Goal: Task Accomplishment & Management: Manage account settings

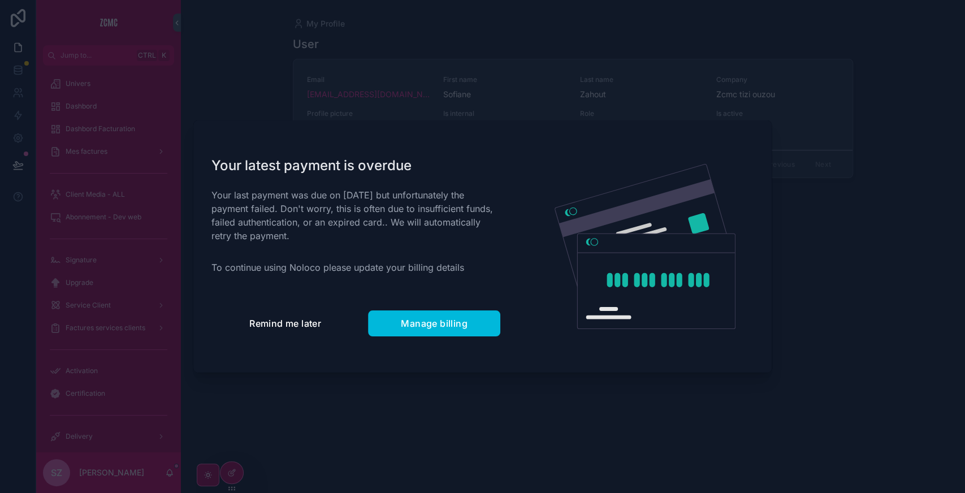
click at [264, 314] on button "Remind me later" at bounding box center [285, 323] width 148 height 26
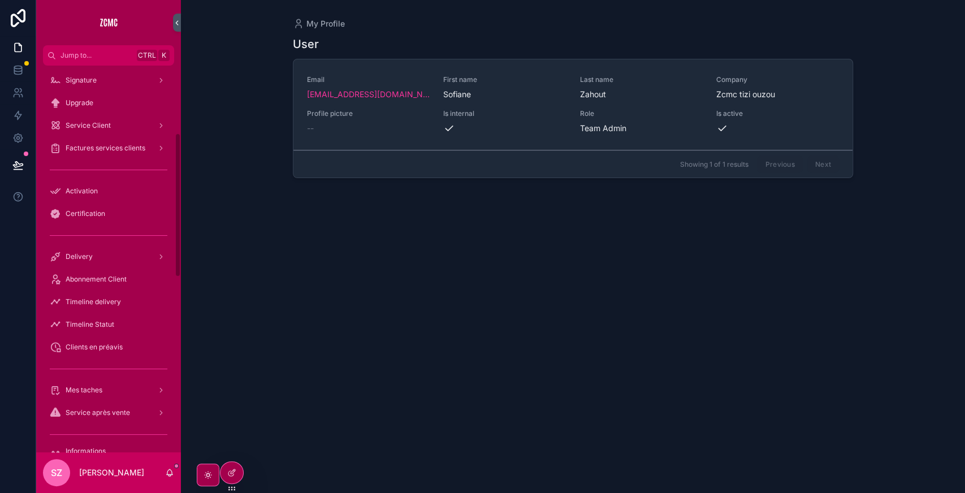
scroll to position [182, 0]
click at [112, 278] on span "Abonnement Client" at bounding box center [96, 276] width 61 height 9
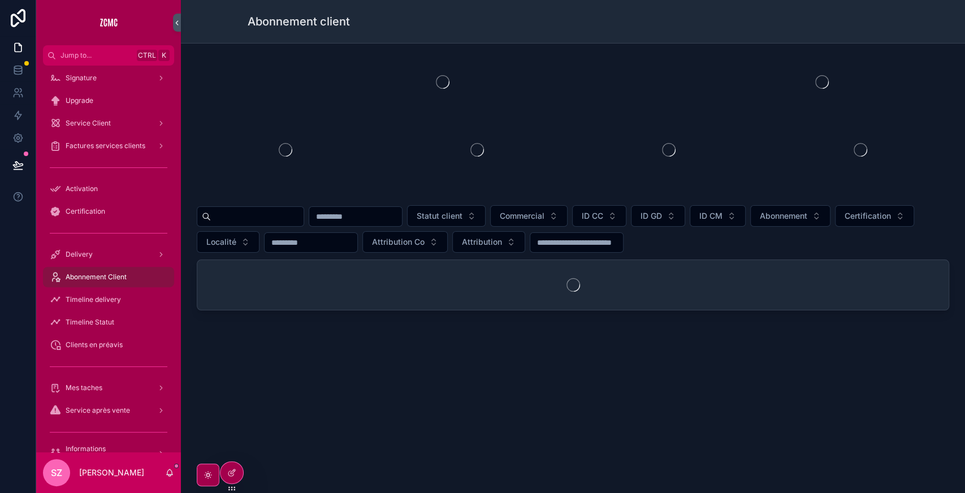
click at [251, 220] on input "scrollable content" at bounding box center [257, 217] width 93 height 16
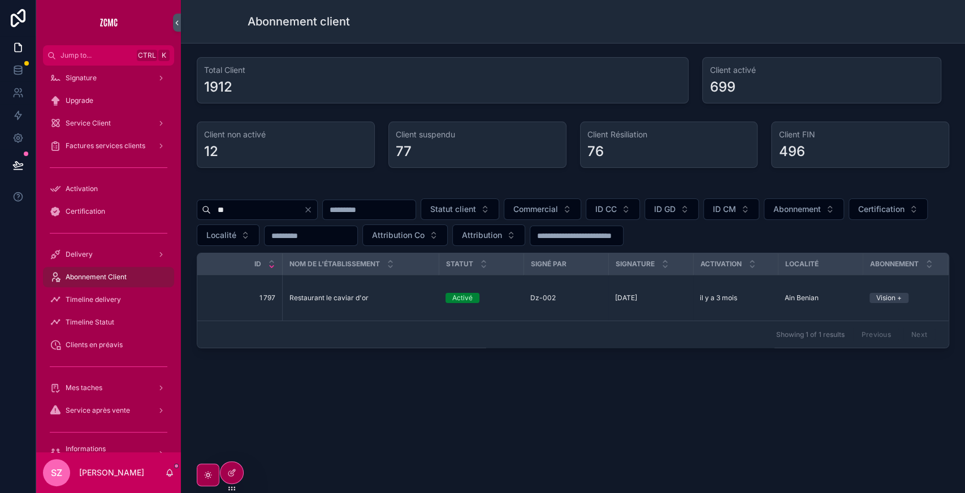
type input "*"
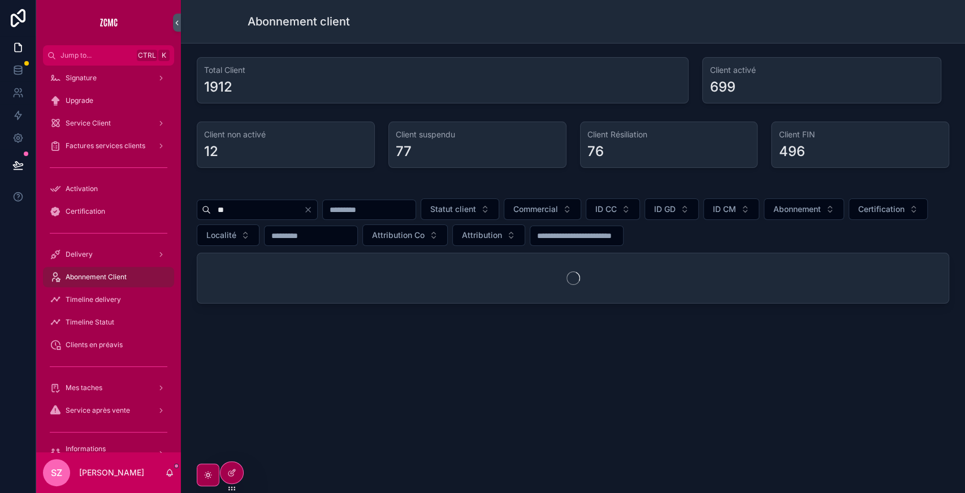
type input "*"
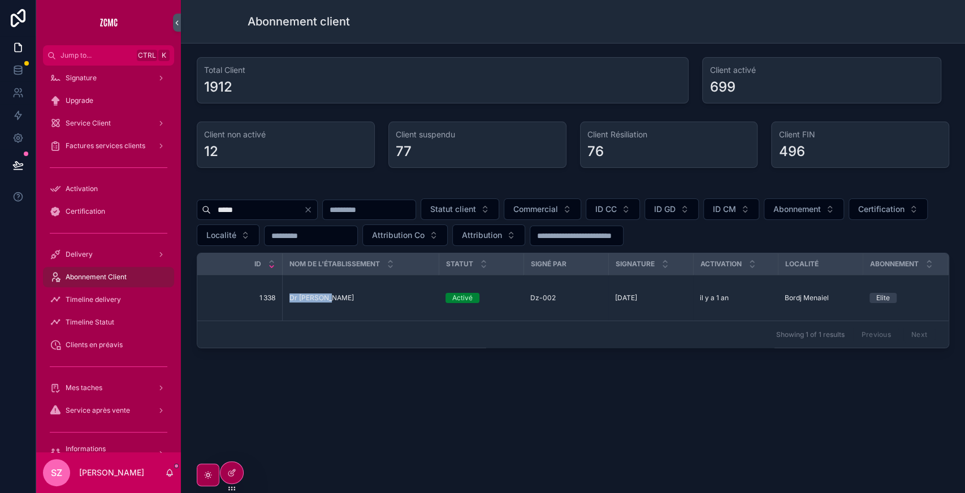
drag, startPoint x: 284, startPoint y: 293, endPoint x: 345, endPoint y: 293, distance: 61.6
click at [345, 293] on td "Dr nezlioui Dr nezlioui" at bounding box center [360, 298] width 157 height 46
copy span "Dr nezlioui"
click at [254, 207] on input "*****" at bounding box center [257, 210] width 93 height 16
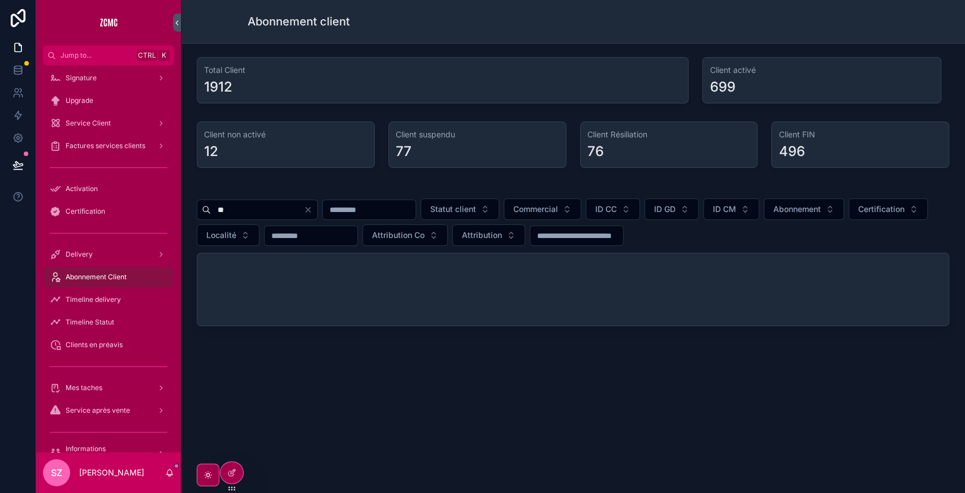
type input "*"
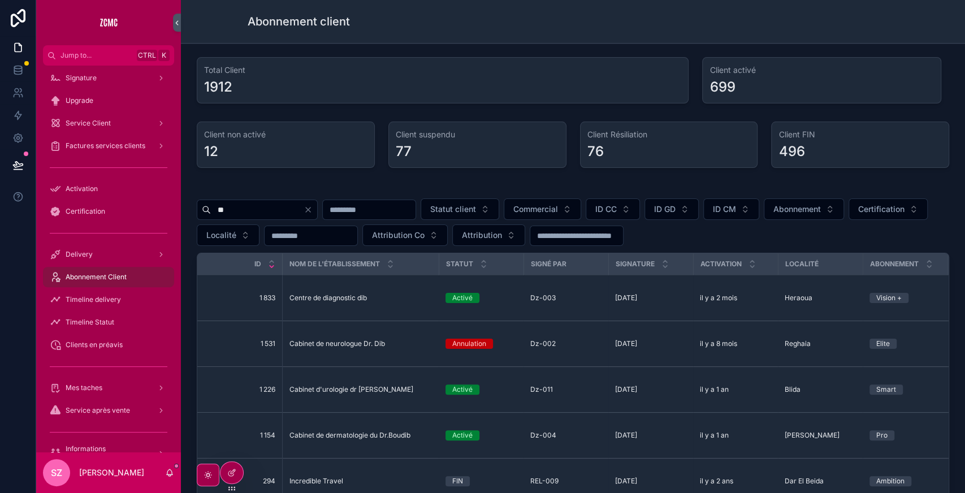
type input "*"
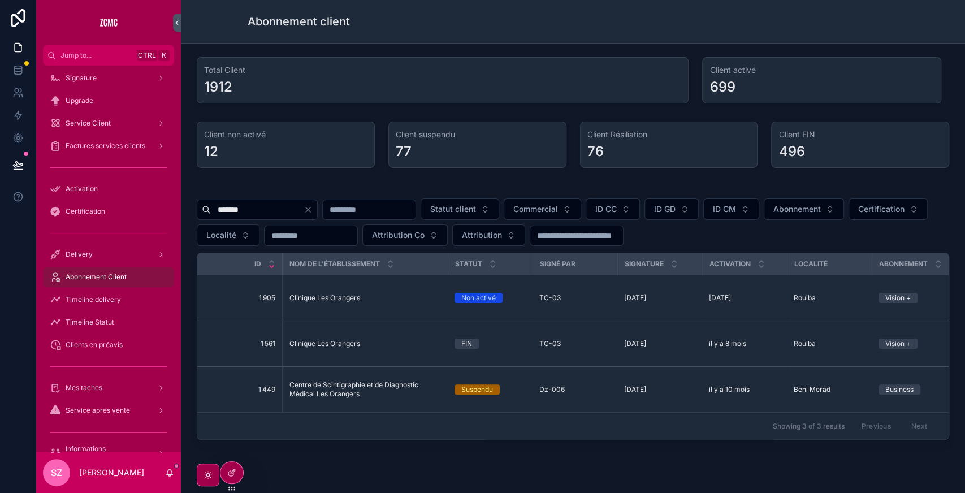
type input "*******"
click at [115, 385] on div "Mes taches" at bounding box center [109, 388] width 118 height 18
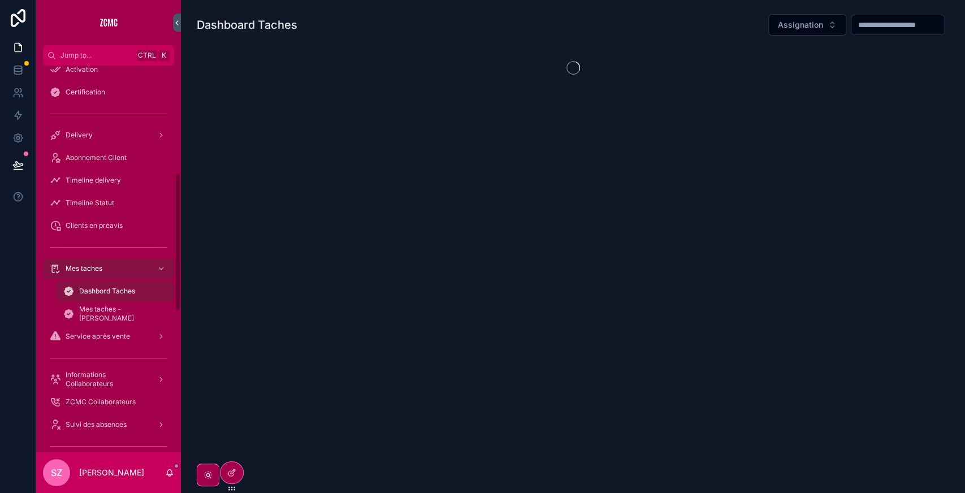
scroll to position [304, 0]
click at [111, 308] on span "Mes taches - [PERSON_NAME]" at bounding box center [121, 311] width 84 height 18
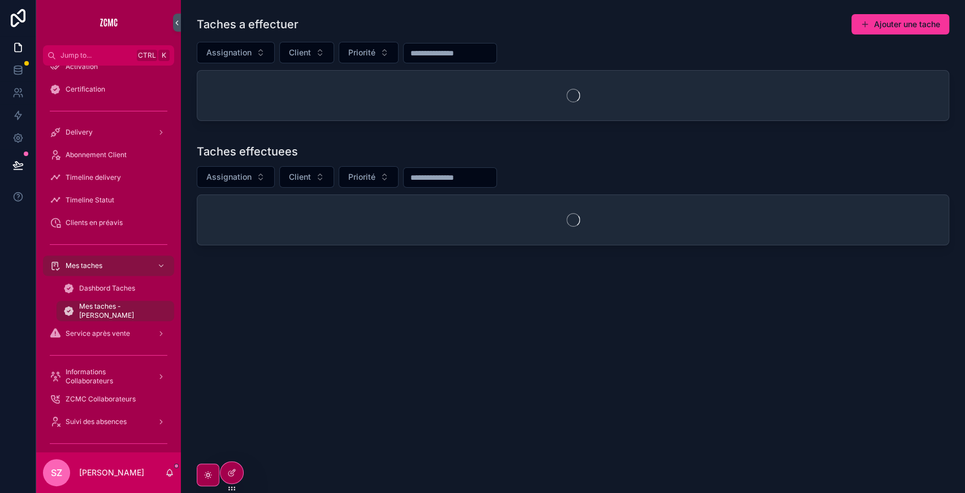
click at [433, 257] on div "Taches a effectuer Ajouter une tache Assignation Client Priorité Taches effectu…" at bounding box center [573, 163] width 784 height 327
drag, startPoint x: 333, startPoint y: 5, endPoint x: 710, endPoint y: 271, distance: 461.8
click at [710, 271] on div "Taches a effectuer Ajouter une tache Assignation Client Priorité Taches effectu…" at bounding box center [573, 163] width 784 height 327
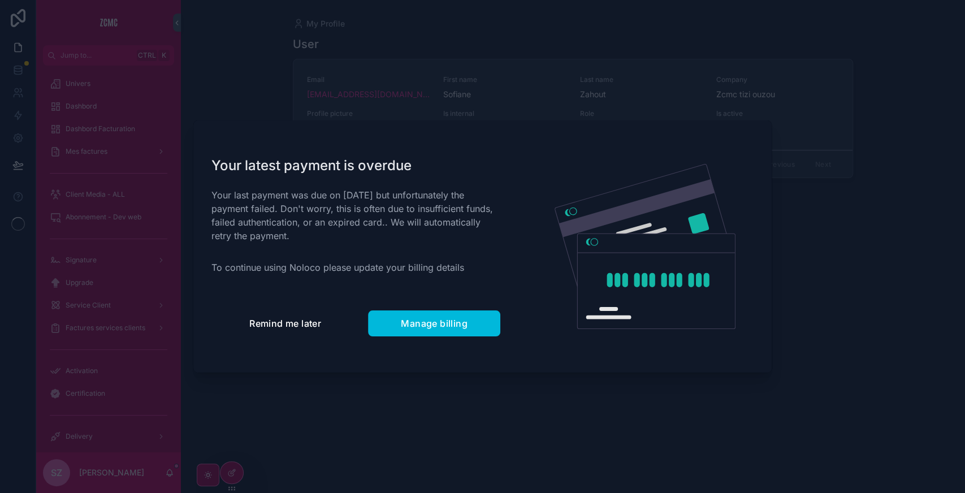
click at [317, 330] on button "Remind me later" at bounding box center [285, 323] width 148 height 26
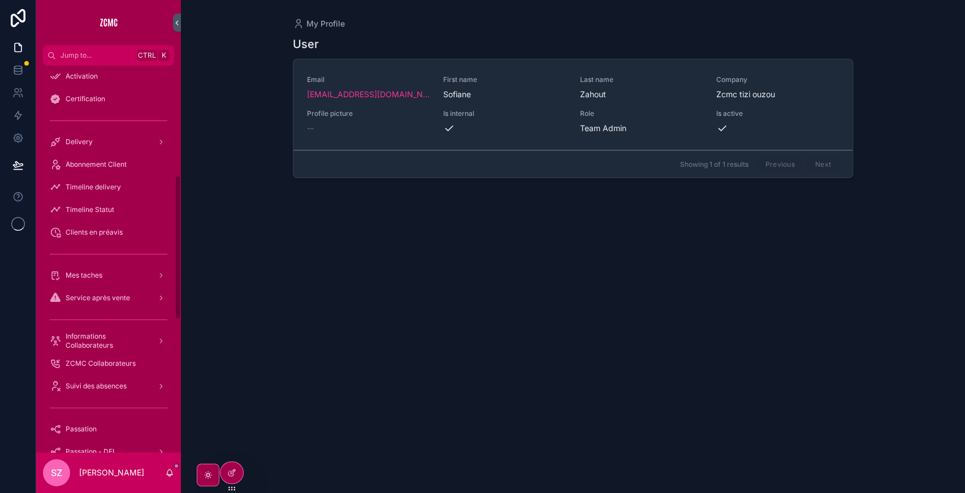
scroll to position [295, 0]
click at [92, 275] on span "Mes taches" at bounding box center [84, 274] width 37 height 9
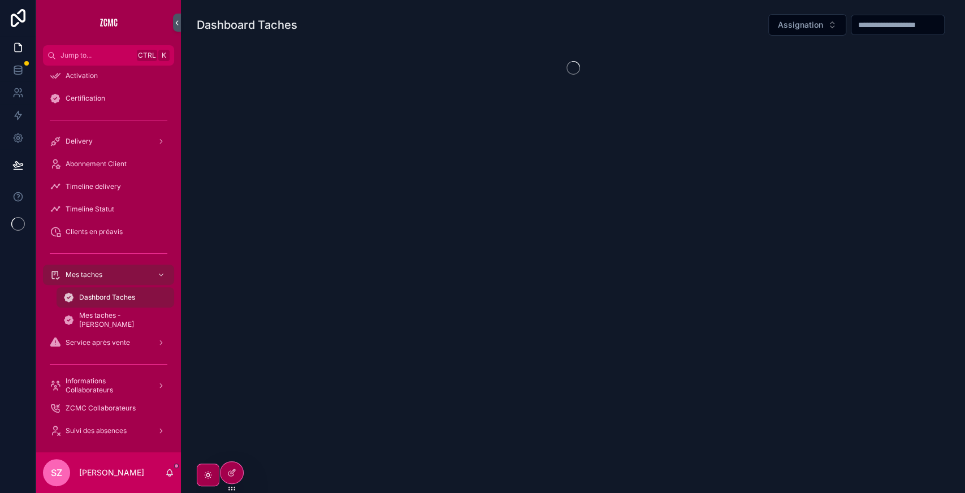
click at [94, 321] on span "Mes taches - [PERSON_NAME]" at bounding box center [121, 320] width 84 height 18
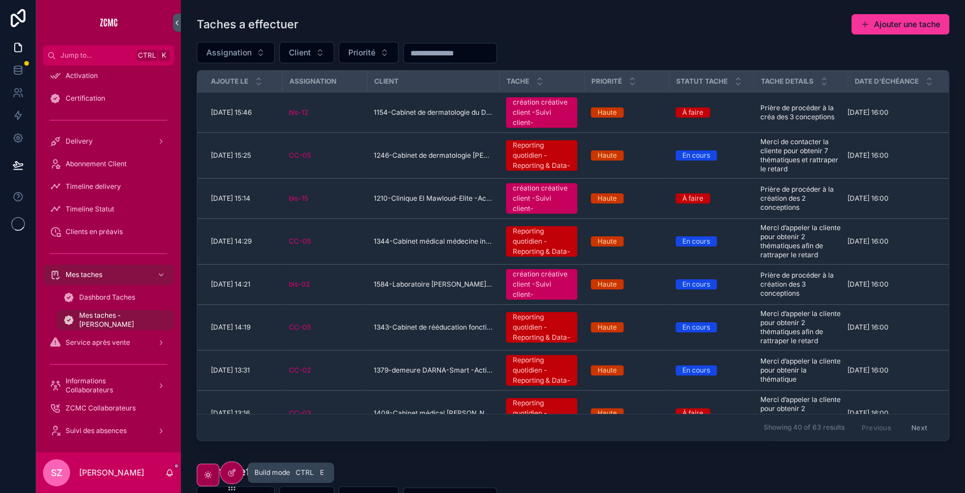
click at [233, 471] on icon at bounding box center [231, 472] width 9 height 9
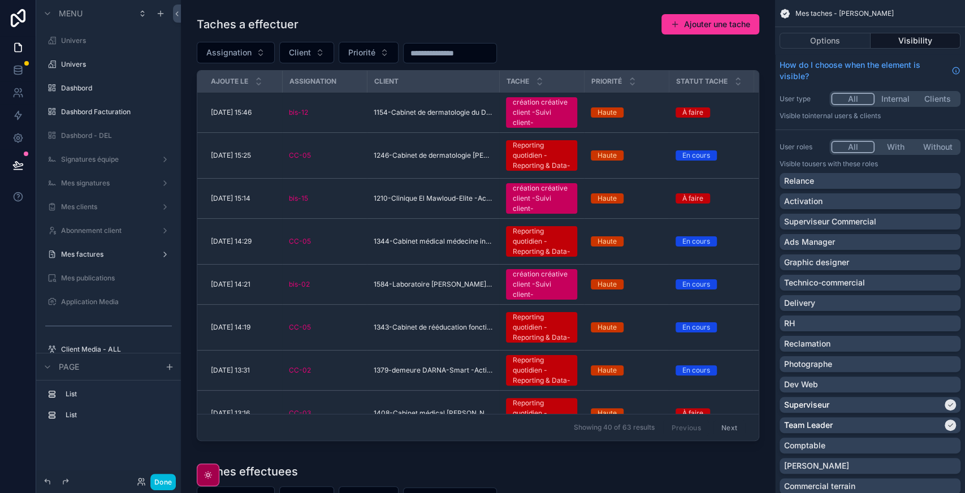
click at [435, 413] on div "Showing 40 of 63 results Previous Next" at bounding box center [477, 426] width 561 height 27
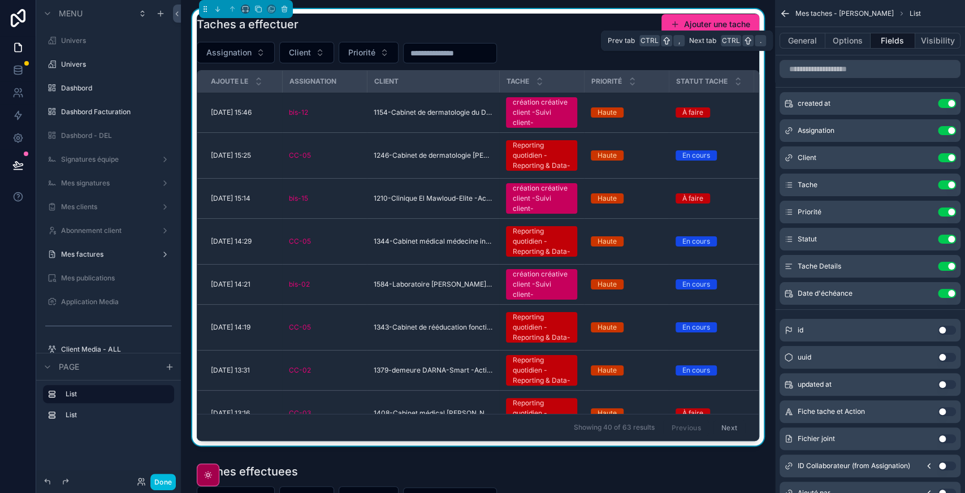
click at [848, 42] on button "Options" at bounding box center [847, 41] width 45 height 16
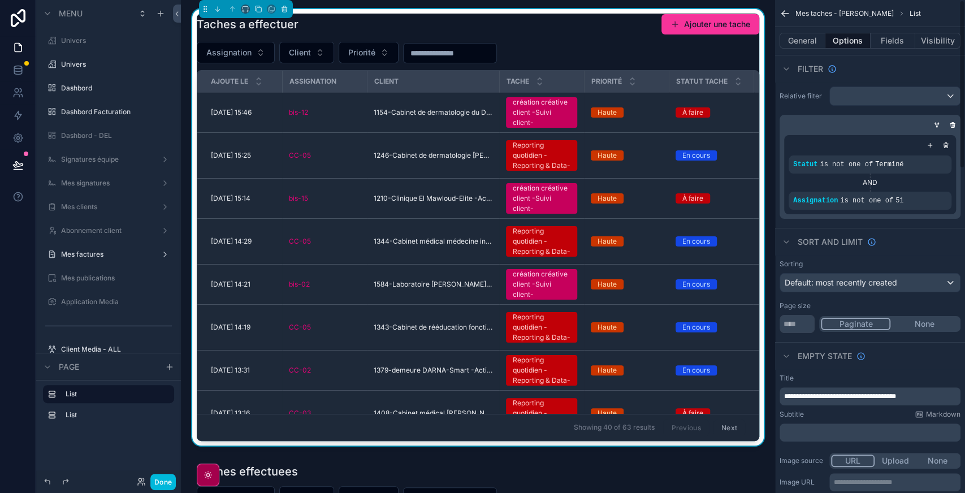
click at [0, 0] on icon "scrollable content" at bounding box center [0, 0] width 0 height 0
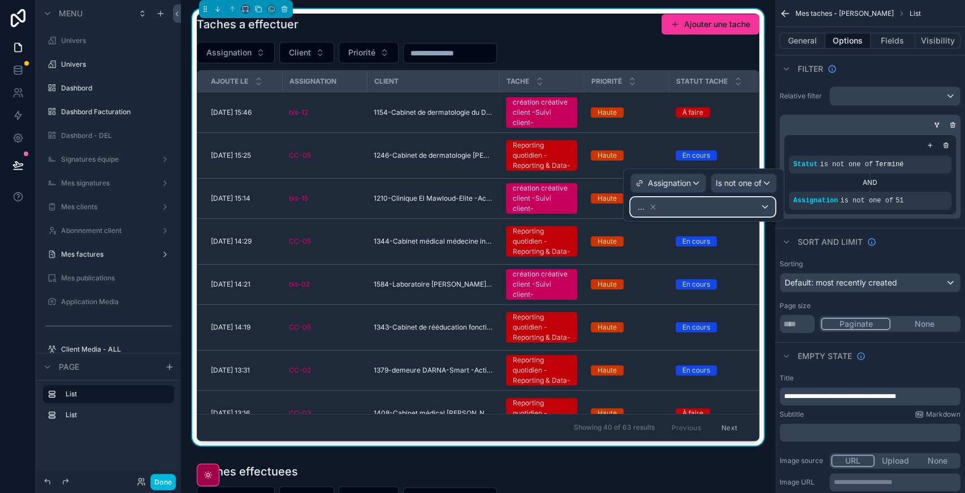
click at [722, 205] on div "..." at bounding box center [703, 207] width 144 height 18
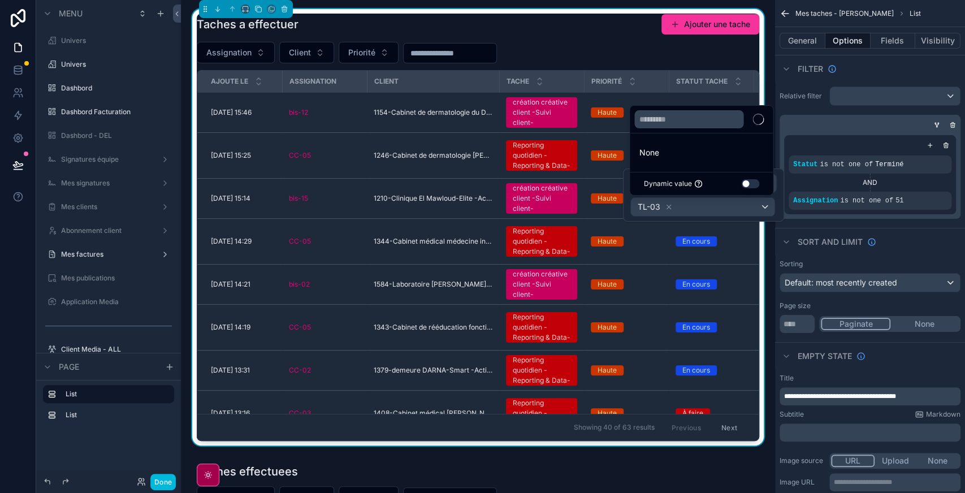
click at [727, 207] on div at bounding box center [703, 194] width 161 height 53
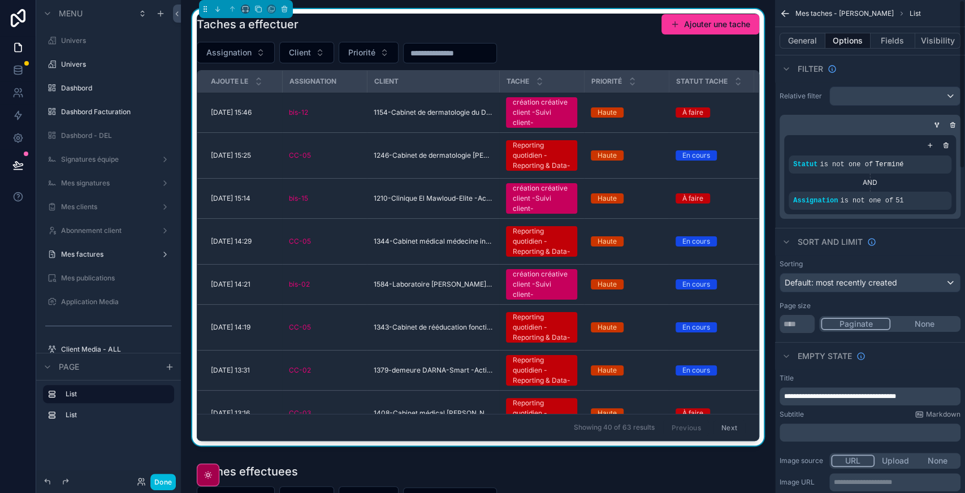
click at [924, 228] on div "Sort And Limit" at bounding box center [870, 241] width 190 height 27
click at [235, 51] on span "Assignation" at bounding box center [228, 52] width 45 height 11
click at [236, 58] on button "Assignation" at bounding box center [236, 52] width 78 height 21
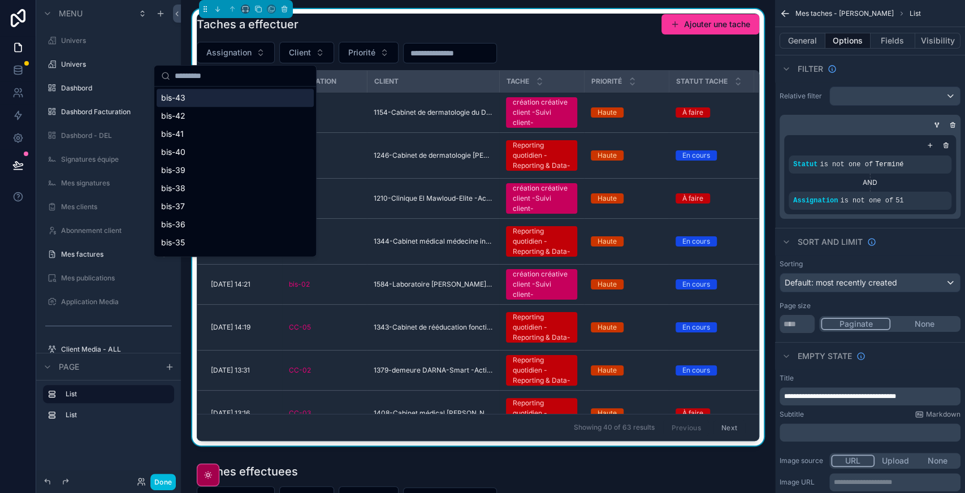
click at [236, 58] on button "Assignation" at bounding box center [236, 52] width 78 height 21
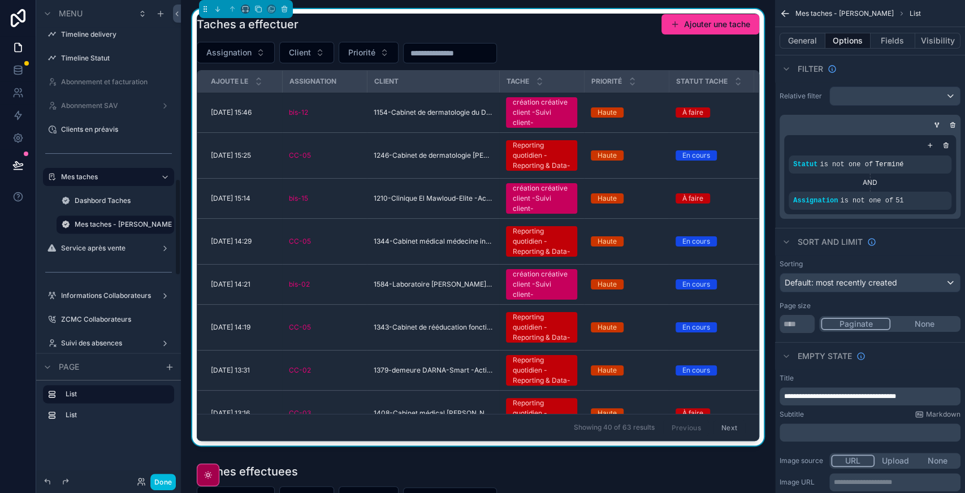
scroll to position [884, 0]
click at [0, 0] on icon "scrollable content" at bounding box center [0, 0] width 0 height 0
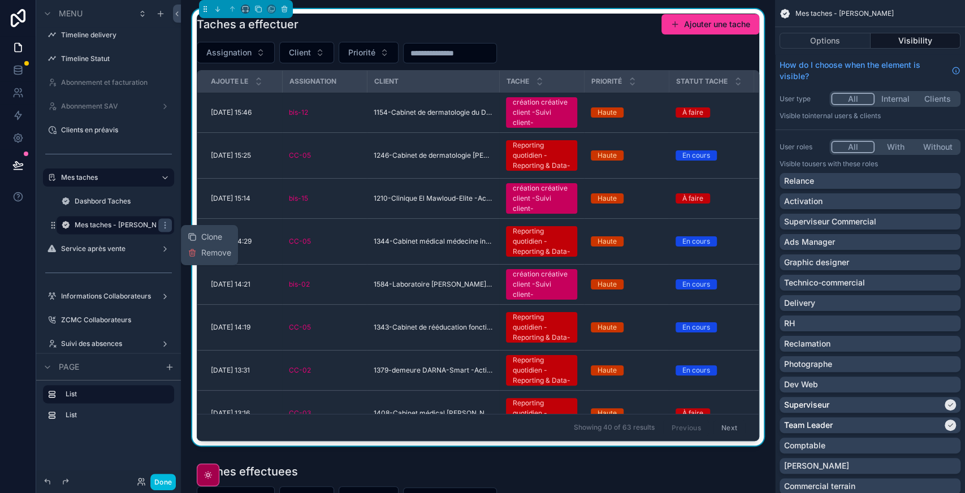
click at [209, 235] on span "Clone" at bounding box center [211, 236] width 21 height 11
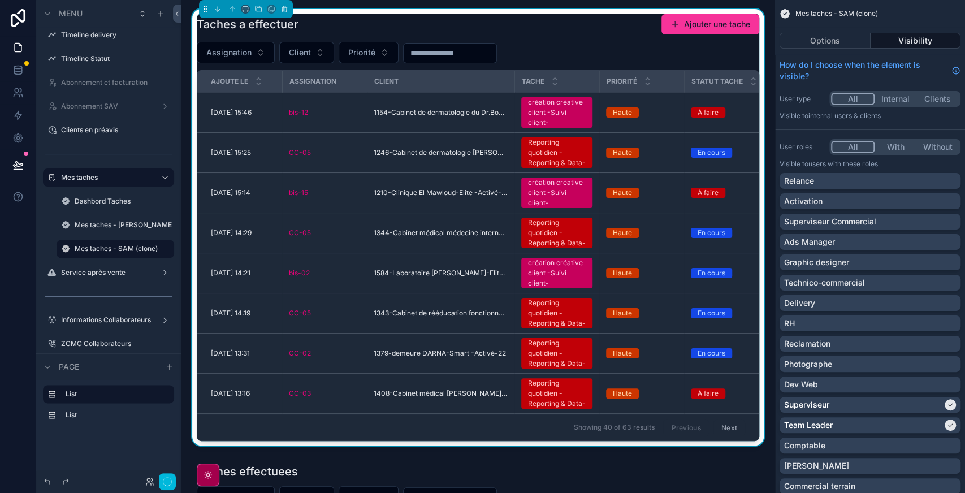
click at [0, 0] on icon "scrollable content" at bounding box center [0, 0] width 0 height 0
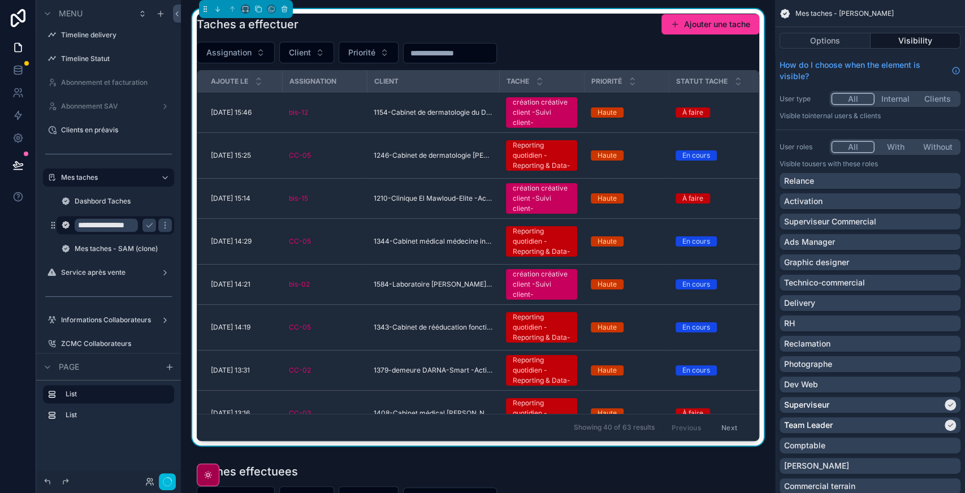
click at [79, 224] on input "**********" at bounding box center [106, 225] width 63 height 14
type input "*"
type input "**********"
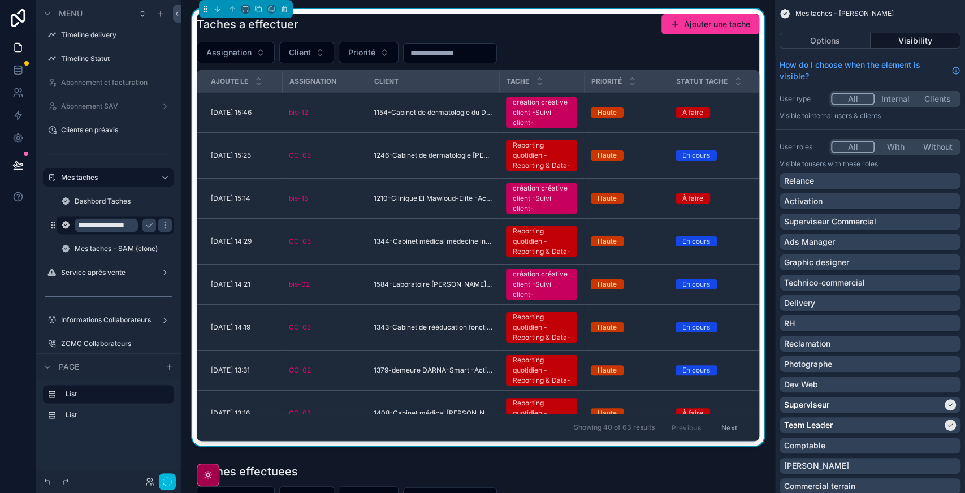
click at [148, 227] on icon "scrollable content" at bounding box center [149, 225] width 6 height 4
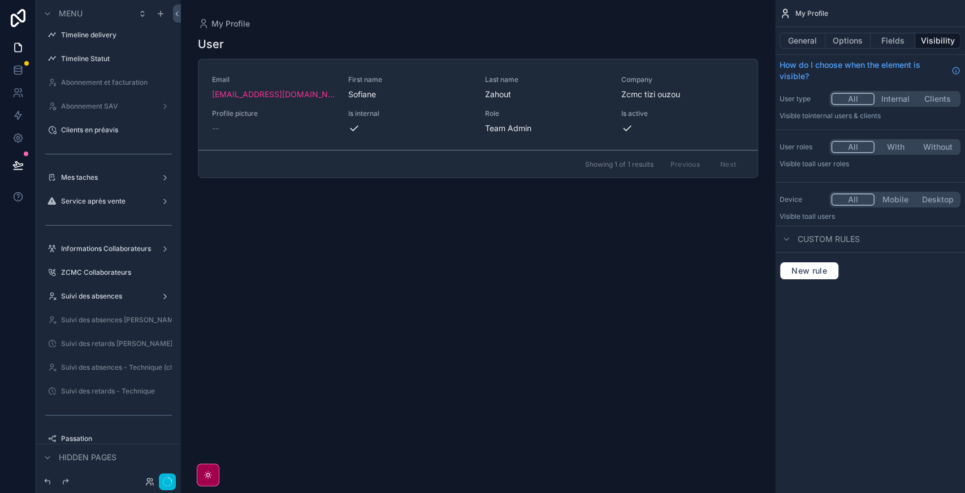
click at [80, 174] on label "Mes taches" at bounding box center [106, 177] width 90 height 9
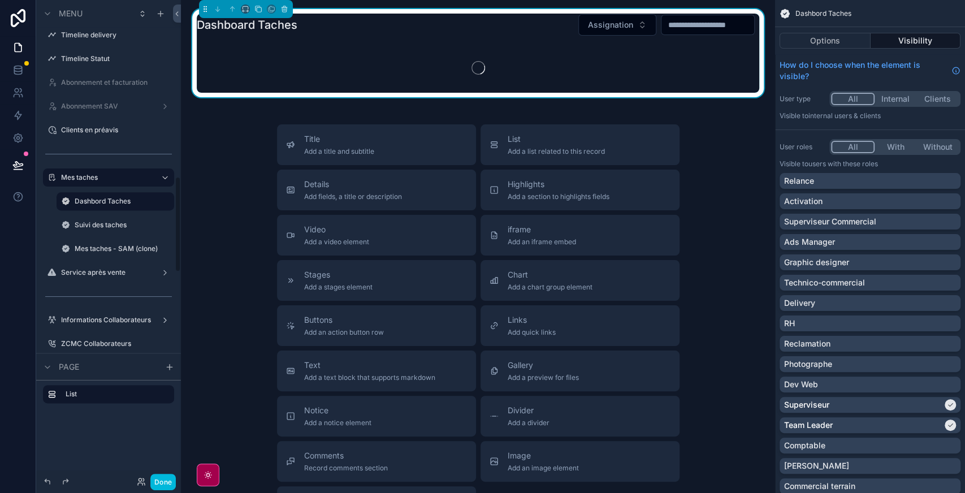
click at [106, 250] on label "Mes taches - SAM (clone)" at bounding box center [121, 248] width 93 height 9
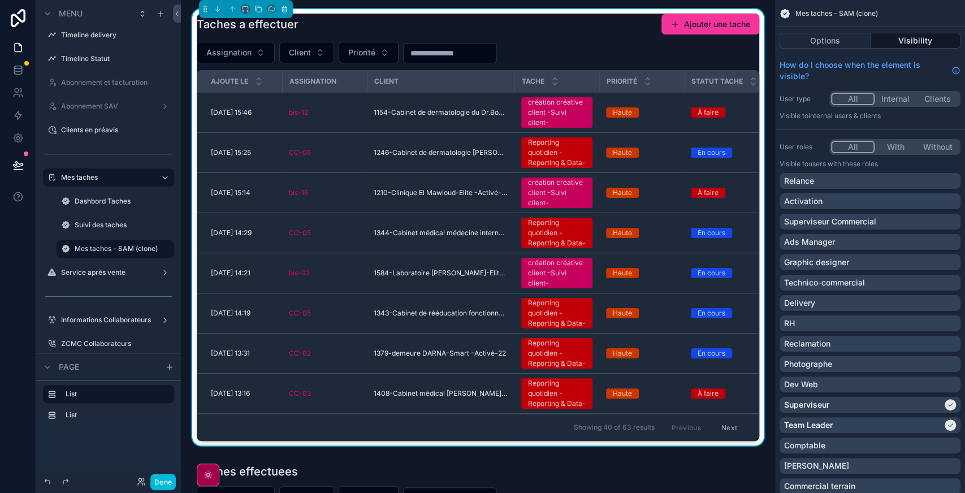
click at [0, 0] on icon "scrollable content" at bounding box center [0, 0] width 0 height 0
click at [89, 248] on input "**********" at bounding box center [106, 249] width 63 height 14
type input "**********"
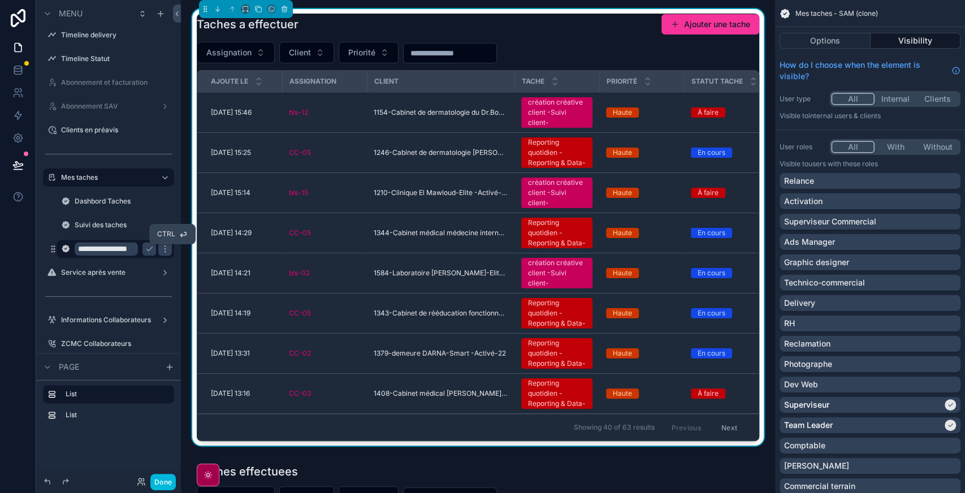
scroll to position [0, 0]
click at [147, 249] on icon "scrollable content" at bounding box center [149, 249] width 6 height 4
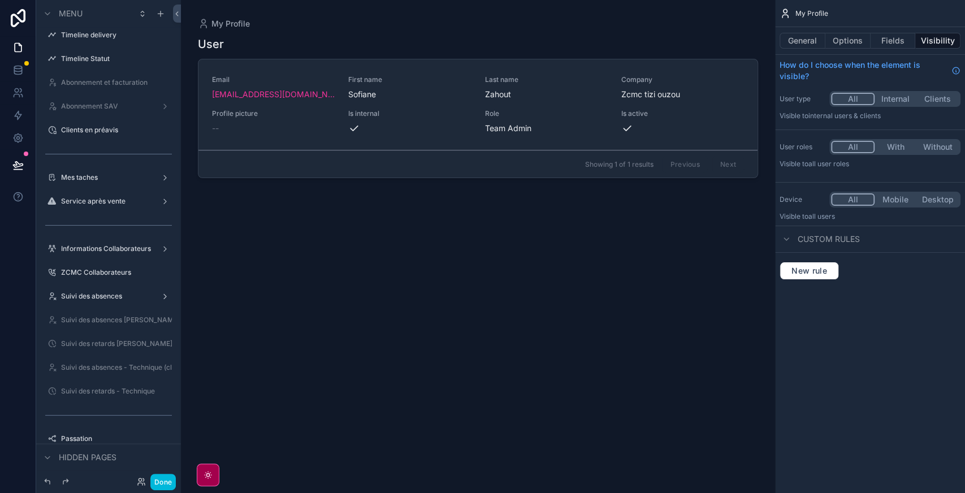
click at [90, 177] on label "Mes taches" at bounding box center [106, 177] width 90 height 9
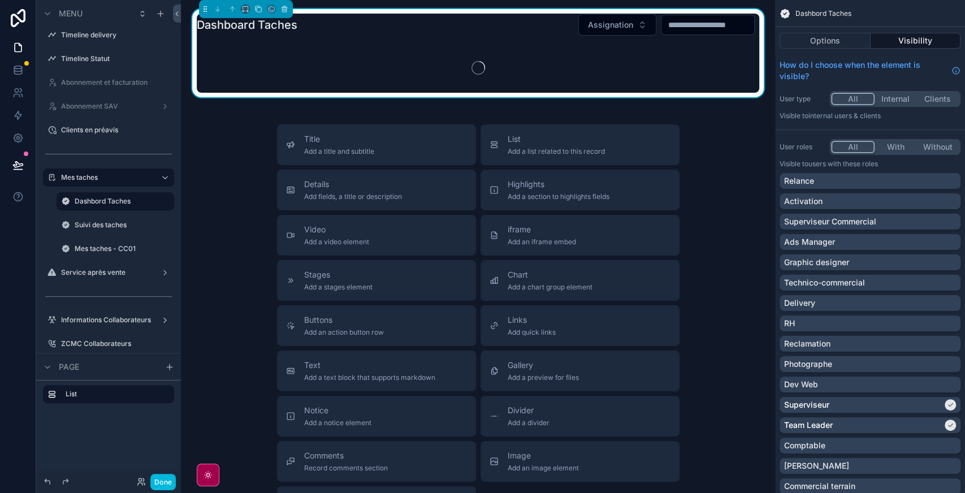
click at [107, 248] on label "Mes taches - CC01" at bounding box center [121, 248] width 93 height 9
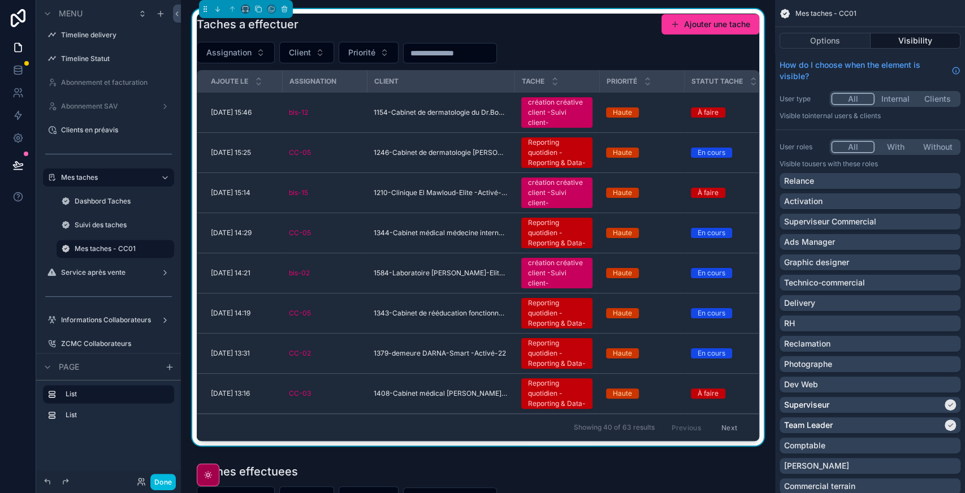
click at [619, 42] on div "Assignation Client Priorité" at bounding box center [478, 52] width 562 height 21
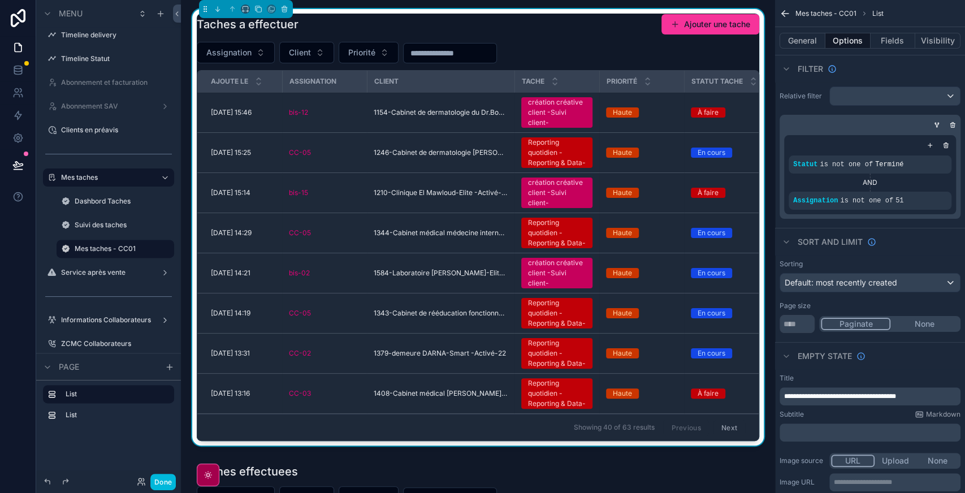
click at [0, 0] on icon "scrollable content" at bounding box center [0, 0] width 0 height 0
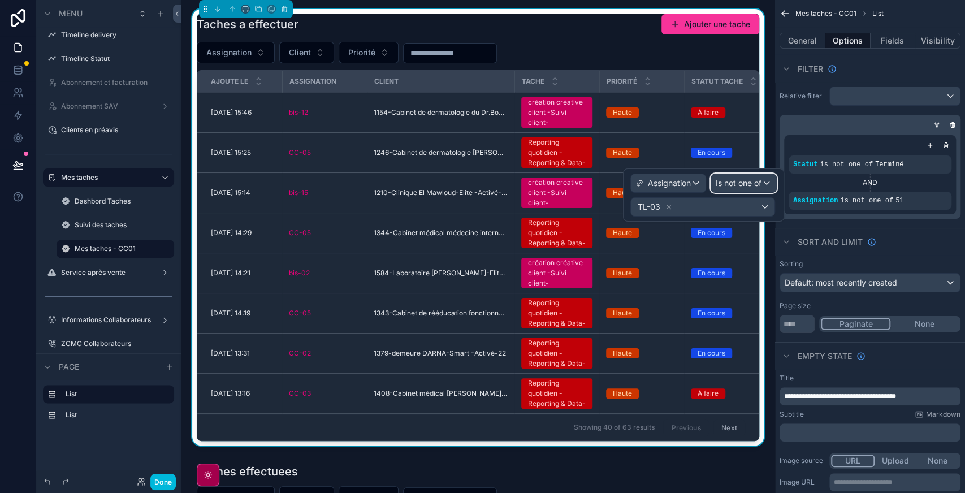
click at [740, 185] on span "Is not one of" at bounding box center [739, 182] width 46 height 11
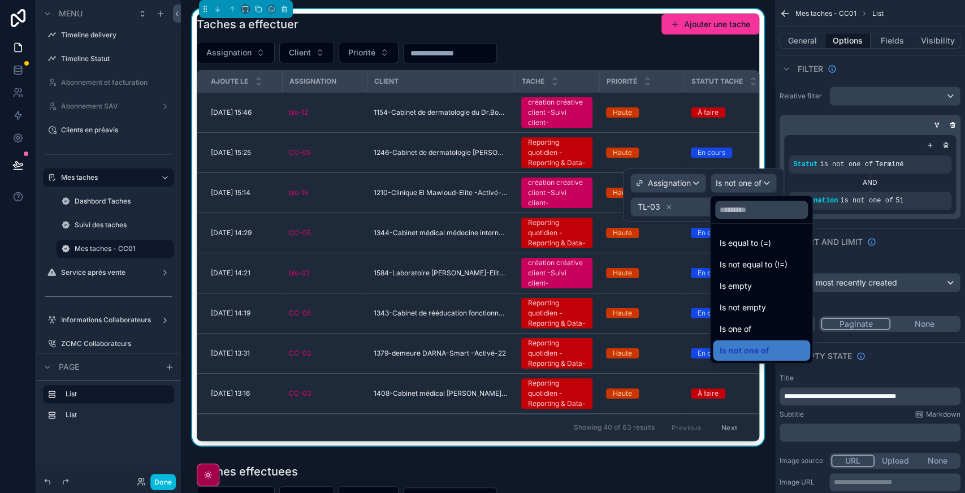
click at [744, 326] on span "Is one of" at bounding box center [735, 329] width 32 height 14
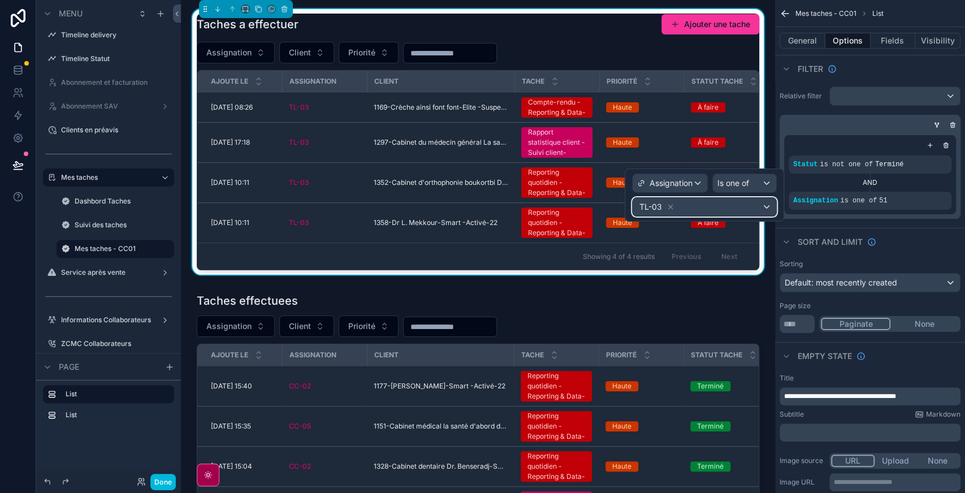
click at [689, 206] on div "TL-03" at bounding box center [704, 207] width 144 height 18
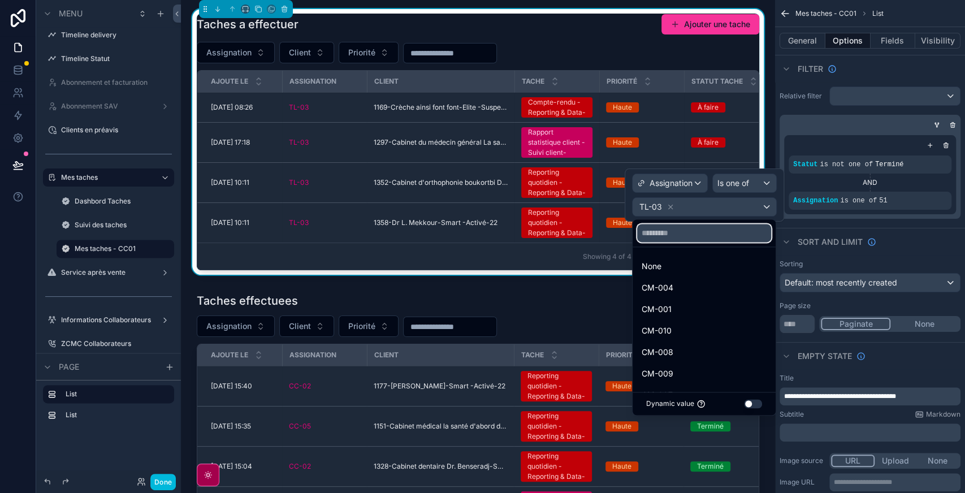
click at [678, 226] on input "text" at bounding box center [704, 233] width 134 height 18
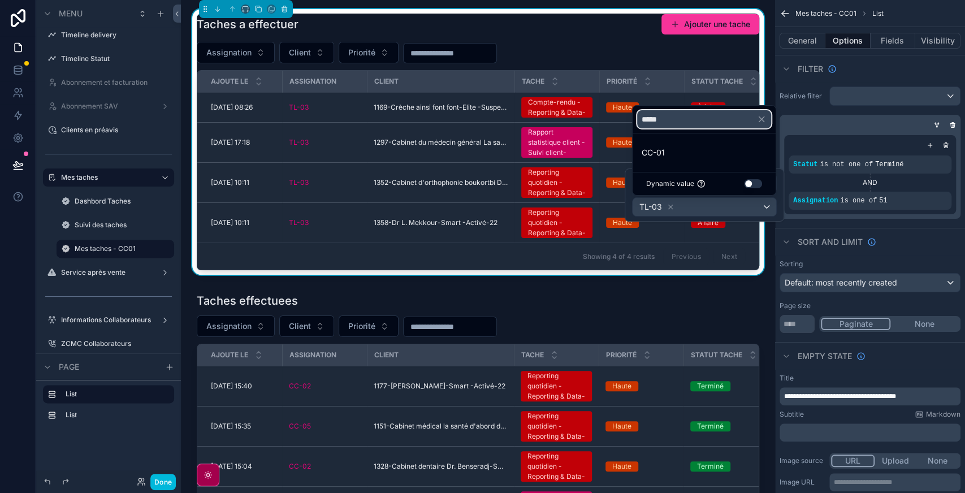
type input "*****"
click at [655, 154] on span "CC-01" at bounding box center [652, 153] width 23 height 14
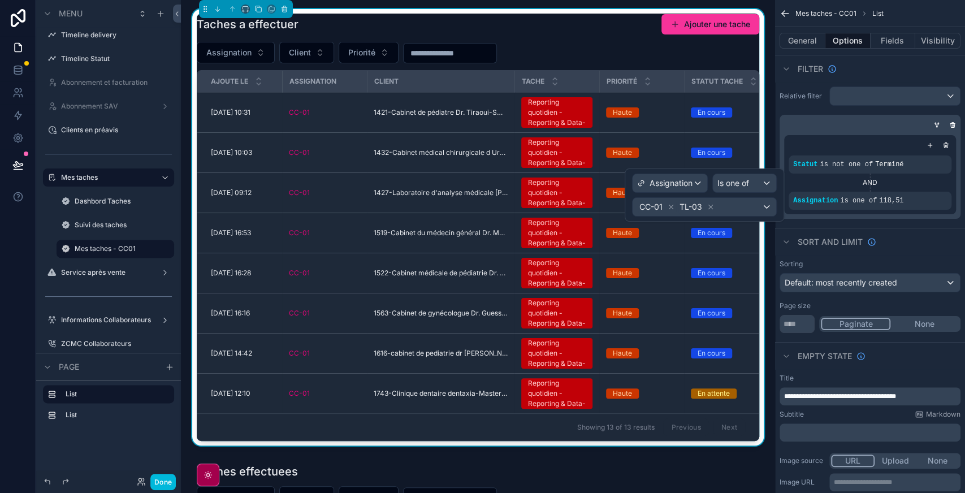
click at [708, 206] on icon at bounding box center [710, 207] width 8 height 8
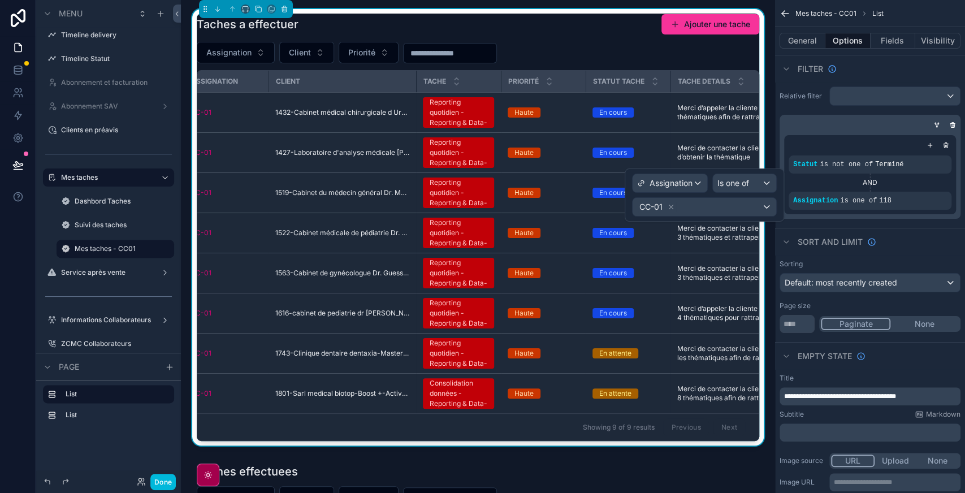
scroll to position [46, 88]
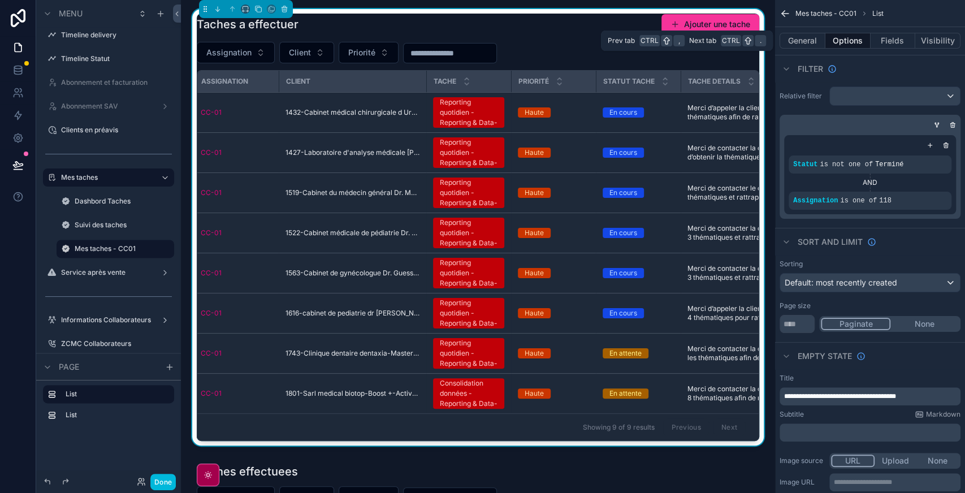
click at [931, 37] on button "Visibility" at bounding box center [937, 41] width 45 height 16
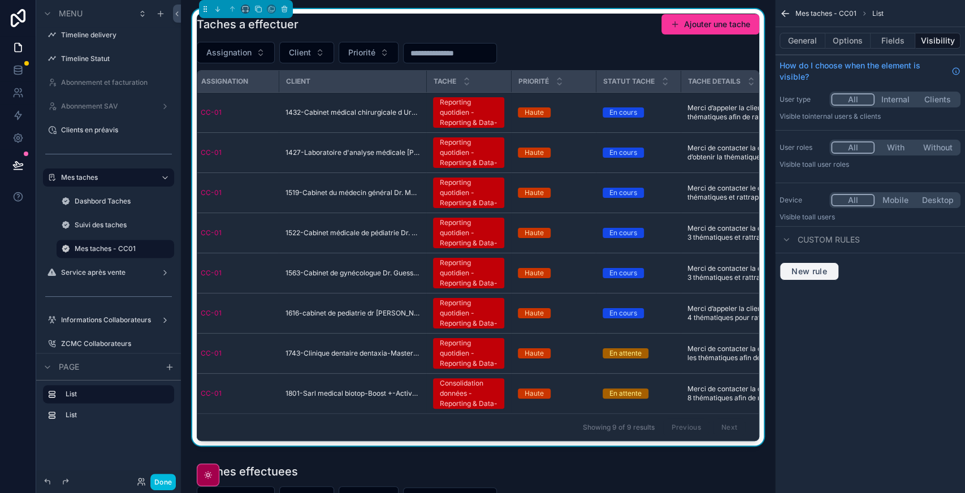
click at [829, 267] on span "New rule" at bounding box center [809, 271] width 45 height 10
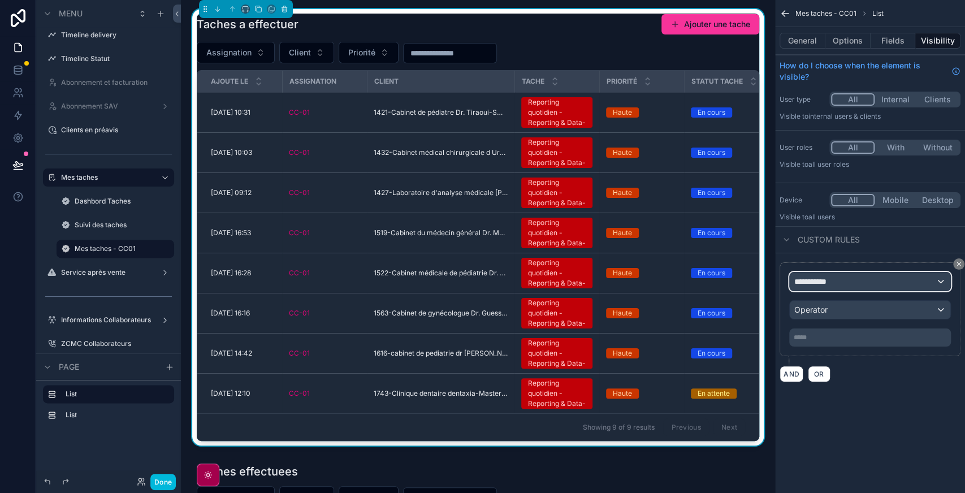
click at [847, 282] on div "**********" at bounding box center [870, 281] width 161 height 18
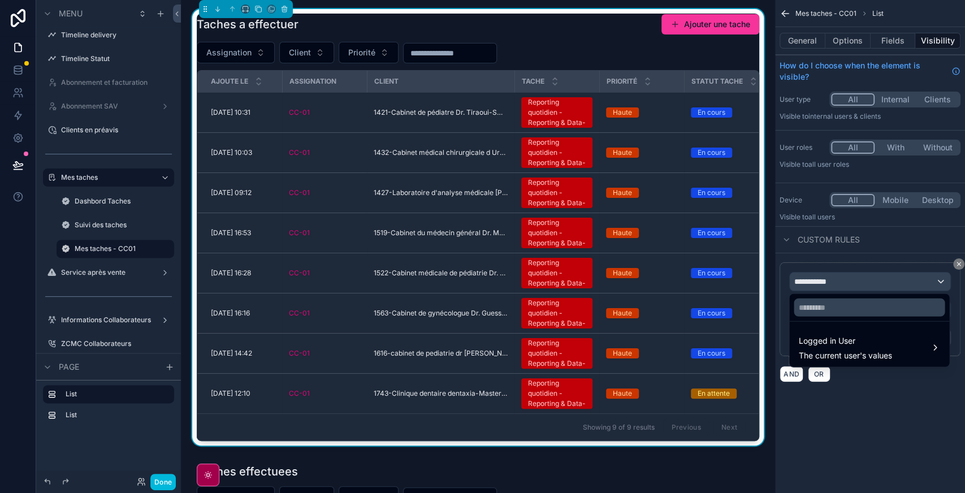
click at [843, 344] on span "Logged in User" at bounding box center [844, 341] width 93 height 14
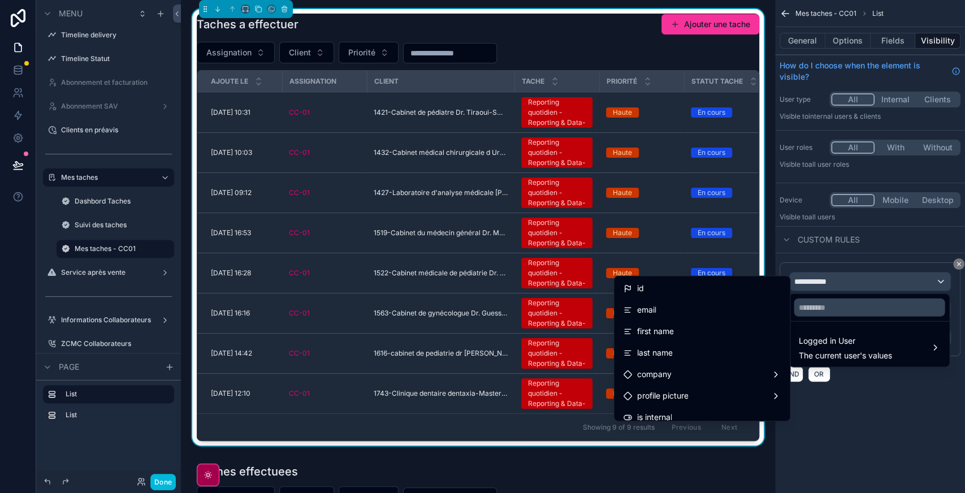
click at [705, 284] on div "id" at bounding box center [702, 288] width 158 height 14
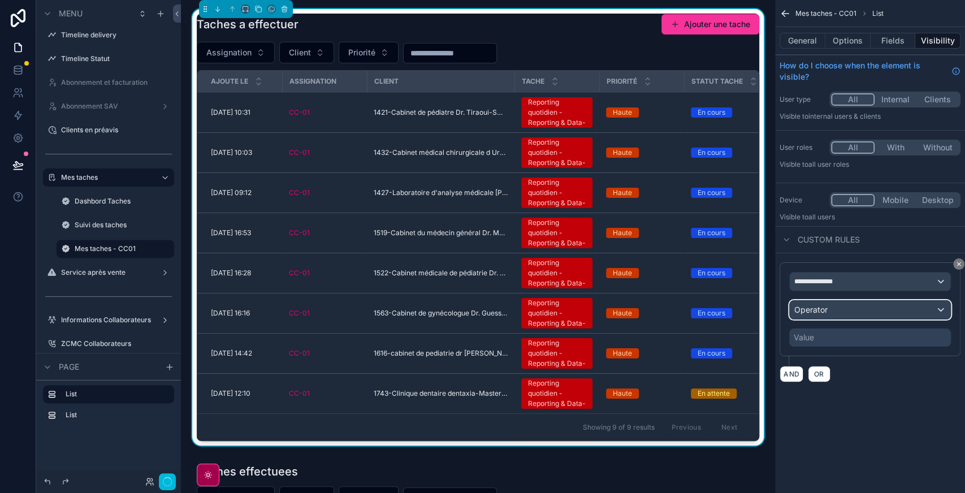
click at [835, 310] on div "Operator" at bounding box center [870, 310] width 161 height 18
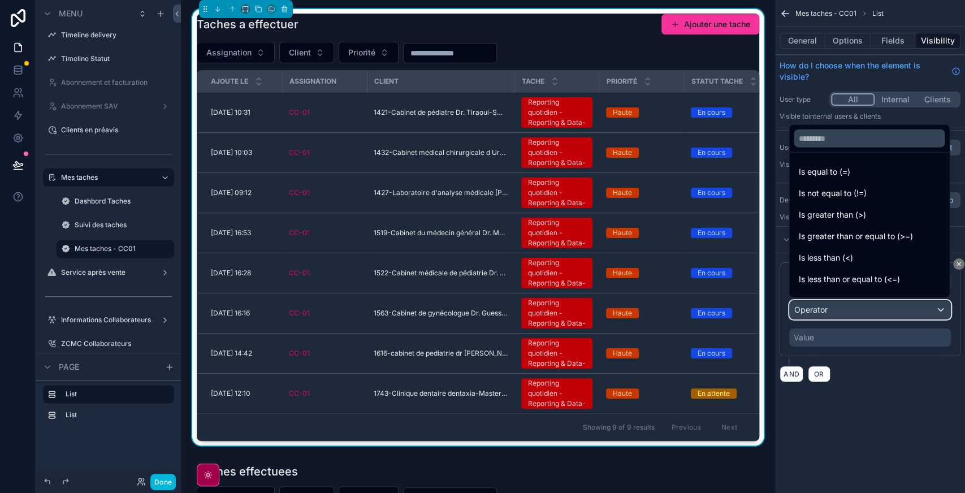
scroll to position [80, 0]
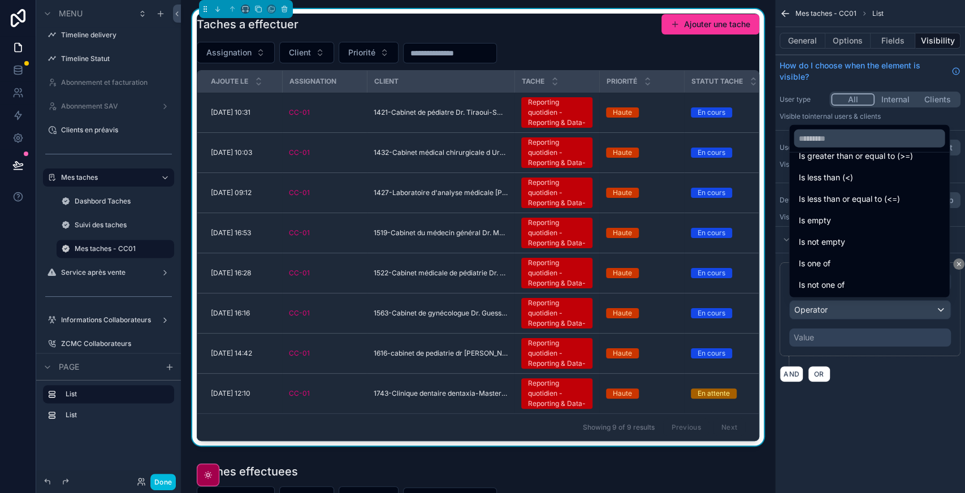
click at [827, 261] on span "Is one of" at bounding box center [814, 264] width 32 height 14
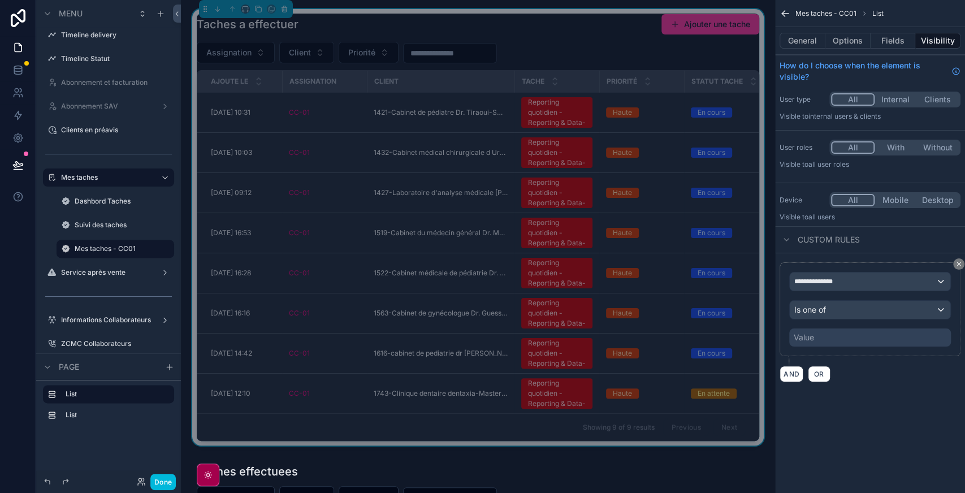
click at [829, 332] on div "Value" at bounding box center [870, 337] width 162 height 18
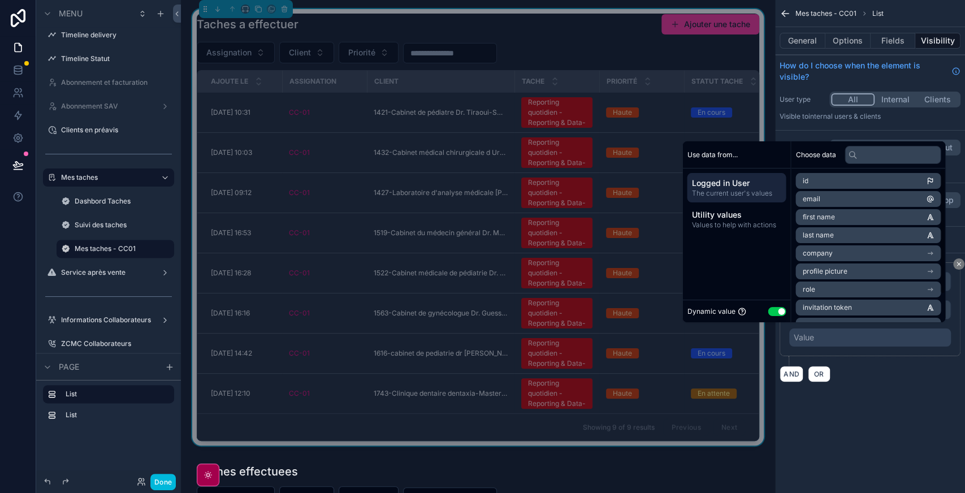
click at [774, 314] on button "Use setting" at bounding box center [777, 311] width 18 height 9
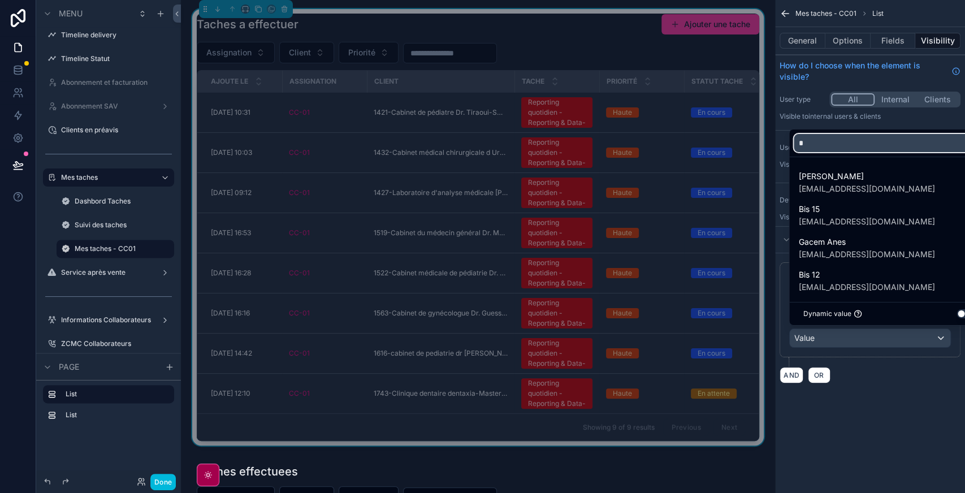
click at [847, 139] on input "*" at bounding box center [889, 143] width 190 height 18
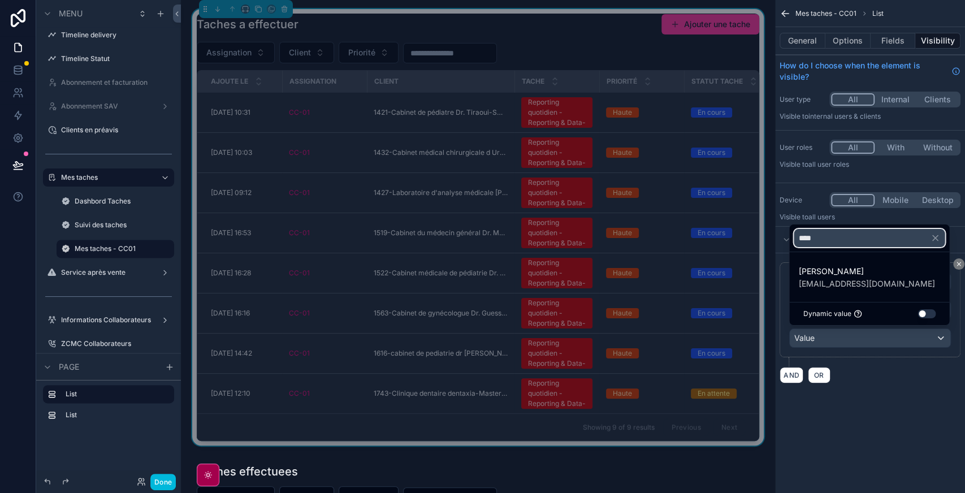
type input "****"
click at [839, 273] on span "[PERSON_NAME]" at bounding box center [866, 272] width 136 height 14
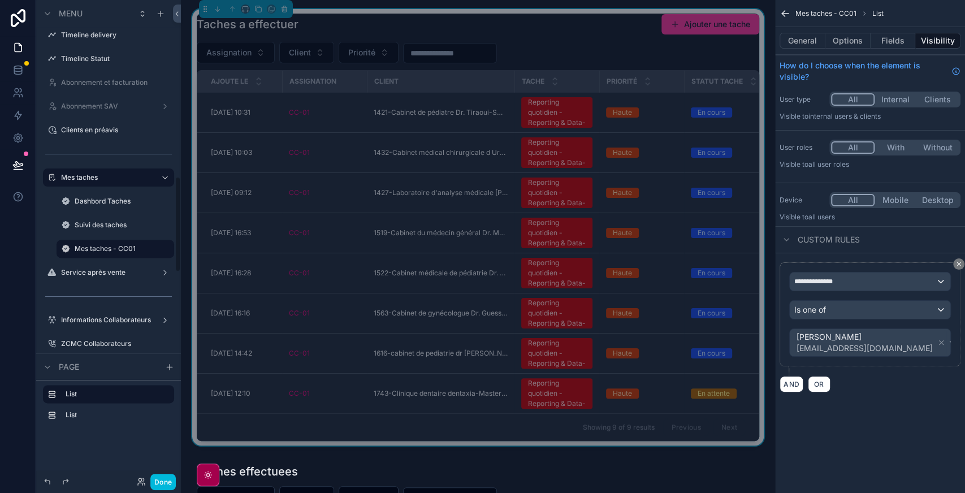
click at [117, 249] on label "Mes taches - CC01" at bounding box center [121, 248] width 93 height 9
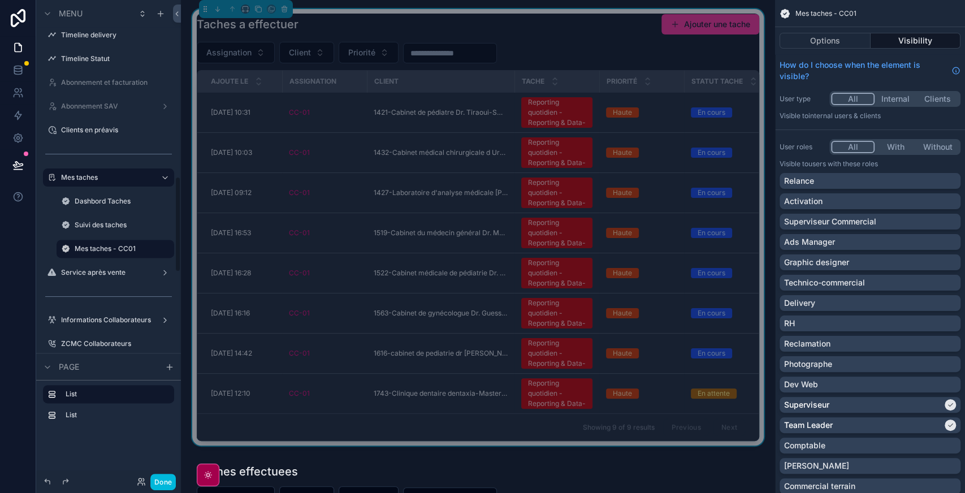
click at [0, 0] on icon "scrollable content" at bounding box center [0, 0] width 0 height 0
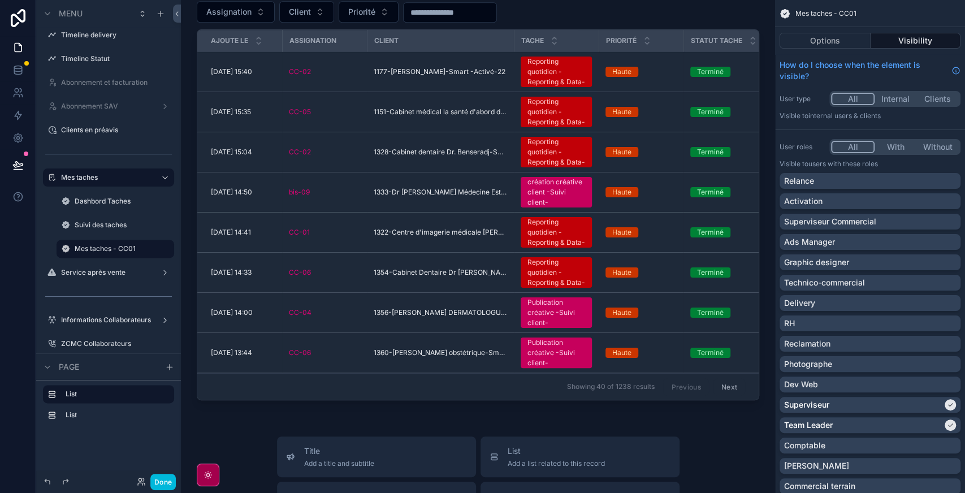
scroll to position [333, 0]
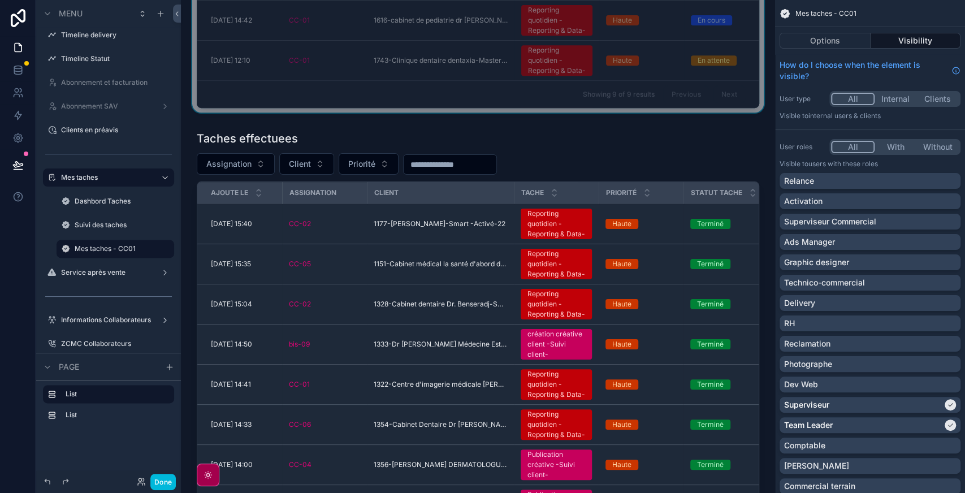
click at [574, 174] on div "scrollable content" at bounding box center [478, 343] width 576 height 435
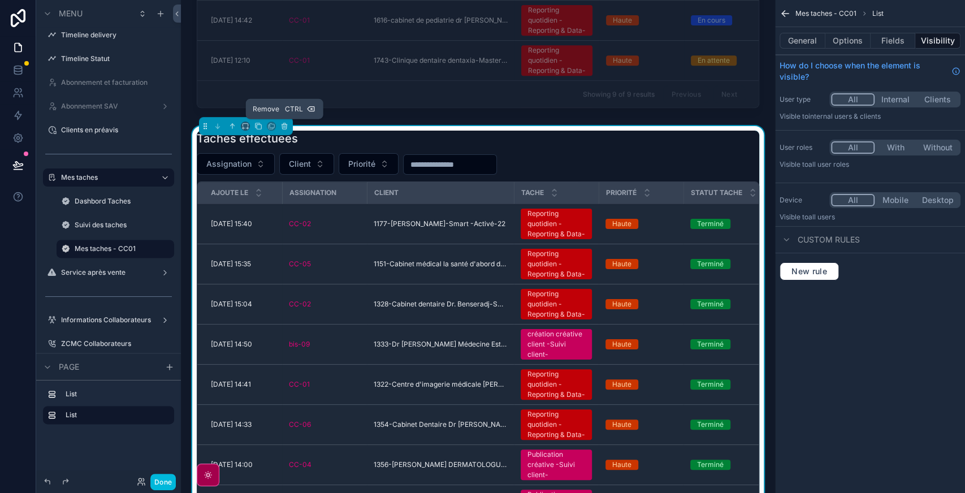
click at [284, 123] on icon "scrollable content" at bounding box center [284, 126] width 8 height 8
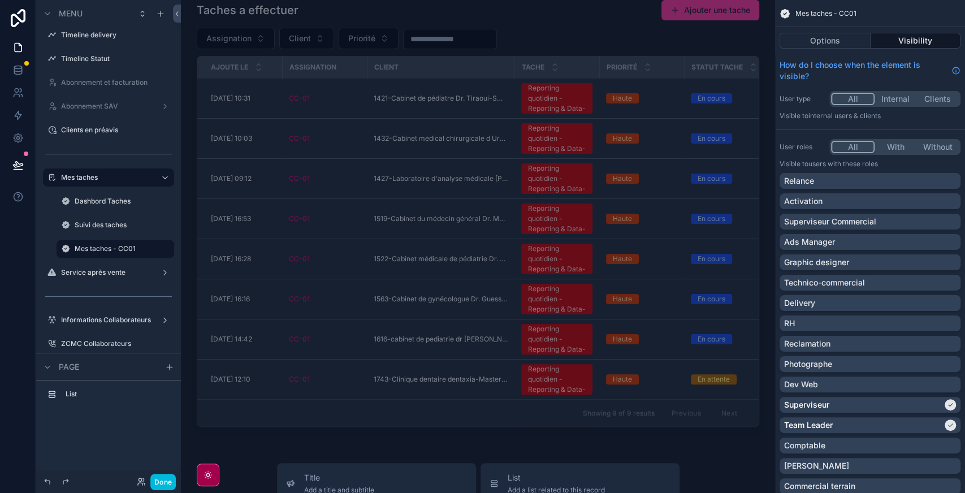
scroll to position [0, 0]
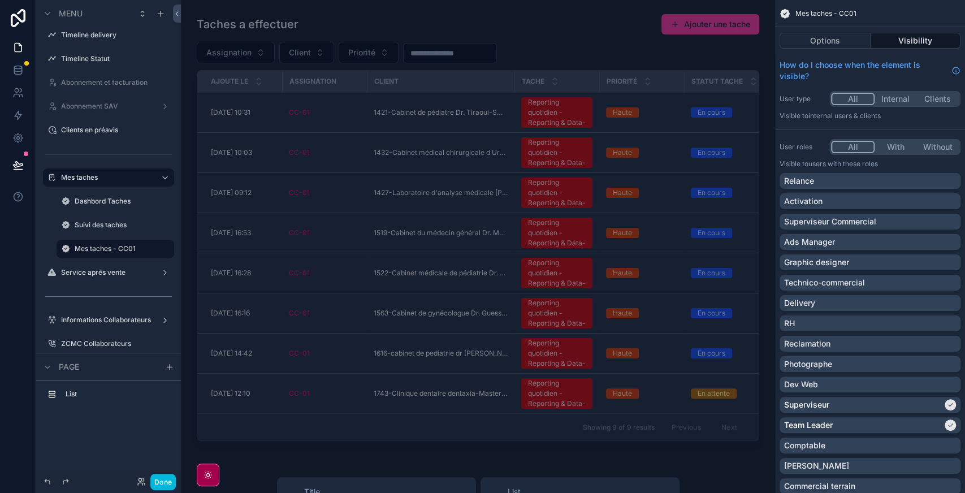
click at [576, 42] on div "scrollable content" at bounding box center [478, 229] width 576 height 441
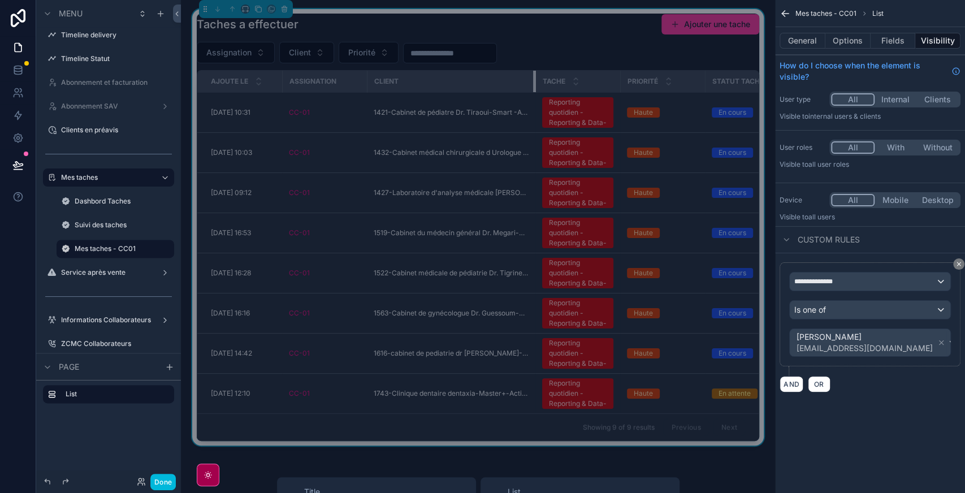
drag, startPoint x: 512, startPoint y: 81, endPoint x: 533, endPoint y: 81, distance: 20.9
click at [533, 81] on div "scrollable content" at bounding box center [535, 81] width 5 height 21
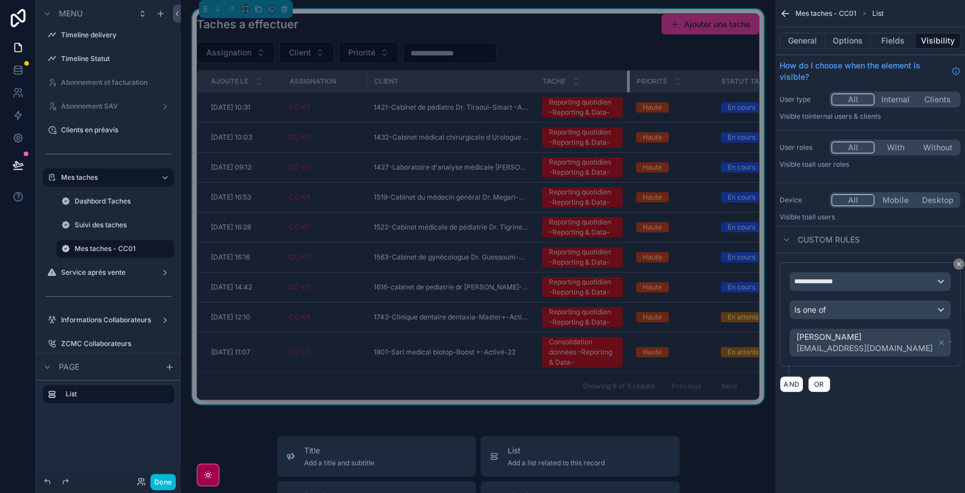
drag, startPoint x: 617, startPoint y: 83, endPoint x: 626, endPoint y: 83, distance: 9.0
click at [627, 83] on div "scrollable content" at bounding box center [629, 81] width 5 height 21
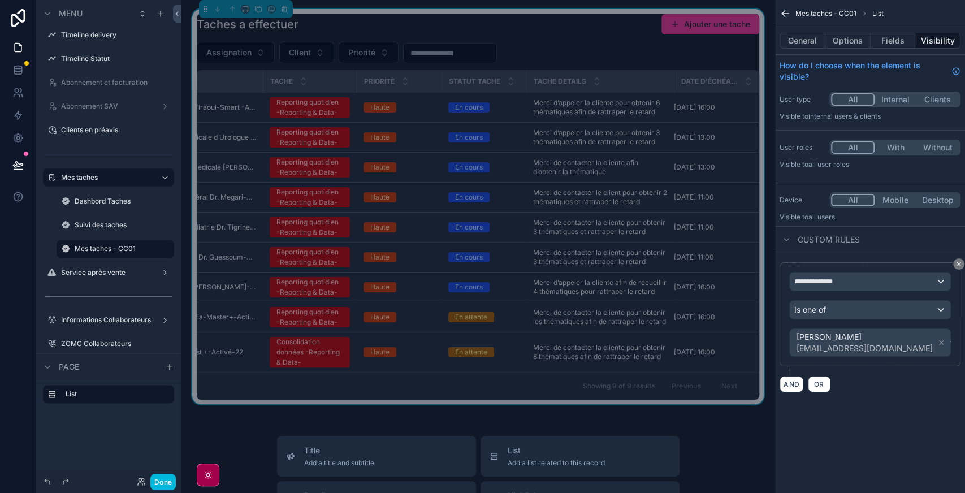
click at [235, 57] on span "Assignation" at bounding box center [228, 52] width 45 height 11
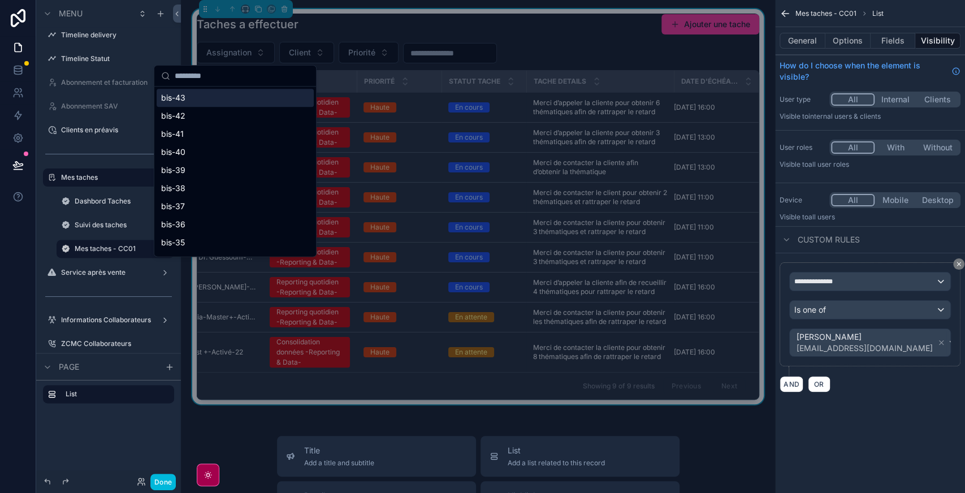
click at [235, 57] on span "Assignation" at bounding box center [228, 52] width 45 height 11
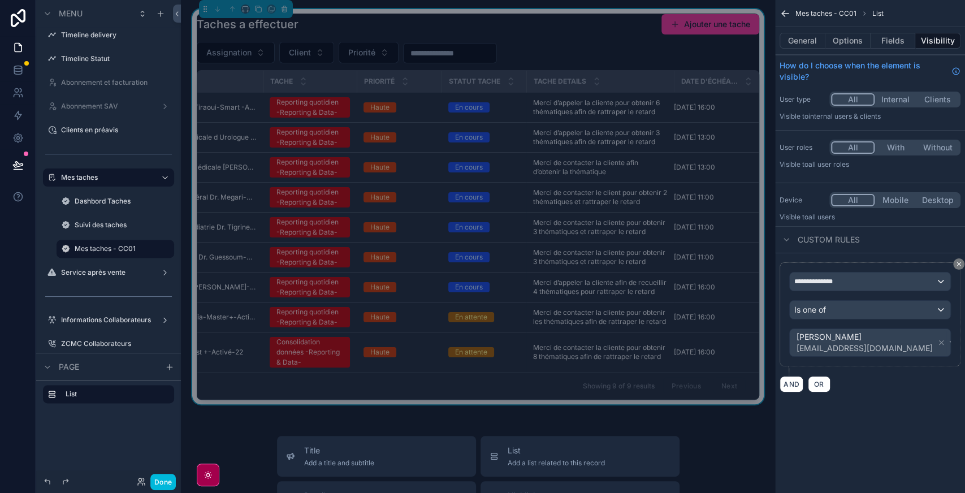
click at [305, 55] on span "Client" at bounding box center [300, 52] width 22 height 11
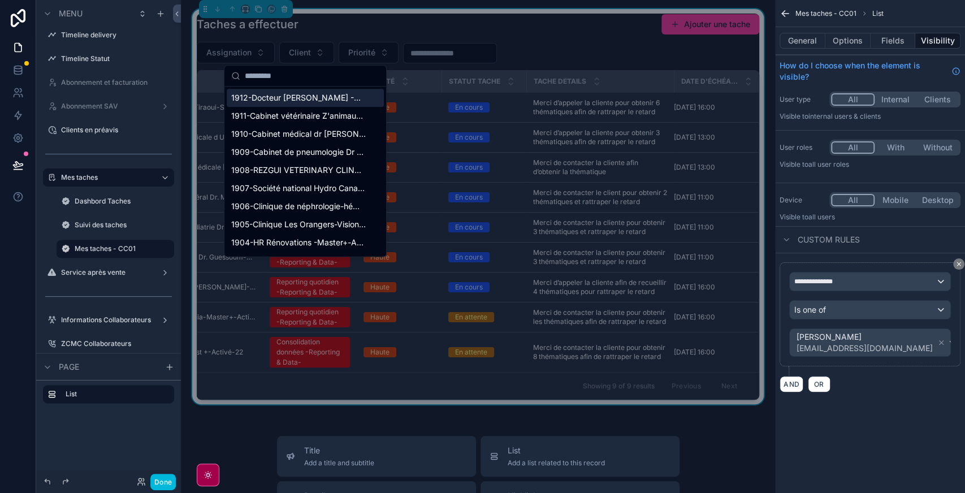
click at [305, 55] on span "Client" at bounding box center [300, 52] width 22 height 11
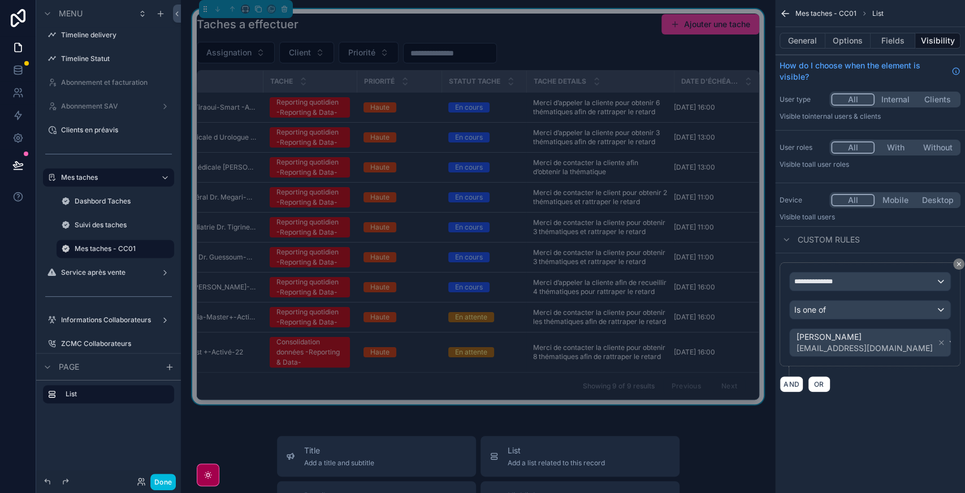
click at [310, 58] on button "Client" at bounding box center [306, 52] width 55 height 21
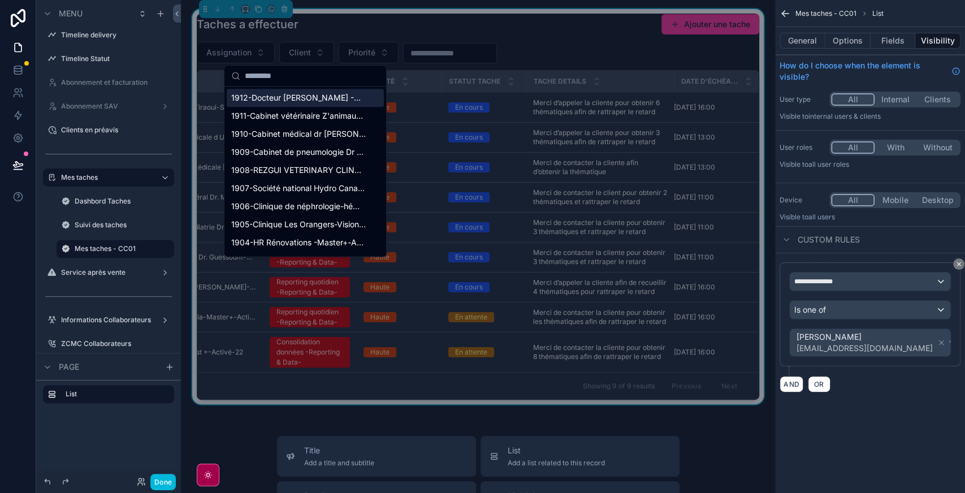
click at [310, 58] on button "Client" at bounding box center [306, 52] width 55 height 21
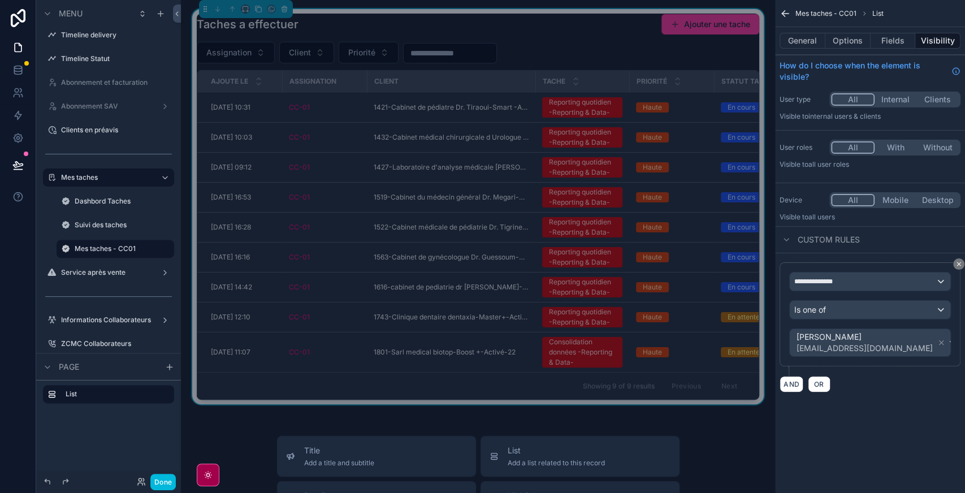
scroll to position [0, 1]
click at [109, 229] on label "Suivi des taches" at bounding box center [121, 224] width 93 height 9
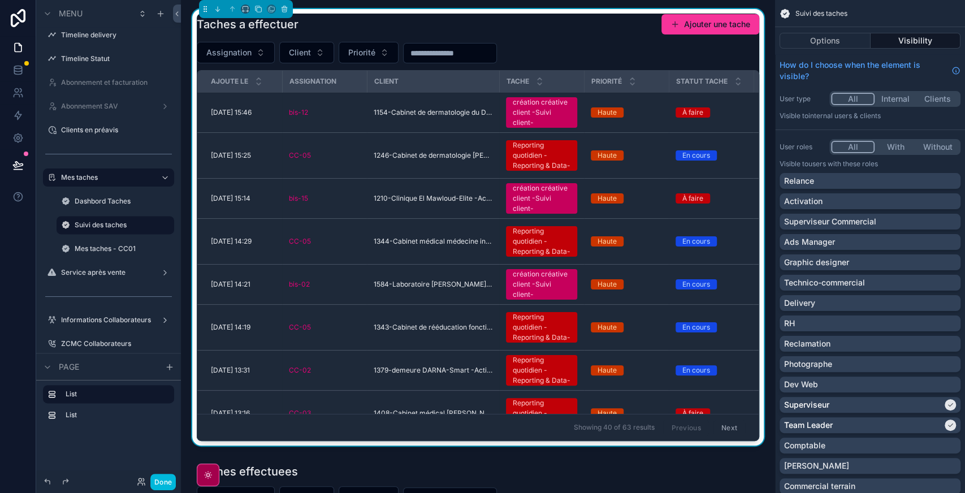
click at [850, 146] on button "All" at bounding box center [853, 147] width 44 height 12
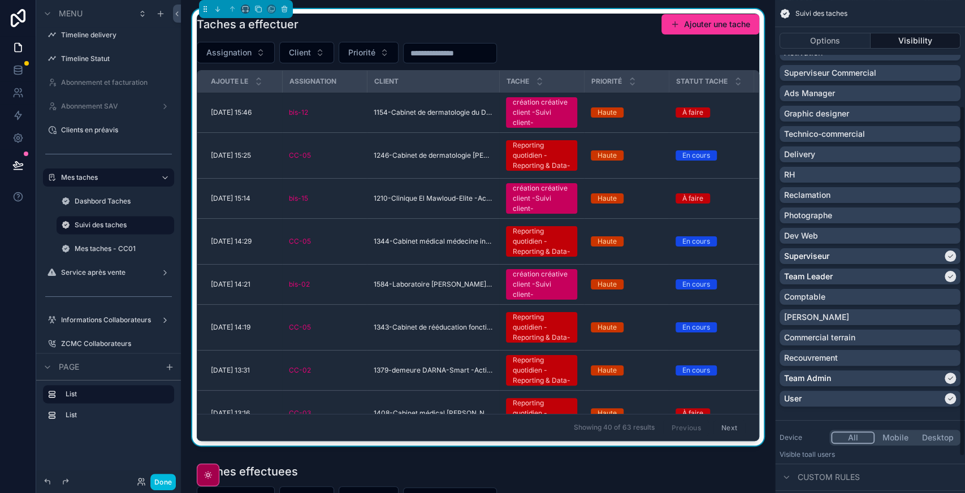
scroll to position [199, 0]
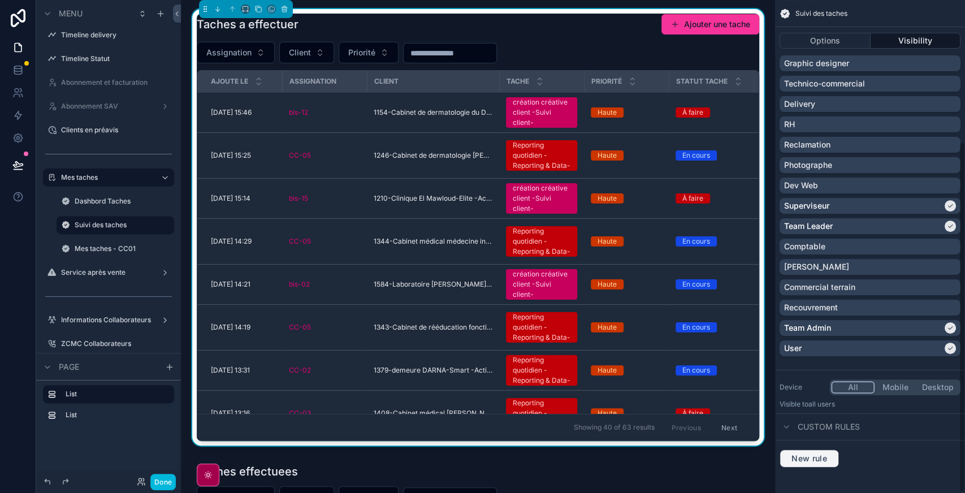
click at [804, 459] on span "New rule" at bounding box center [809, 458] width 45 height 10
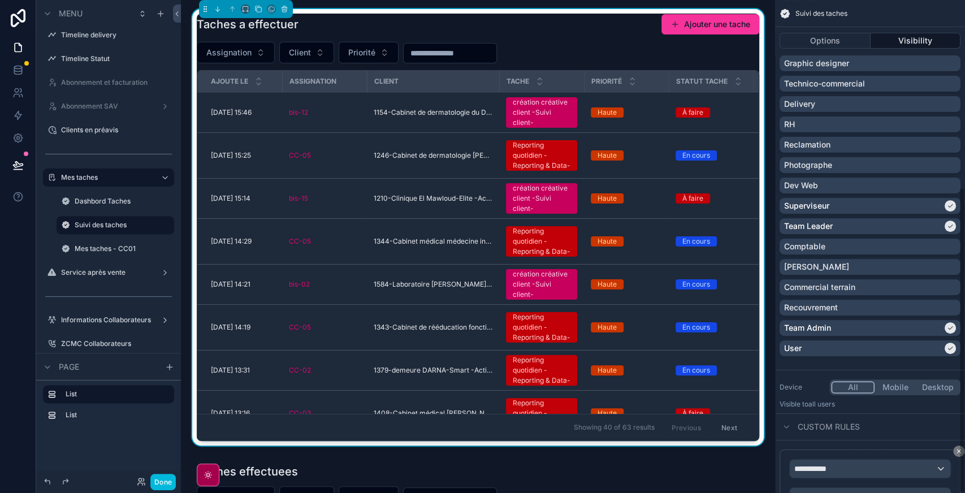
scroll to position [300, 0]
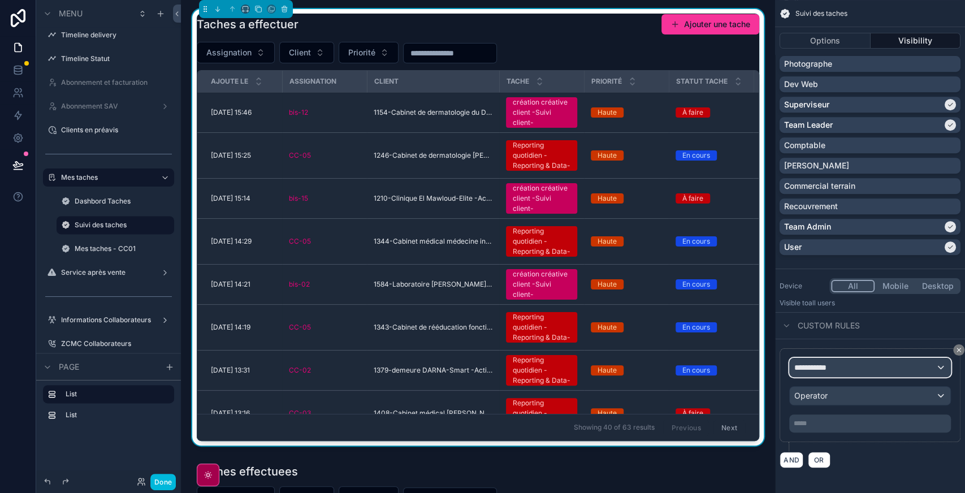
click at [834, 371] on span "**********" at bounding box center [815, 367] width 42 height 11
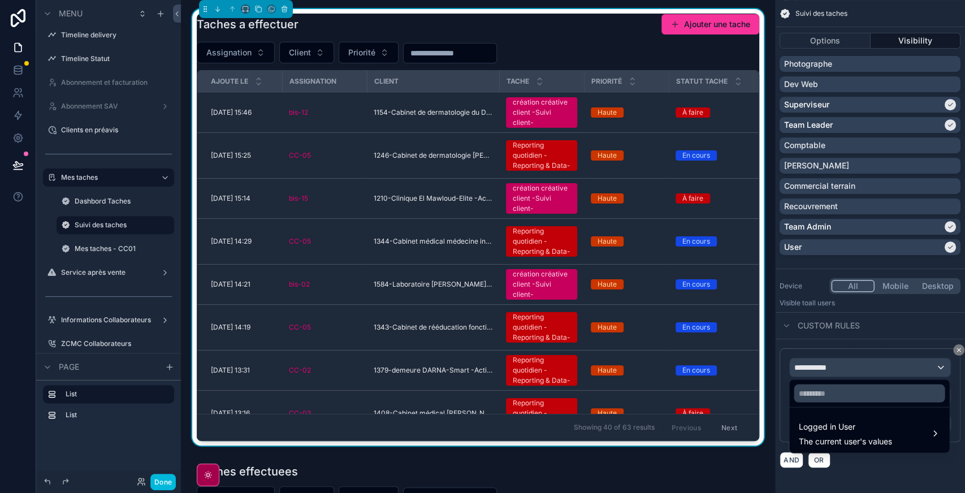
click at [829, 431] on span "Logged in User" at bounding box center [844, 427] width 93 height 14
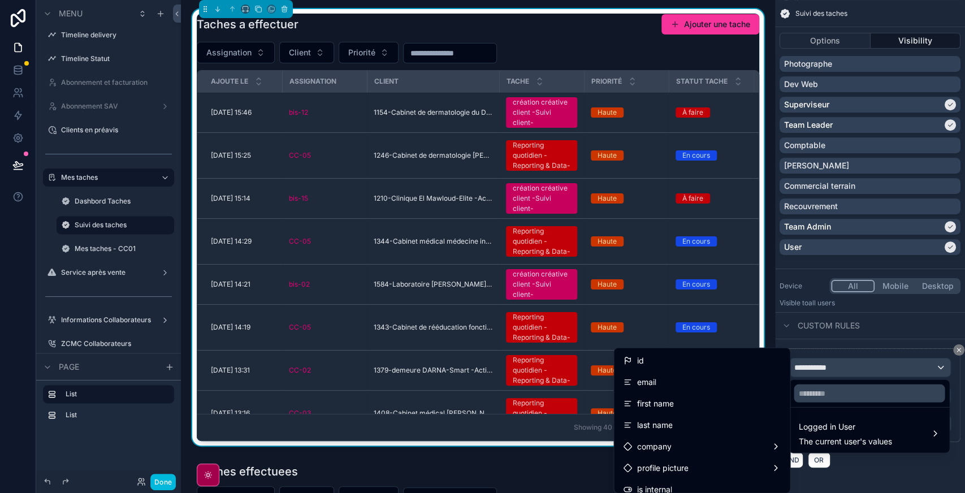
click at [647, 364] on div "id" at bounding box center [702, 361] width 158 height 14
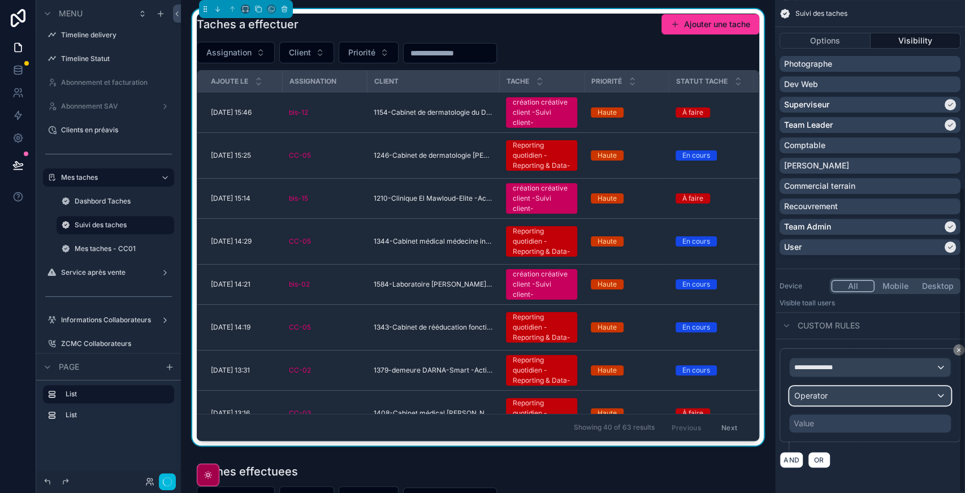
click at [832, 401] on div "Operator" at bounding box center [870, 396] width 161 height 18
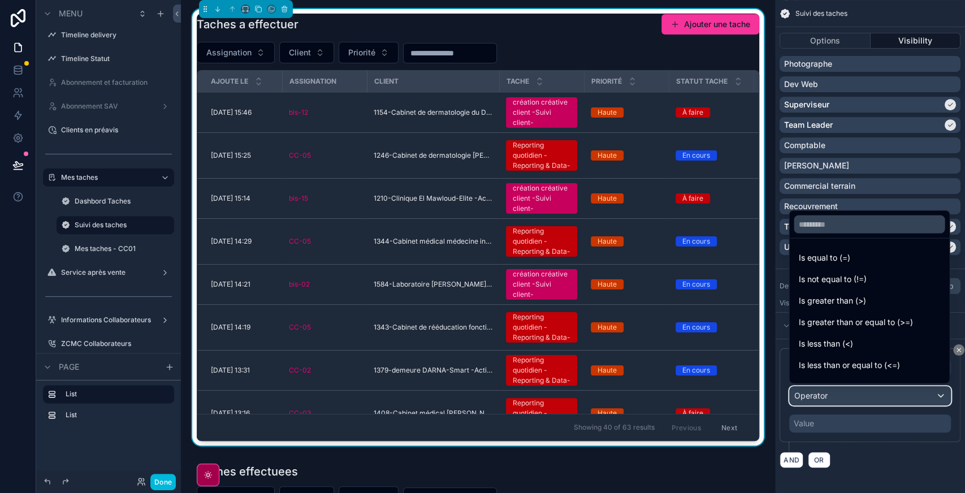
scroll to position [80, 0]
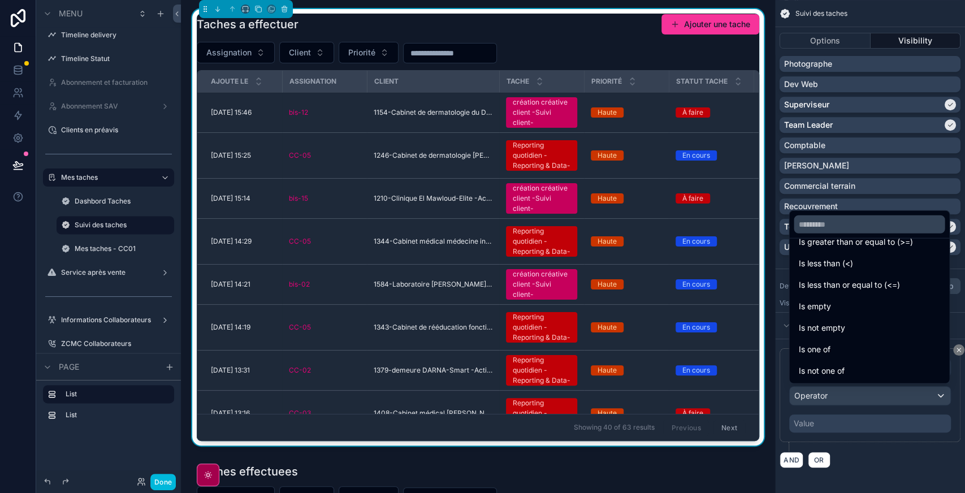
click at [818, 348] on span "Is one of" at bounding box center [814, 349] width 32 height 14
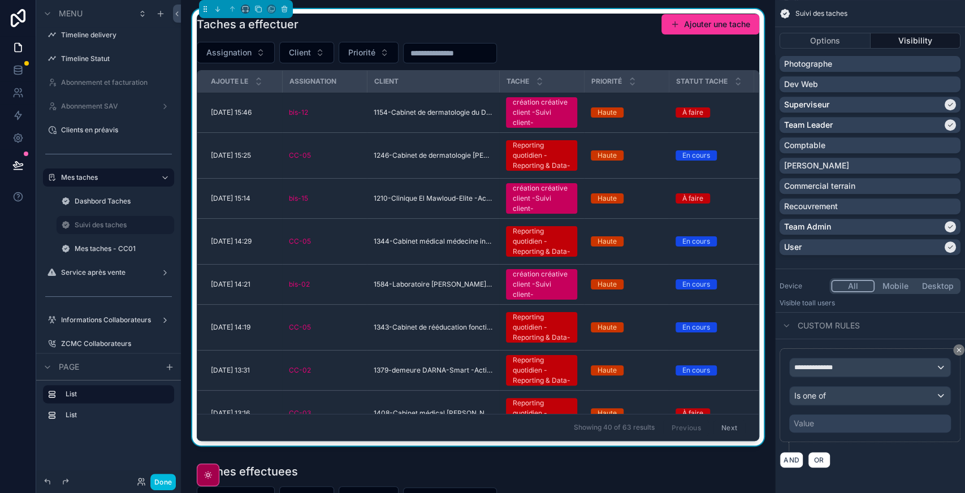
click at [98, 224] on label "Suivi des taches" at bounding box center [121, 224] width 93 height 9
click at [814, 421] on div "Value" at bounding box center [870, 423] width 162 height 18
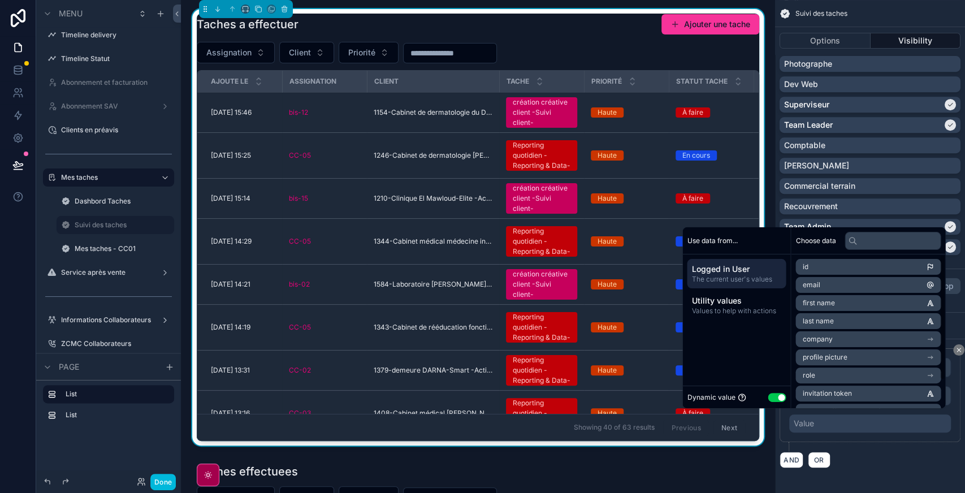
click at [768, 398] on button "Use setting" at bounding box center [777, 397] width 18 height 9
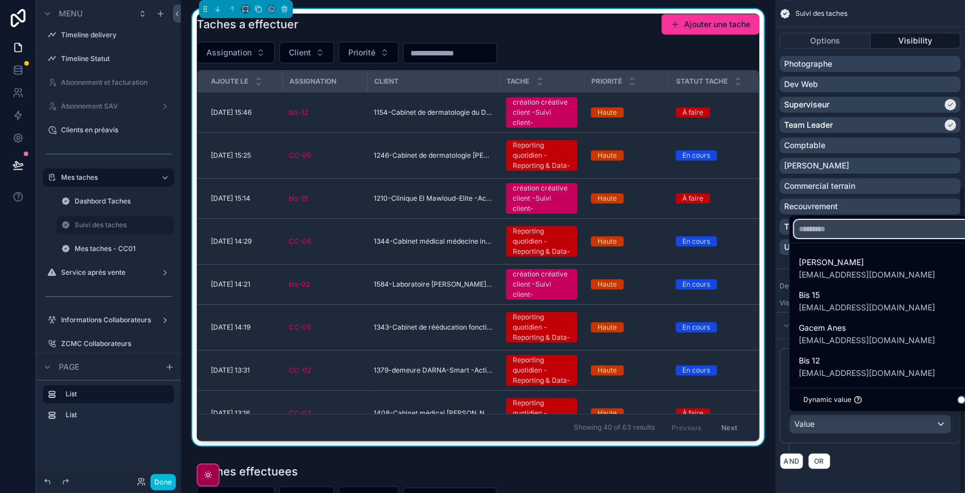
click at [829, 229] on input "text" at bounding box center [889, 229] width 190 height 18
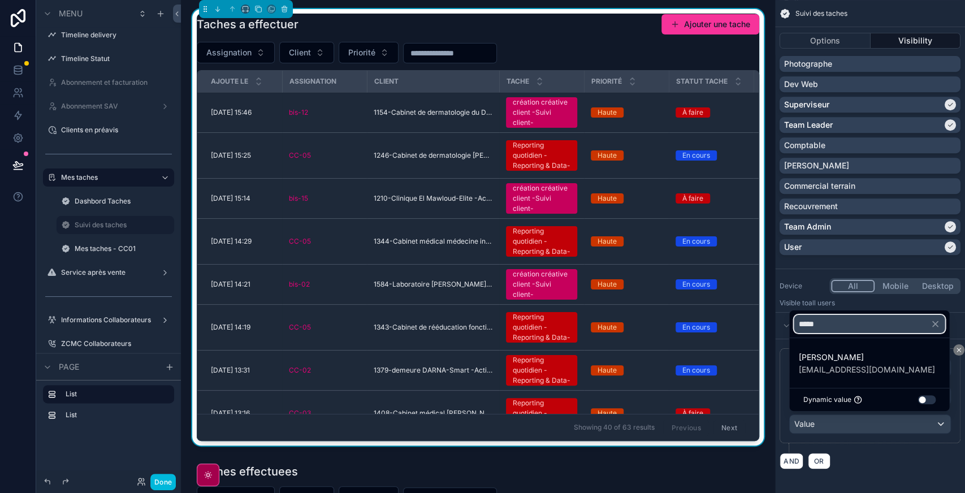
type input "*****"
click at [857, 360] on span "[PERSON_NAME]" at bounding box center [866, 357] width 136 height 14
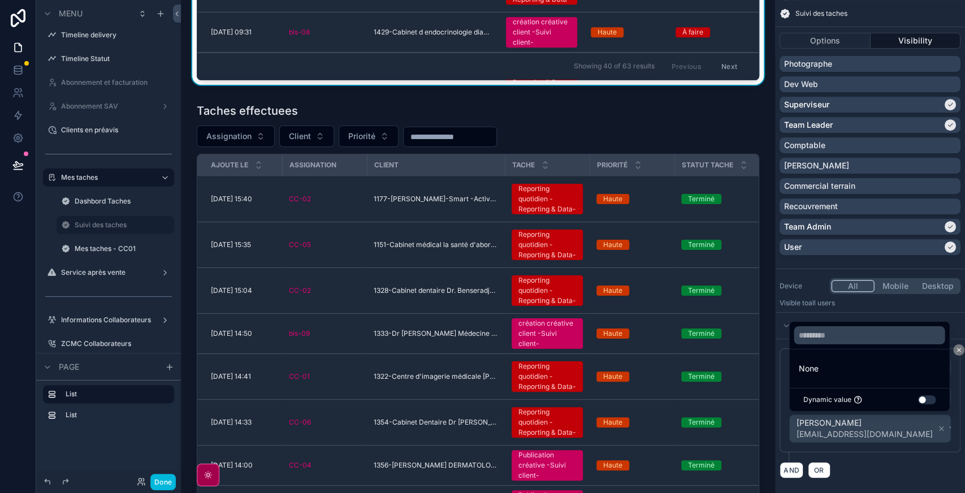
scroll to position [367, 0]
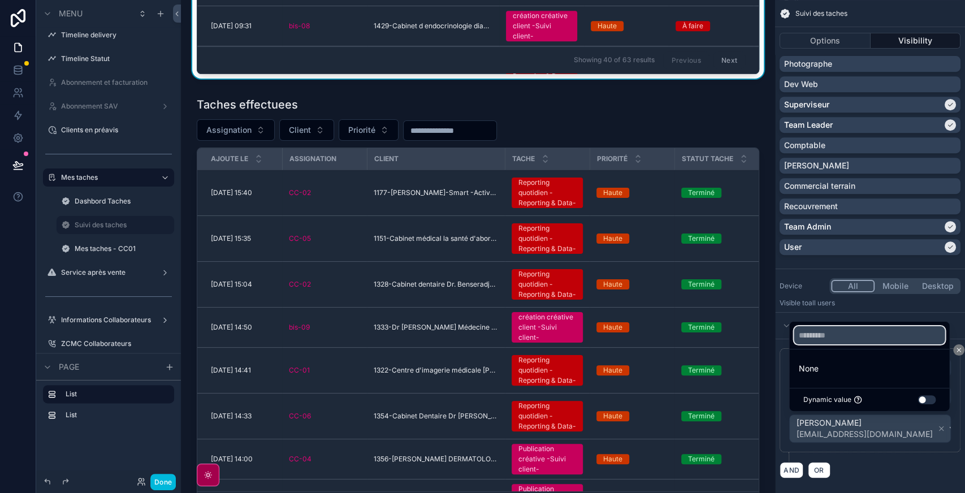
click at [838, 336] on input "text" at bounding box center [869, 335] width 151 height 18
type input "**"
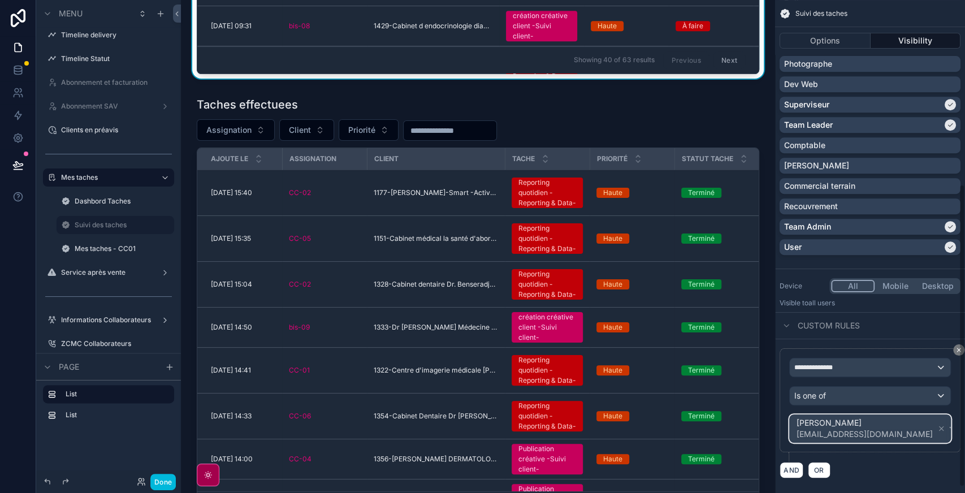
click at [922, 432] on div "HAMIDECHE Ouardia [EMAIL_ADDRESS][DOMAIN_NAME]" at bounding box center [870, 428] width 161 height 27
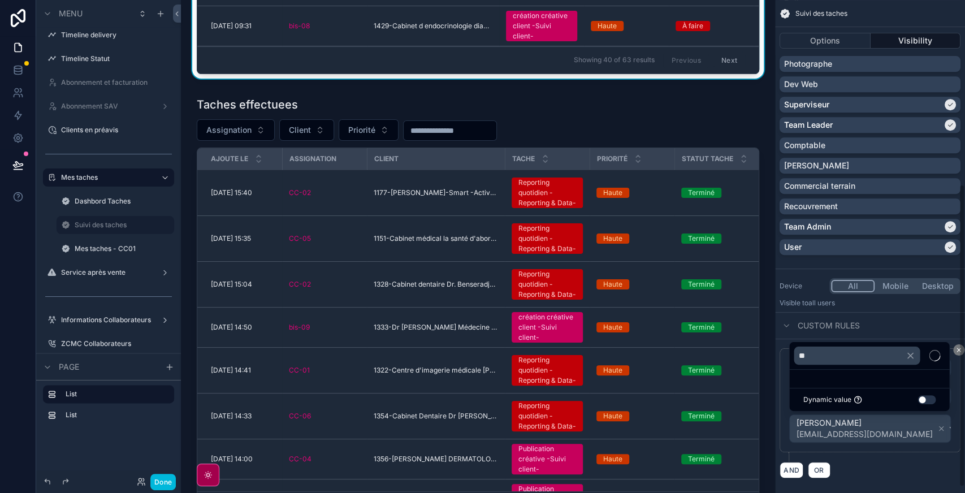
click at [922, 432] on div "scrollable content" at bounding box center [482, 246] width 965 height 493
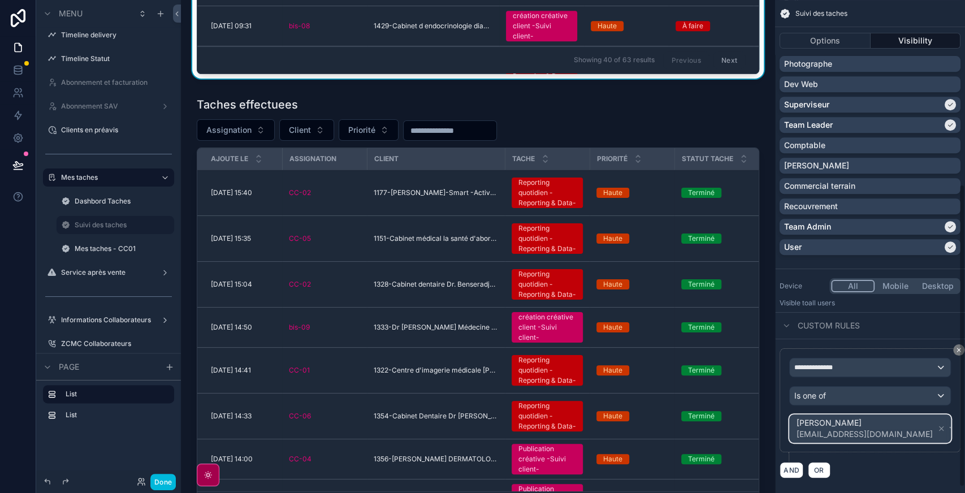
click at [922, 432] on div "HAMIDECHE Ouardia [EMAIL_ADDRESS][DOMAIN_NAME]" at bounding box center [870, 428] width 161 height 27
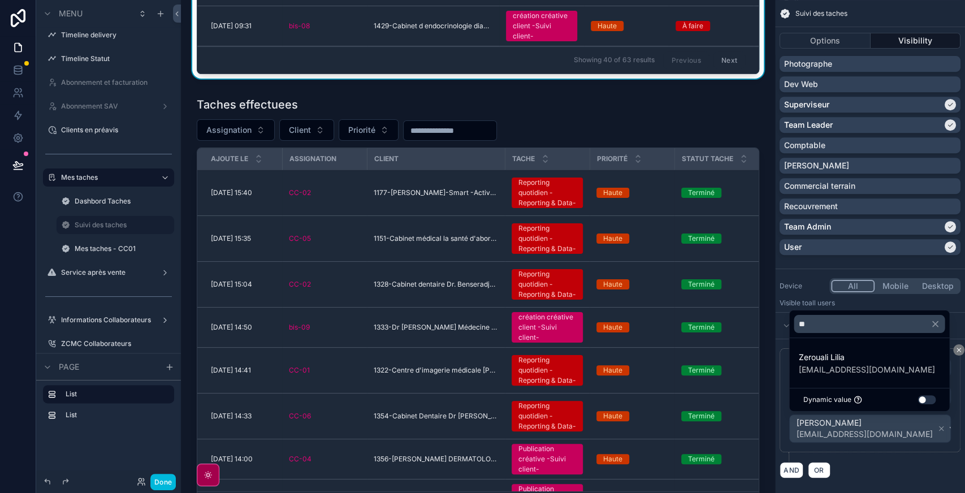
click at [835, 355] on span "Zerouali Lilia" at bounding box center [866, 357] width 136 height 14
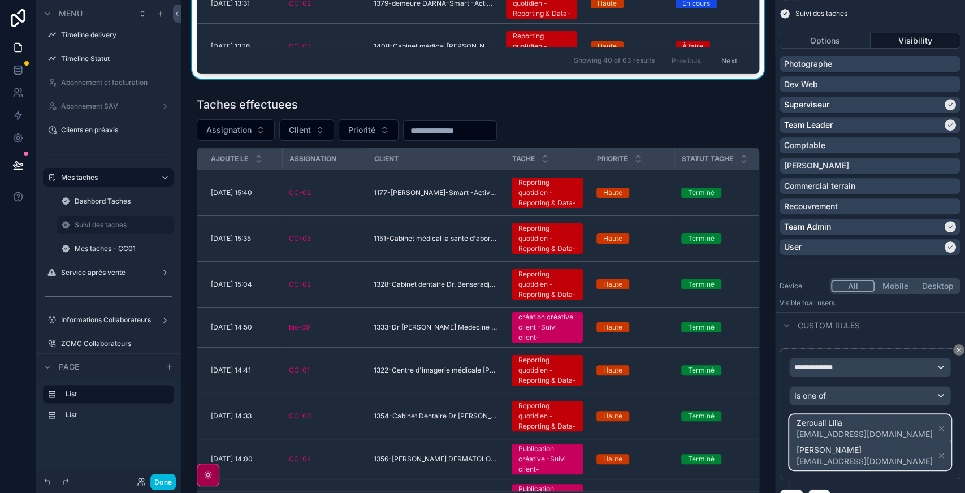
click at [917, 435] on span "[PERSON_NAME] [EMAIL_ADDRESS][DOMAIN_NAME] HAMIDECHE Ouardia [EMAIL_ADDRESS][DO…" at bounding box center [870, 442] width 153 height 54
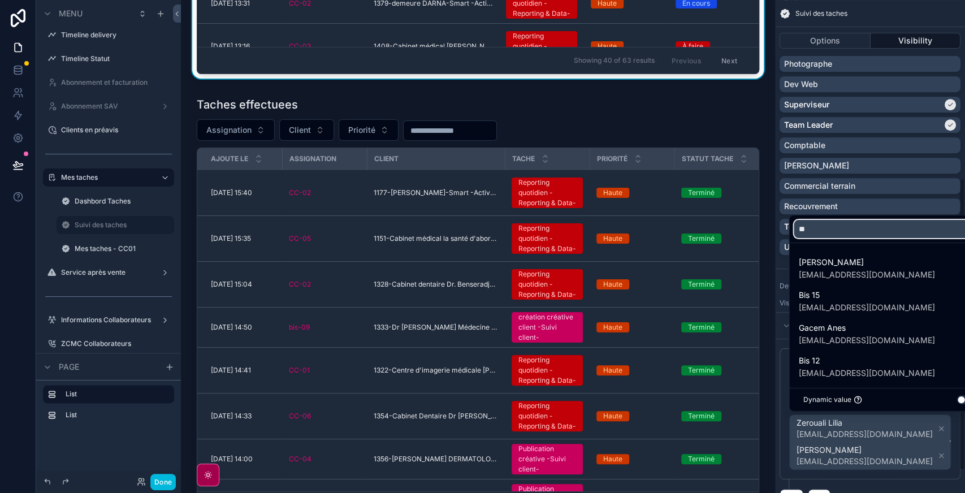
click at [811, 230] on div "** [PERSON_NAME] [EMAIL_ADDRESS][DOMAIN_NAME] Bis 15 [EMAIL_ADDRESS][DOMAIN_NAM…" at bounding box center [482, 246] width 965 height 493
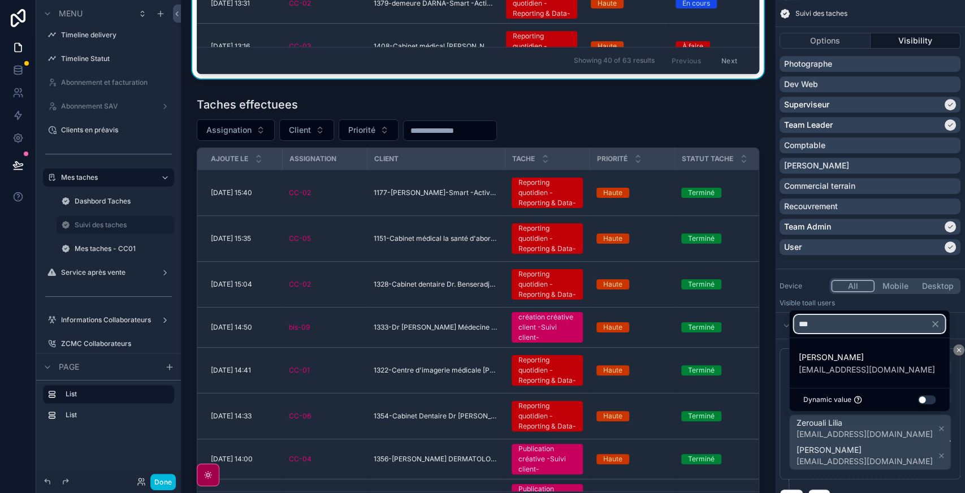
type input "***"
click at [878, 357] on span "[PERSON_NAME]" at bounding box center [866, 357] width 136 height 14
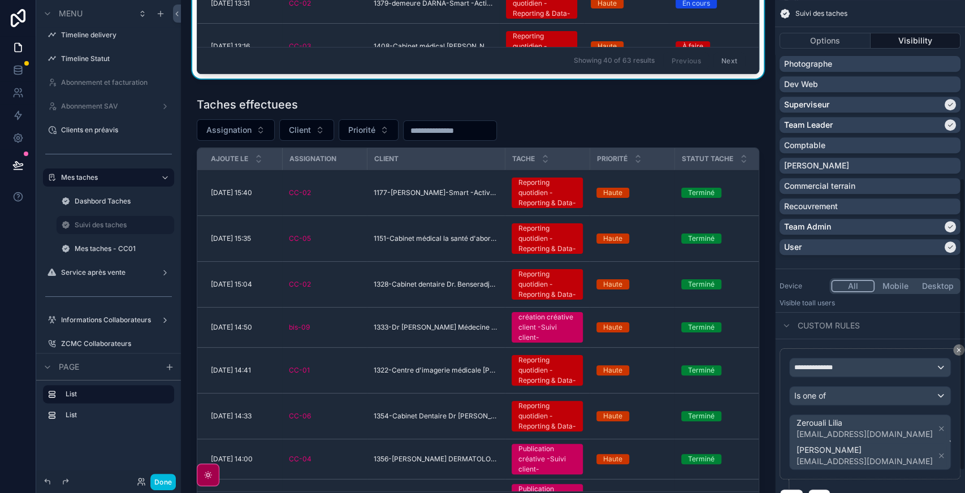
click at [930, 449] on div "**********" at bounding box center [869, 418] width 181 height 140
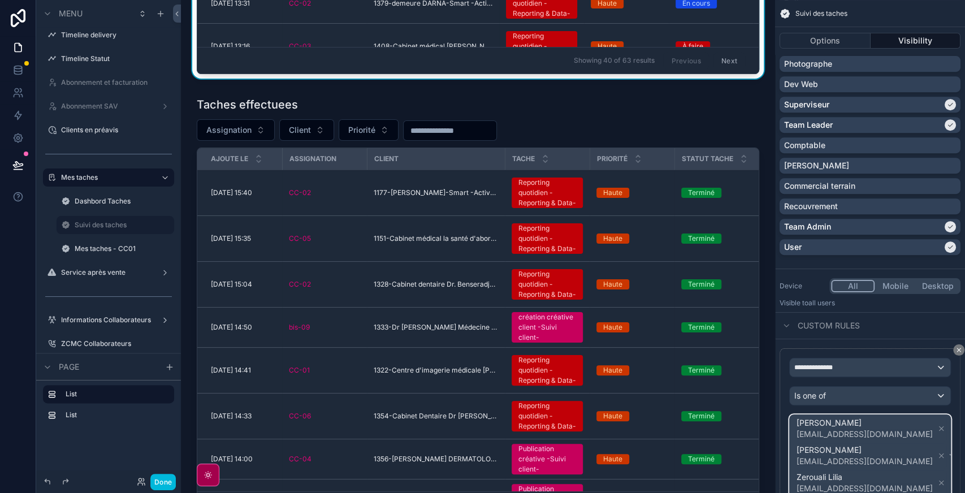
click at [921, 431] on span "[PERSON_NAME] [EMAIL_ADDRESS][DOMAIN_NAME] HAMIDECHE Ouardia [EMAIL_ADDRESS][DO…" at bounding box center [870, 455] width 153 height 81
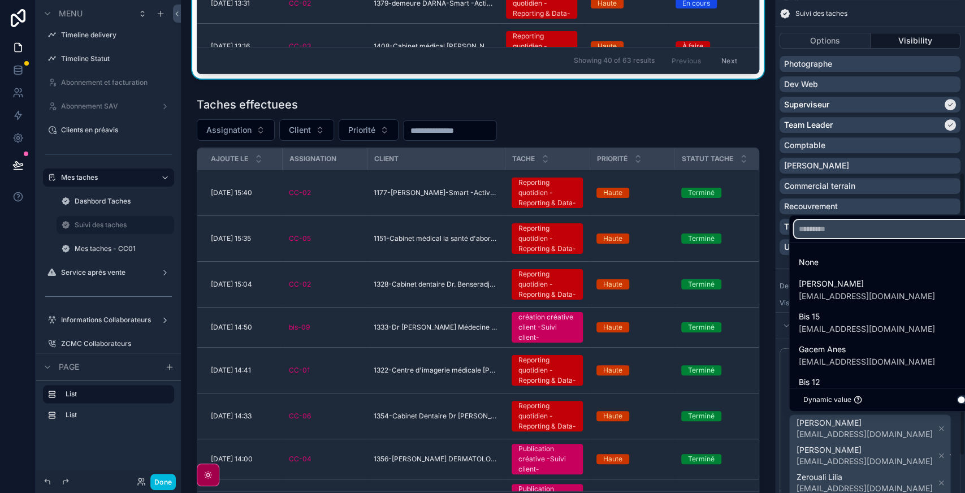
click at [814, 228] on input "text" at bounding box center [889, 229] width 190 height 18
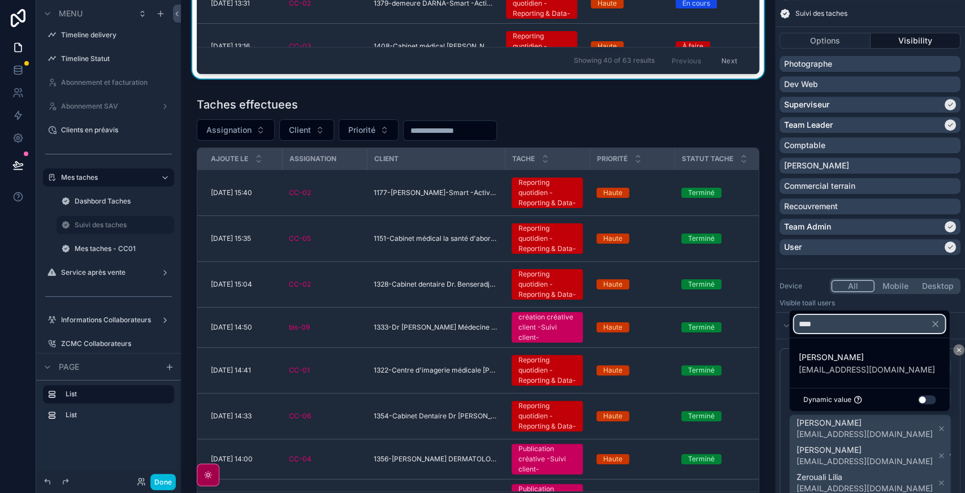
type input "****"
click at [860, 363] on span "[PERSON_NAME]" at bounding box center [866, 357] width 136 height 14
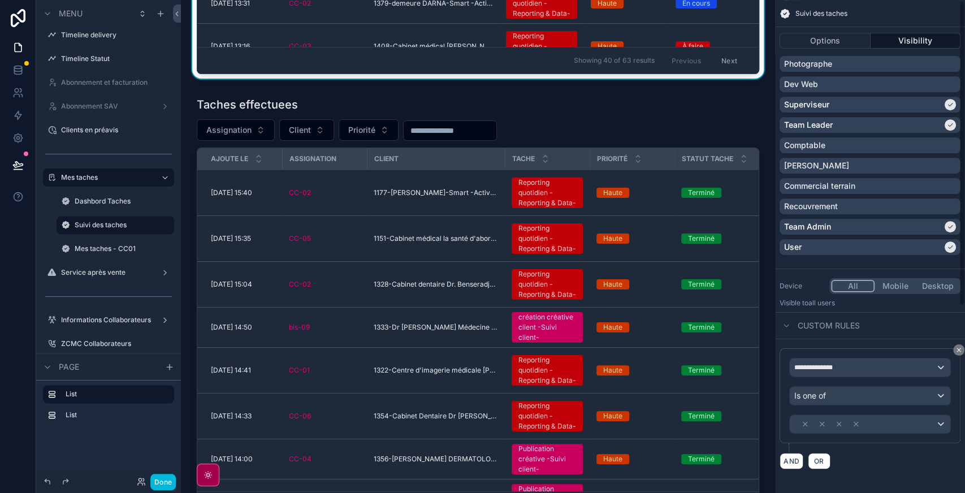
scroll to position [0, 0]
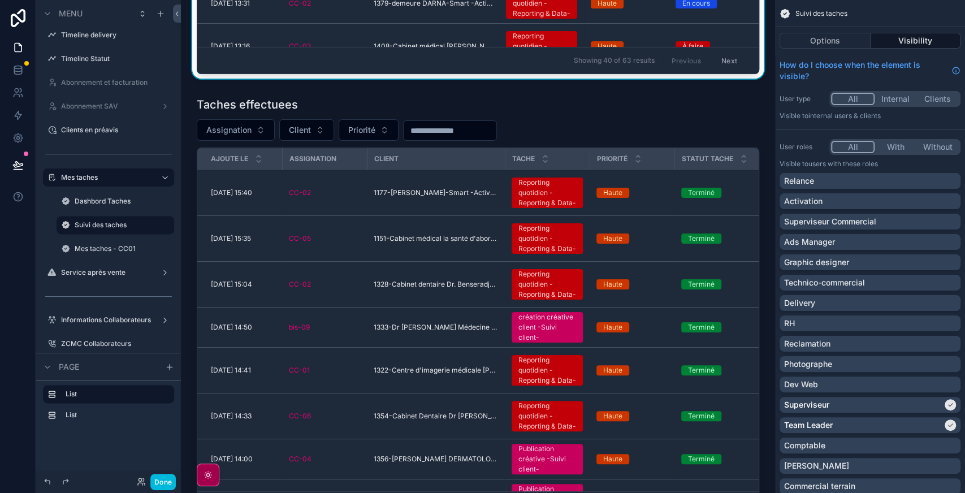
click at [848, 149] on button "All" at bounding box center [853, 147] width 44 height 12
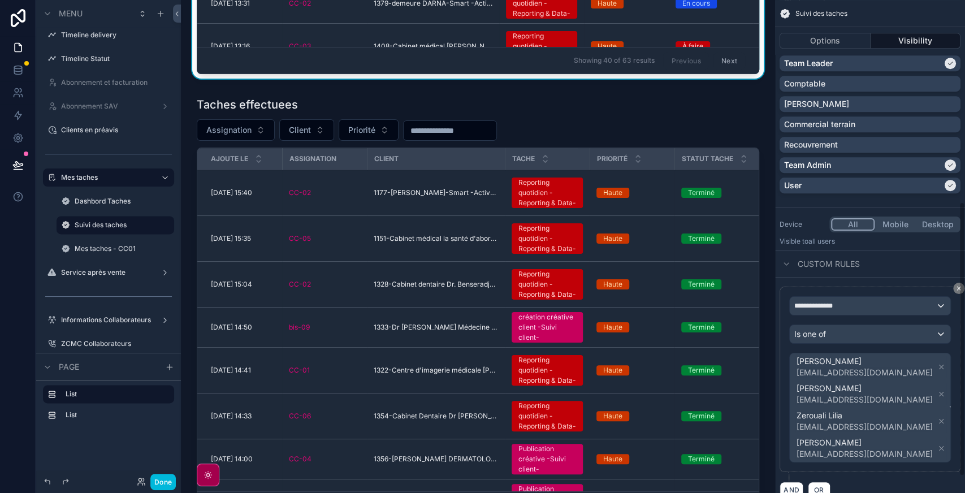
scroll to position [391, 0]
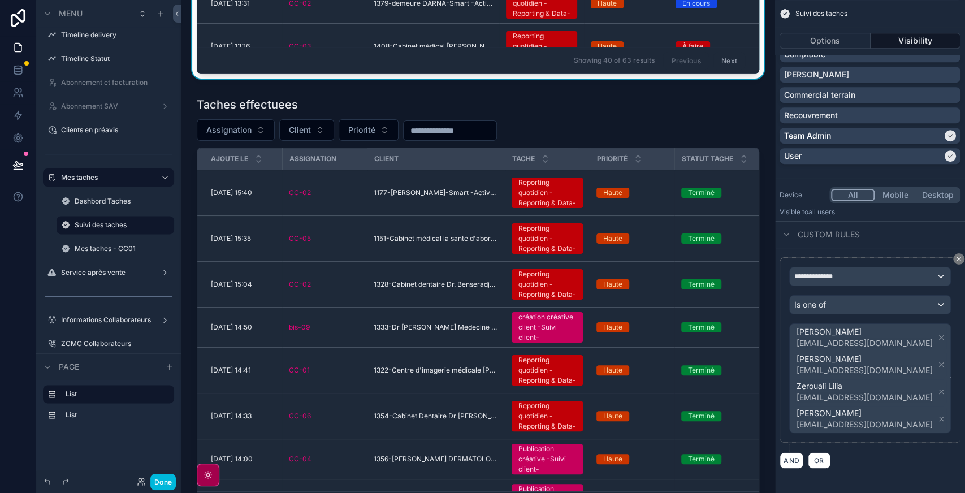
click at [103, 249] on label "Mes taches - CC01" at bounding box center [121, 248] width 93 height 9
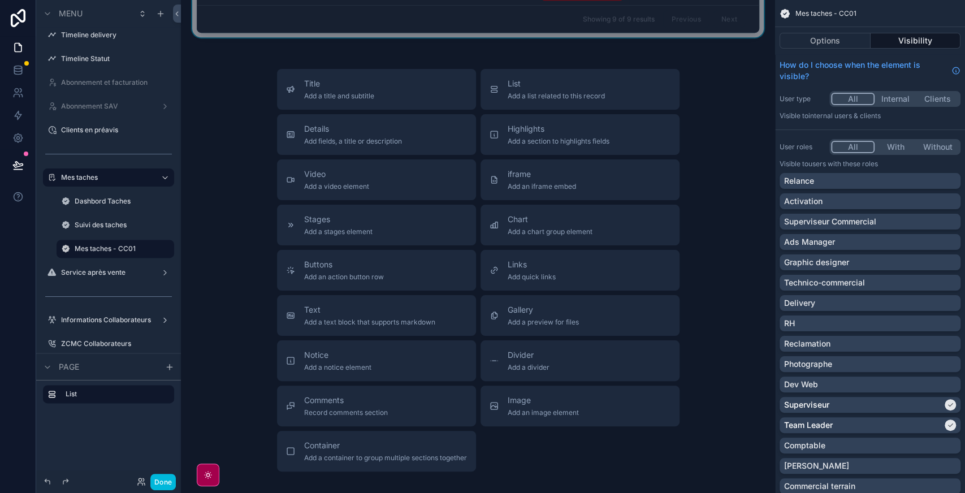
click at [846, 149] on button "All" at bounding box center [853, 147] width 44 height 12
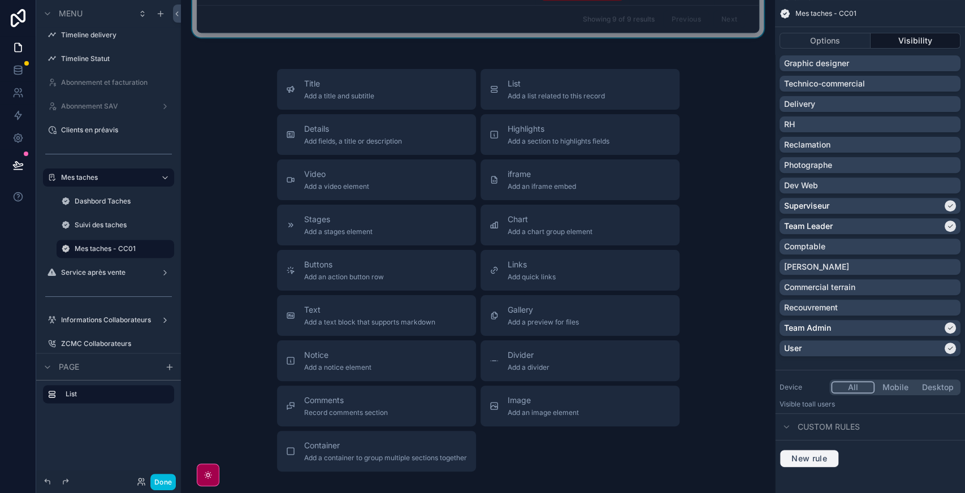
click at [811, 457] on span "New rule" at bounding box center [809, 458] width 45 height 10
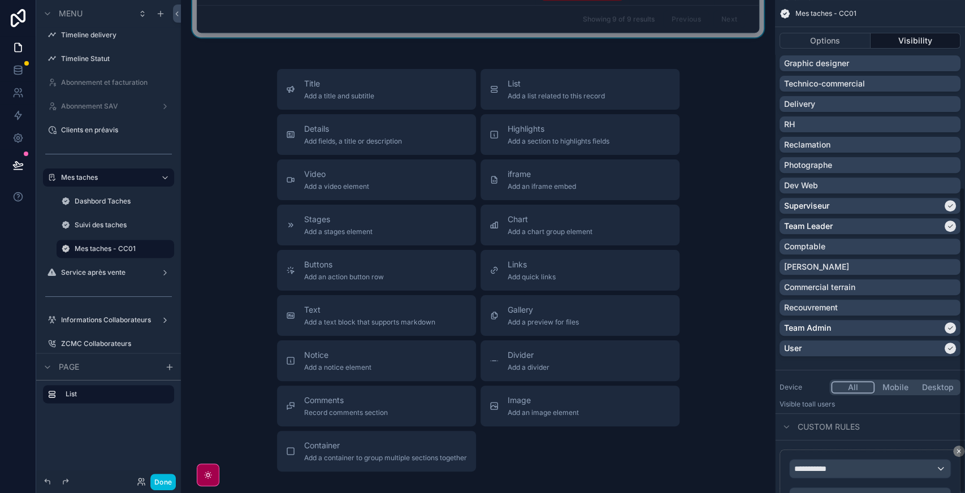
scroll to position [300, 0]
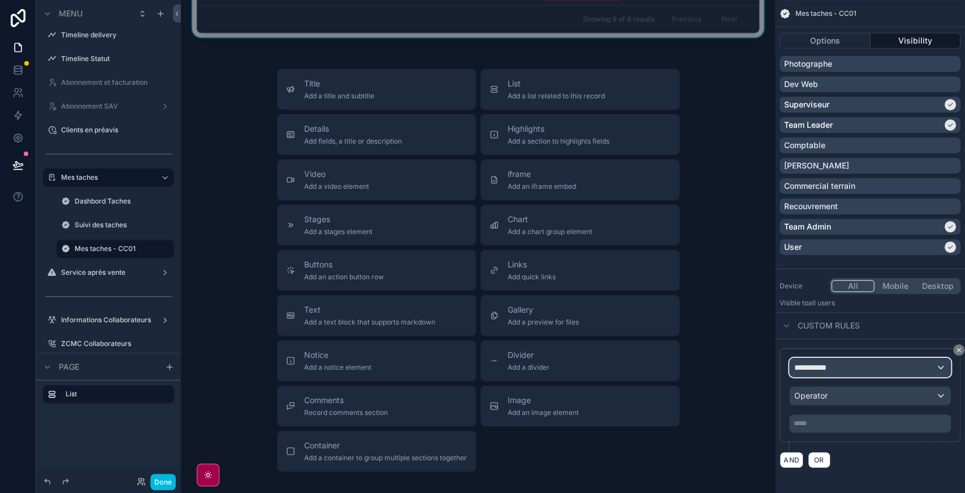
click at [884, 367] on div "**********" at bounding box center [870, 367] width 161 height 18
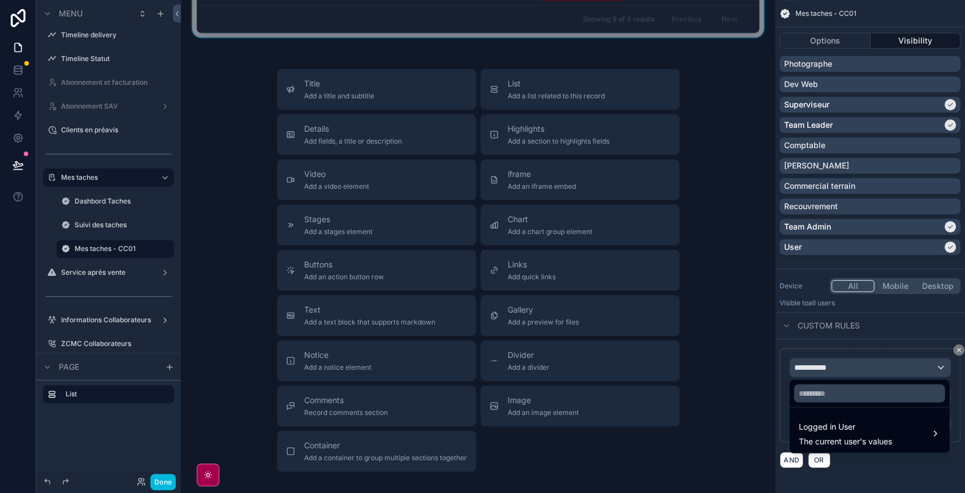
click at [834, 434] on div "Logged in User The current user's values" at bounding box center [844, 433] width 93 height 27
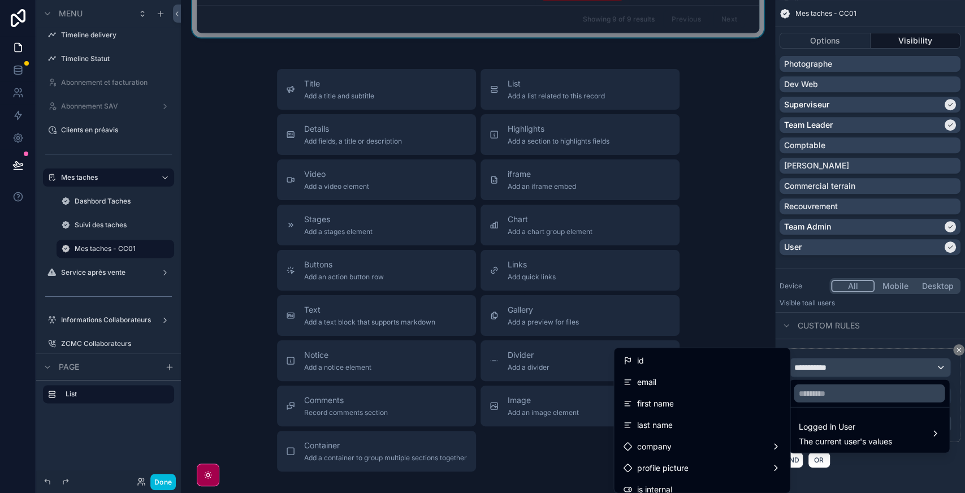
click at [706, 366] on div "id" at bounding box center [702, 361] width 158 height 14
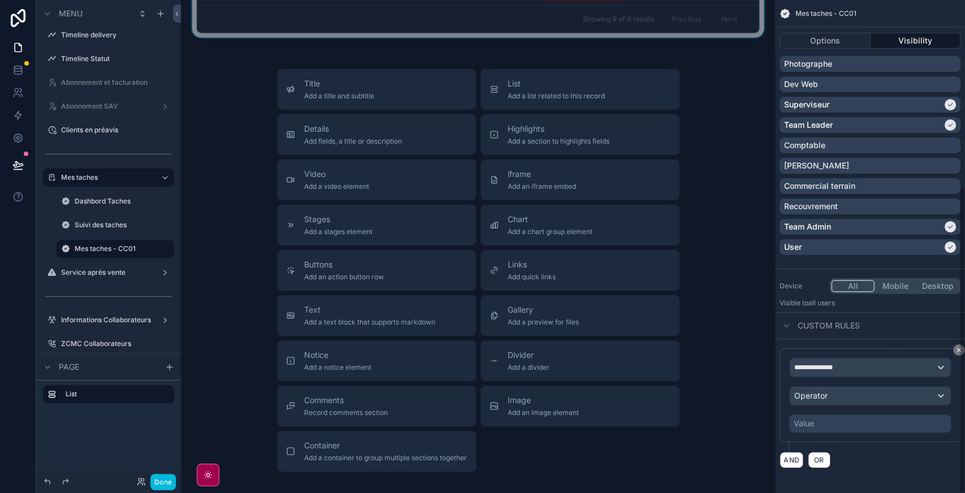
drag, startPoint x: 849, startPoint y: 384, endPoint x: 860, endPoint y: 392, distance: 14.1
click at [860, 392] on div "**********" at bounding box center [870, 395] width 162 height 75
click at [860, 392] on div "Operator" at bounding box center [870, 396] width 161 height 18
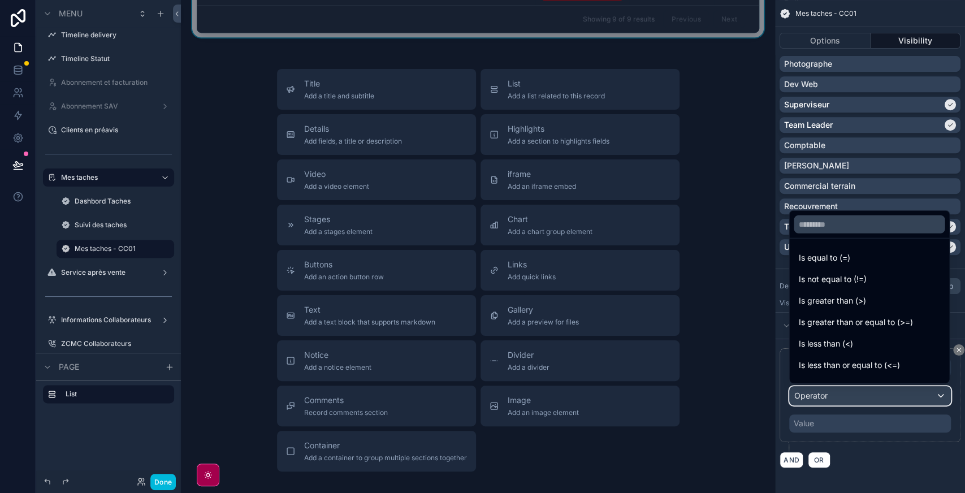
scroll to position [80, 0]
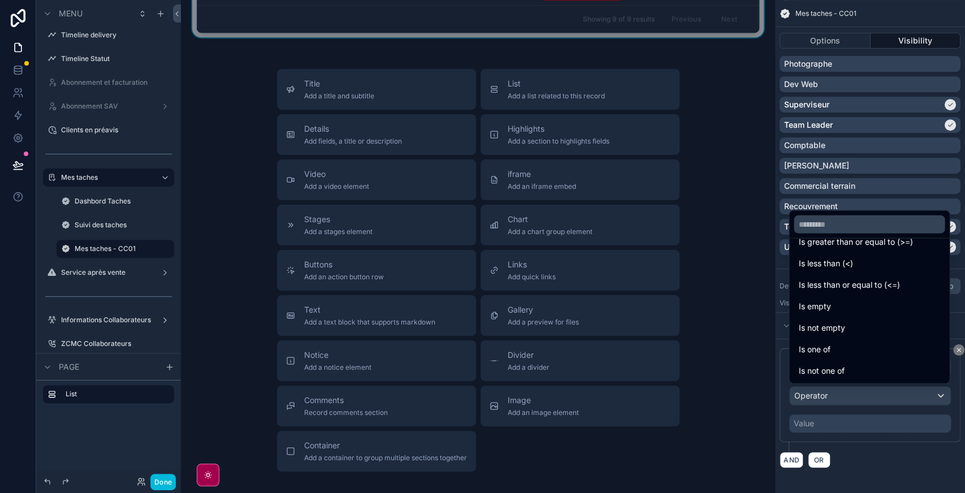
click at [825, 344] on span "Is one of" at bounding box center [814, 349] width 32 height 14
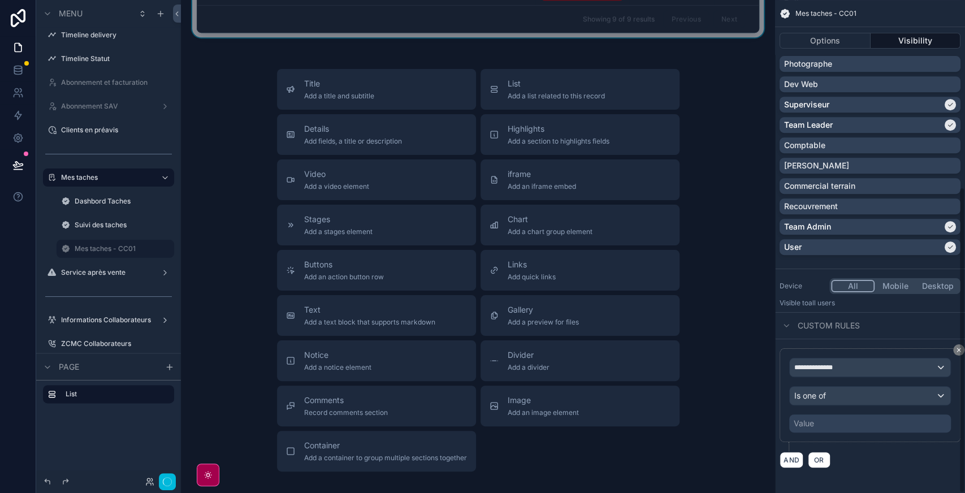
click at [827, 423] on div "Value" at bounding box center [870, 423] width 162 height 18
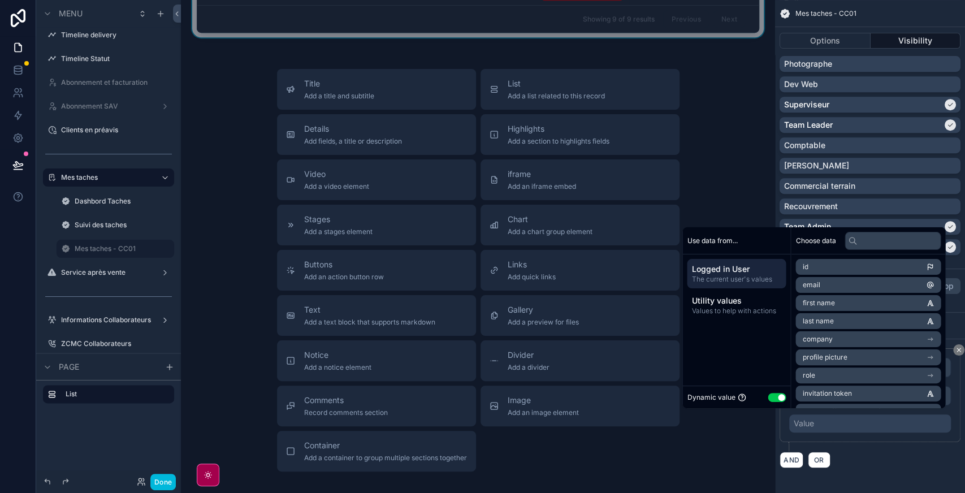
click at [772, 399] on button "Use setting" at bounding box center [777, 397] width 18 height 9
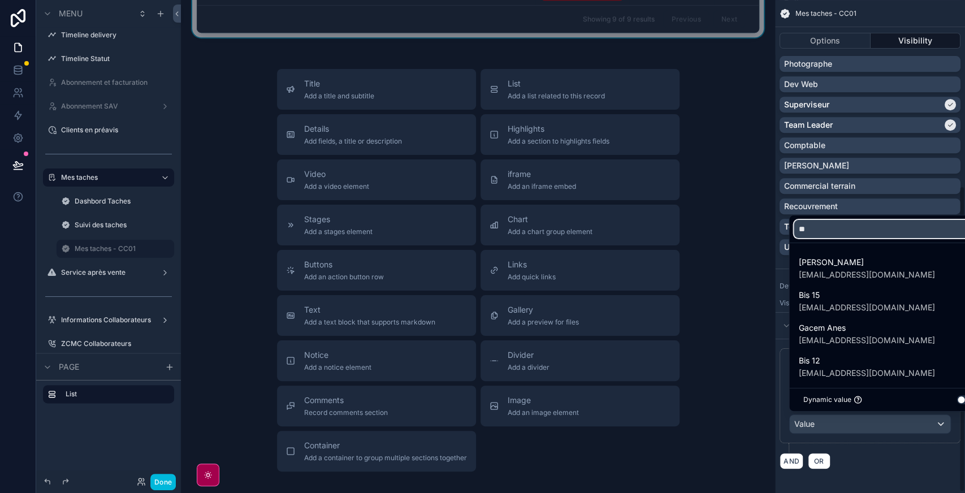
click at [839, 224] on input "**" at bounding box center [889, 229] width 190 height 18
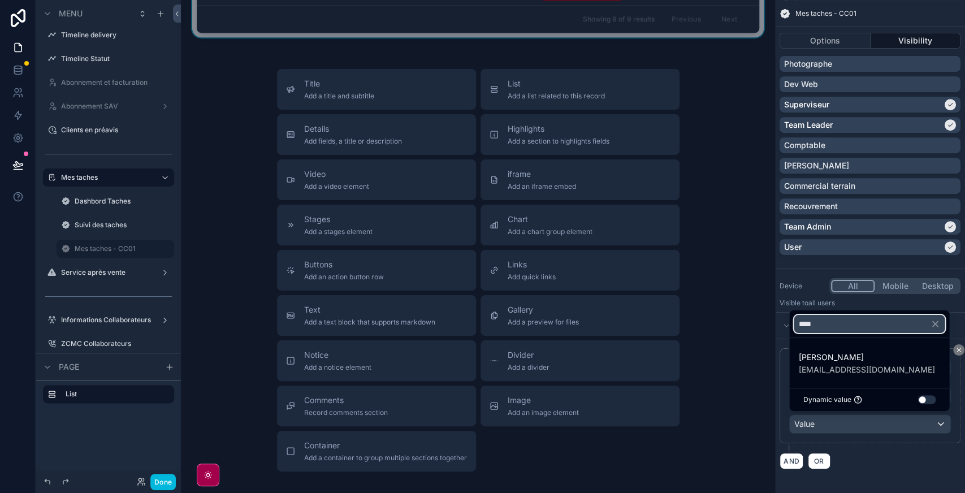
type input "****"
click at [832, 363] on span "[PERSON_NAME]" at bounding box center [866, 357] width 136 height 14
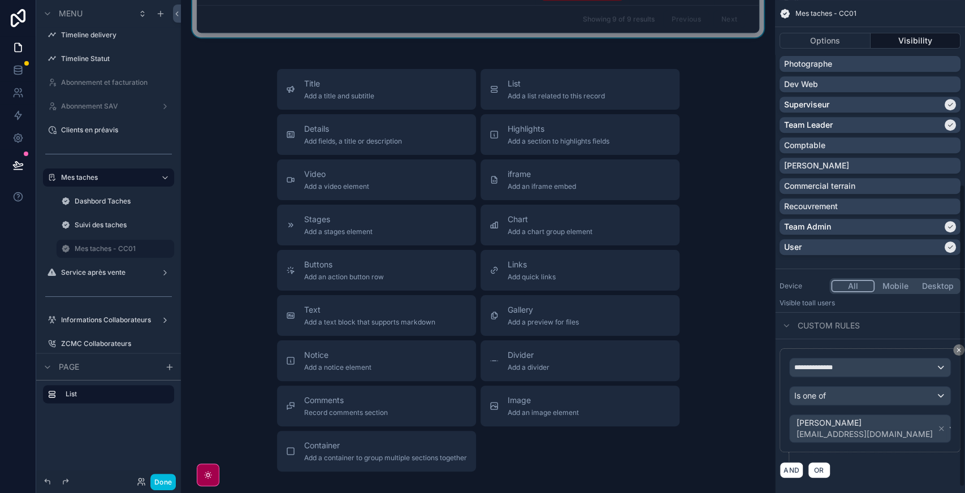
click at [887, 470] on div "AND OR" at bounding box center [869, 469] width 181 height 17
click at [0, 0] on icon "scrollable content" at bounding box center [0, 0] width 0 height 0
click at [205, 235] on span "Clone" at bounding box center [211, 240] width 21 height 11
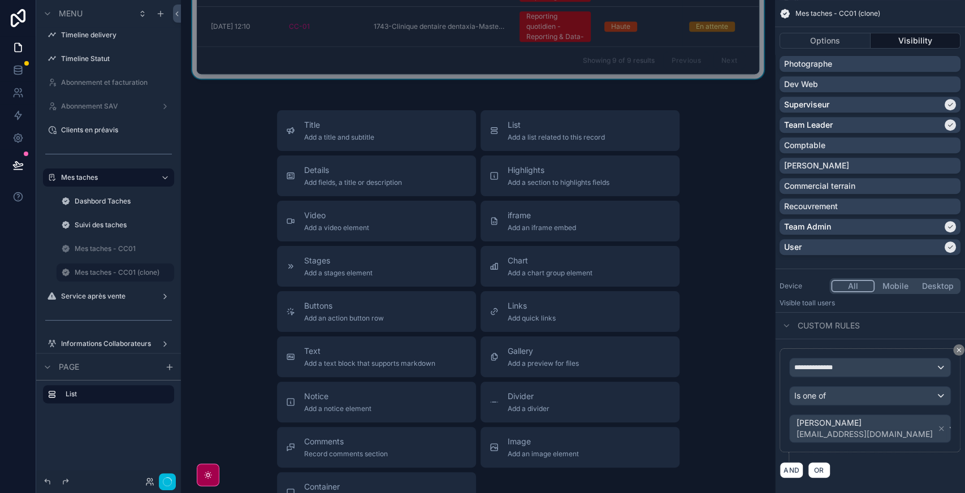
click at [0, 0] on button "scrollable content" at bounding box center [0, 0] width 0 height 0
click at [103, 275] on input "**********" at bounding box center [106, 273] width 63 height 14
type input "**********"
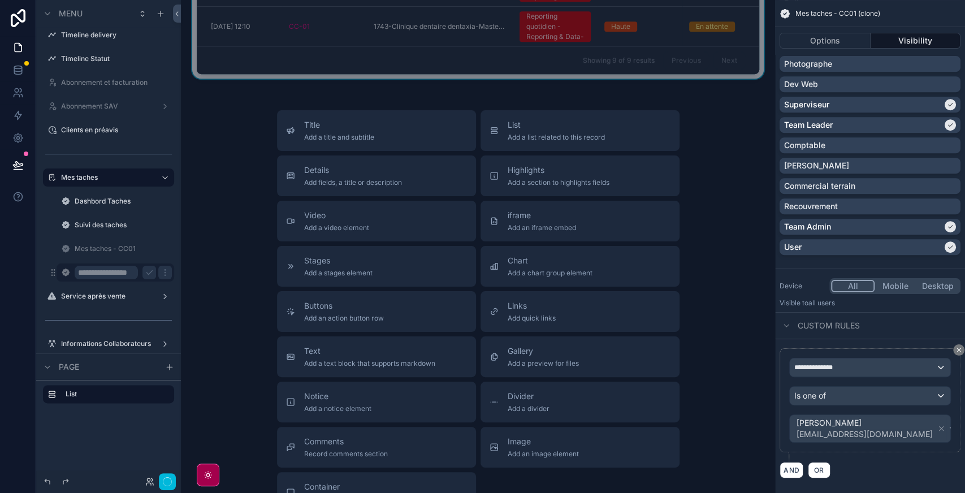
scroll to position [0, 0]
click at [154, 276] on button "scrollable content" at bounding box center [149, 273] width 14 height 14
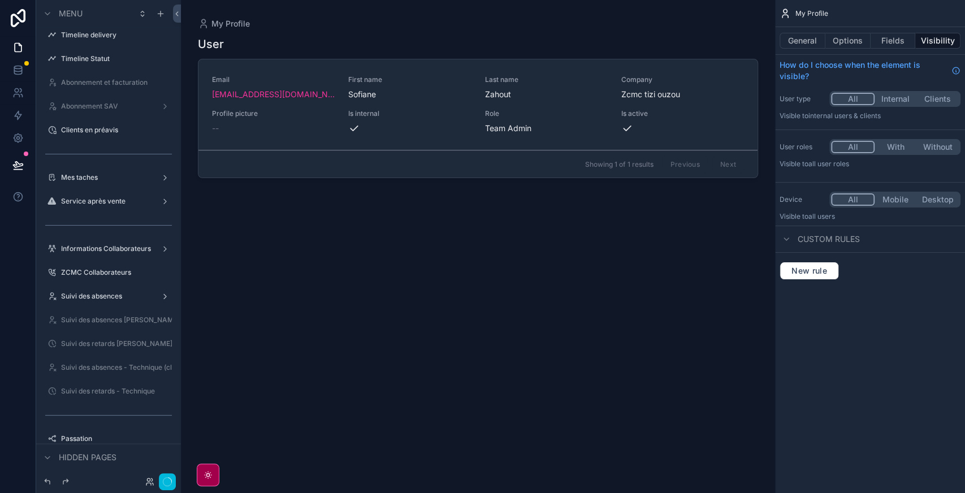
click at [109, 177] on label "Mes taches" at bounding box center [106, 177] width 90 height 9
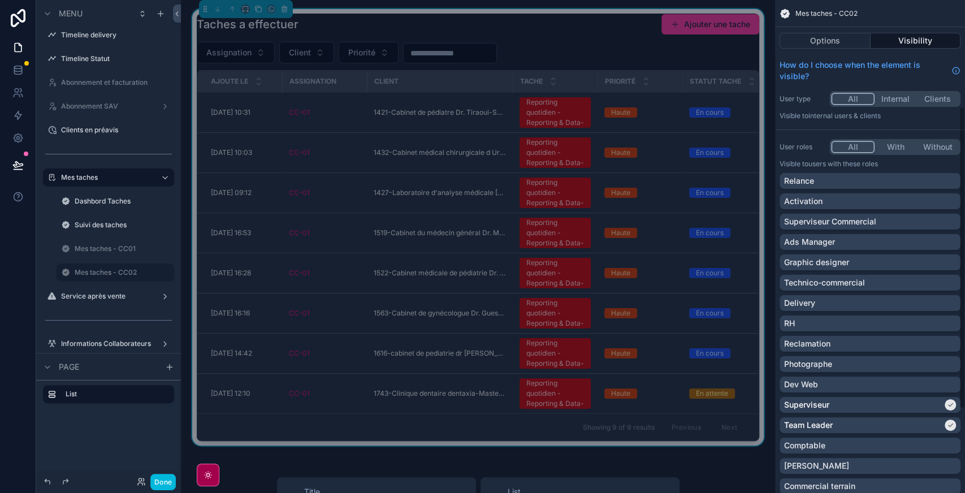
scroll to position [310, 0]
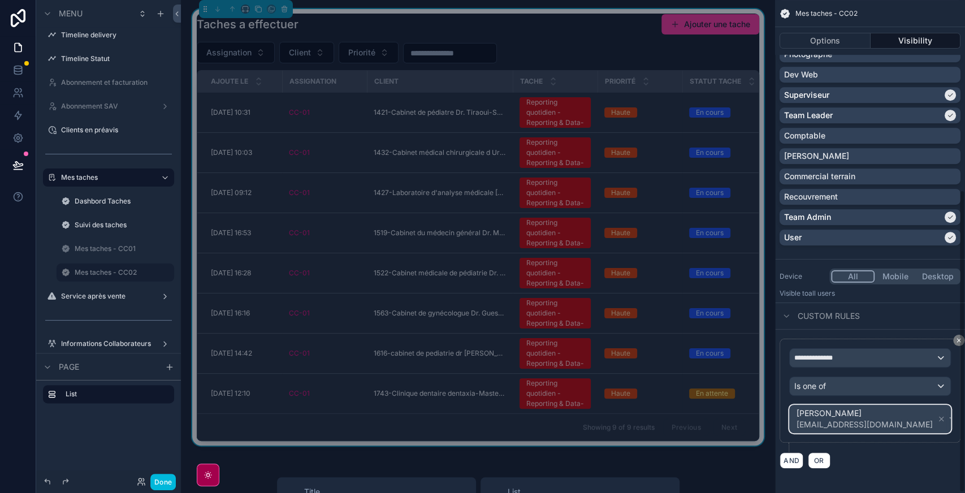
click at [921, 414] on div "[PERSON_NAME] [EMAIL_ADDRESS][DOMAIN_NAME]" at bounding box center [870, 418] width 161 height 27
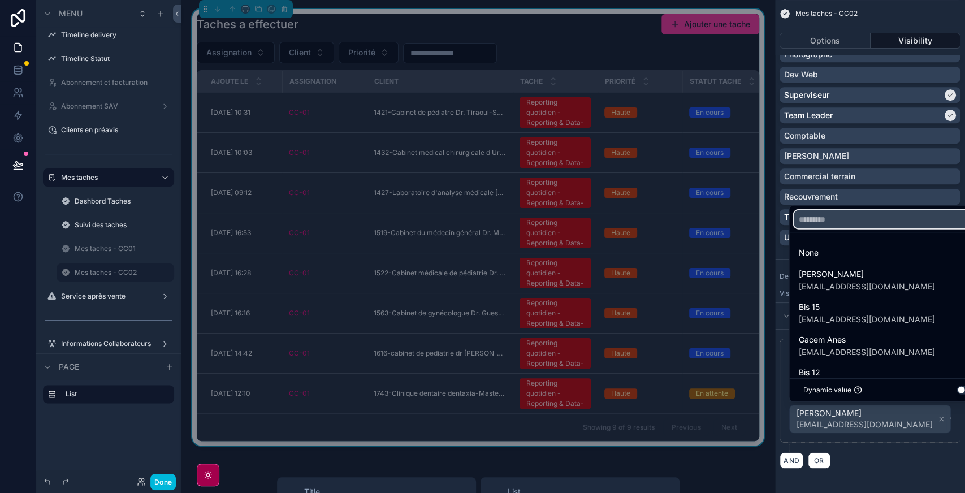
click at [851, 221] on input "text" at bounding box center [889, 219] width 190 height 18
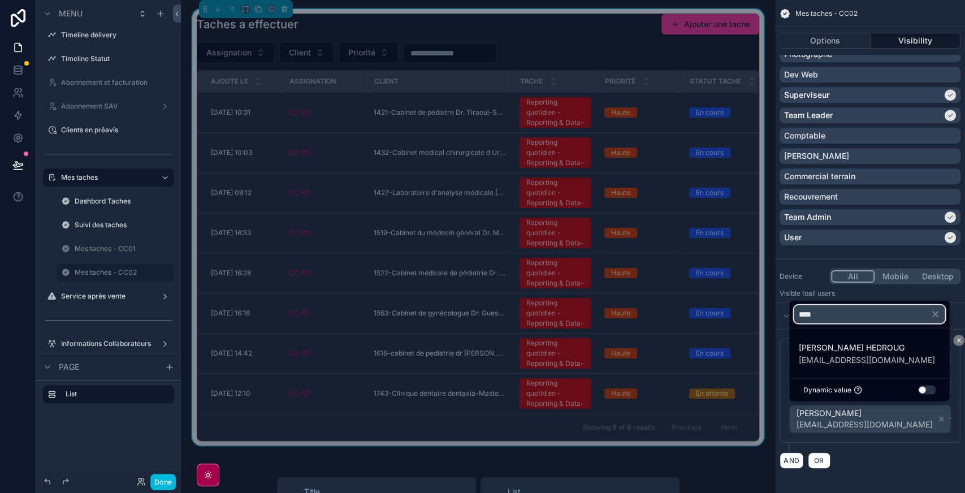
type input "****"
click at [851, 355] on span "[EMAIL_ADDRESS][DOMAIN_NAME]" at bounding box center [866, 359] width 136 height 11
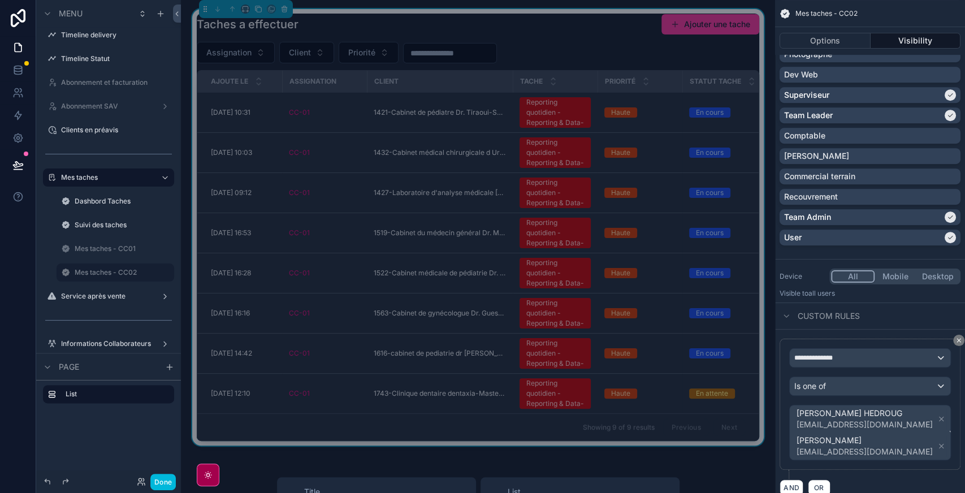
click at [937, 443] on icon "scrollable content" at bounding box center [941, 446] width 8 height 8
click at [571, 59] on div "Assignation Client Priorité" at bounding box center [478, 52] width 562 height 21
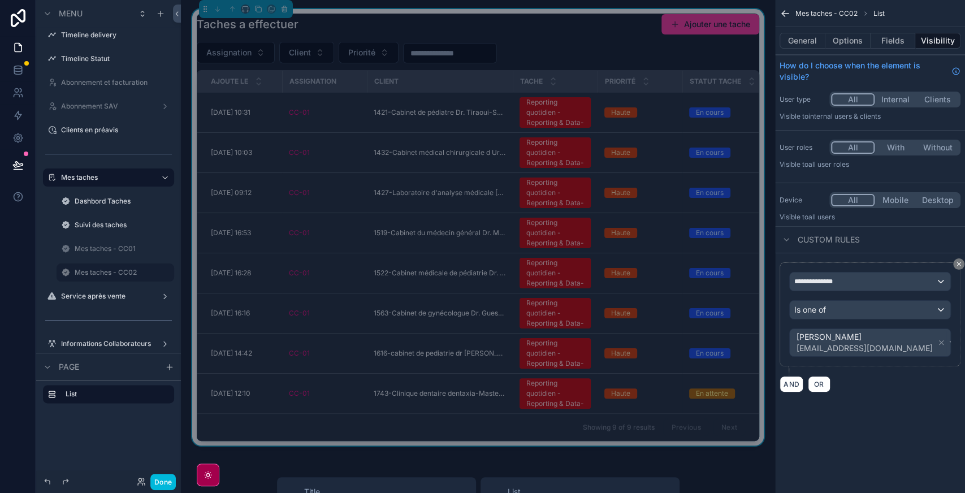
scroll to position [0, 0]
click at [114, 275] on label "Mes taches - CC02" at bounding box center [121, 272] width 93 height 9
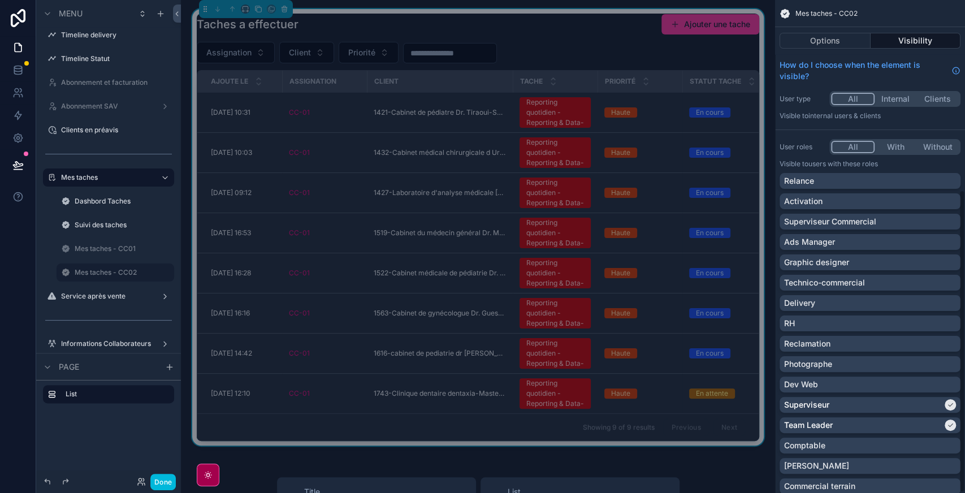
scroll to position [310, 0]
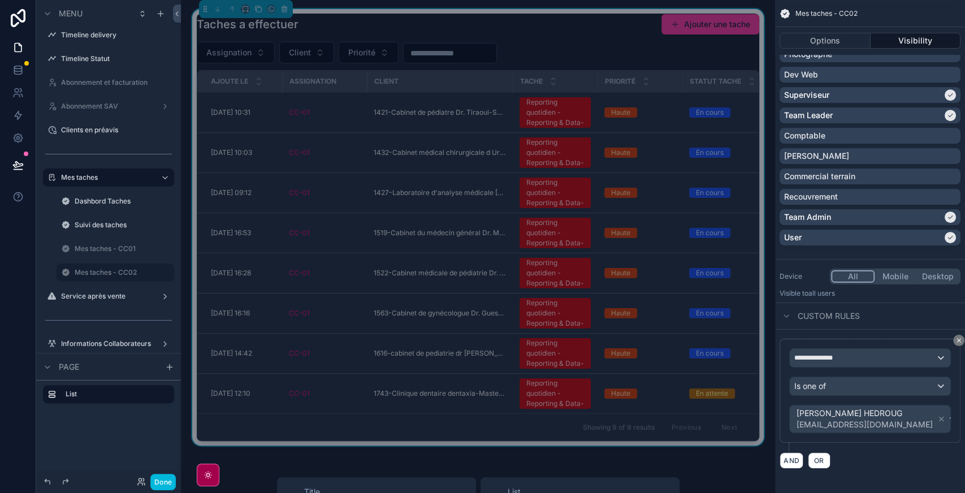
click at [615, 46] on div "Assignation Client Priorité" at bounding box center [478, 52] width 562 height 21
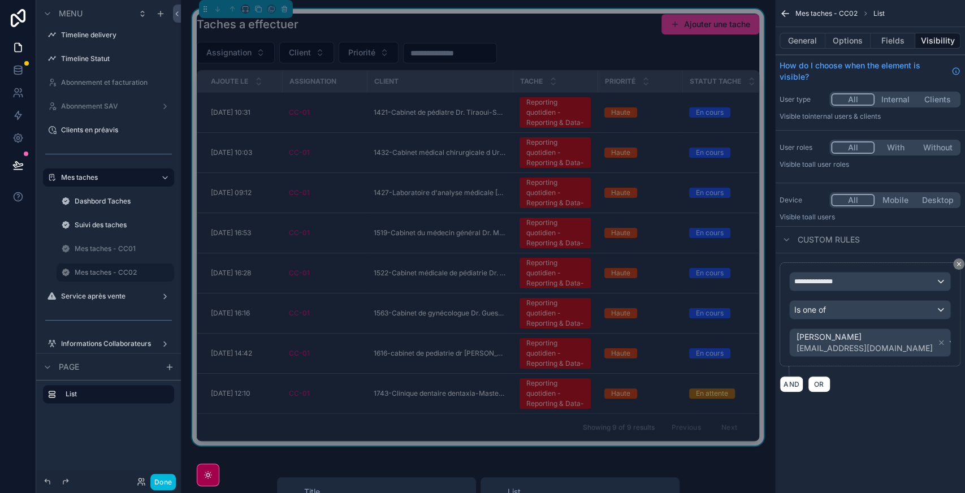
scroll to position [0, 0]
click at [957, 266] on icon "scrollable content" at bounding box center [958, 264] width 7 height 7
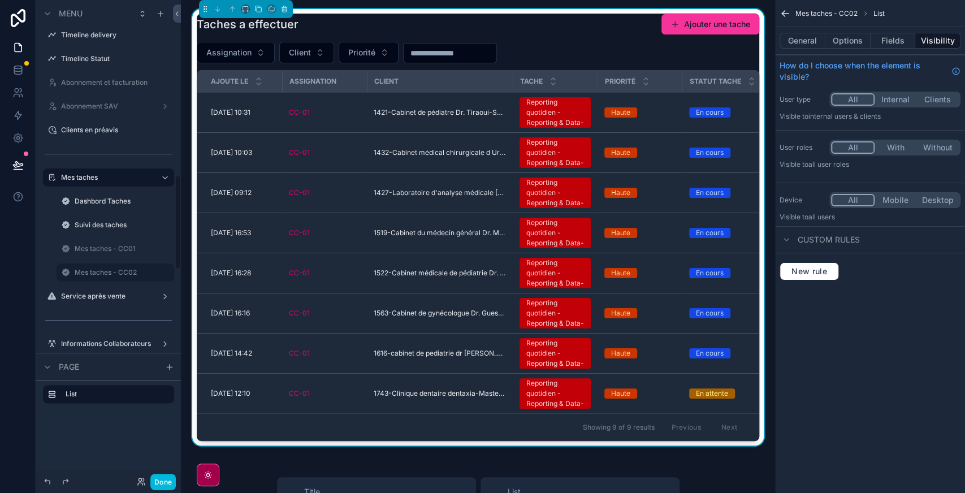
click at [117, 274] on label "Mes taches - CC02" at bounding box center [121, 272] width 93 height 9
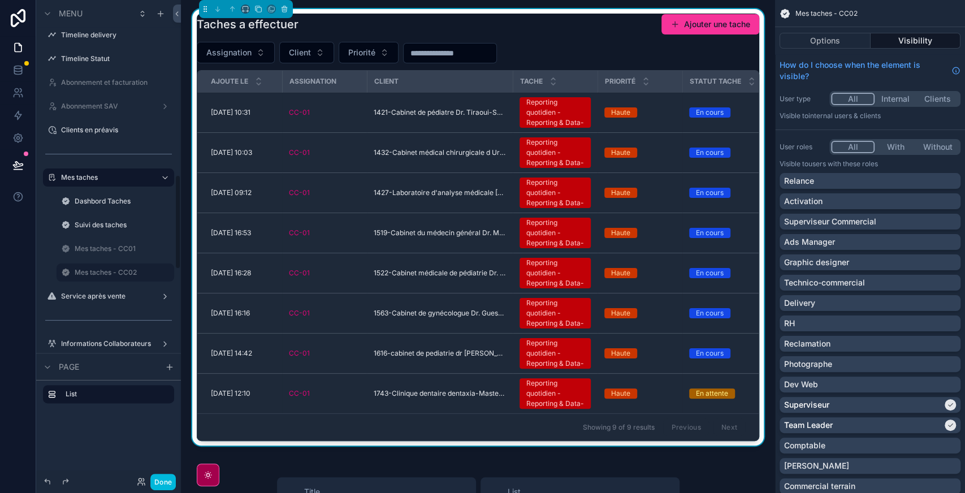
click at [101, 253] on div "Mes taches - CC01" at bounding box center [123, 248] width 97 height 9
click at [101, 252] on label "Mes taches - CC01" at bounding box center [121, 248] width 93 height 9
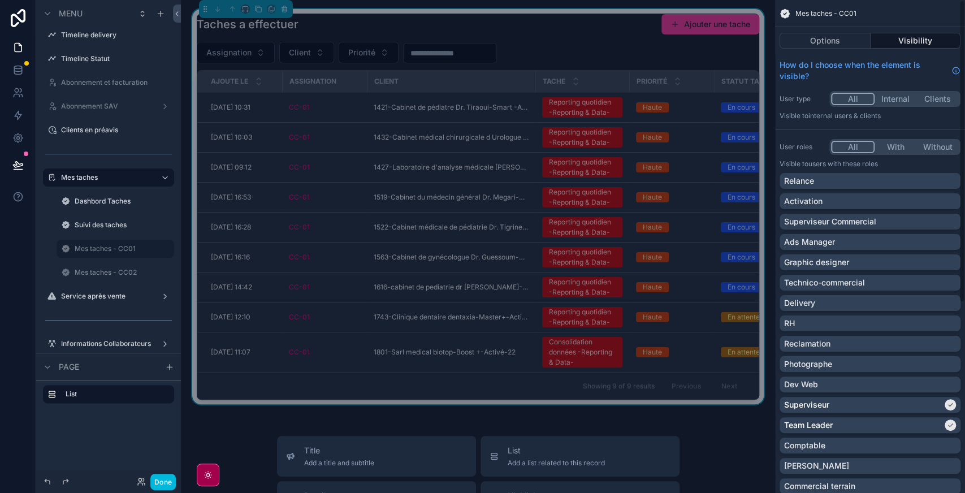
scroll to position [310, 0]
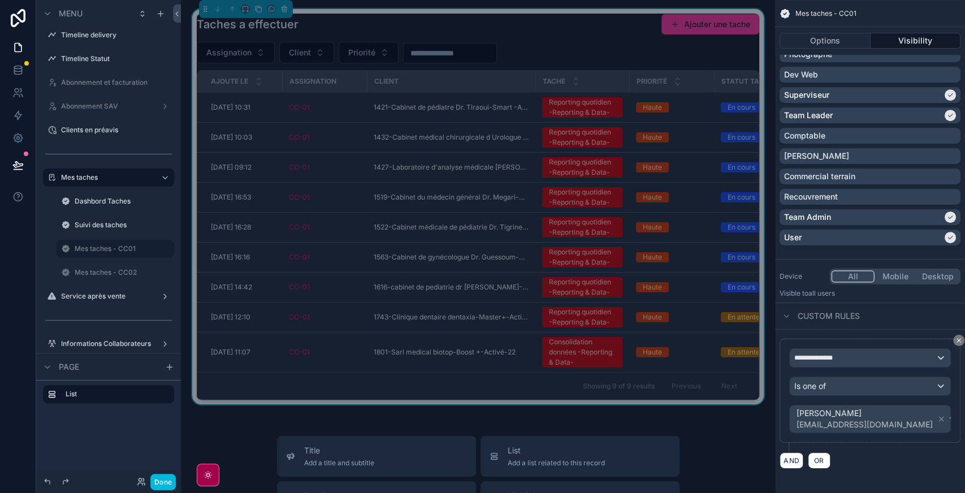
click at [621, 45] on div "Assignation Client Priorité" at bounding box center [478, 52] width 562 height 21
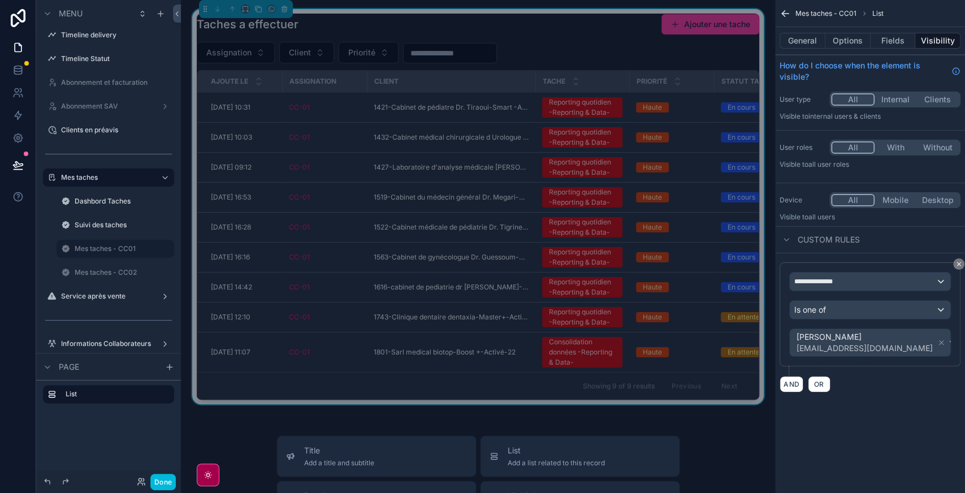
scroll to position [0, 0]
click at [959, 262] on icon "scrollable content" at bounding box center [958, 263] width 3 height 3
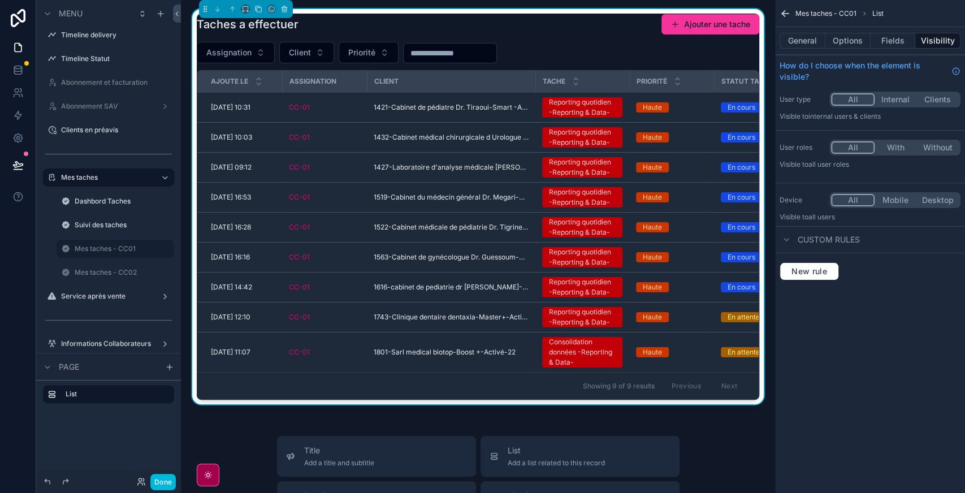
click at [101, 271] on label "Mes taches - CC02" at bounding box center [121, 272] width 93 height 9
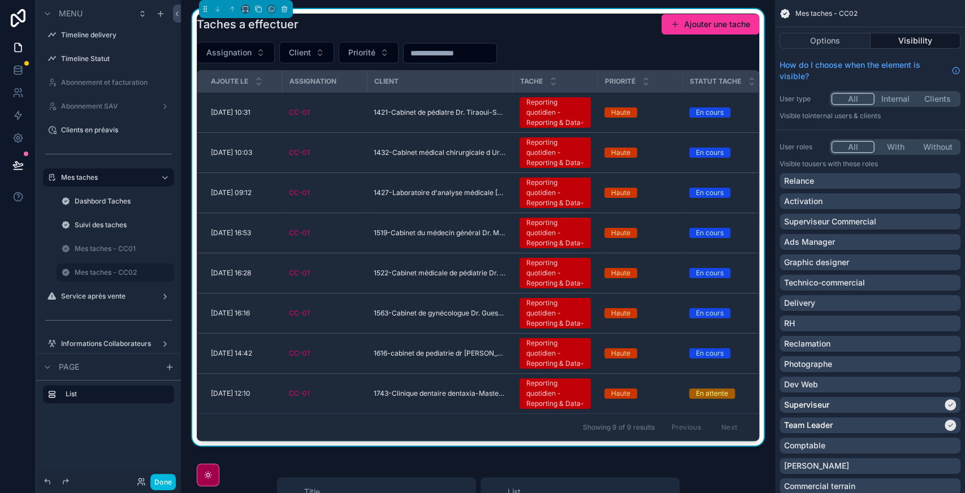
click at [604, 44] on div "Assignation Client Priorité" at bounding box center [478, 52] width 562 height 21
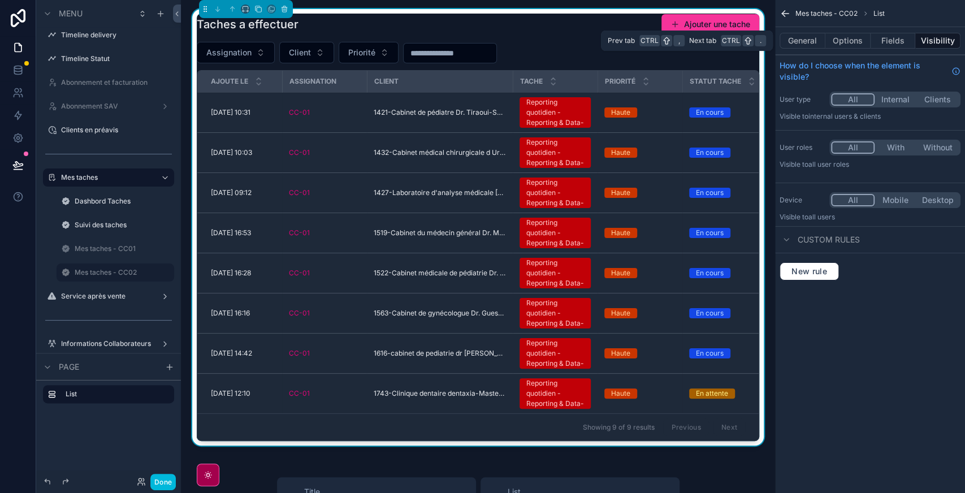
click at [846, 41] on button "Options" at bounding box center [847, 41] width 45 height 16
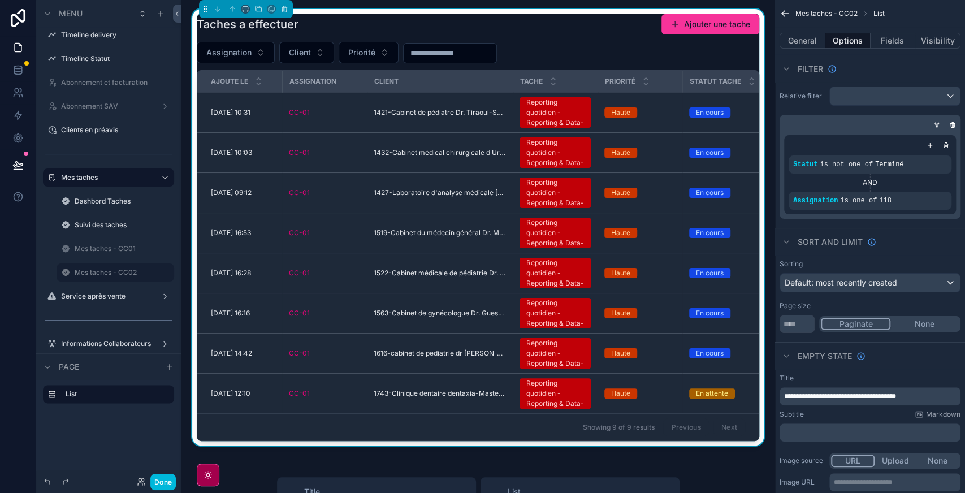
click at [0, 0] on icon "scrollable content" at bounding box center [0, 0] width 0 height 0
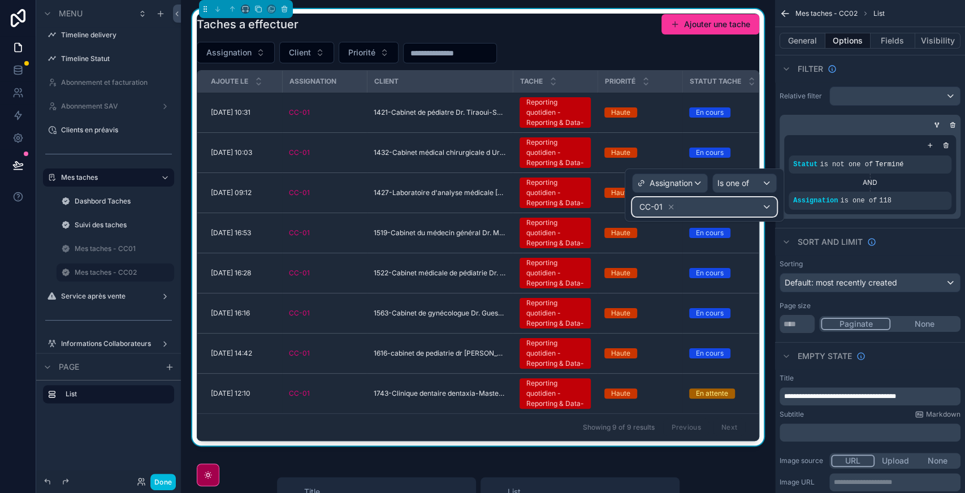
click at [694, 201] on div "CC-01" at bounding box center [704, 207] width 144 height 18
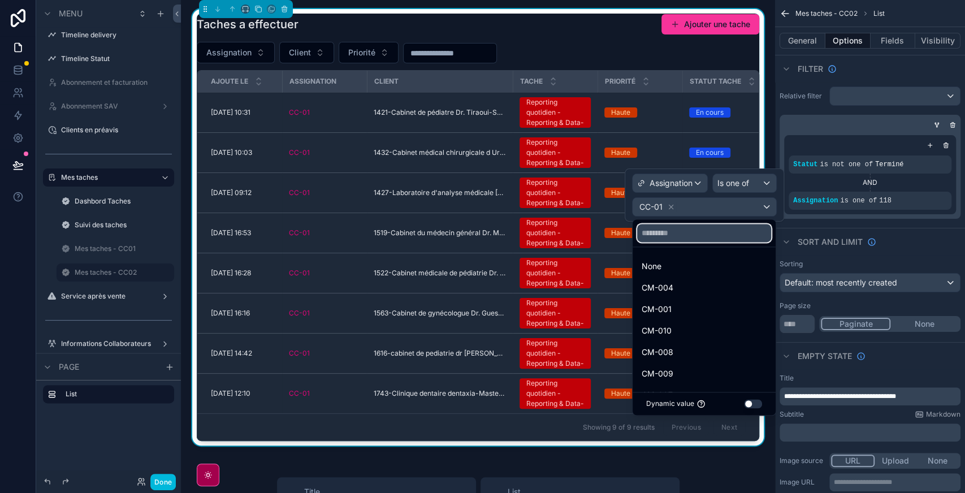
click at [676, 236] on input "text" at bounding box center [704, 233] width 134 height 18
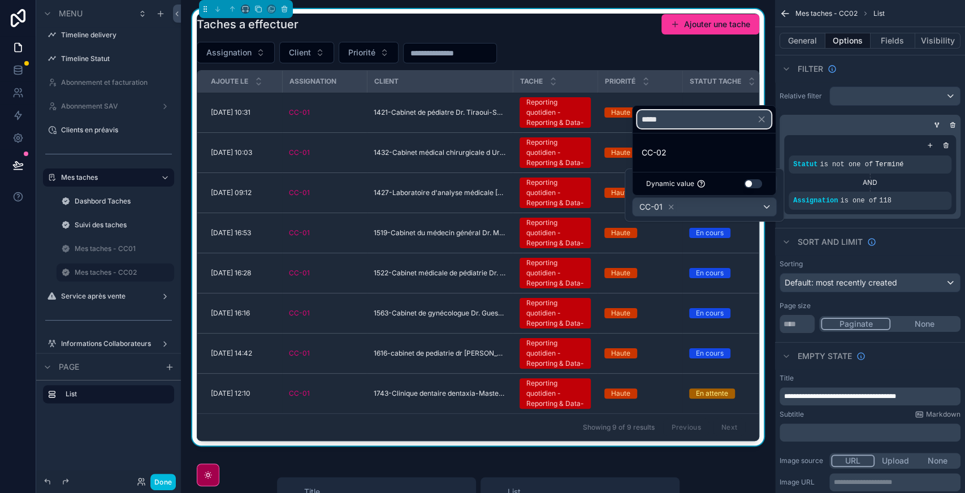
type input "*****"
click at [666, 148] on div "CC-02" at bounding box center [703, 153] width 125 height 14
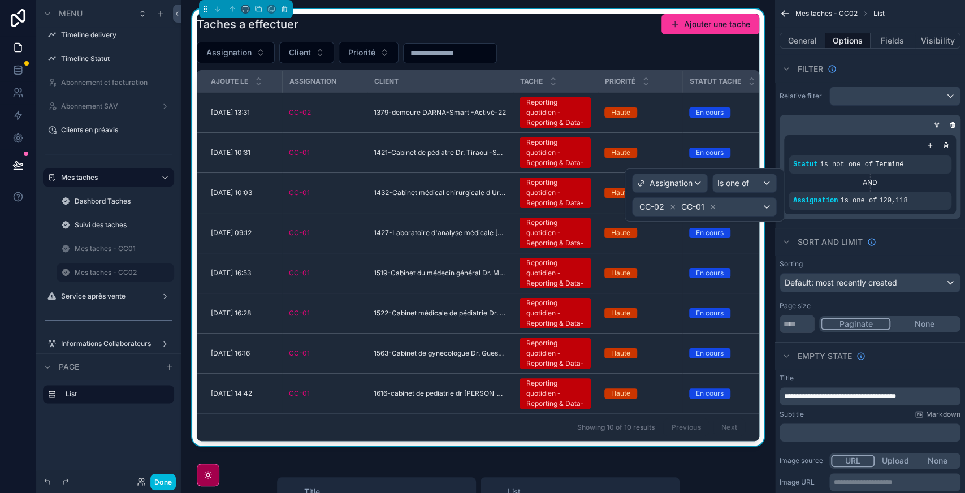
click at [713, 206] on icon at bounding box center [713, 207] width 4 height 4
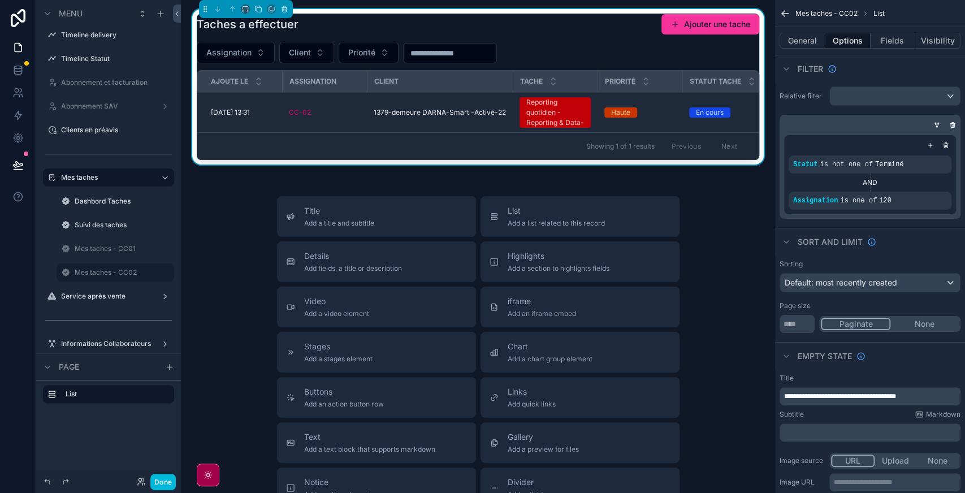
click at [388, 152] on div "Showing 1 of 1 results Previous Next" at bounding box center [477, 145] width 561 height 27
click at [0, 0] on icon "scrollable content" at bounding box center [0, 0] width 0 height 0
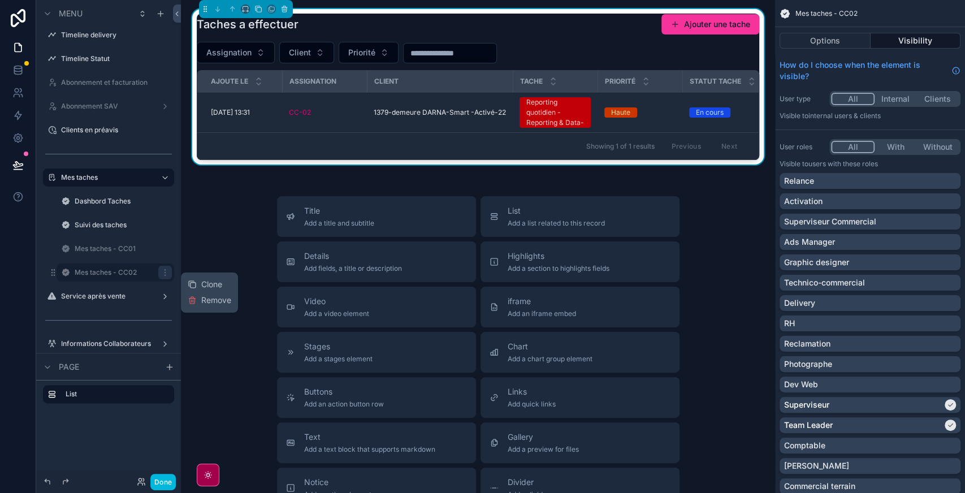
click at [202, 282] on span "Clone" at bounding box center [211, 284] width 21 height 11
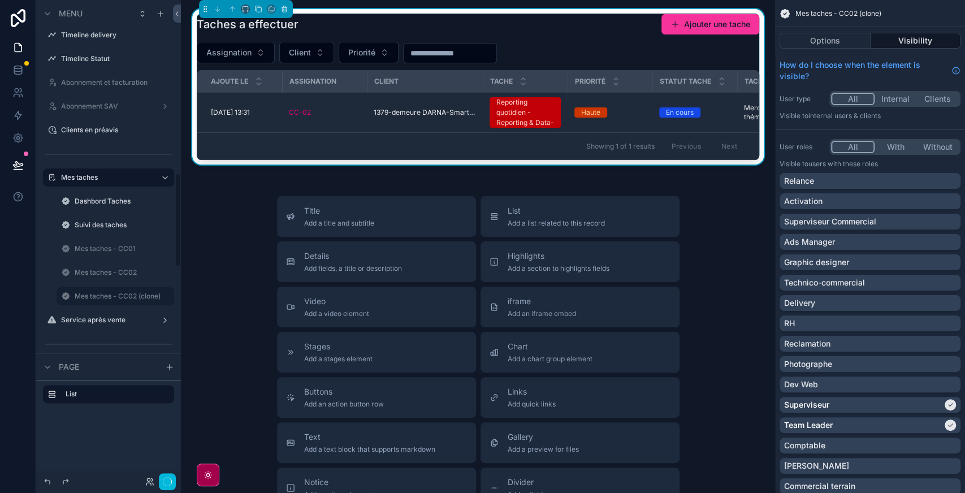
click at [0, 0] on button "scrollable content" at bounding box center [0, 0] width 0 height 0
click at [128, 297] on input "**********" at bounding box center [106, 296] width 63 height 14
type input "**********"
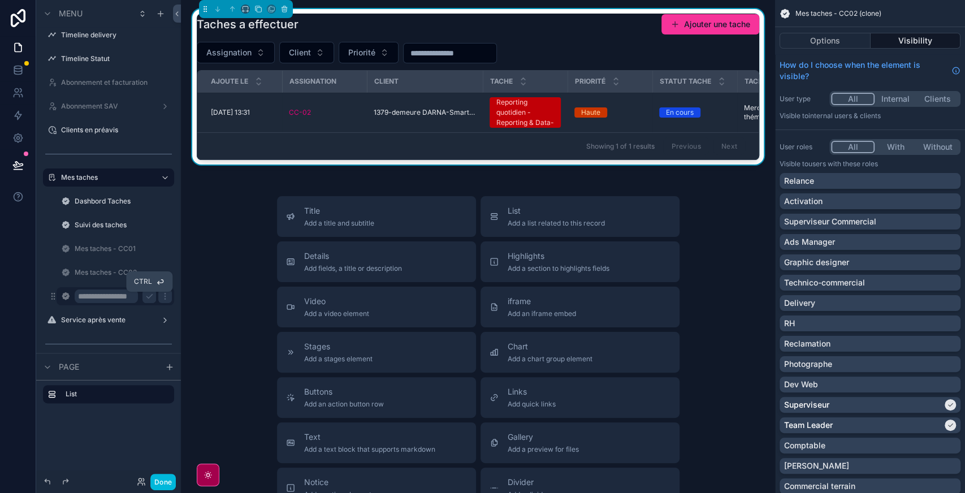
click at [146, 299] on icon "scrollable content" at bounding box center [149, 296] width 9 height 9
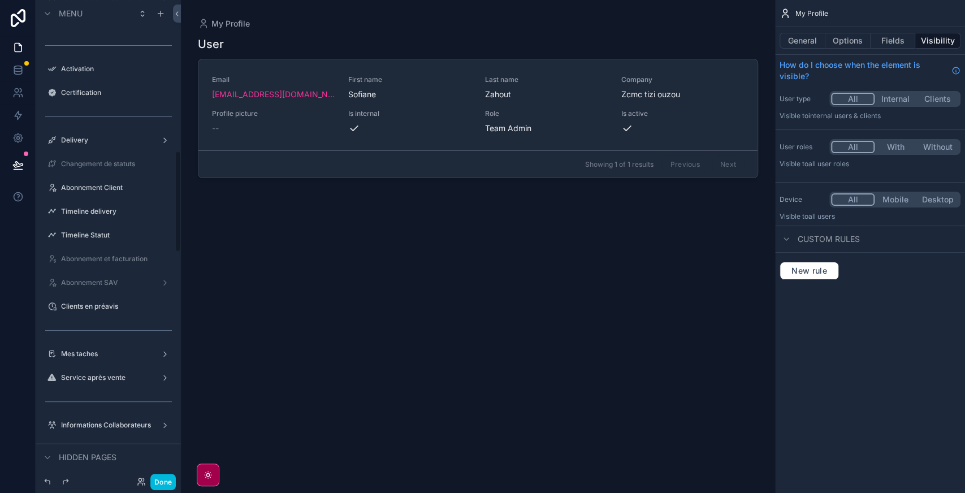
scroll to position [708, 0]
click at [89, 354] on label "Mes taches" at bounding box center [106, 353] width 90 height 9
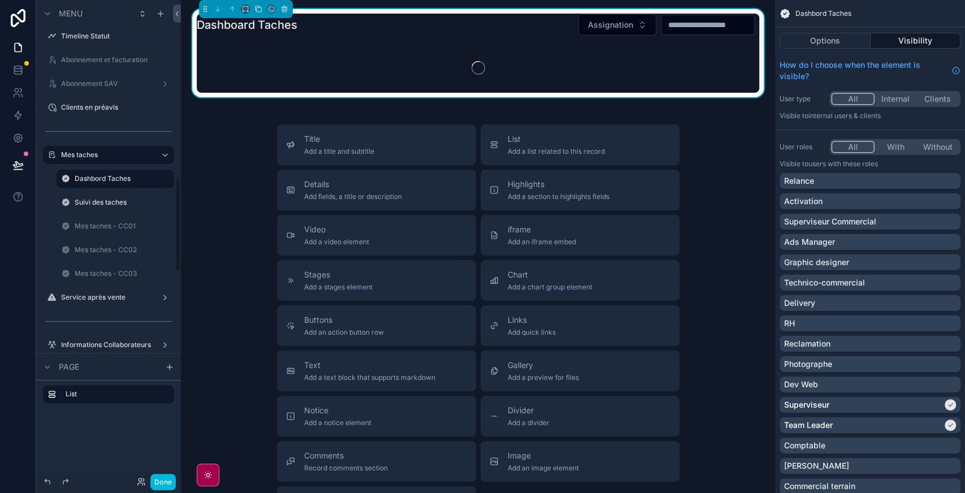
scroll to position [909, 0]
click at [101, 274] on label "Mes taches - CC03" at bounding box center [121, 271] width 93 height 9
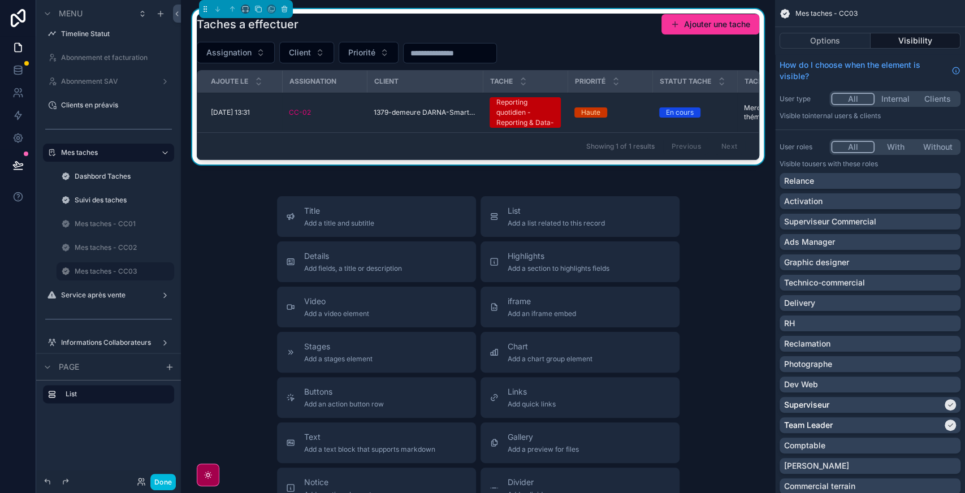
click at [546, 150] on div "Showing 1 of 1 results Previous Next" at bounding box center [477, 145] width 561 height 27
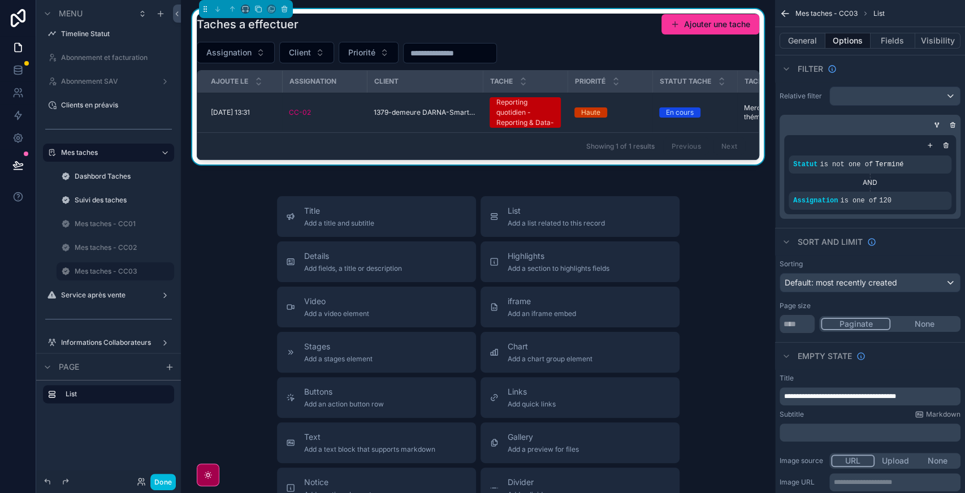
click at [0, 0] on icon "scrollable content" at bounding box center [0, 0] width 0 height 0
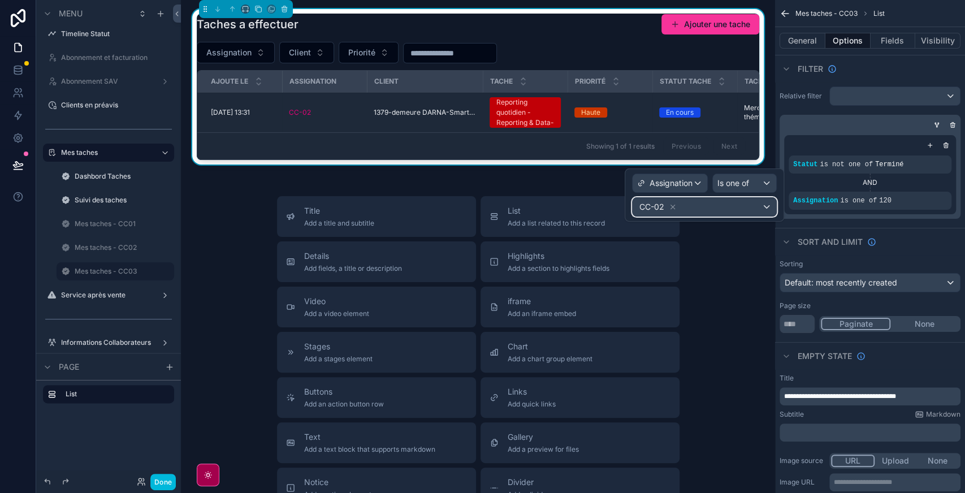
click at [707, 203] on div "CC-02" at bounding box center [704, 207] width 144 height 18
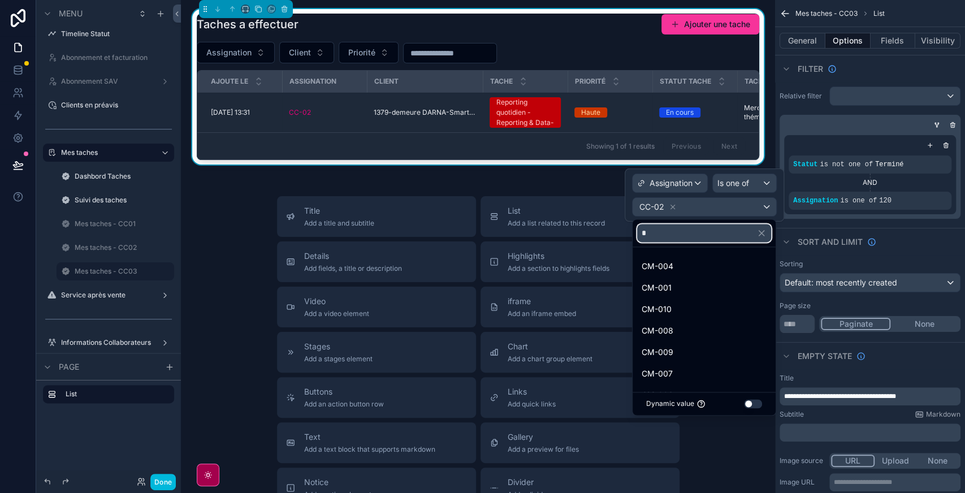
click at [678, 236] on input "*" at bounding box center [704, 233] width 134 height 18
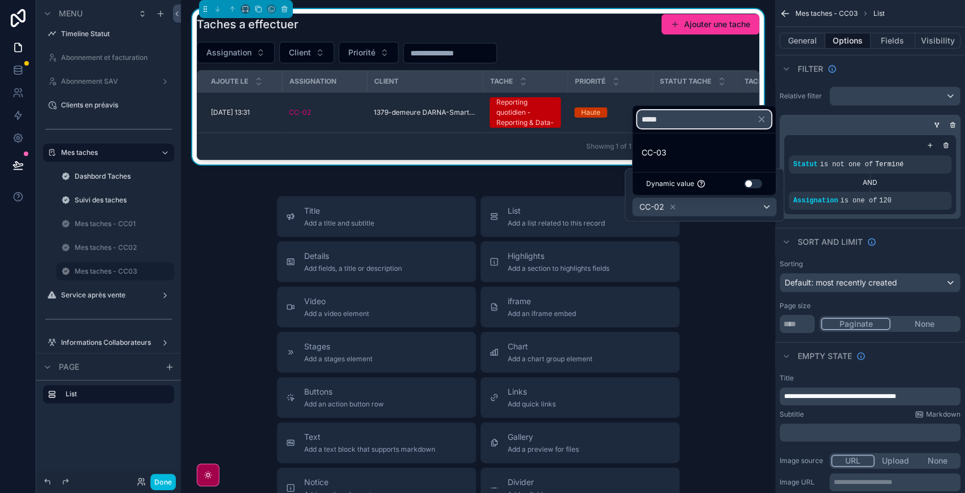
type input "*****"
click at [692, 158] on div "CC-03" at bounding box center [703, 153] width 125 height 14
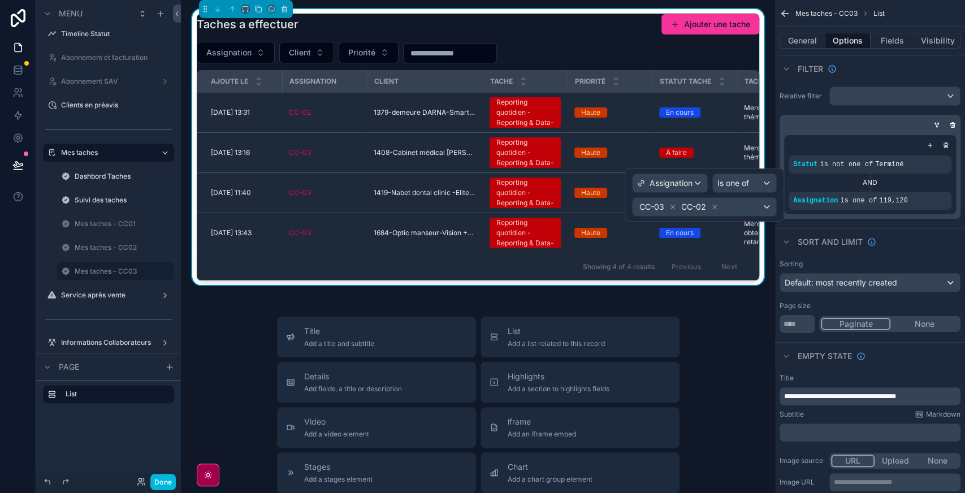
click at [717, 206] on icon at bounding box center [714, 207] width 8 height 8
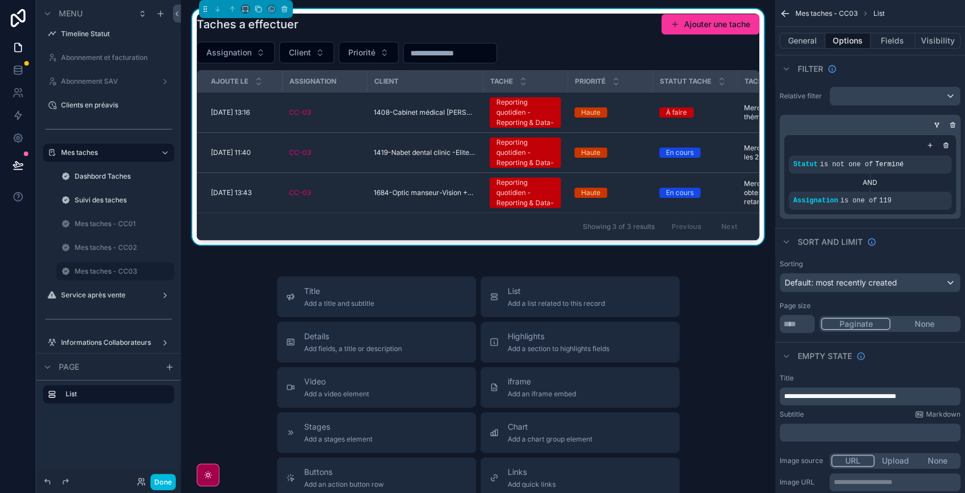
click at [110, 267] on label "Mes taches - CC03" at bounding box center [121, 271] width 93 height 9
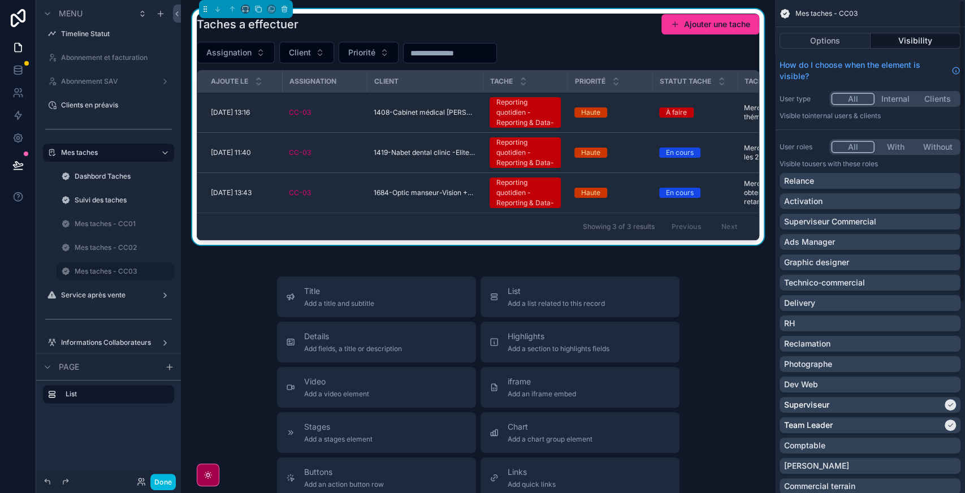
scroll to position [310, 0]
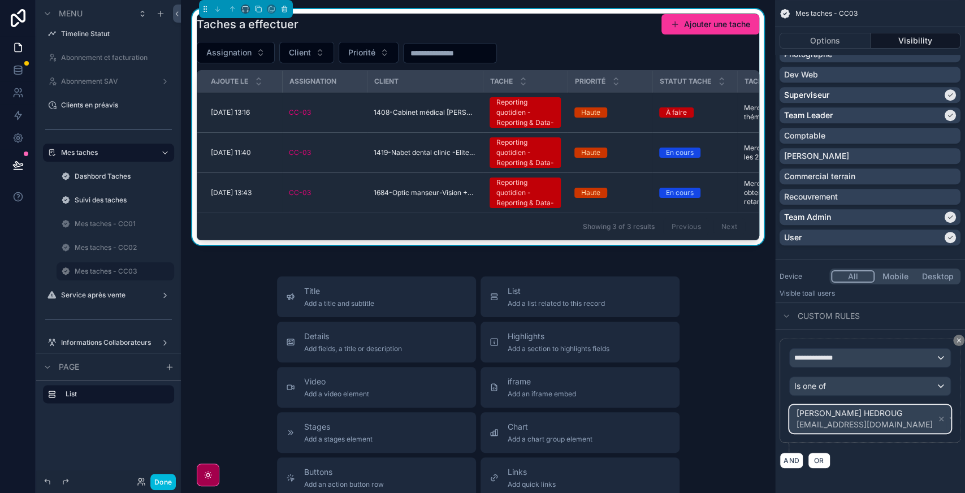
click at [916, 430] on div "[PERSON_NAME] HEDROUG [EMAIL_ADDRESS][DOMAIN_NAME]" at bounding box center [870, 418] width 161 height 27
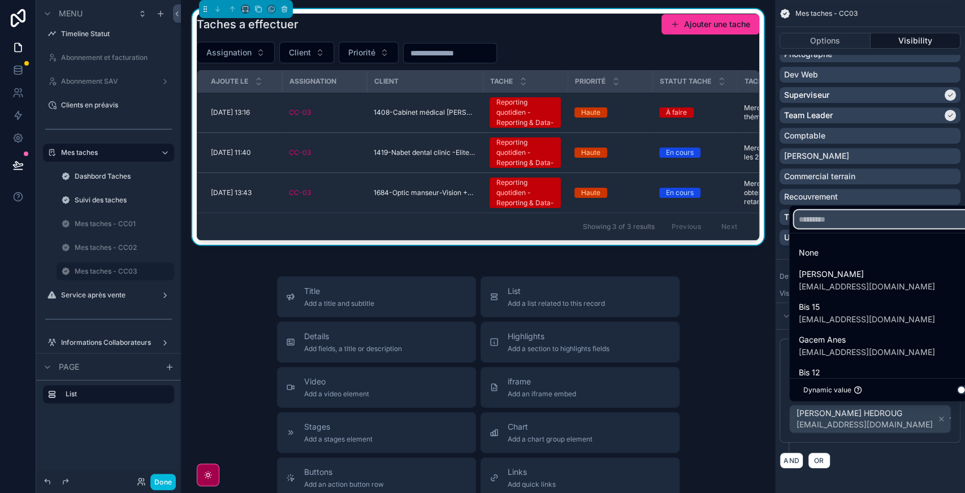
click at [873, 218] on input "text" at bounding box center [889, 219] width 190 height 18
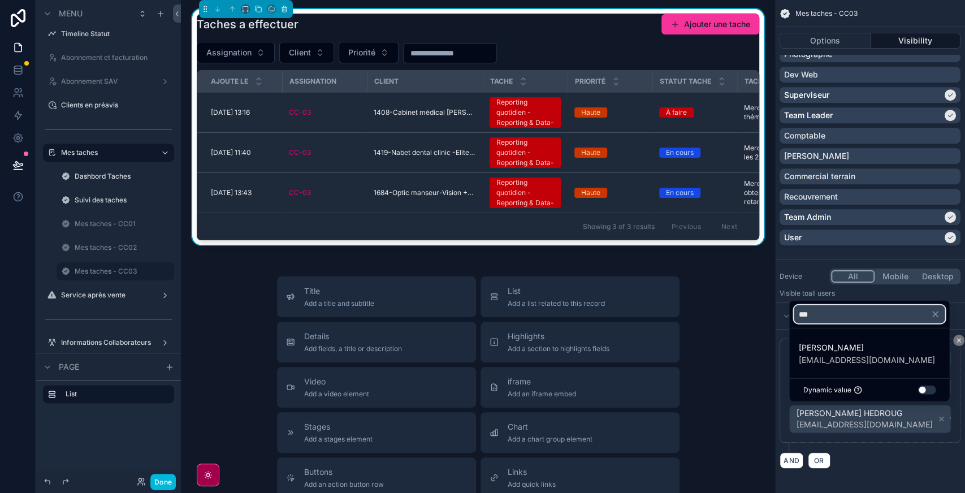
type input "***"
click at [833, 363] on span "[EMAIL_ADDRESS][DOMAIN_NAME]" at bounding box center [866, 359] width 136 height 11
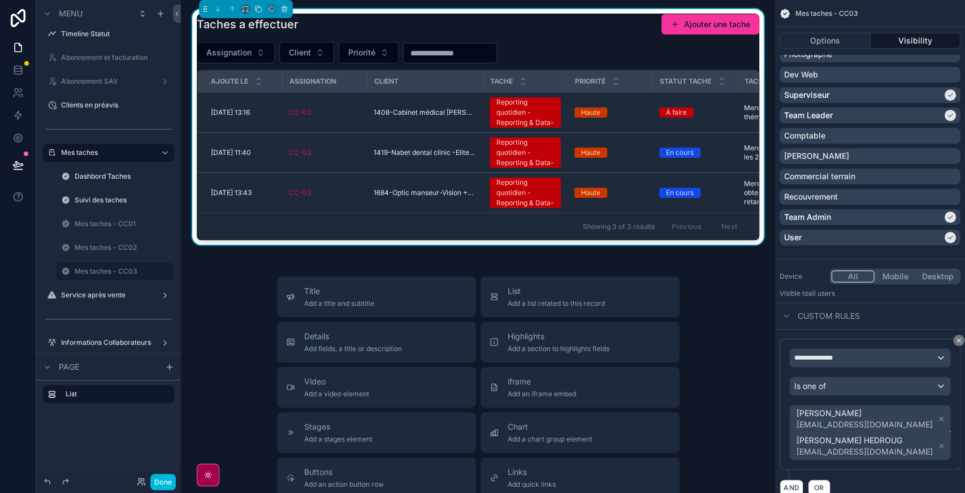
click at [937, 446] on icon "scrollable content" at bounding box center [941, 446] width 8 height 8
click at [113, 267] on label "Mes taches - CC03" at bounding box center [121, 271] width 93 height 9
click at [0, 0] on icon "scrollable content" at bounding box center [0, 0] width 0 height 0
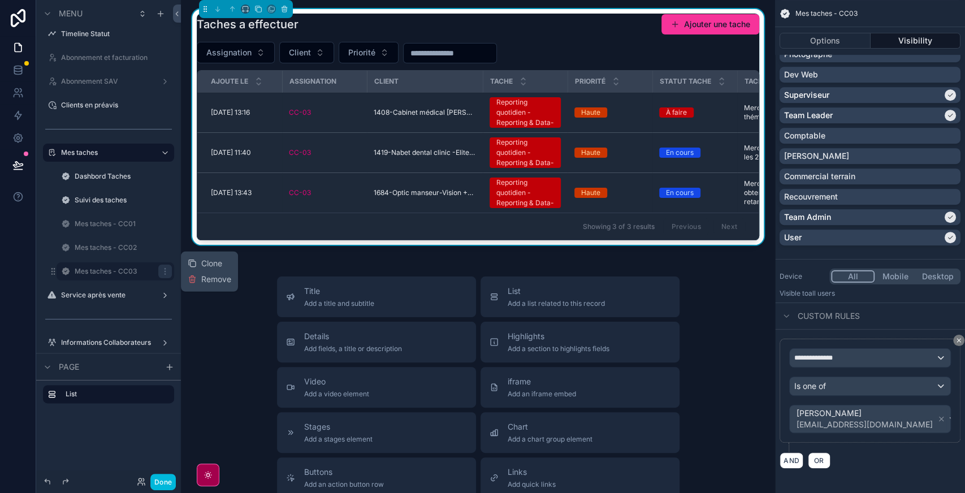
click at [200, 259] on div "Clone" at bounding box center [205, 263] width 34 height 11
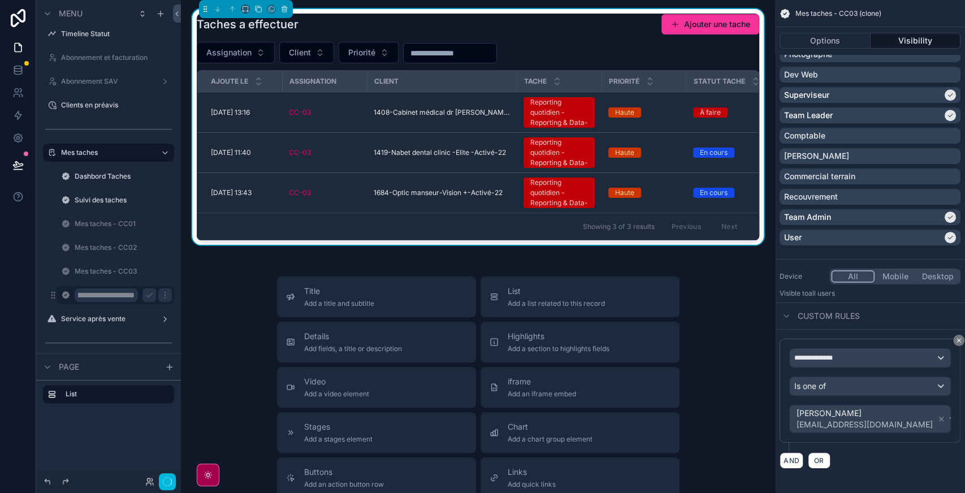
scroll to position [0, 31]
click at [113, 297] on input "**********" at bounding box center [106, 295] width 63 height 14
type input "**********"
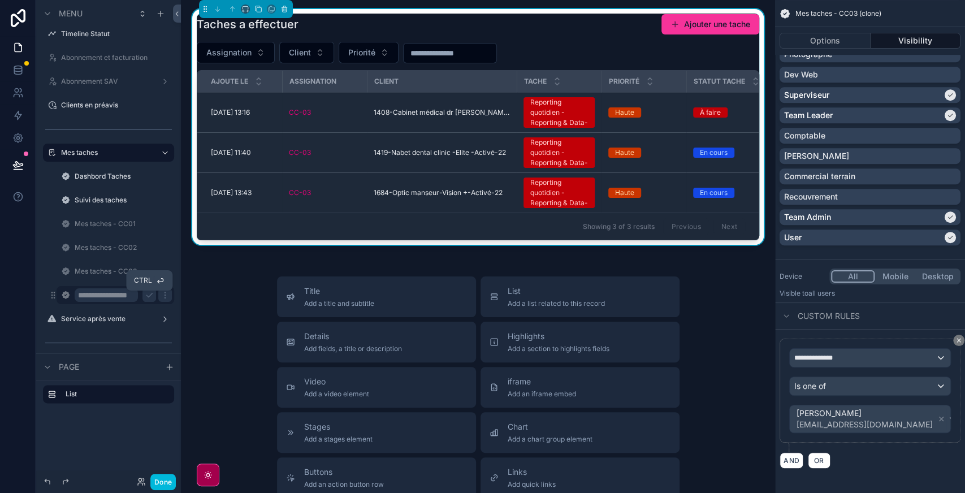
click at [146, 295] on icon "scrollable content" at bounding box center [149, 295] width 9 height 9
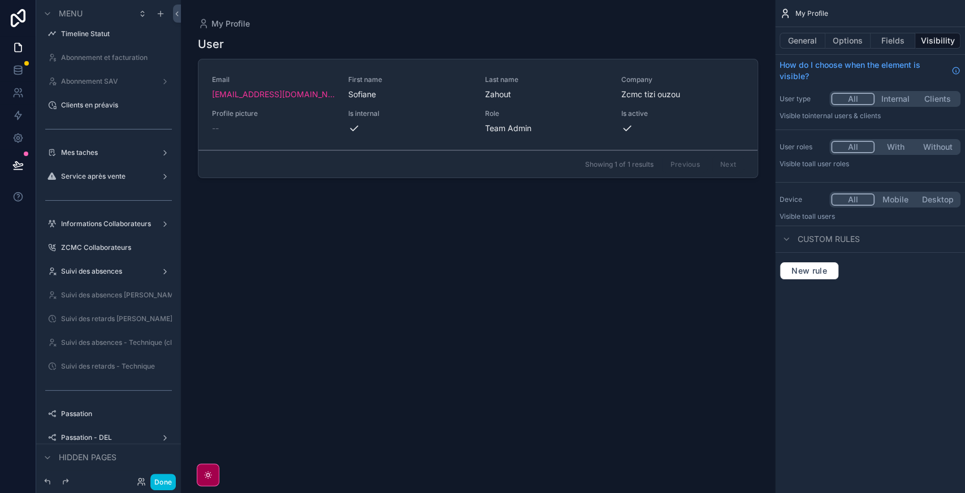
click at [92, 152] on label "Mes taches" at bounding box center [106, 152] width 90 height 9
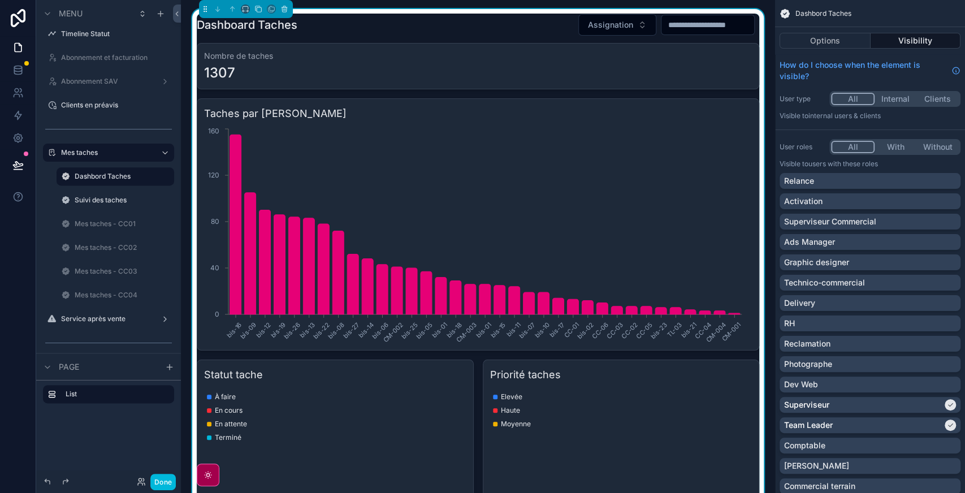
click at [109, 294] on label "Mes taches - CC04" at bounding box center [121, 295] width 93 height 9
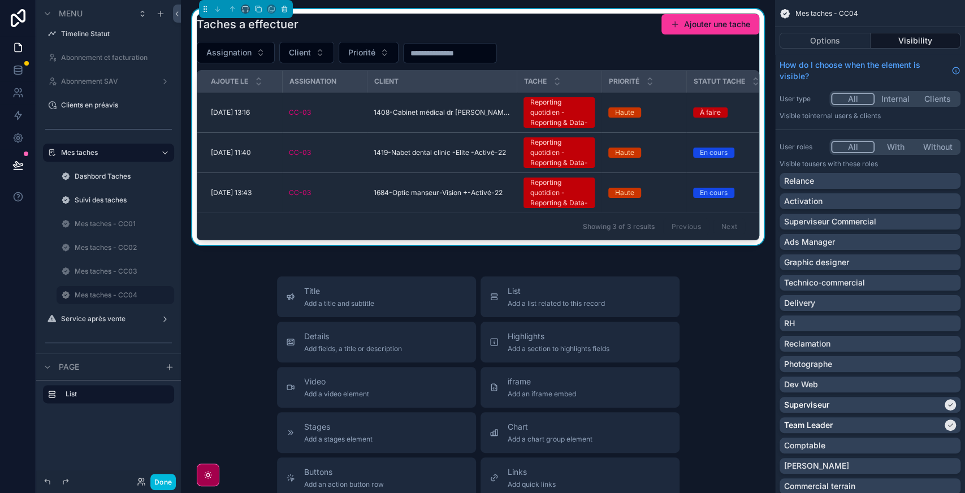
click at [467, 237] on div "Showing 3 of 3 results Previous Next" at bounding box center [477, 226] width 561 height 27
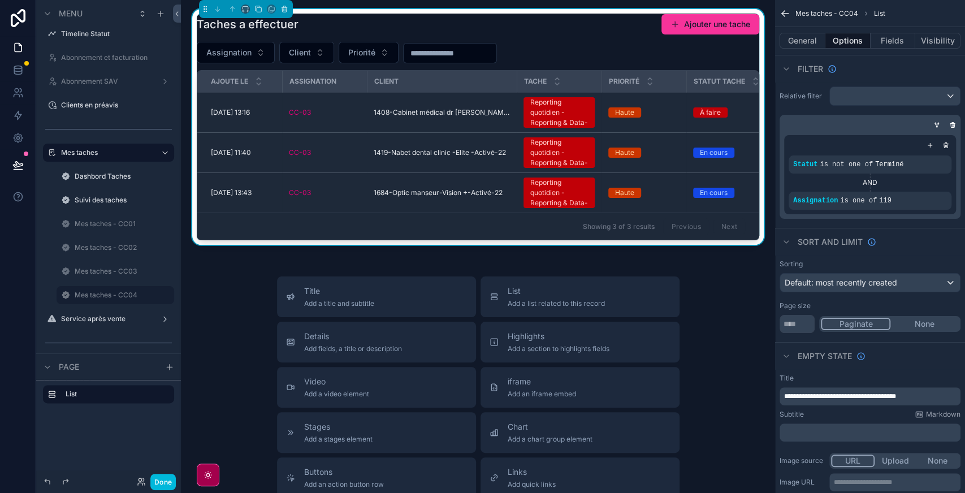
click at [0, 0] on icon "scrollable content" at bounding box center [0, 0] width 0 height 0
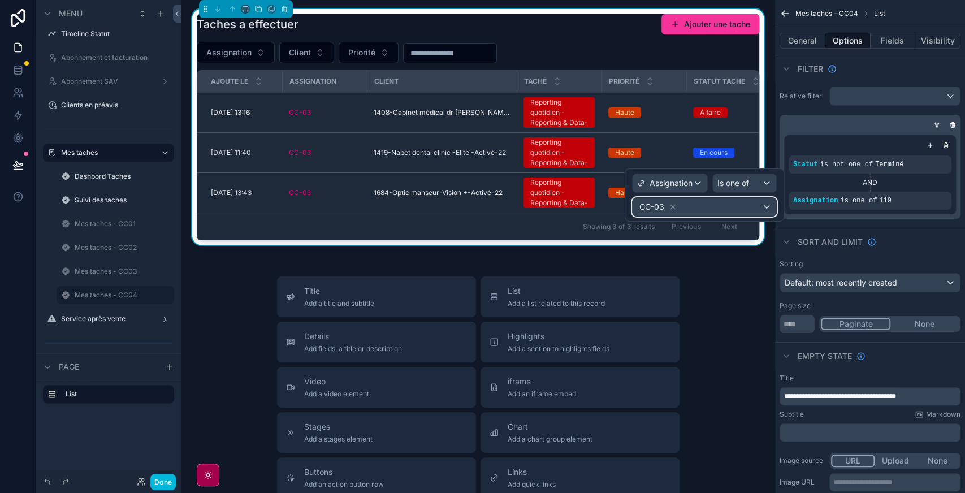
click at [710, 211] on div "CC-03" at bounding box center [704, 207] width 144 height 18
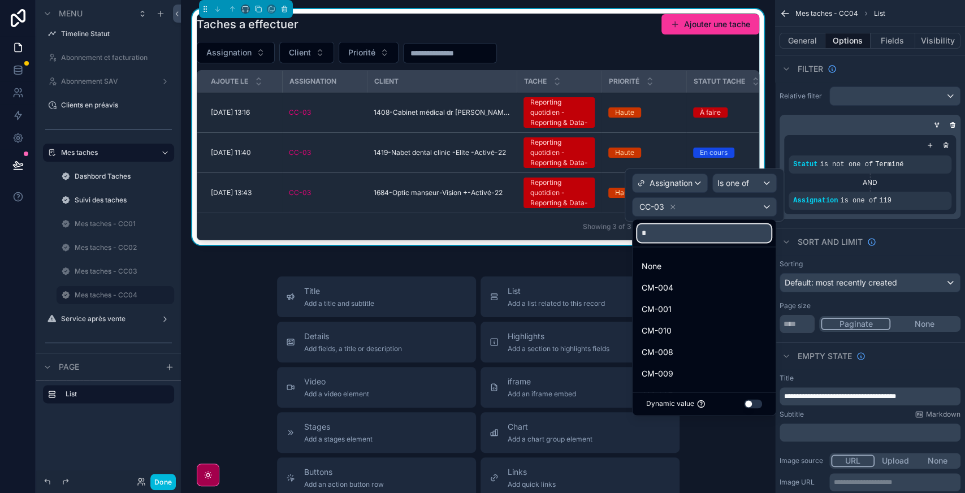
click at [677, 236] on input "*" at bounding box center [704, 233] width 134 height 18
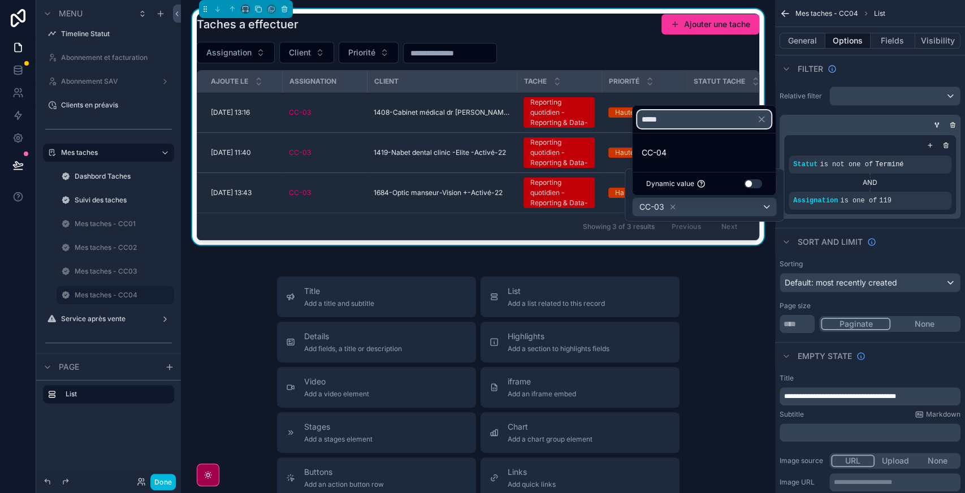
type input "*****"
click at [670, 162] on div "CC-04" at bounding box center [704, 152] width 138 height 20
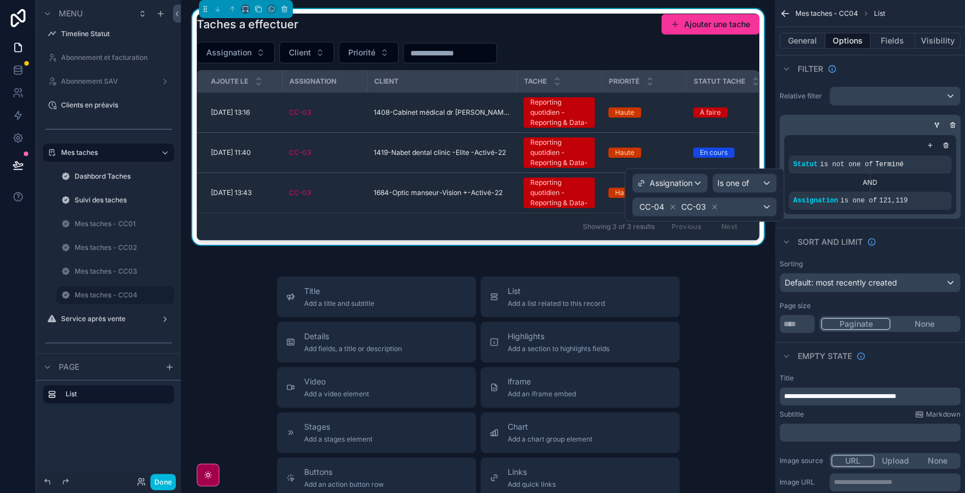
click at [716, 208] on icon at bounding box center [714, 207] width 8 height 8
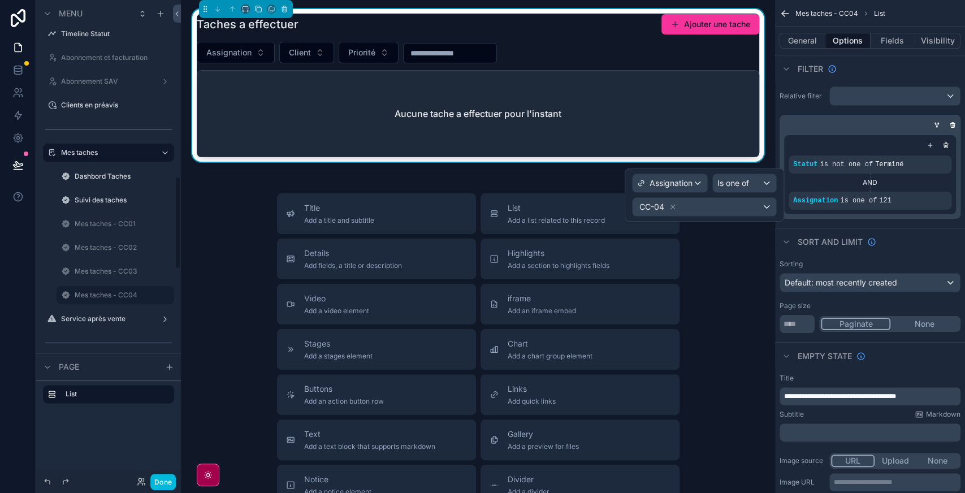
click at [116, 296] on label "Mes taches - CC04" at bounding box center [121, 295] width 93 height 9
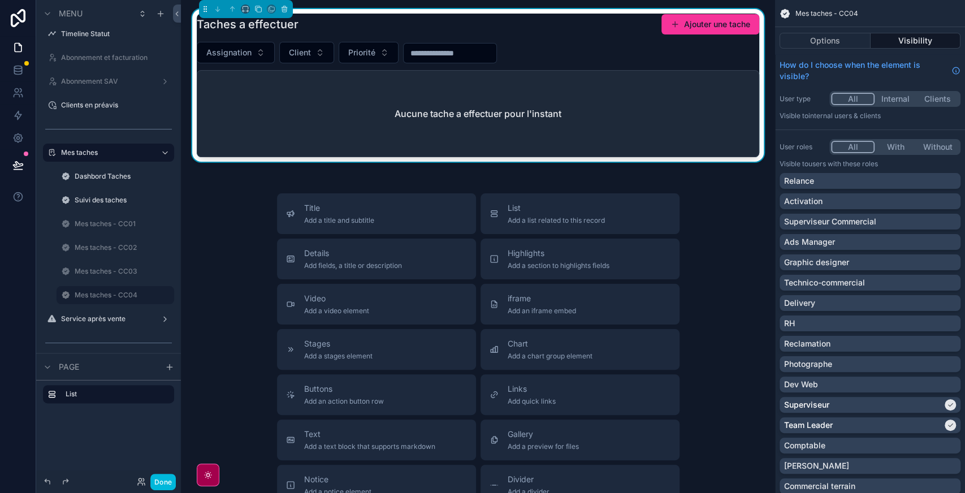
scroll to position [310, 0]
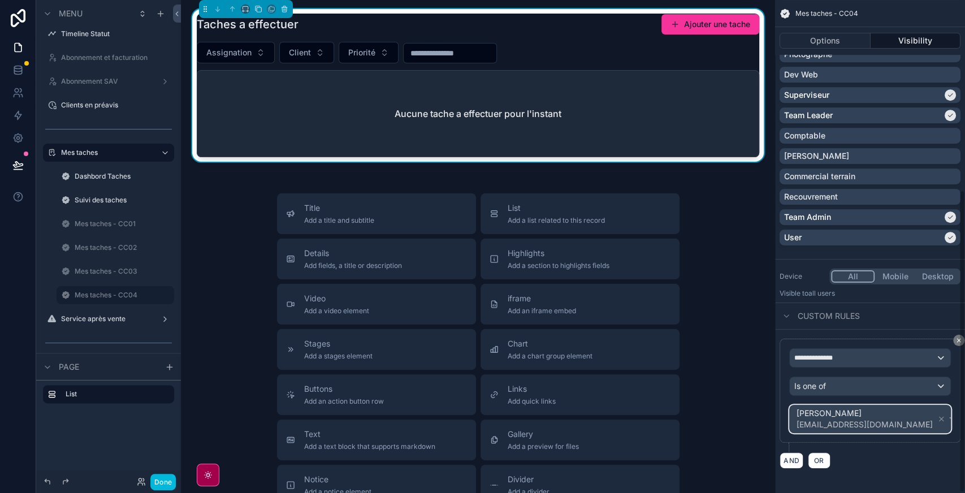
click at [907, 424] on div "[PERSON_NAME] [EMAIL_ADDRESS][DOMAIN_NAME]" at bounding box center [870, 418] width 161 height 27
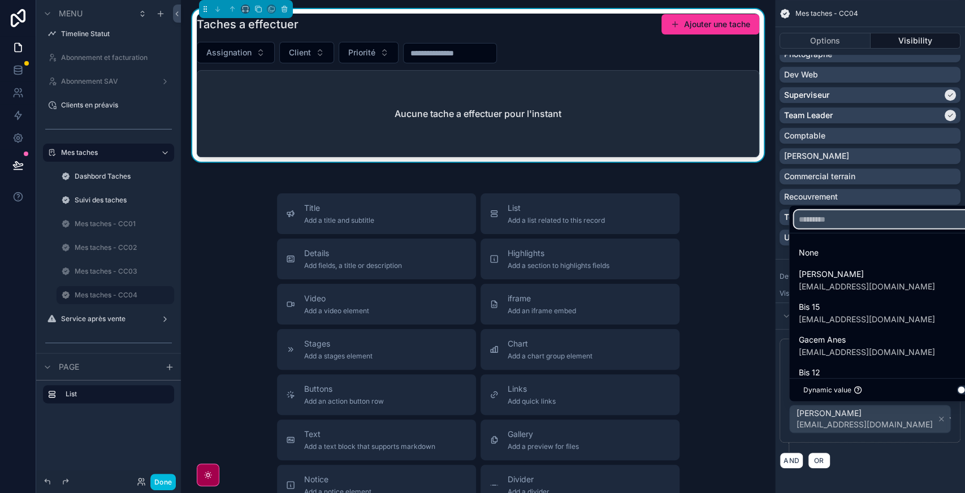
click at [833, 224] on input "text" at bounding box center [889, 219] width 190 height 18
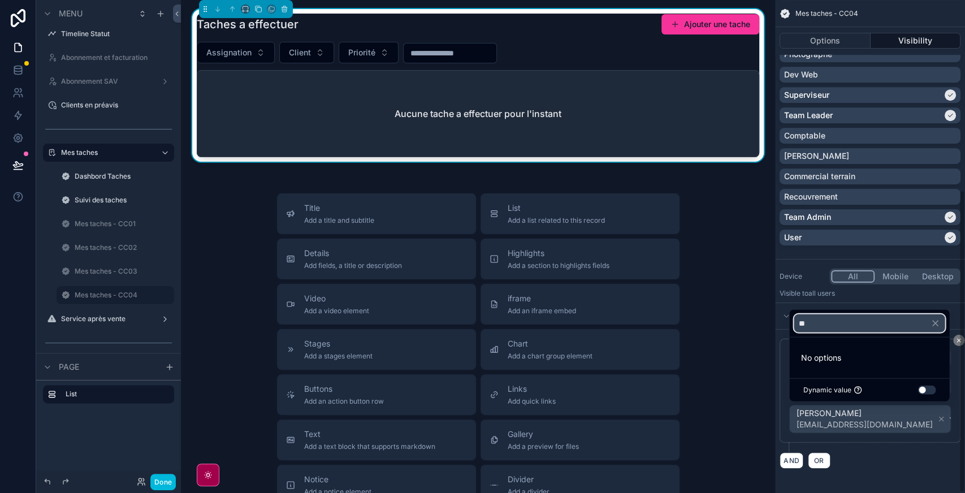
type input "*"
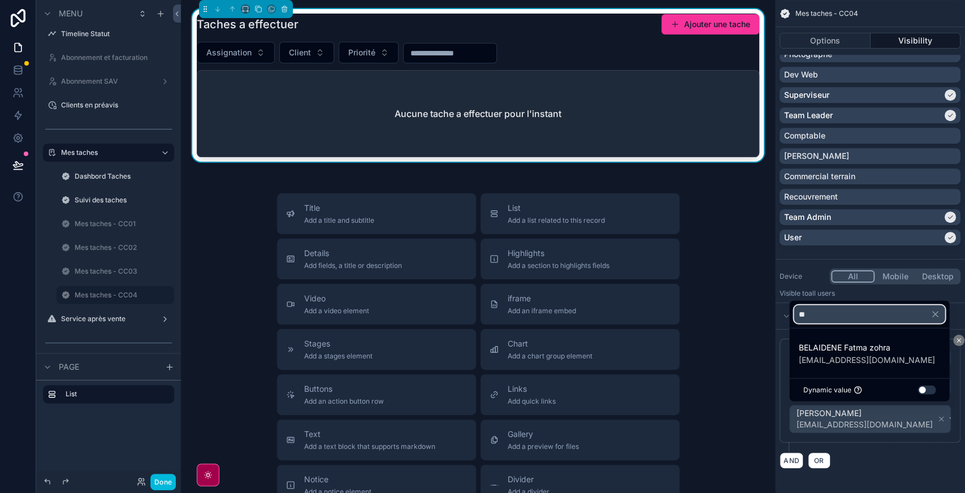
type input "**"
click at [861, 350] on span "BELAIDENE Fatma zohra" at bounding box center [866, 348] width 136 height 14
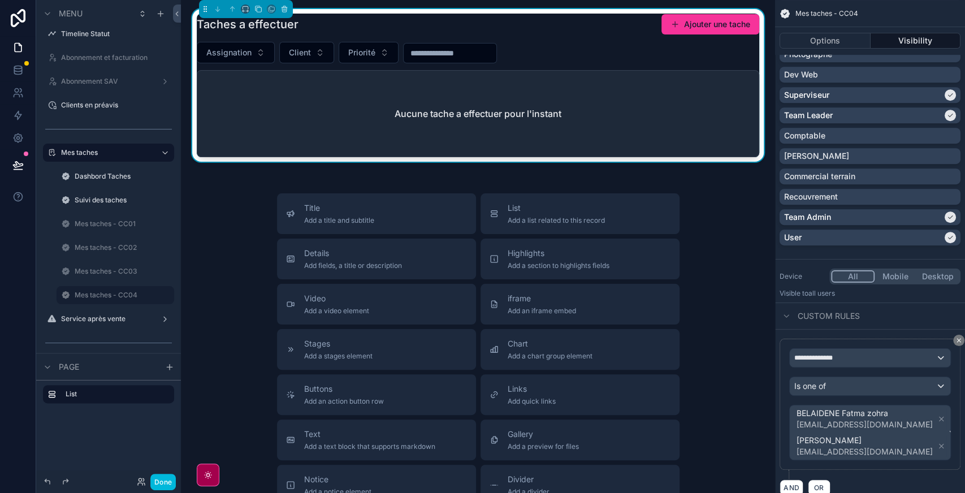
click at [937, 442] on icon "scrollable content" at bounding box center [941, 446] width 8 height 8
click at [656, 58] on div "Assignation Client Priorité" at bounding box center [478, 52] width 562 height 21
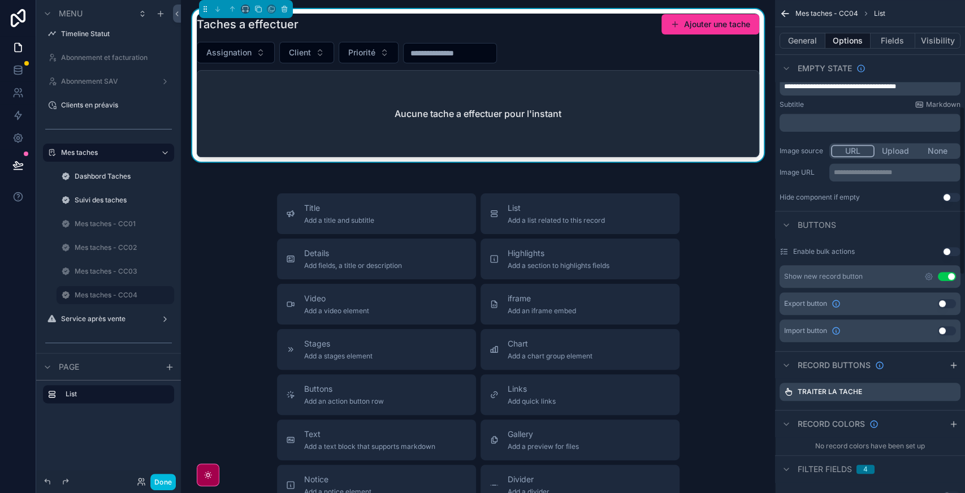
scroll to position [0, 0]
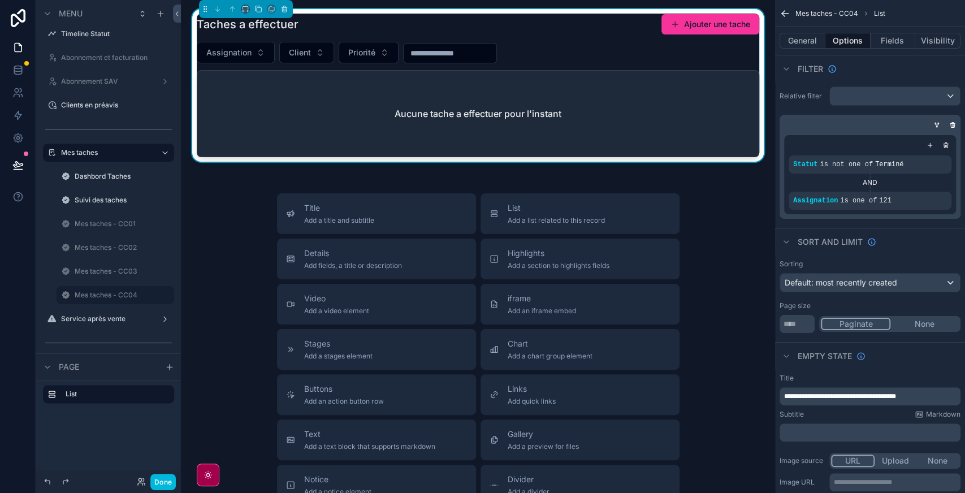
click at [0, 0] on icon "scrollable content" at bounding box center [0, 0] width 0 height 0
click at [114, 289] on div "Mes taches - CC04" at bounding box center [123, 295] width 97 height 14
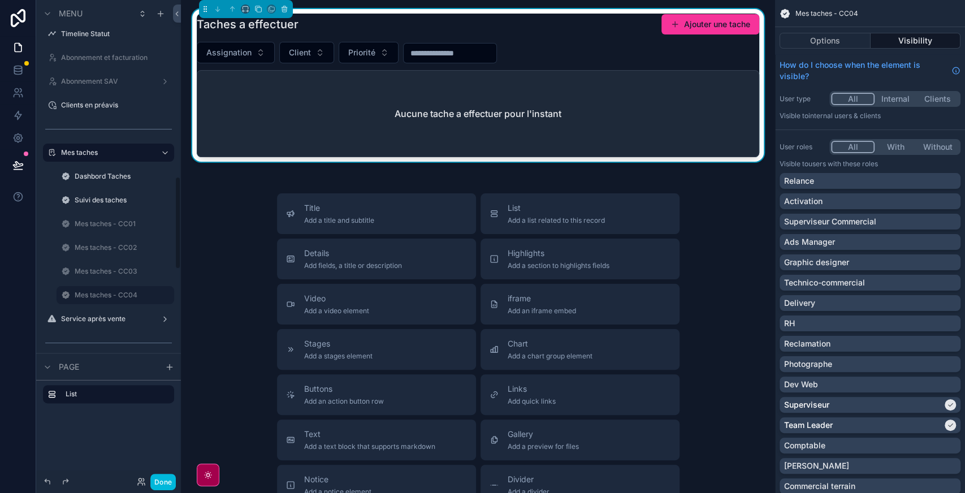
click at [112, 291] on label "Mes taches - CC04" at bounding box center [121, 295] width 93 height 9
click at [814, 38] on button "Options" at bounding box center [824, 41] width 91 height 16
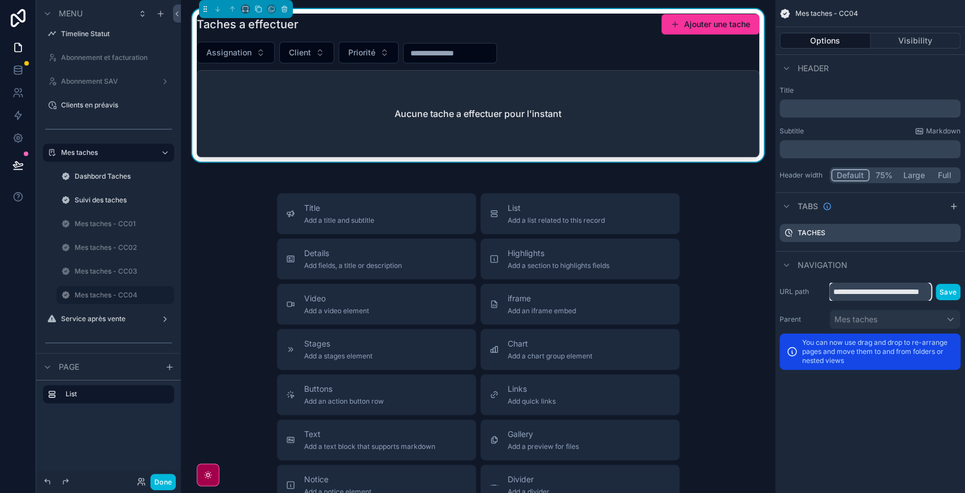
click at [858, 289] on input "**********" at bounding box center [880, 292] width 102 height 18
type input "*"
type input "****"
click at [951, 296] on button "Save" at bounding box center [947, 292] width 25 height 16
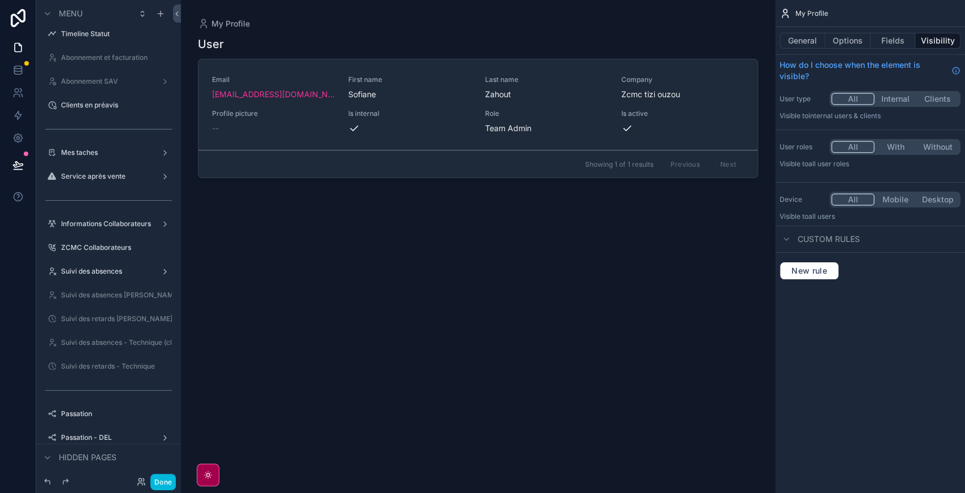
click at [85, 157] on div "Mes taches" at bounding box center [108, 152] width 95 height 9
click at [84, 157] on div "Mes taches" at bounding box center [108, 152] width 95 height 9
click at [82, 154] on label "Mes taches" at bounding box center [106, 152] width 90 height 9
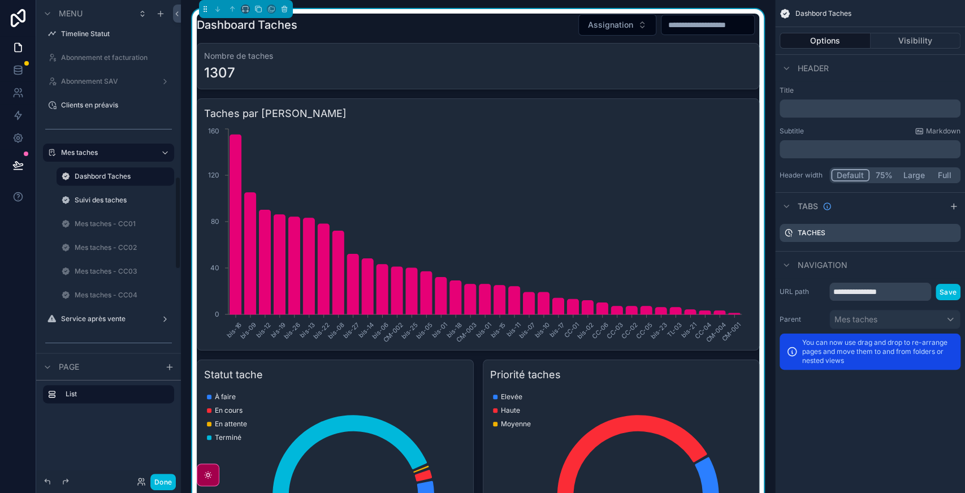
click at [105, 220] on label "Mes taches - CC01" at bounding box center [121, 223] width 93 height 9
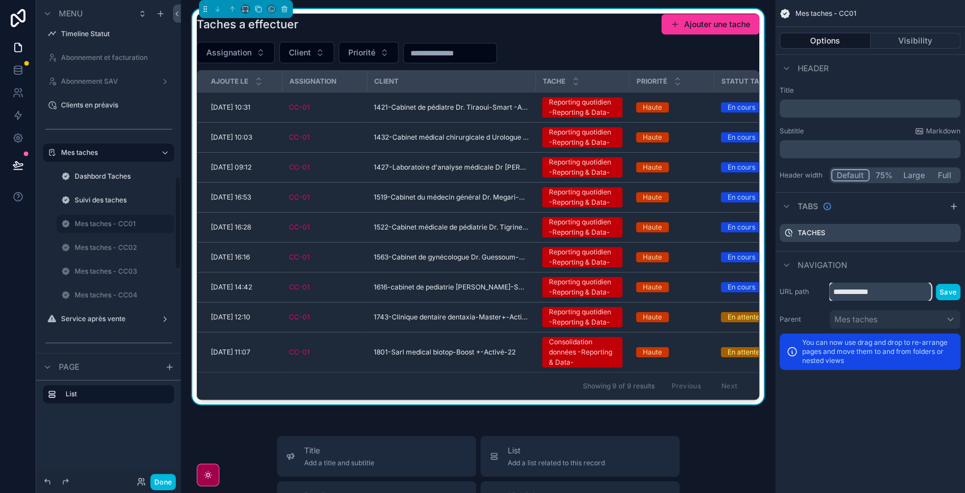
click at [869, 294] on input "**********" at bounding box center [880, 292] width 102 height 18
click at [869, 294] on input "*" at bounding box center [880, 292] width 102 height 18
type input "****"
click at [947, 293] on button "Save" at bounding box center [947, 292] width 25 height 16
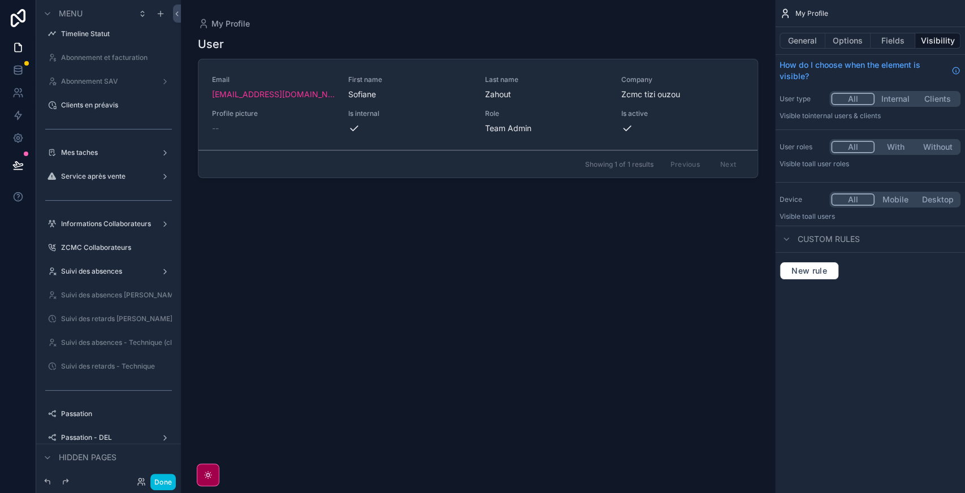
click at [105, 154] on label "Mes taches" at bounding box center [106, 152] width 90 height 9
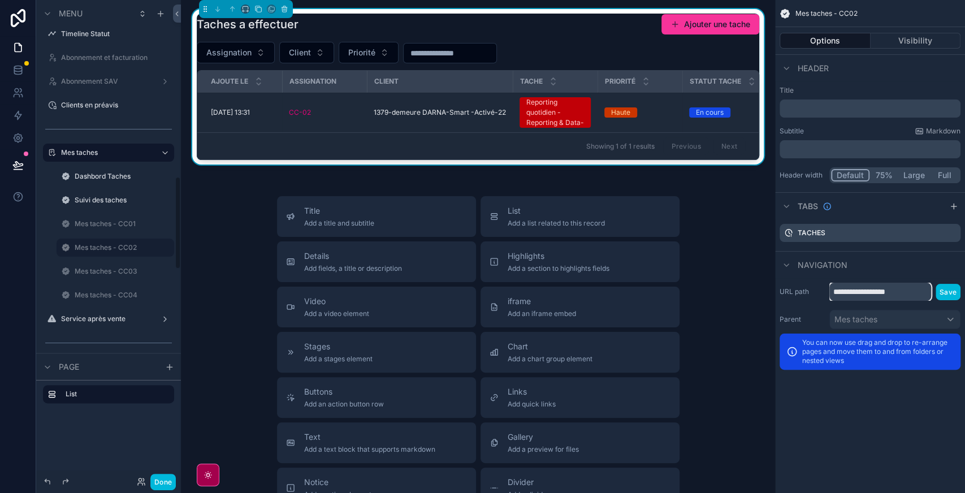
click at [861, 295] on input "**********" at bounding box center [880, 292] width 102 height 18
type input "****"
click at [944, 297] on button "Save" at bounding box center [947, 292] width 25 height 16
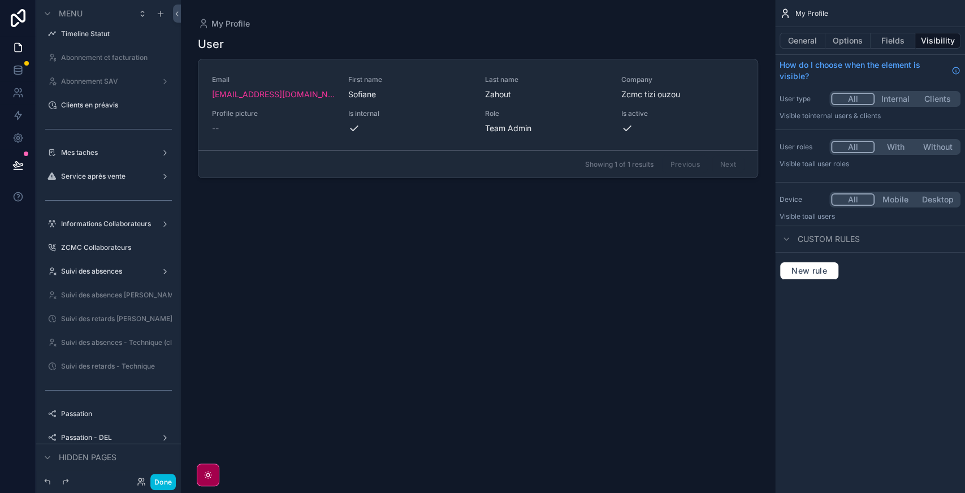
click at [97, 153] on label "Mes taches" at bounding box center [106, 152] width 90 height 9
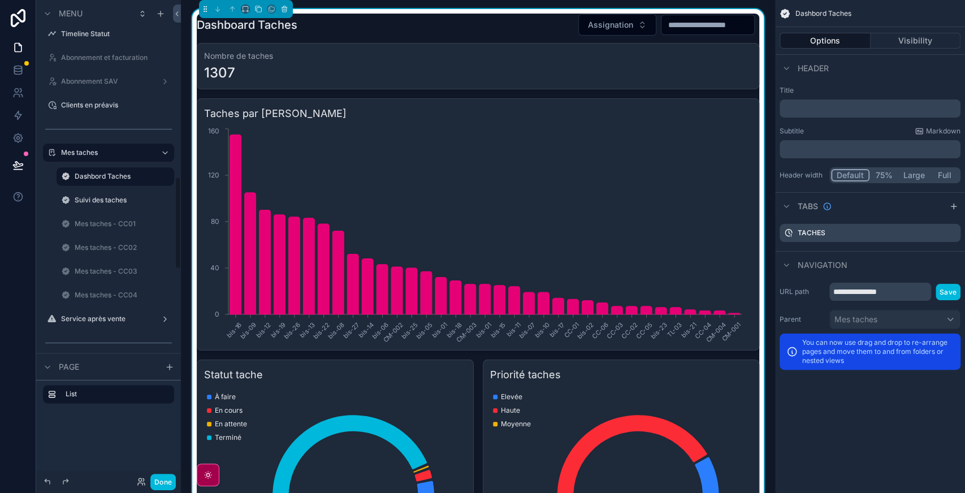
click at [95, 271] on label "Mes taches - CC03" at bounding box center [121, 271] width 93 height 9
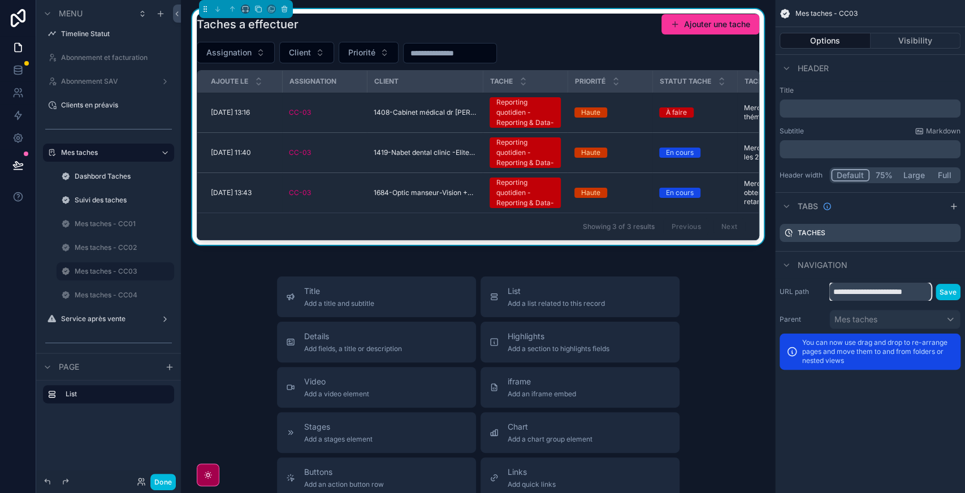
click at [881, 295] on input "**********" at bounding box center [880, 292] width 102 height 18
click at [881, 295] on input "*" at bounding box center [880, 292] width 102 height 18
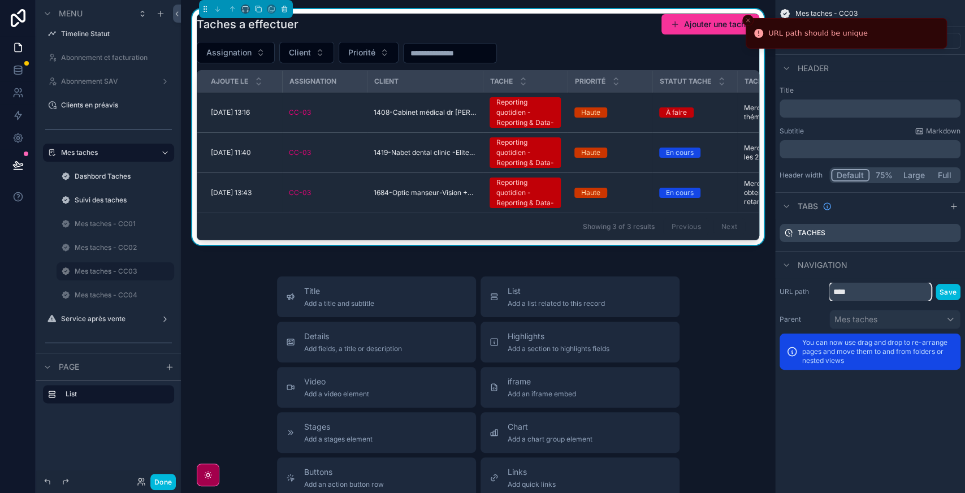
type input "****"
click at [954, 294] on button "Save" at bounding box center [947, 292] width 25 height 16
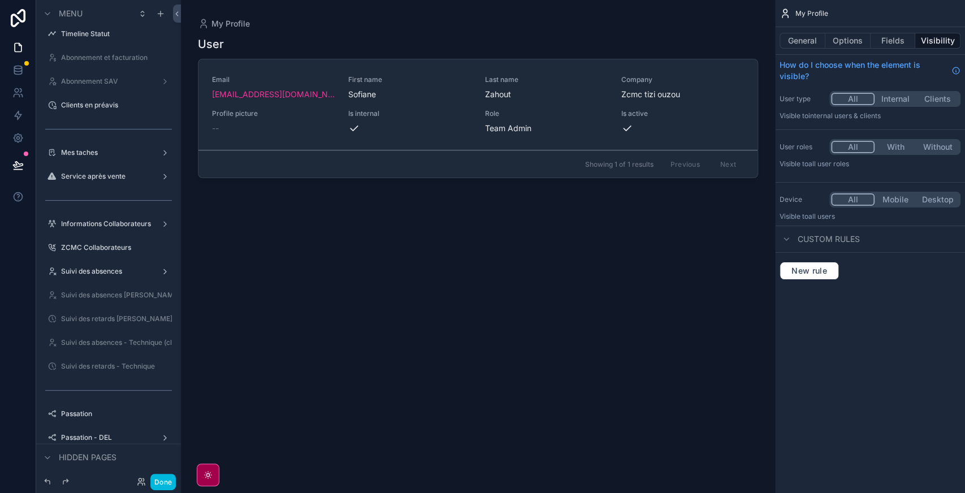
click at [79, 149] on label "Mes taches" at bounding box center [106, 152] width 90 height 9
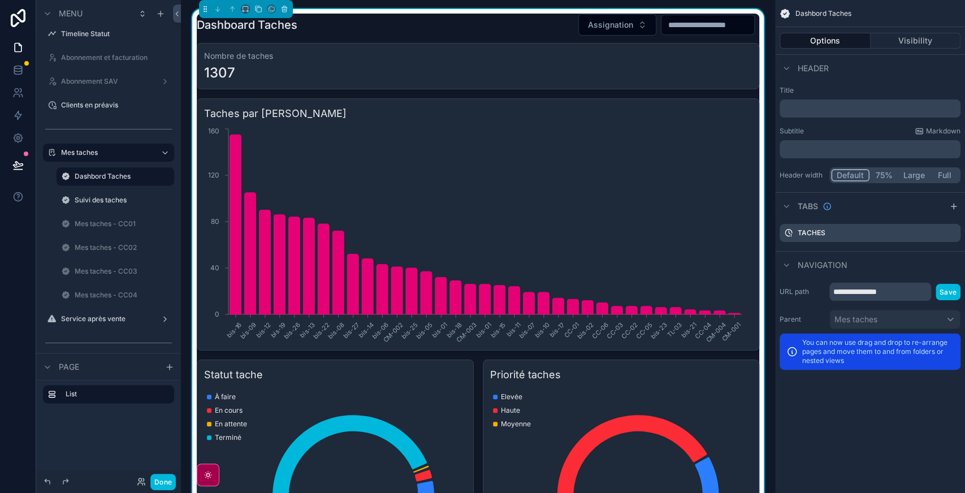
click at [0, 0] on icon "scrollable content" at bounding box center [0, 0] width 0 height 0
click at [206, 283] on span "Clone" at bounding box center [211, 286] width 21 height 11
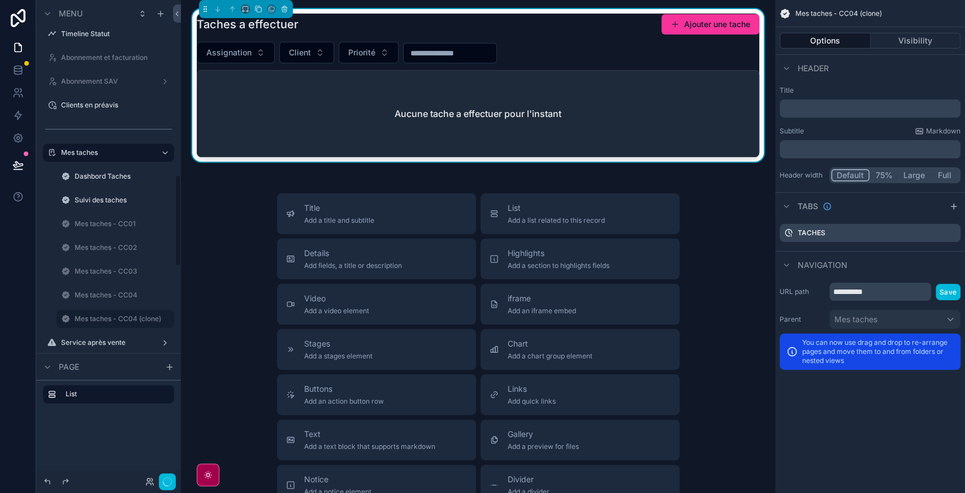
click at [0, 0] on icon "scrollable content" at bounding box center [0, 0] width 0 height 0
click at [102, 319] on input "**********" at bounding box center [106, 319] width 63 height 14
type input "**********"
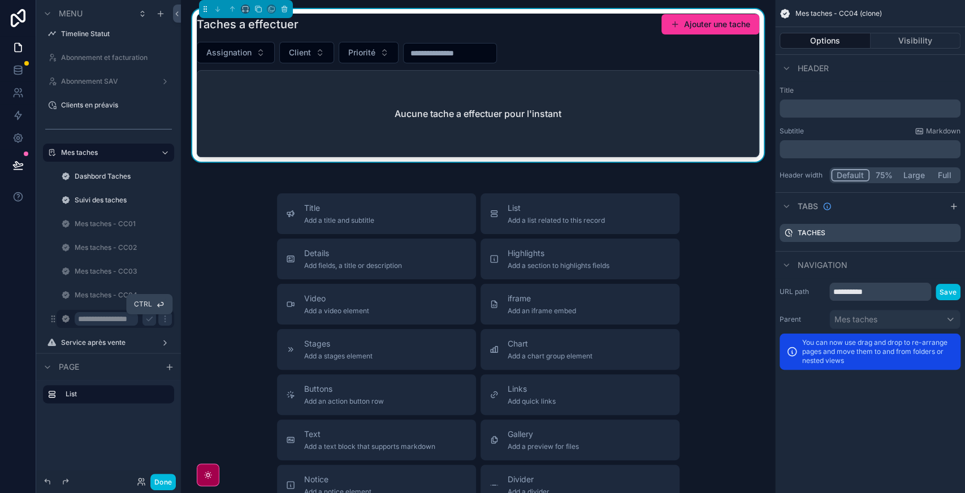
scroll to position [0, 0]
click at [150, 319] on icon "scrollable content" at bounding box center [149, 319] width 6 height 4
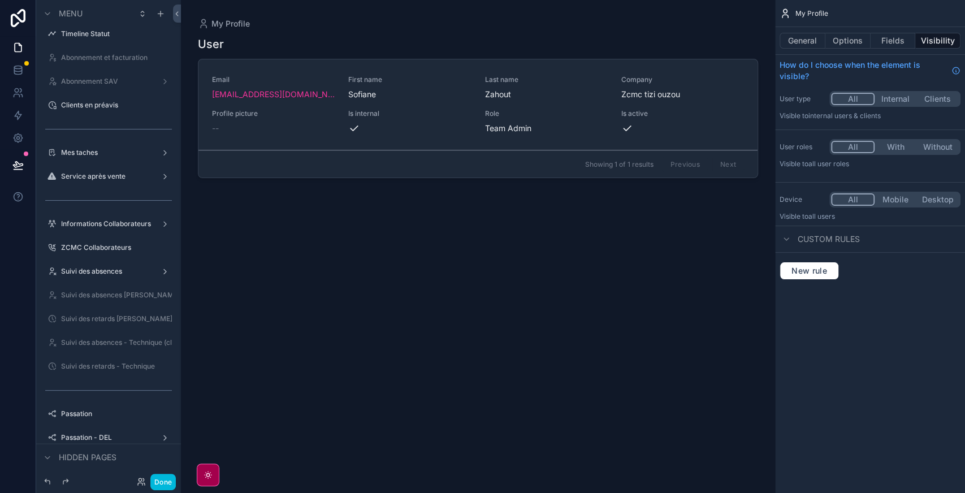
click at [93, 155] on label "Mes taches" at bounding box center [106, 152] width 90 height 9
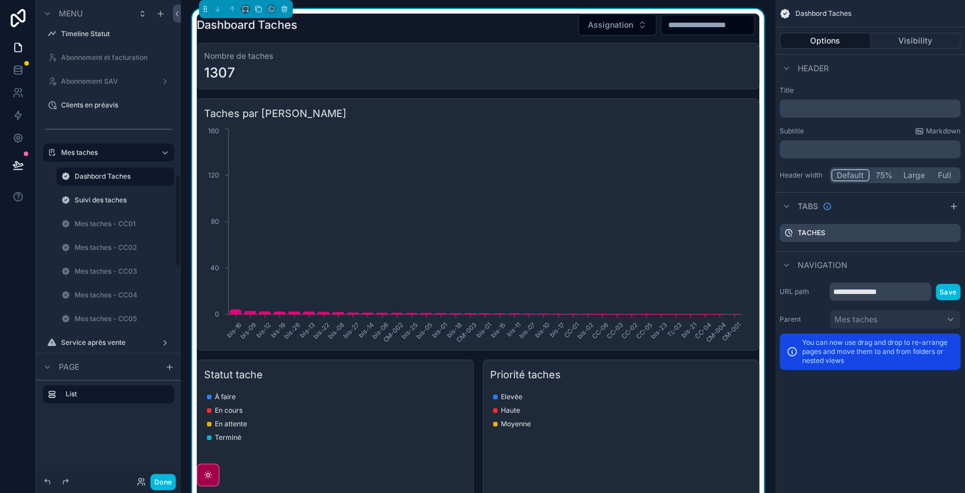
click at [105, 315] on label "Mes taches - CC05" at bounding box center [121, 318] width 93 height 9
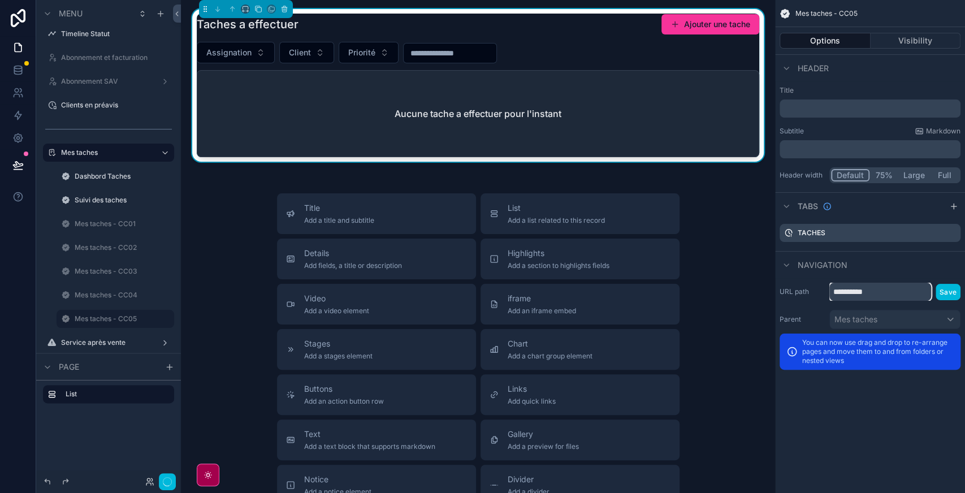
click at [906, 276] on div "**********" at bounding box center [870, 187] width 190 height 374
type input "****"
click at [942, 292] on button "Save" at bounding box center [947, 292] width 25 height 16
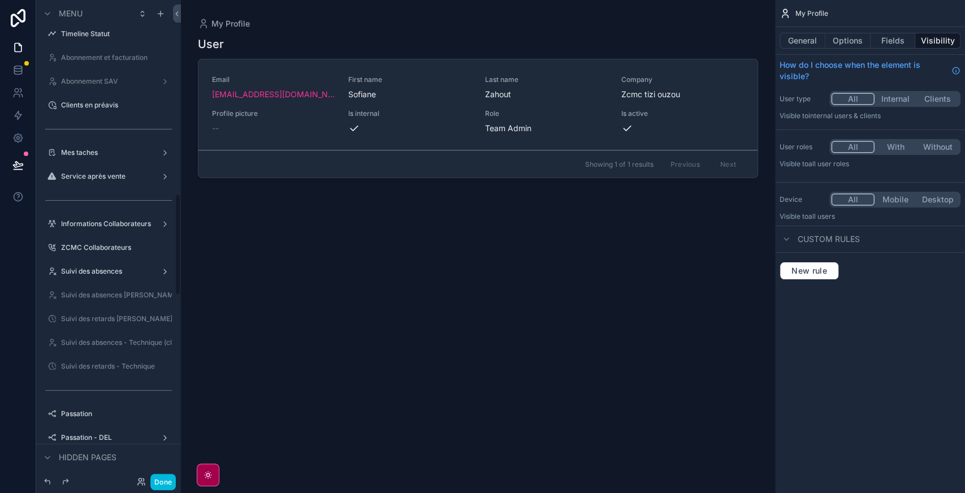
click at [94, 153] on label "Mes taches" at bounding box center [106, 152] width 90 height 9
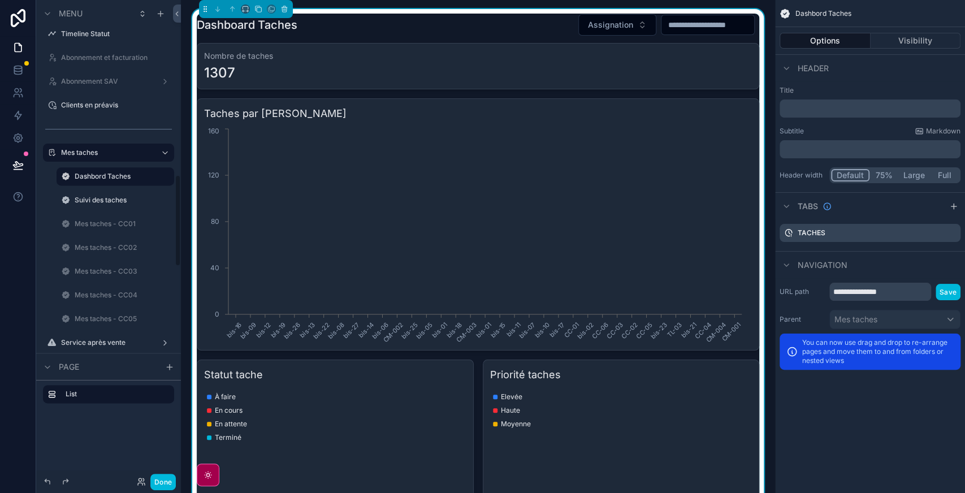
click at [99, 322] on label "Mes taches - CC05" at bounding box center [121, 318] width 93 height 9
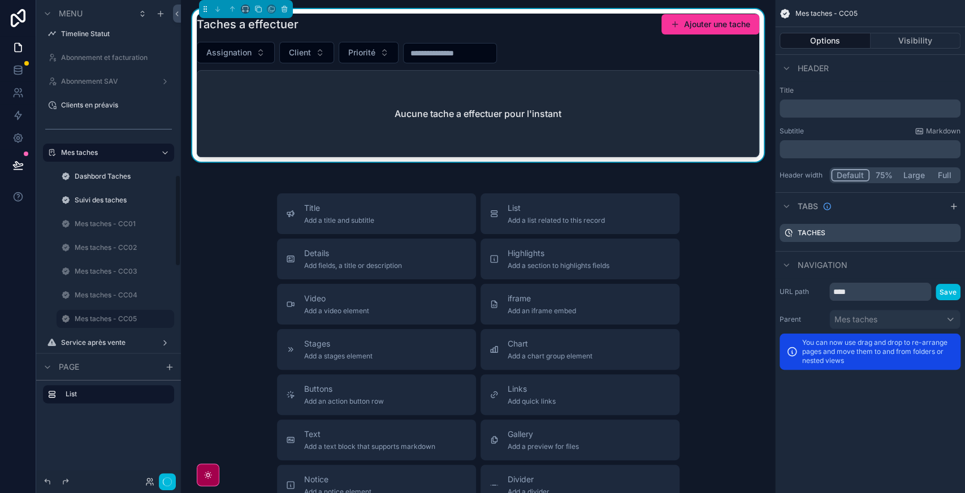
click at [912, 37] on button "Visibility" at bounding box center [915, 41] width 90 height 16
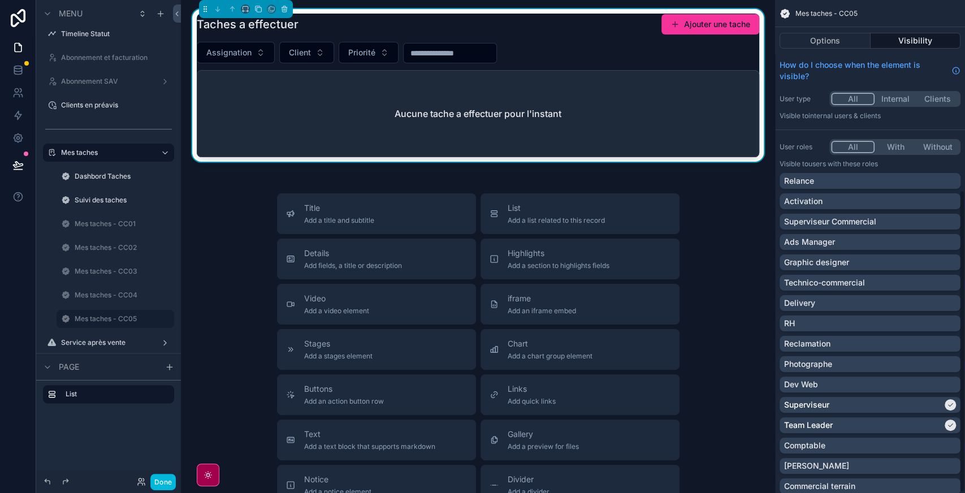
scroll to position [310, 0]
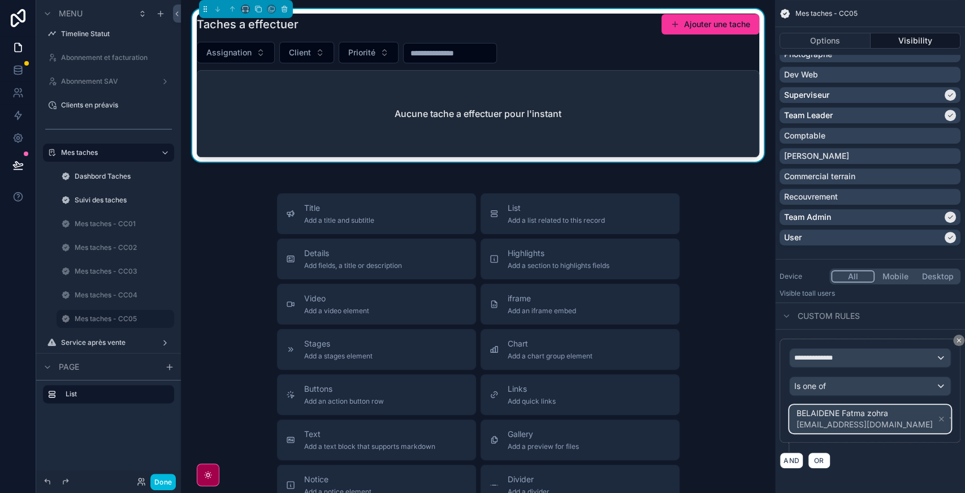
click at [909, 410] on div "BELAIDENE Fatma zohra bis10zcmc@gmail.com" at bounding box center [870, 418] width 161 height 27
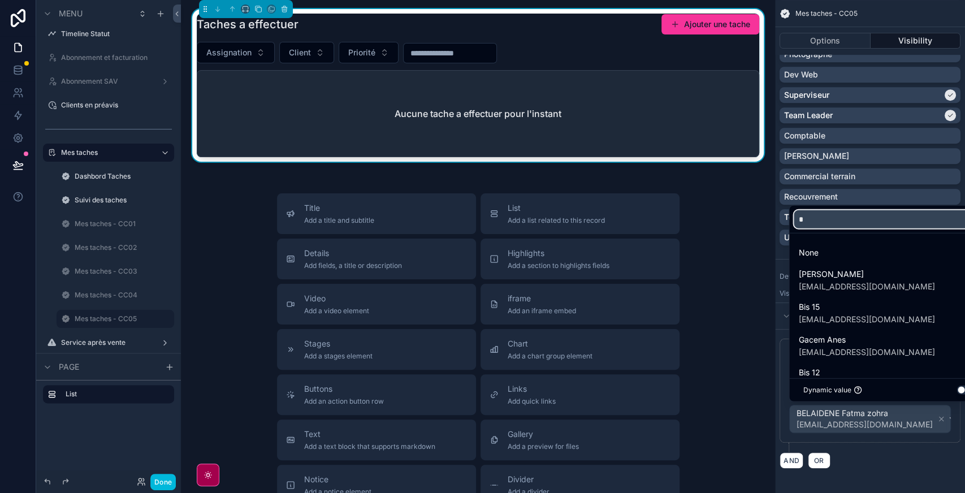
click at [825, 219] on input "*" at bounding box center [889, 219] width 190 height 18
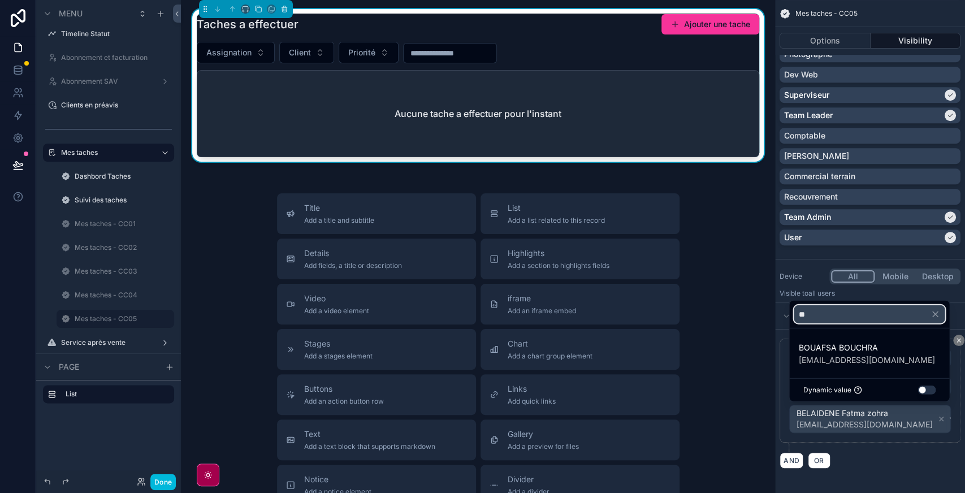
type input "**"
click at [851, 348] on span "BOUAFSA BOUCHRA" at bounding box center [866, 348] width 136 height 14
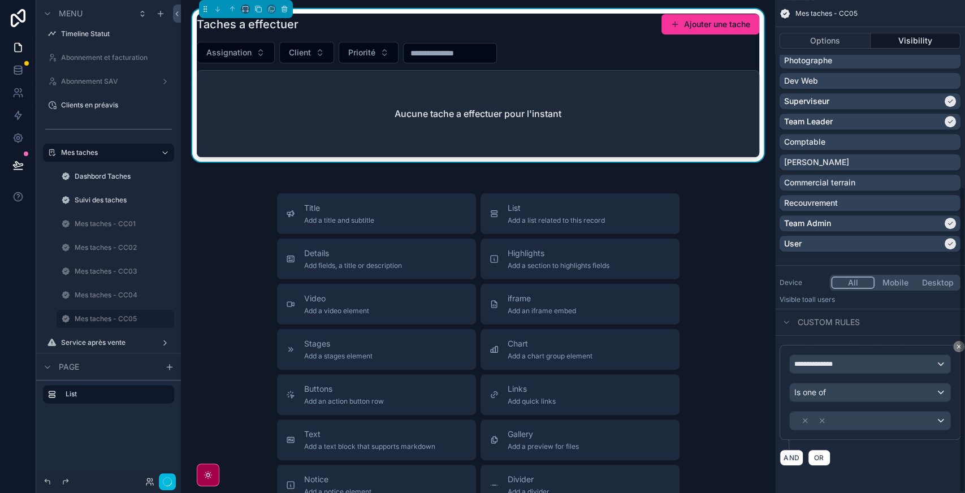
scroll to position [301, 0]
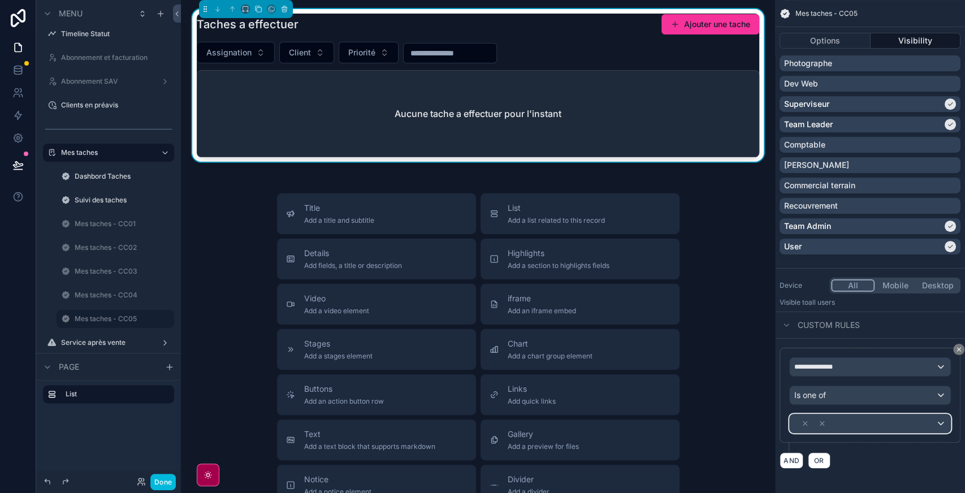
click at [914, 429] on div "scrollable content" at bounding box center [870, 423] width 161 height 18
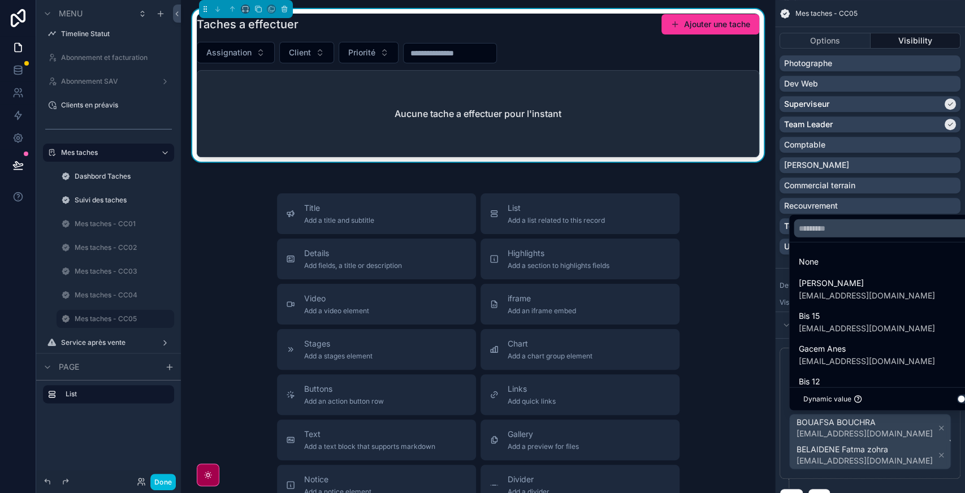
click at [893, 450] on div "scrollable content" at bounding box center [482, 246] width 965 height 493
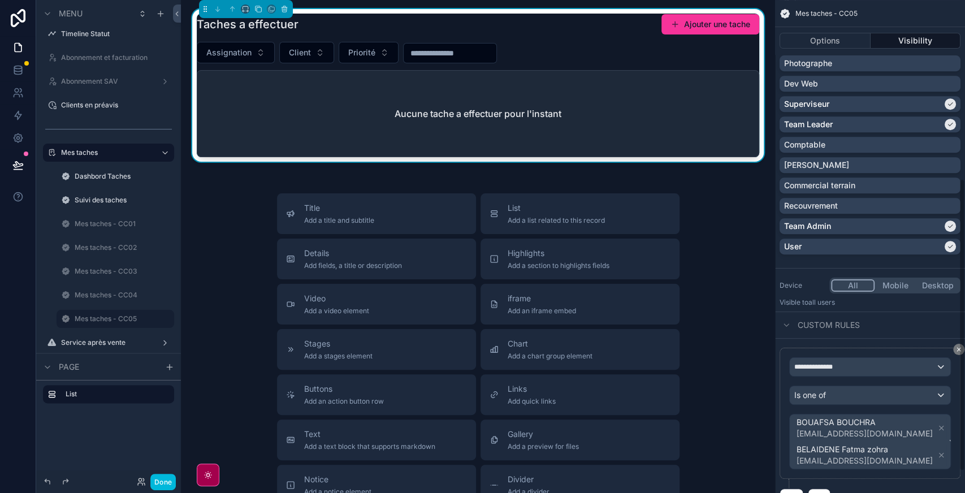
click at [937, 452] on icon "scrollable content" at bounding box center [941, 455] width 8 height 8
click at [561, 46] on div "Assignation Client Priorité" at bounding box center [478, 52] width 562 height 21
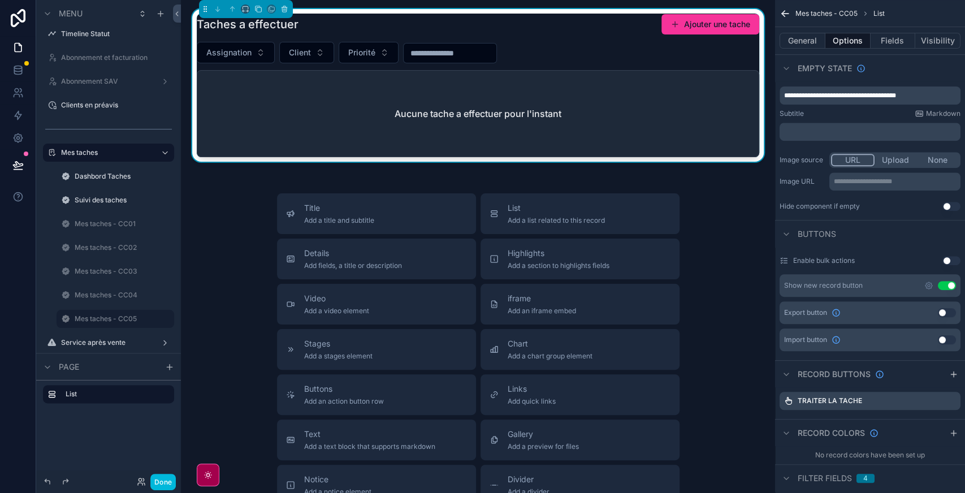
scroll to position [0, 0]
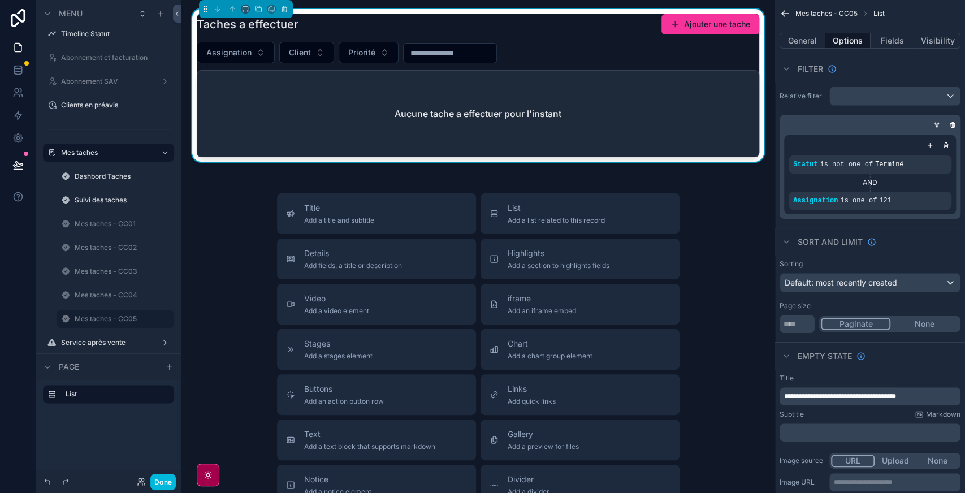
click at [0, 0] on icon "scrollable content" at bounding box center [0, 0] width 0 height 0
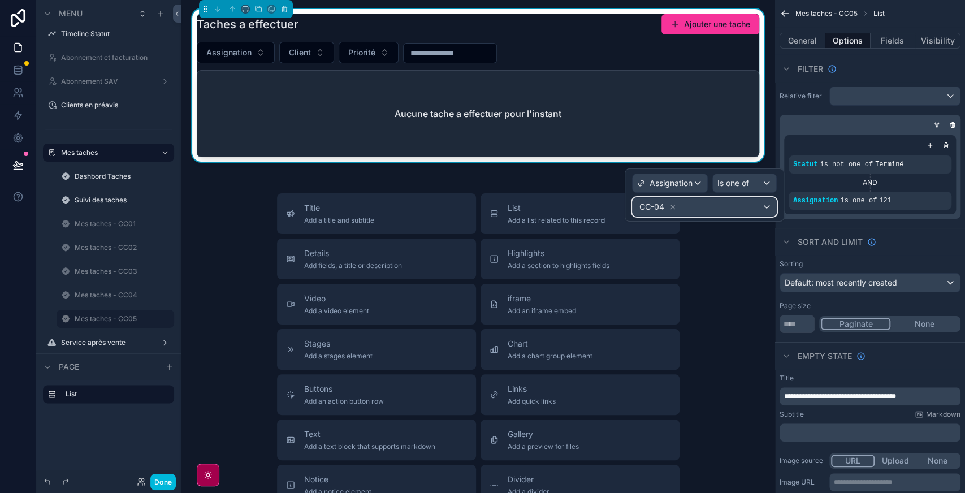
click at [722, 209] on div "CC-04" at bounding box center [704, 207] width 144 height 18
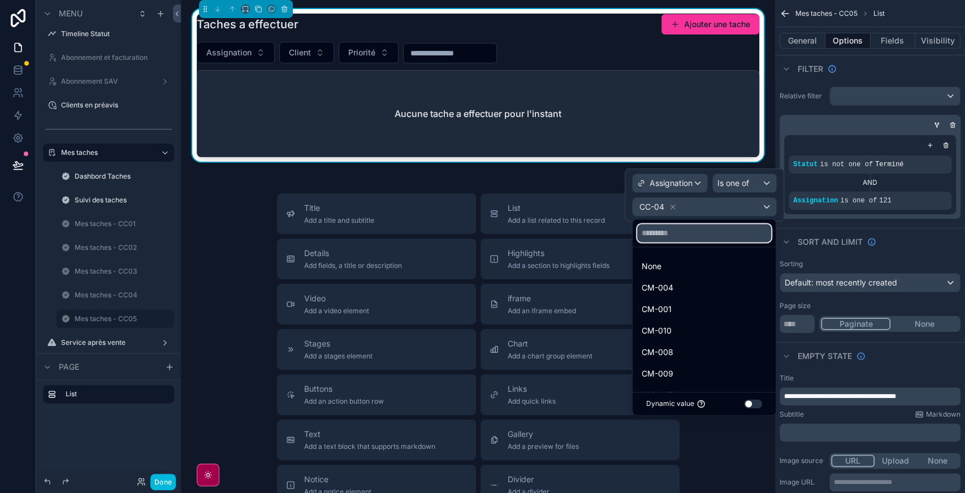
click at [701, 235] on input "text" at bounding box center [704, 233] width 134 height 18
type input "*"
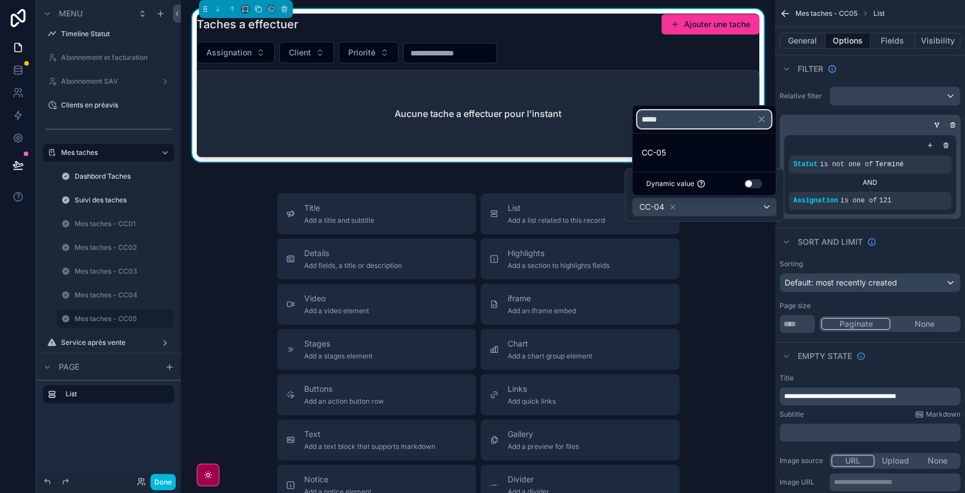
type input "*****"
click at [704, 150] on div "CC-05" at bounding box center [703, 153] width 125 height 14
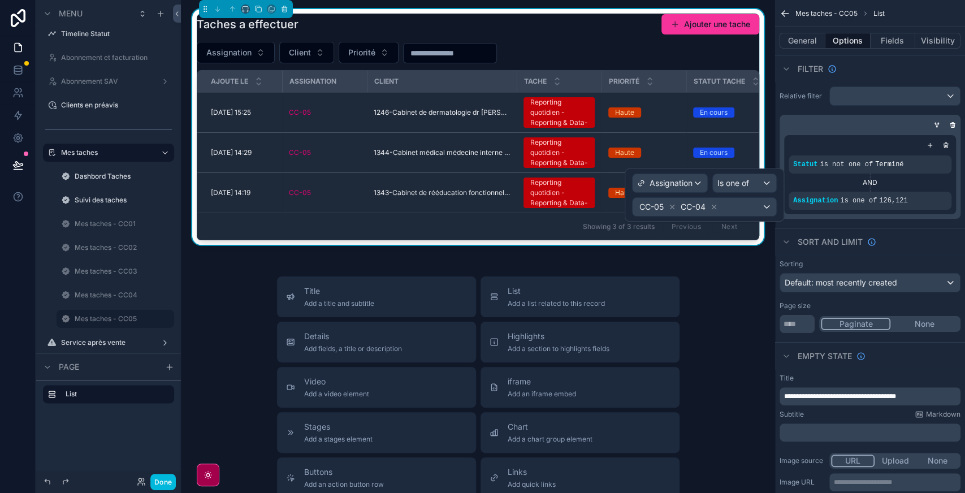
click at [716, 207] on icon at bounding box center [714, 207] width 8 height 8
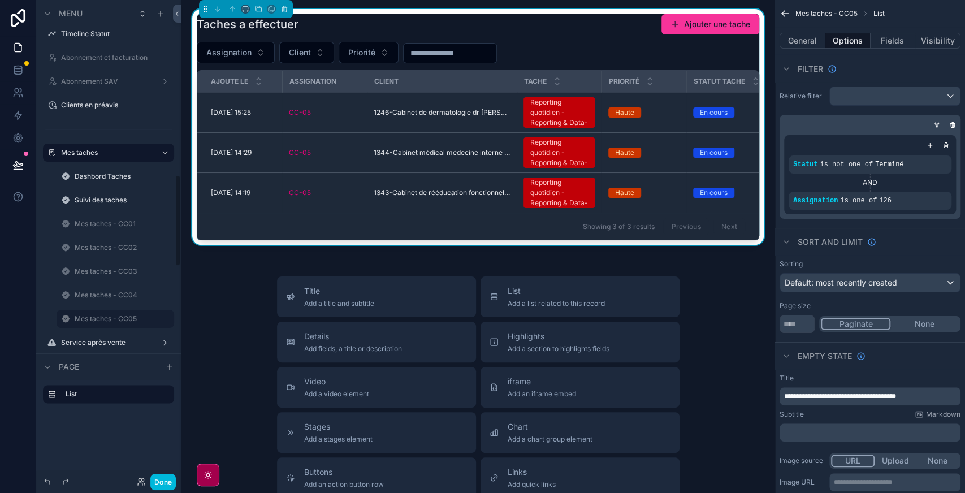
click at [103, 321] on label "Mes taches - CC05" at bounding box center [121, 318] width 93 height 9
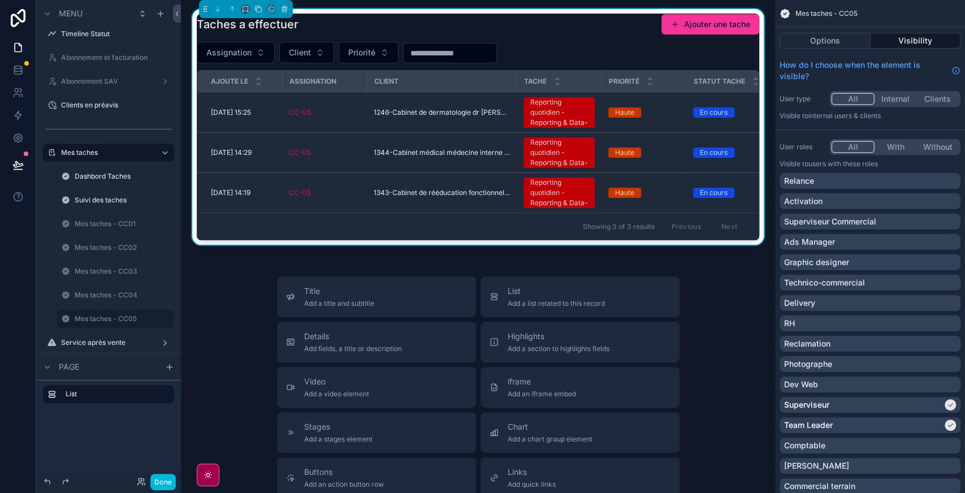
click at [0, 0] on icon "scrollable content" at bounding box center [0, 0] width 0 height 0
click at [198, 311] on div "Clone" at bounding box center [205, 310] width 34 height 11
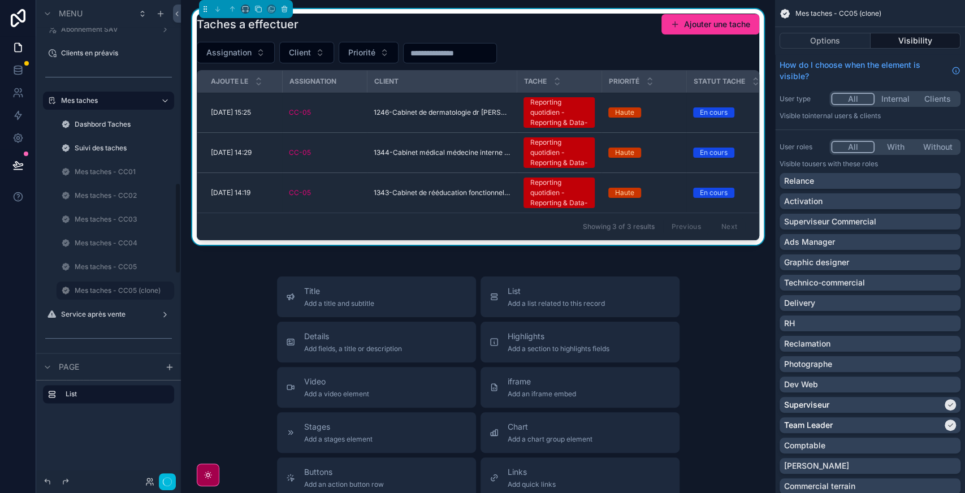
click at [0, 0] on icon "scrollable content" at bounding box center [0, 0] width 0 height 0
click at [96, 291] on input "**********" at bounding box center [106, 291] width 63 height 14
type input "**********"
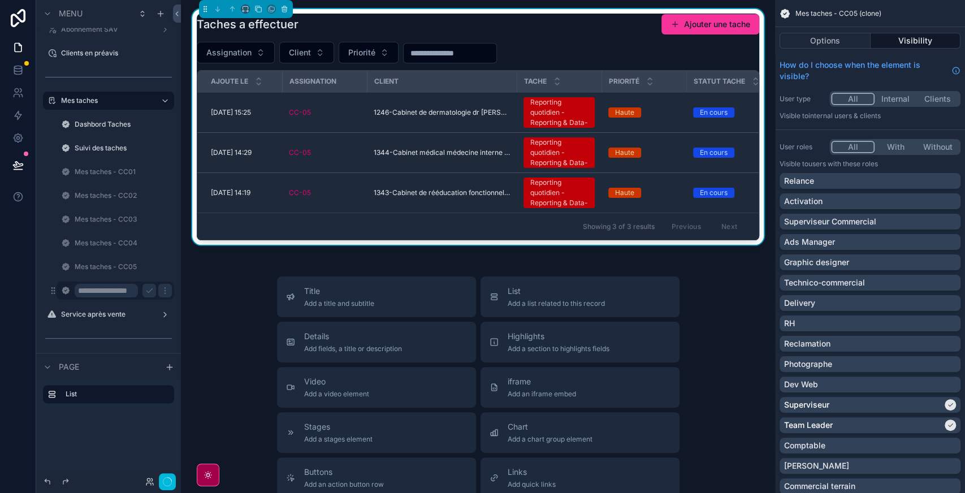
scroll to position [0, 0]
click at [146, 289] on icon "scrollable content" at bounding box center [149, 290] width 9 height 9
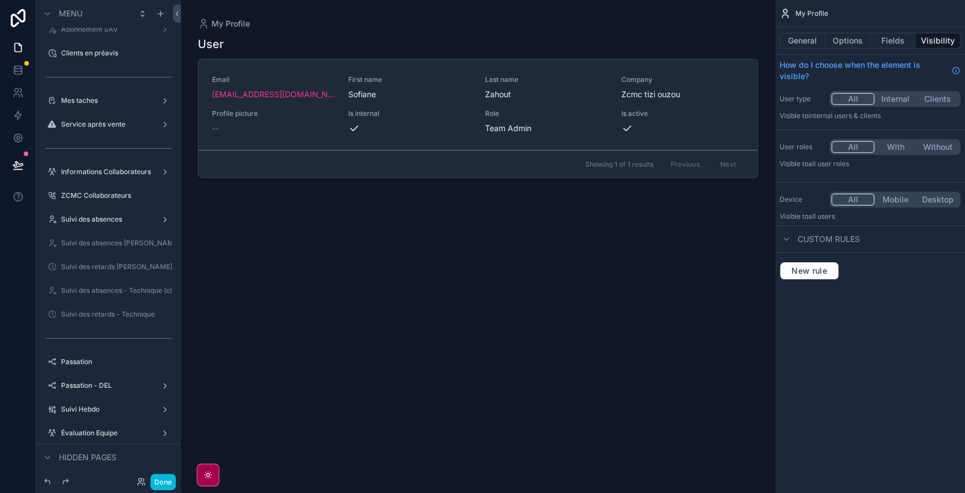
drag, startPoint x: 94, startPoint y: 107, endPoint x: 88, endPoint y: 105, distance: 6.6
click at [88, 105] on div "Mes taches" at bounding box center [108, 101] width 127 height 18
click at [88, 105] on label "Mes taches" at bounding box center [106, 100] width 90 height 9
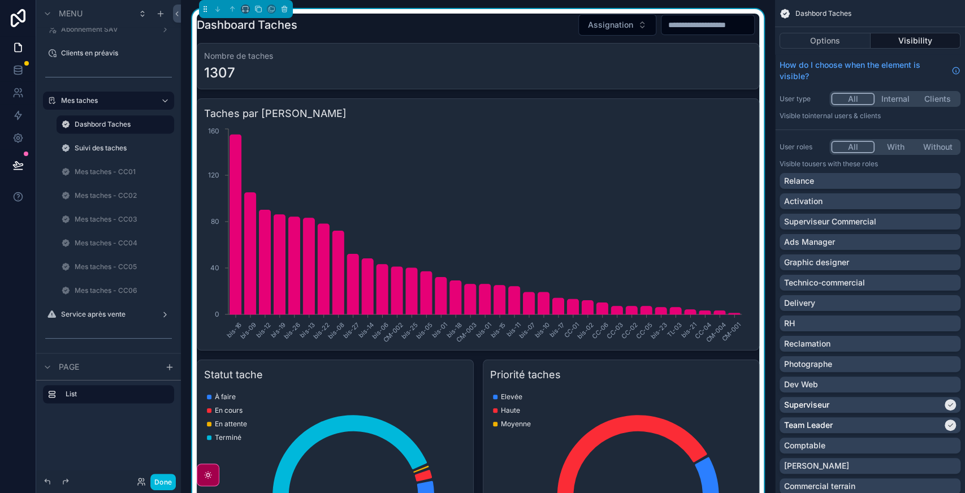
click at [109, 289] on label "Mes taches - CC06" at bounding box center [121, 290] width 93 height 9
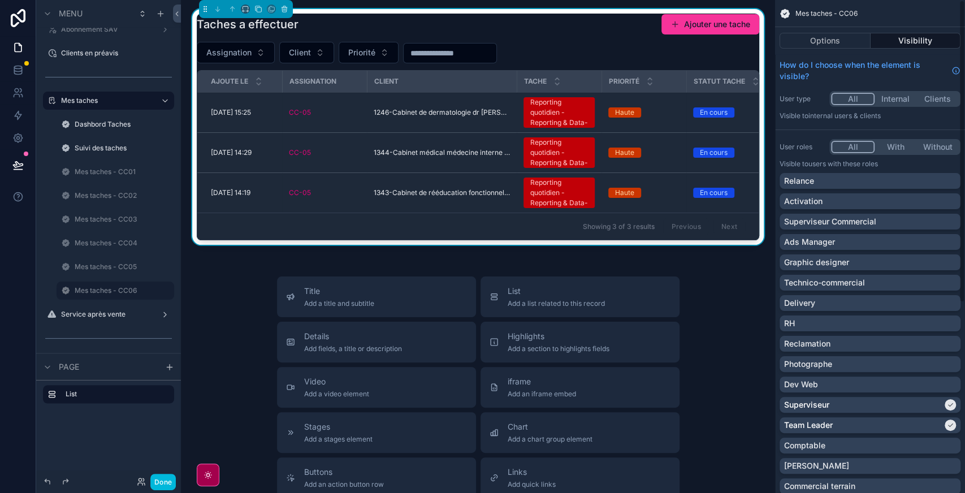
click at [617, 38] on div "Taches a effectuer Ajouter une tache Assignation Client Priorité Ajoute le Assi…" at bounding box center [478, 127] width 562 height 227
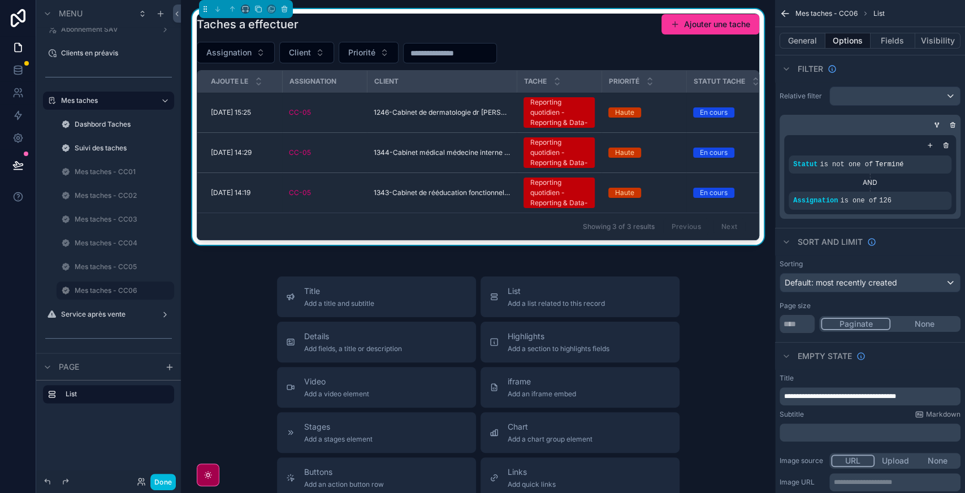
click at [0, 0] on icon "scrollable content" at bounding box center [0, 0] width 0 height 0
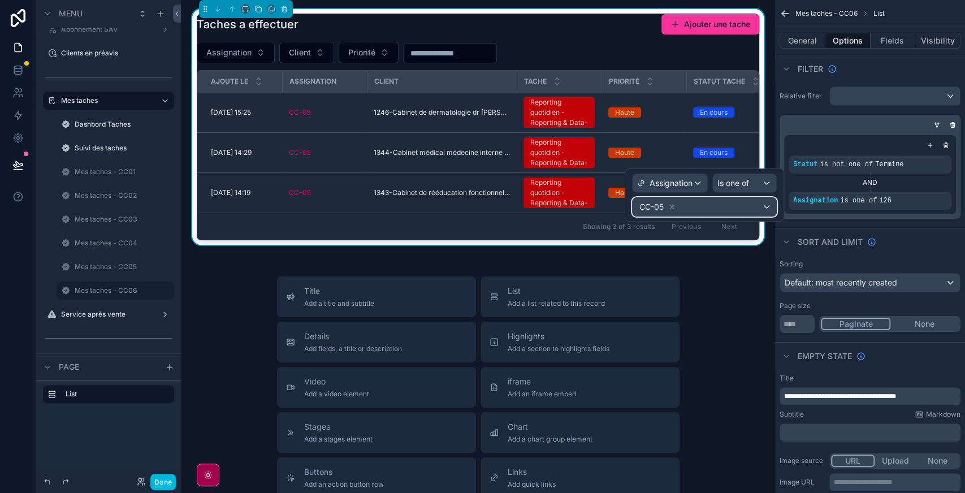
click at [714, 200] on div "CC-05" at bounding box center [704, 207] width 144 height 18
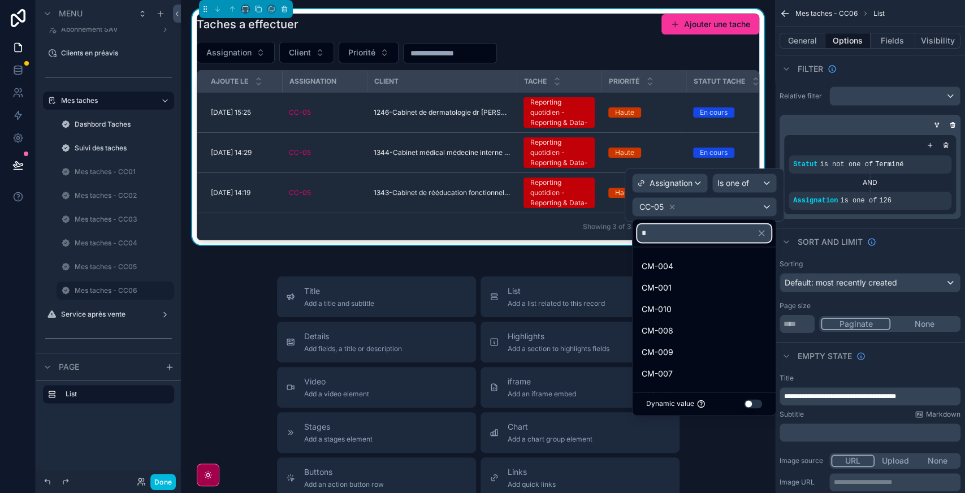
click at [695, 232] on input "*" at bounding box center [704, 233] width 134 height 18
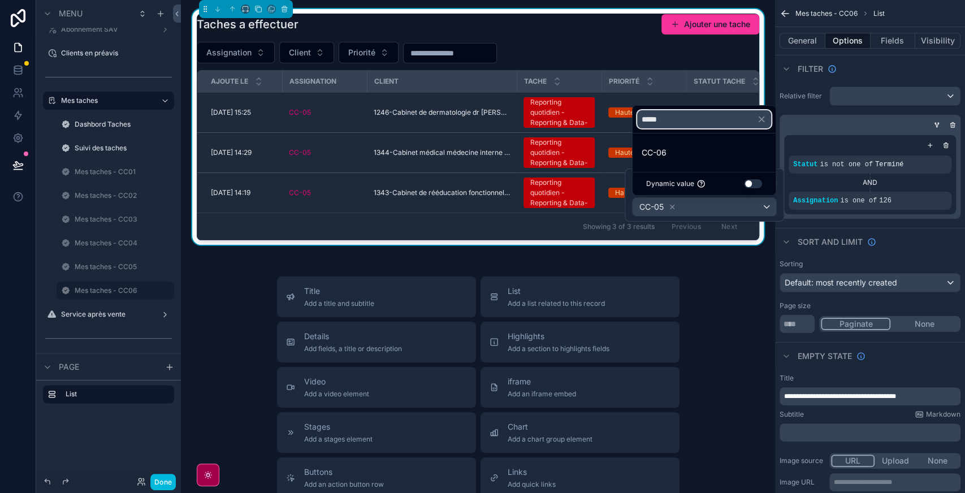
type input "*****"
click at [670, 152] on div "CC-06" at bounding box center [703, 153] width 125 height 14
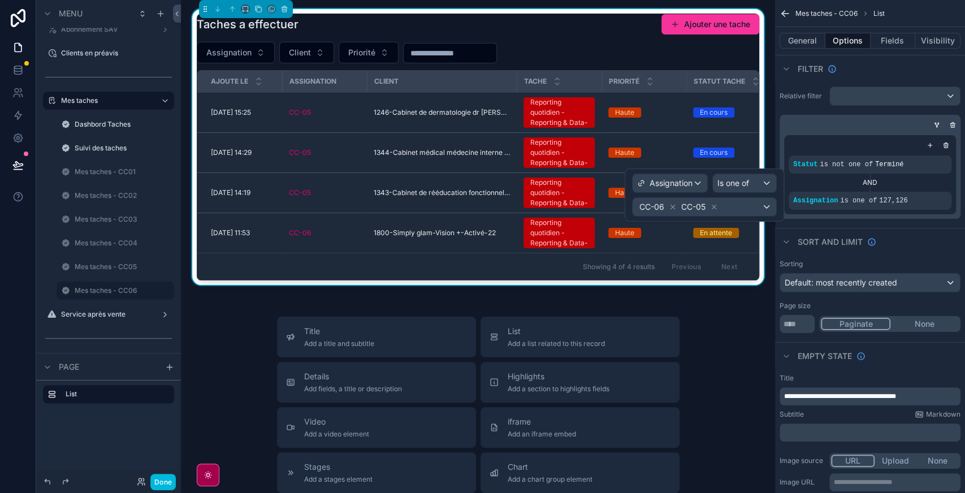
click at [716, 205] on icon at bounding box center [714, 207] width 4 height 4
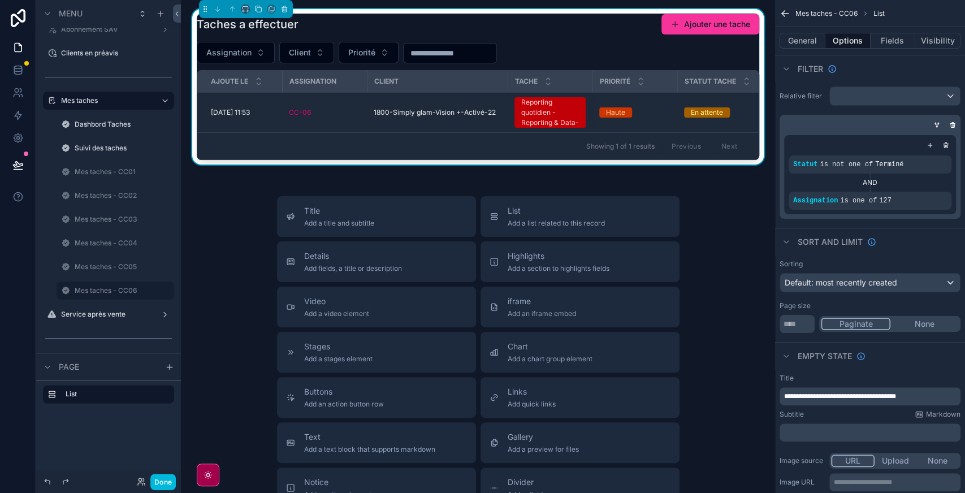
click at [308, 157] on div "Showing 1 of 1 results Previous Next" at bounding box center [477, 145] width 561 height 27
click at [110, 287] on label "Mes taches - CC06" at bounding box center [121, 290] width 93 height 9
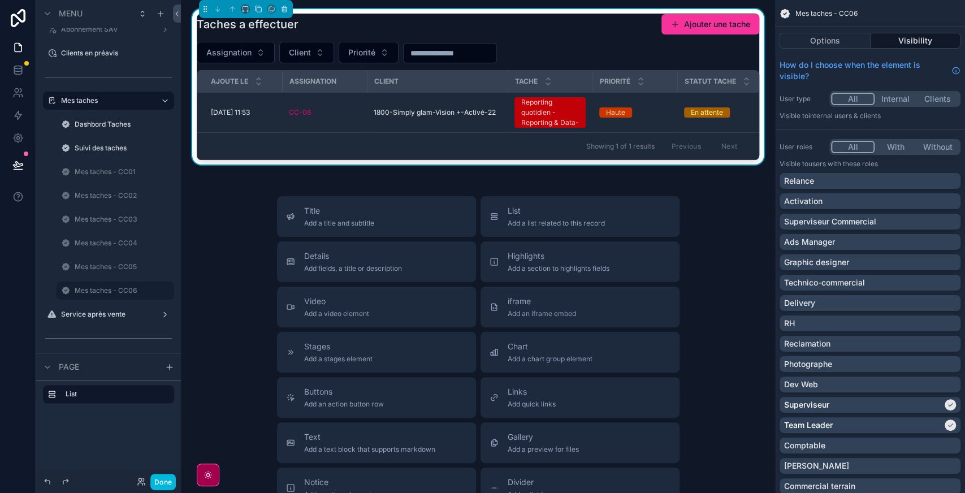
scroll to position [310, 0]
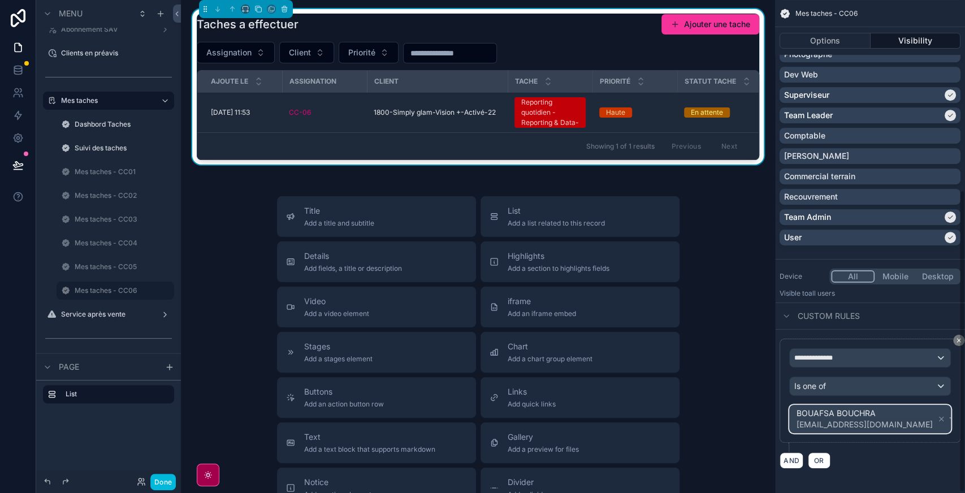
click at [904, 405] on div "BOUAFSA BOUCHRA bis25zcmc@gmail.com" at bounding box center [870, 418] width 161 height 27
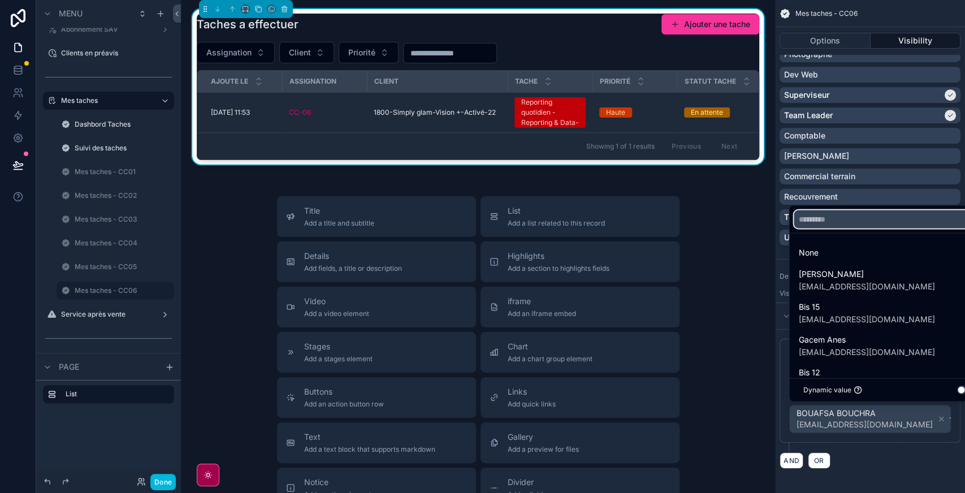
click at [844, 219] on input "text" at bounding box center [889, 219] width 190 height 18
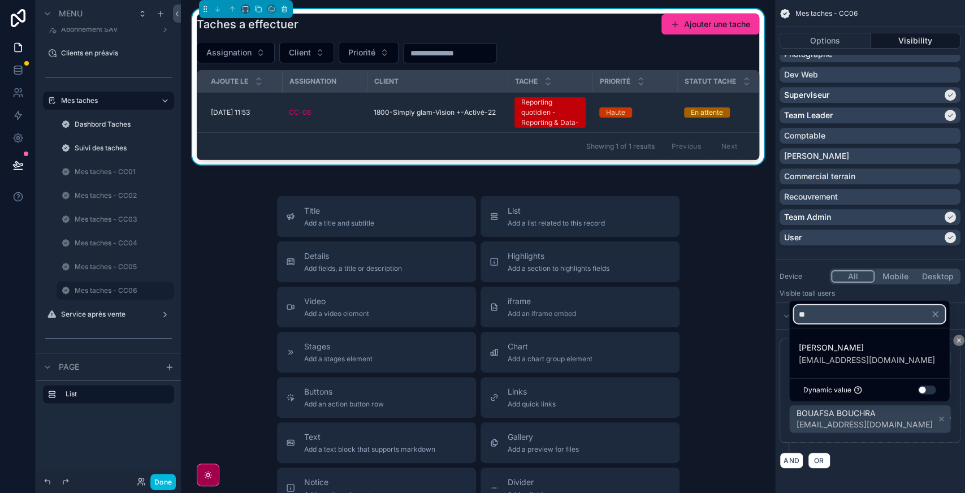
type input "**"
click at [872, 354] on span "[EMAIL_ADDRESS][DOMAIN_NAME]" at bounding box center [866, 359] width 136 height 11
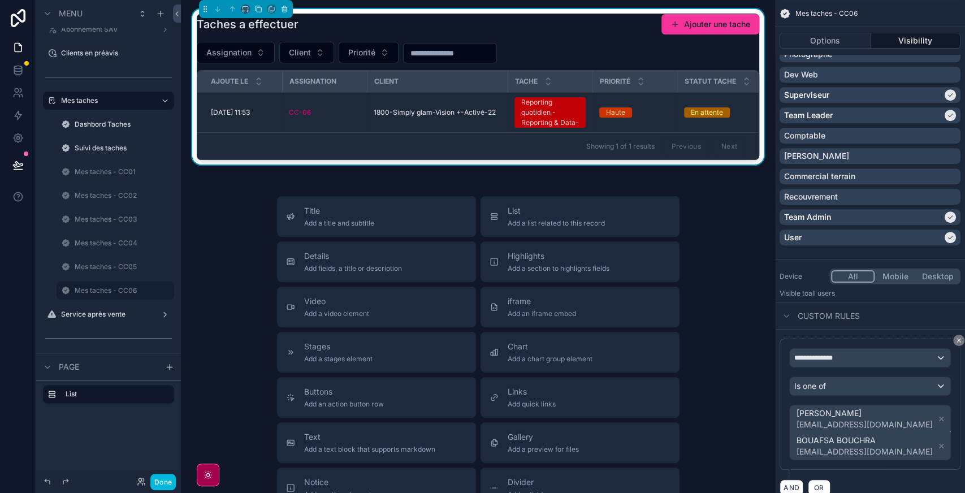
click at [937, 444] on icon "scrollable content" at bounding box center [941, 446] width 8 height 8
click at [97, 291] on label "Mes taches - CC06" at bounding box center [121, 290] width 93 height 9
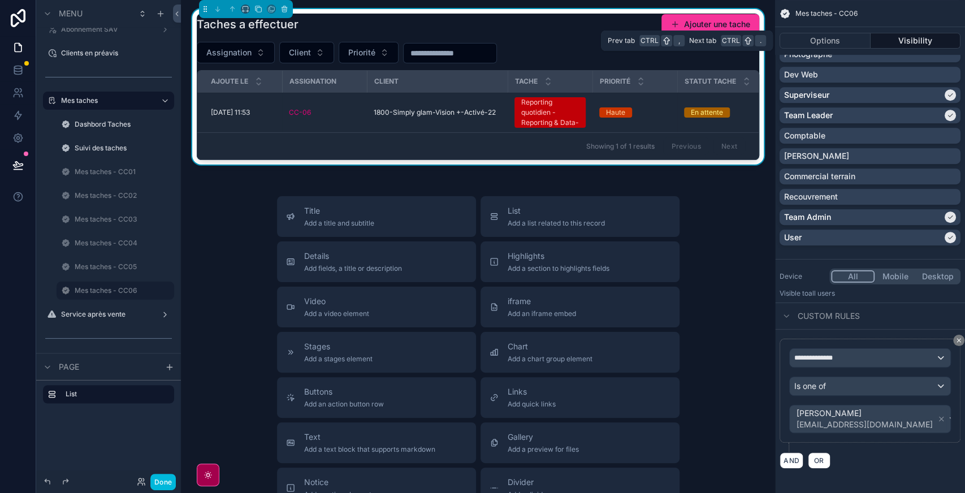
click at [834, 38] on button "Options" at bounding box center [824, 41] width 91 height 16
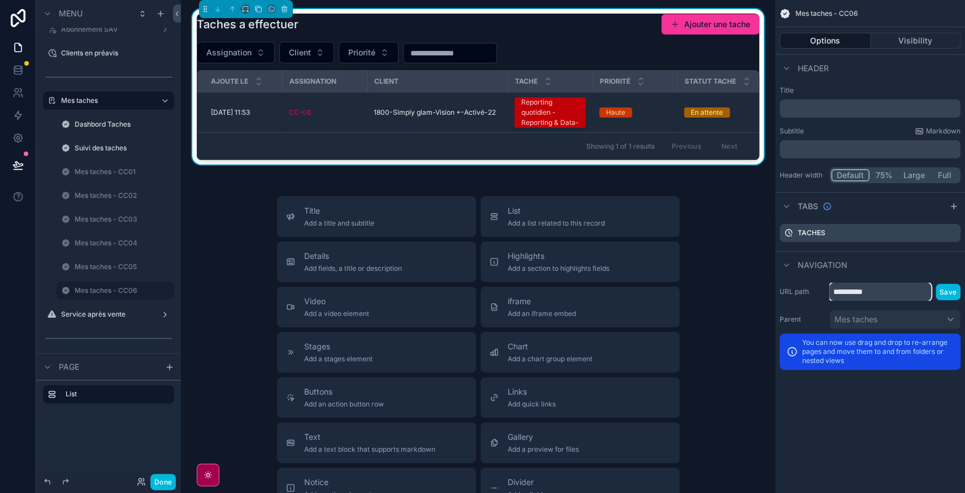
drag, startPoint x: 846, startPoint y: 290, endPoint x: 898, endPoint y: 285, distance: 52.8
click at [898, 285] on input "**********" at bounding box center [880, 292] width 102 height 18
type input "****"
click at [949, 292] on button "Save" at bounding box center [947, 292] width 25 height 16
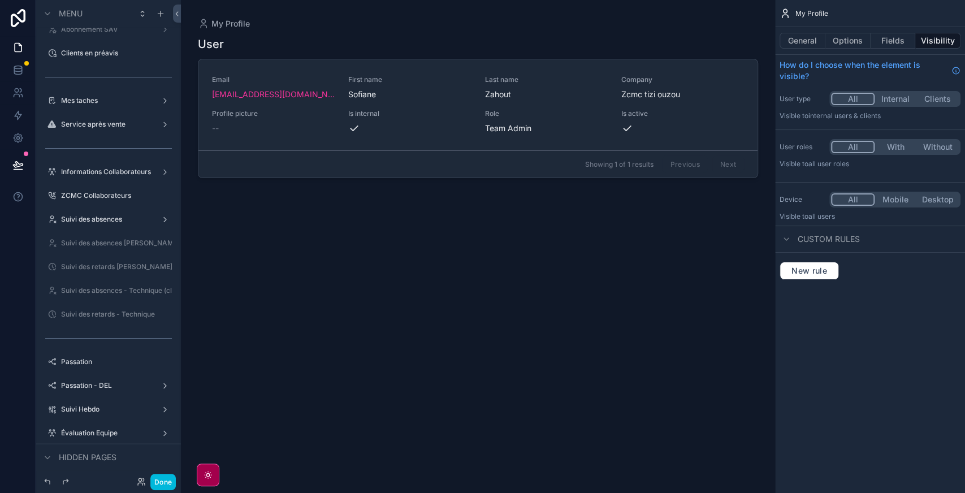
click at [101, 105] on label "Mes taches" at bounding box center [106, 100] width 90 height 9
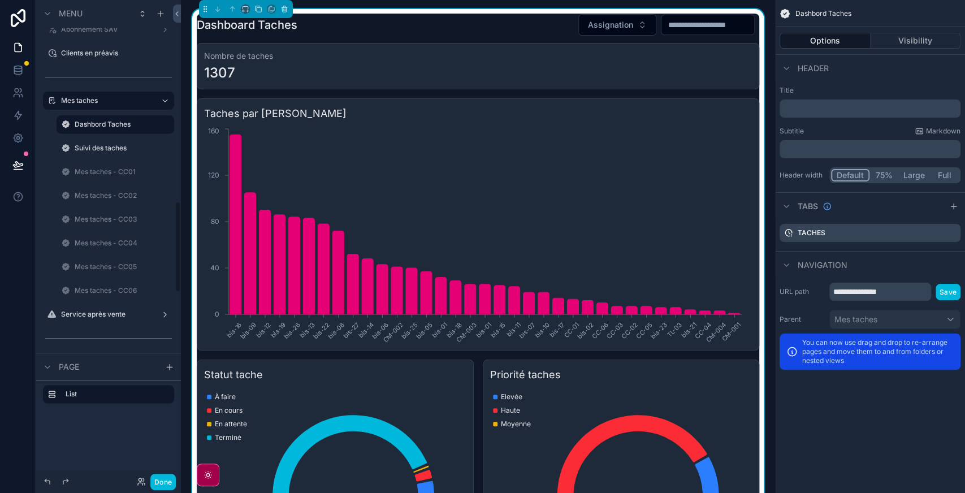
scroll to position [1056, 0]
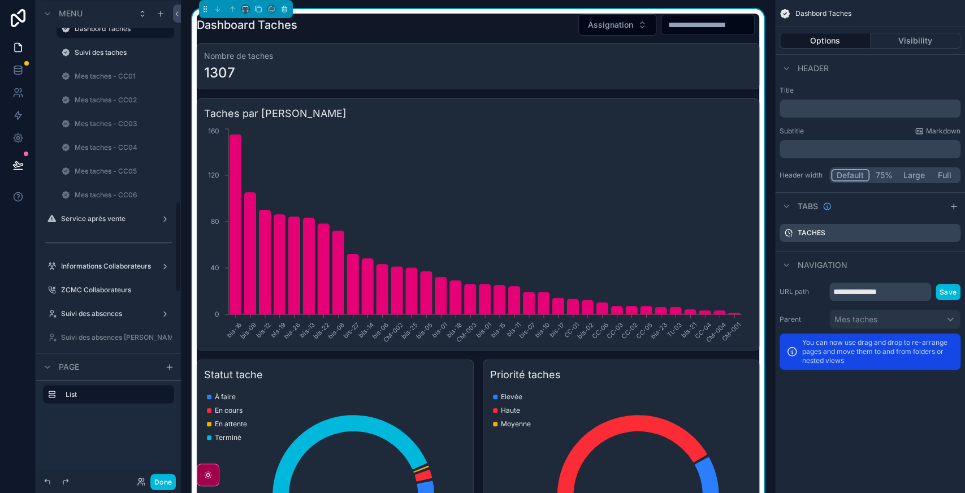
click at [0, 0] on icon "scrollable content" at bounding box center [0, 0] width 0 height 0
click at [196, 187] on icon at bounding box center [192, 186] width 9 height 9
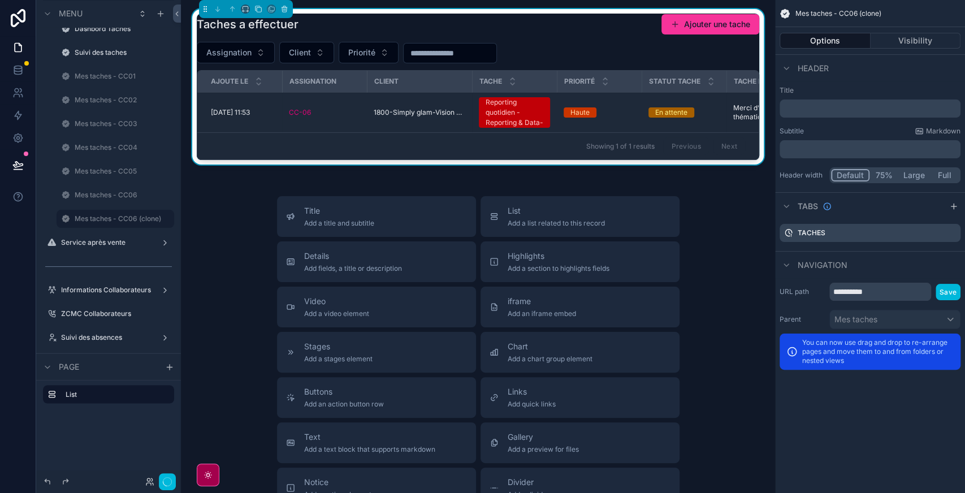
click at [0, 0] on icon "scrollable content" at bounding box center [0, 0] width 0 height 0
click at [89, 219] on input "**********" at bounding box center [106, 219] width 63 height 14
type input "**********"
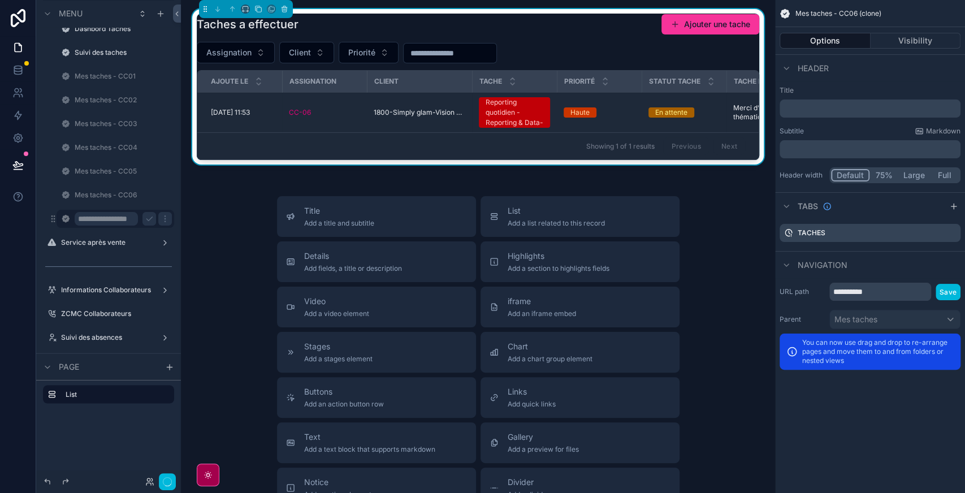
scroll to position [0, 0]
click at [146, 218] on icon "scrollable content" at bounding box center [149, 219] width 6 height 4
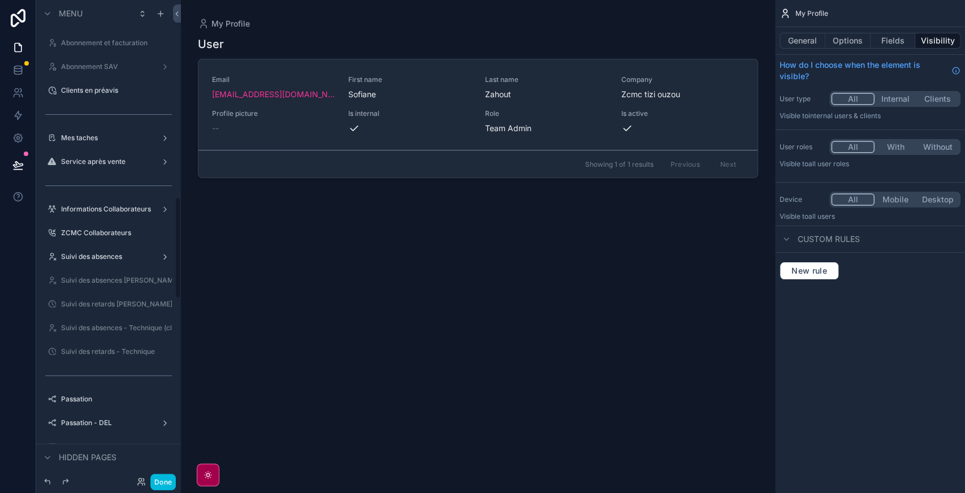
scroll to position [925, 0]
click at [81, 138] on label "Mes taches" at bounding box center [106, 136] width 90 height 9
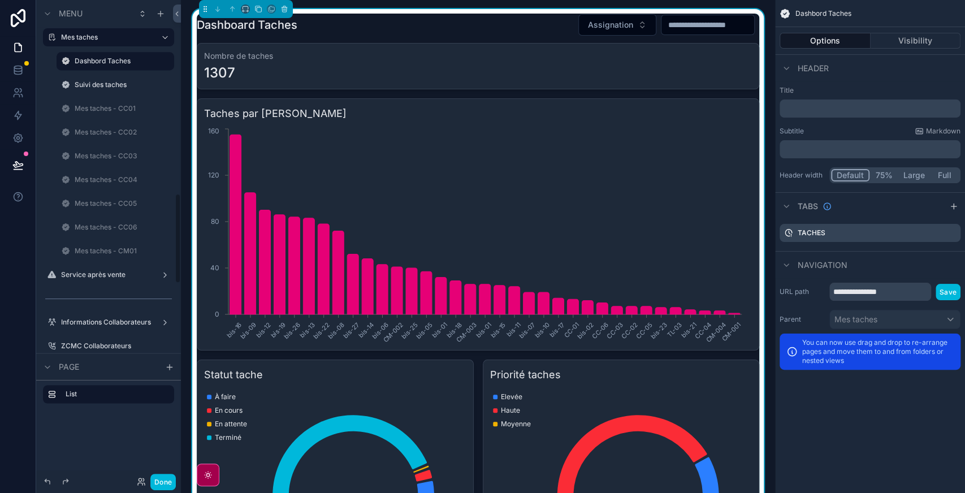
scroll to position [1026, 0]
click at [104, 244] on div "Mes taches - CM01" at bounding box center [123, 248] width 97 height 9
click at [99, 249] on label "Mes taches - CM01" at bounding box center [121, 248] width 93 height 9
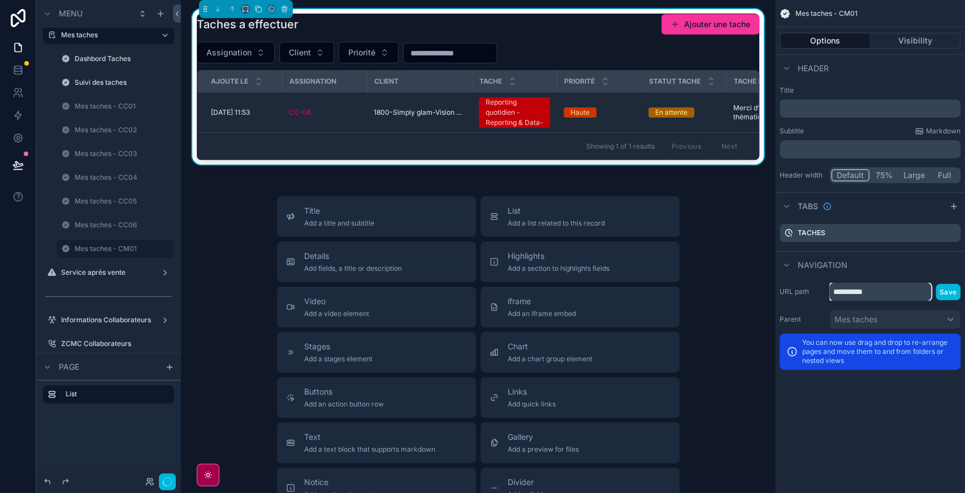
click at [844, 293] on input "**********" at bounding box center [880, 292] width 102 height 18
type input "****"
click at [948, 295] on button "Save" at bounding box center [947, 292] width 25 height 16
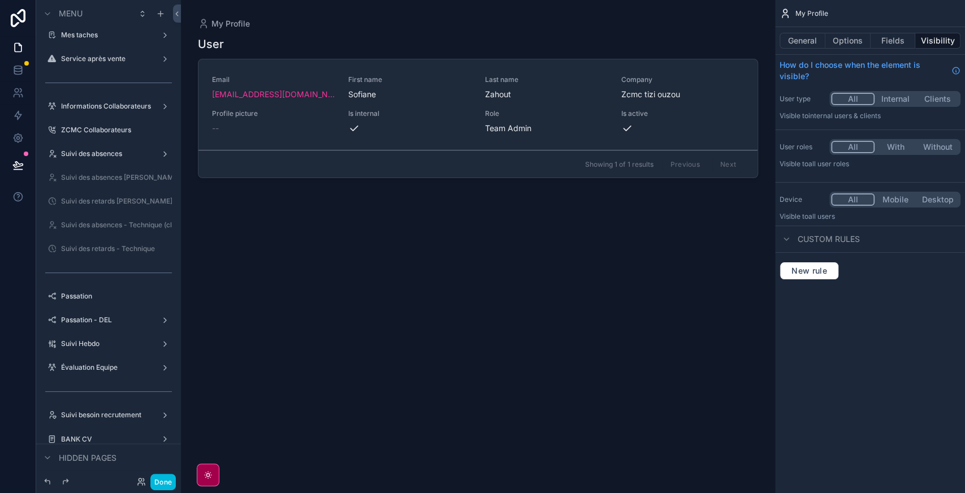
click at [86, 34] on label "Mes taches" at bounding box center [106, 35] width 90 height 9
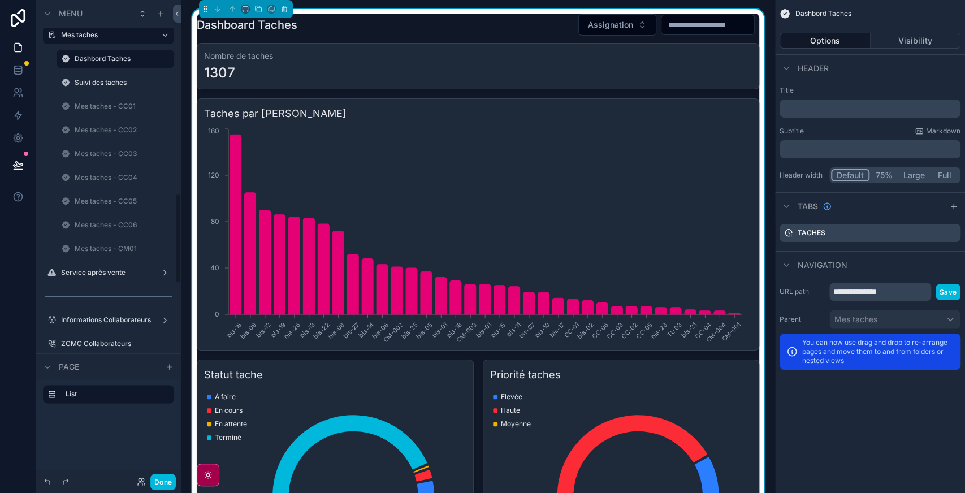
click at [109, 250] on label "Mes taches - CM01" at bounding box center [121, 248] width 93 height 9
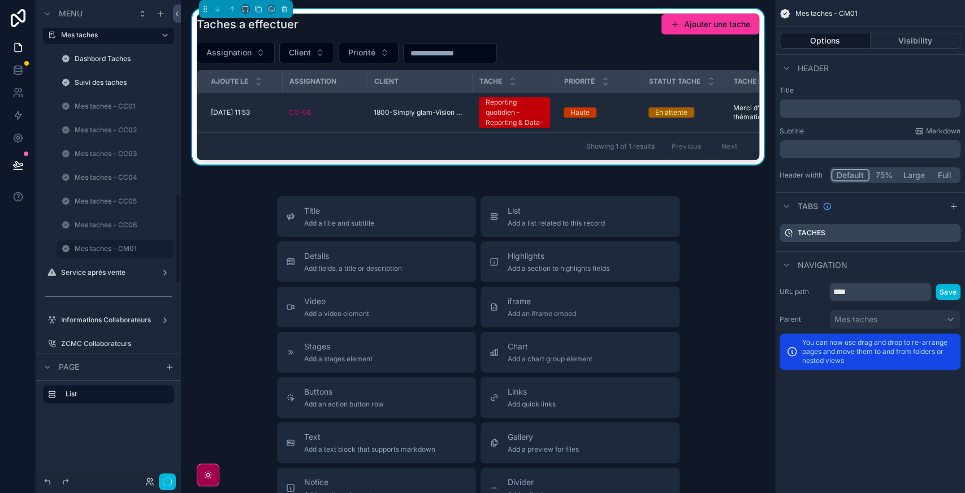
click at [419, 133] on div "Showing 1 of 1 results Previous Next" at bounding box center [477, 145] width 561 height 27
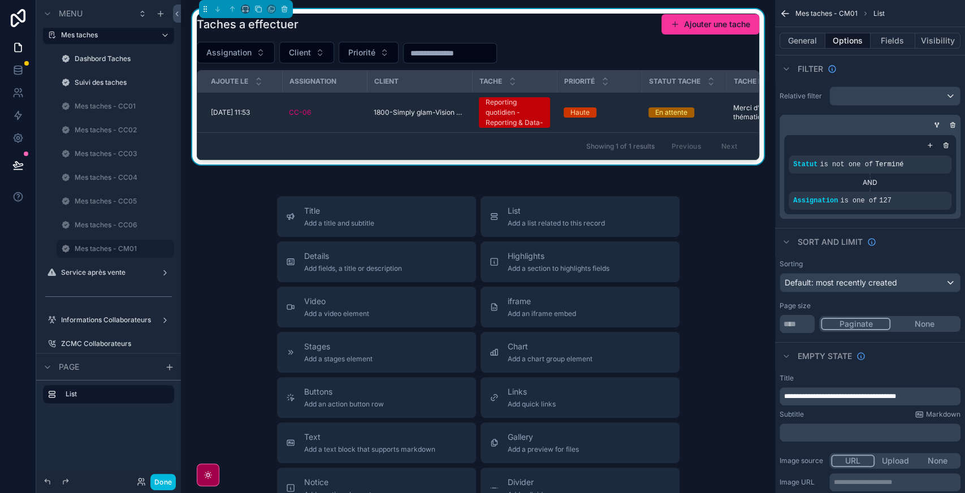
click at [0, 0] on icon "scrollable content" at bounding box center [0, 0] width 0 height 0
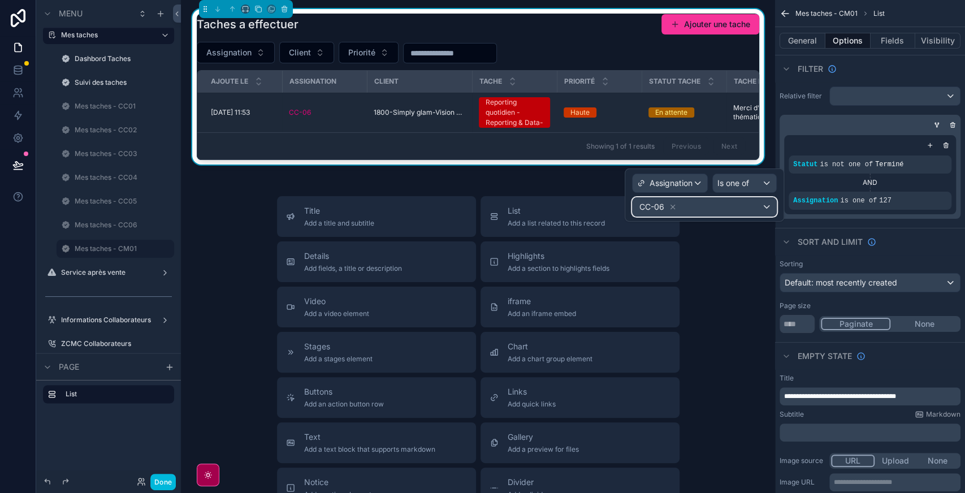
click at [699, 202] on div "CC-06" at bounding box center [704, 207] width 144 height 18
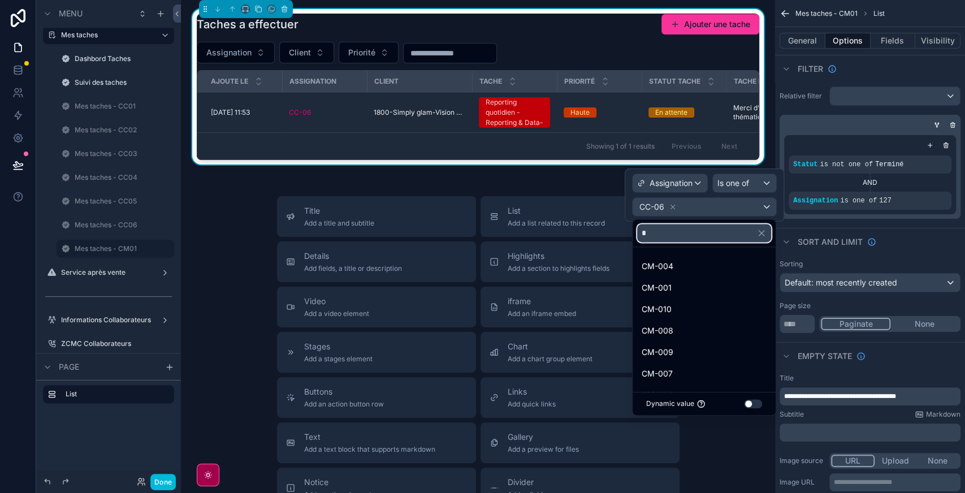
click at [679, 228] on input "*" at bounding box center [704, 233] width 134 height 18
type input "***"
click at [665, 289] on span "CM-001" at bounding box center [656, 288] width 30 height 14
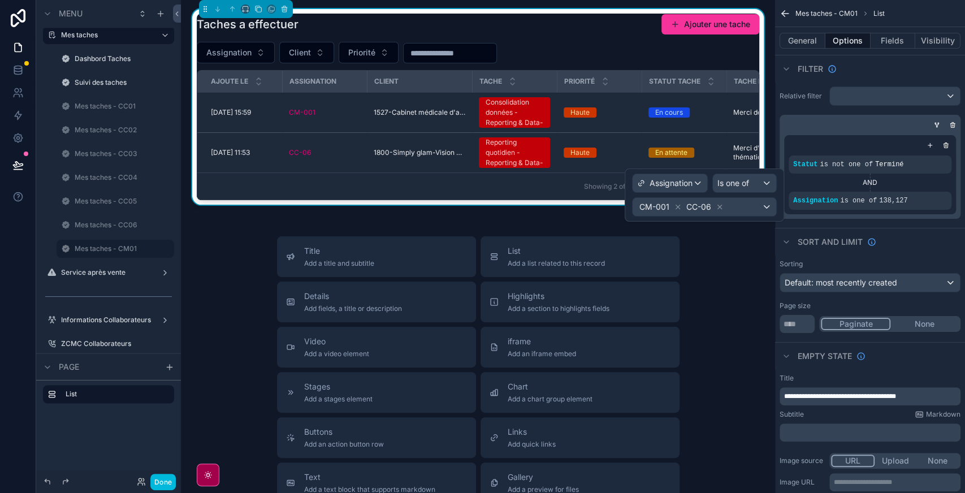
click at [718, 207] on icon at bounding box center [720, 207] width 4 height 4
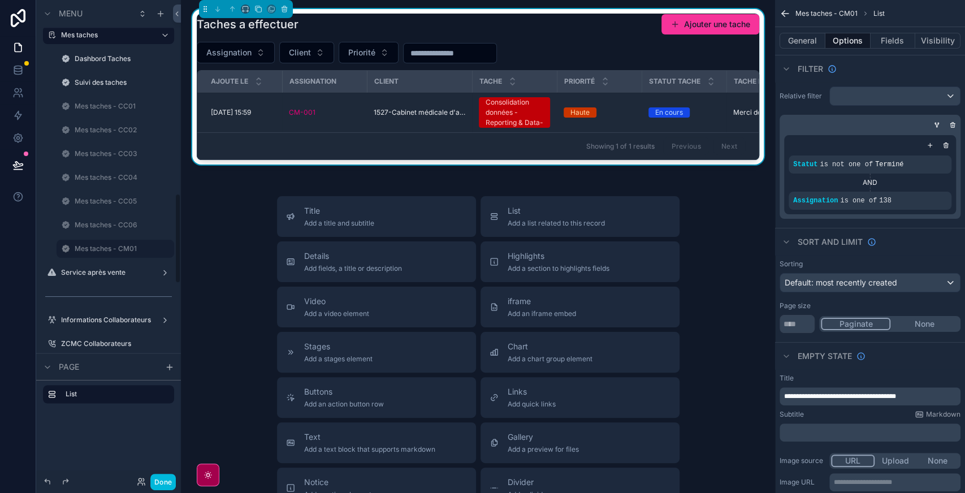
click at [102, 253] on div "Mes taches - CM01" at bounding box center [123, 249] width 97 height 14
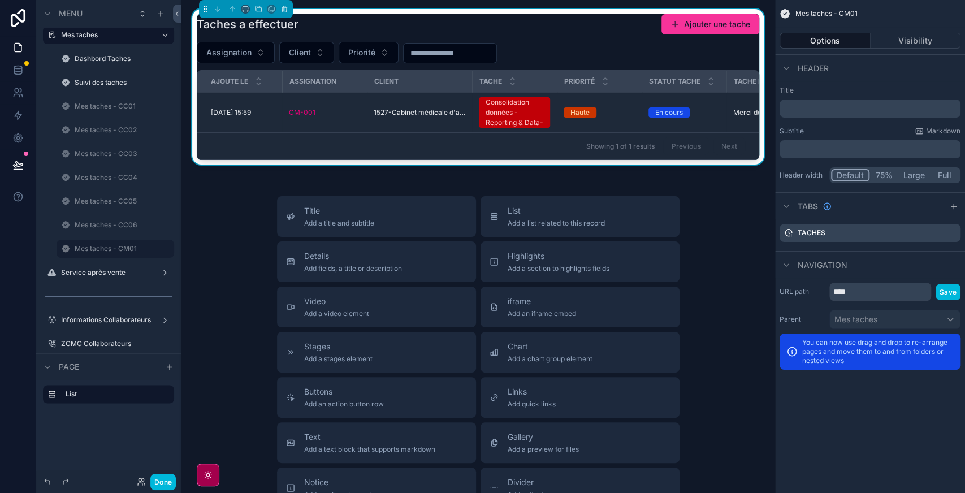
click at [95, 252] on label "Mes taches - CM01" at bounding box center [121, 248] width 93 height 9
click at [558, 154] on div "Showing 1 of 1 results Previous Next" at bounding box center [477, 145] width 561 height 27
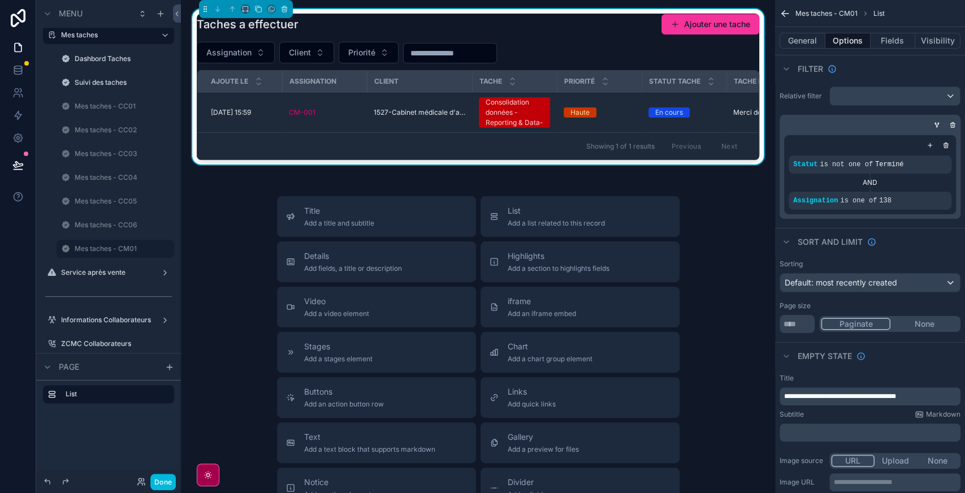
click at [0, 0] on icon "scrollable content" at bounding box center [0, 0] width 0 height 0
click at [115, 250] on label "Mes taches - CM01" at bounding box center [121, 248] width 93 height 9
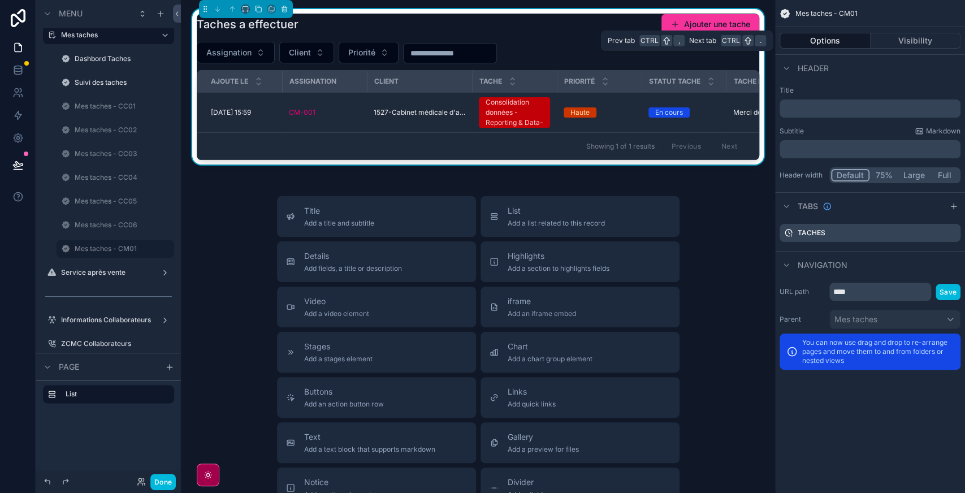
click at [896, 35] on button "Visibility" at bounding box center [915, 41] width 90 height 16
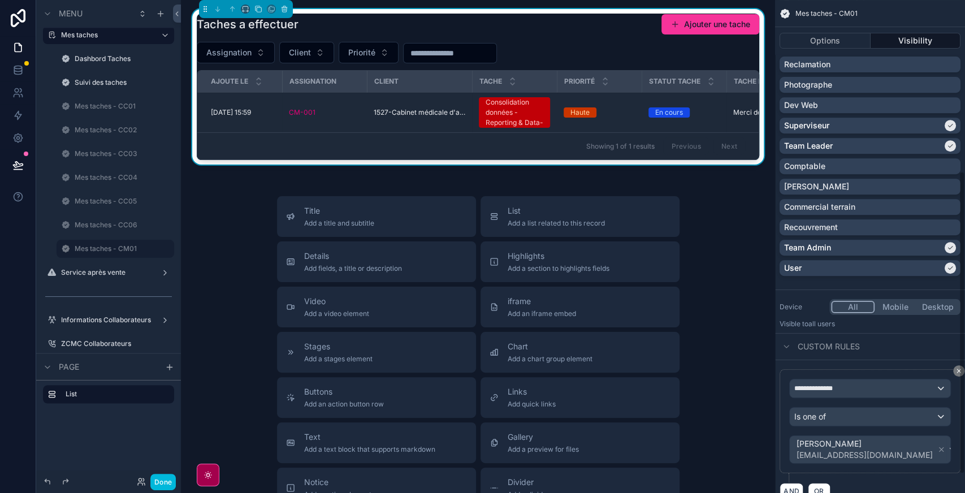
scroll to position [281, 0]
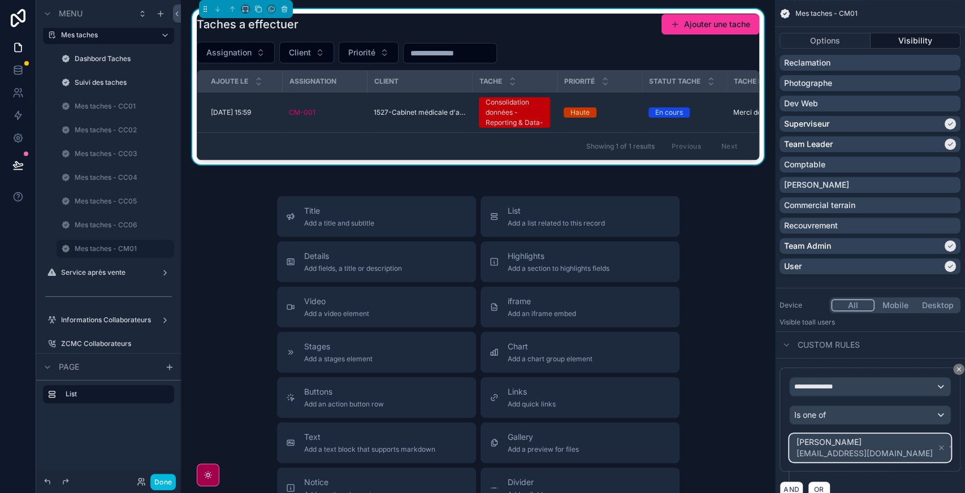
click at [913, 453] on div "OUAREM Narimene bis26zcmc@gmail.com" at bounding box center [870, 447] width 161 height 27
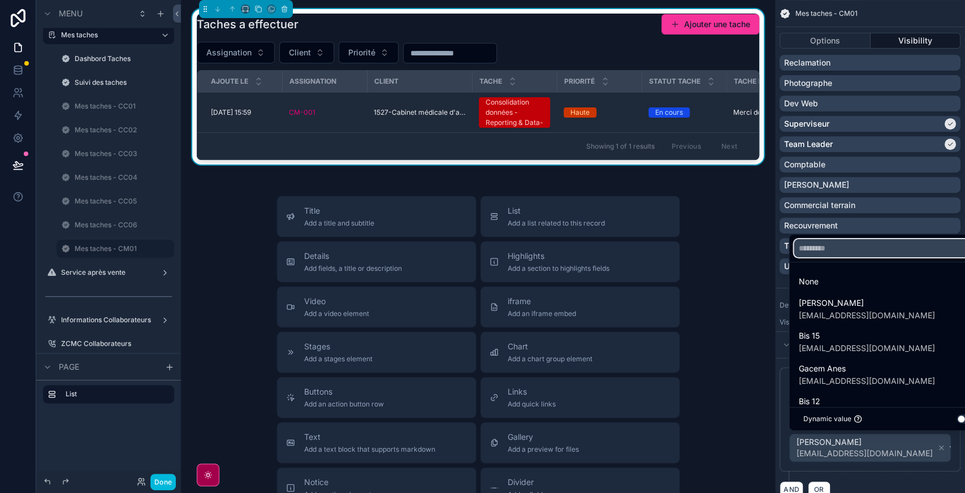
click at [821, 253] on input "text" at bounding box center [889, 248] width 190 height 18
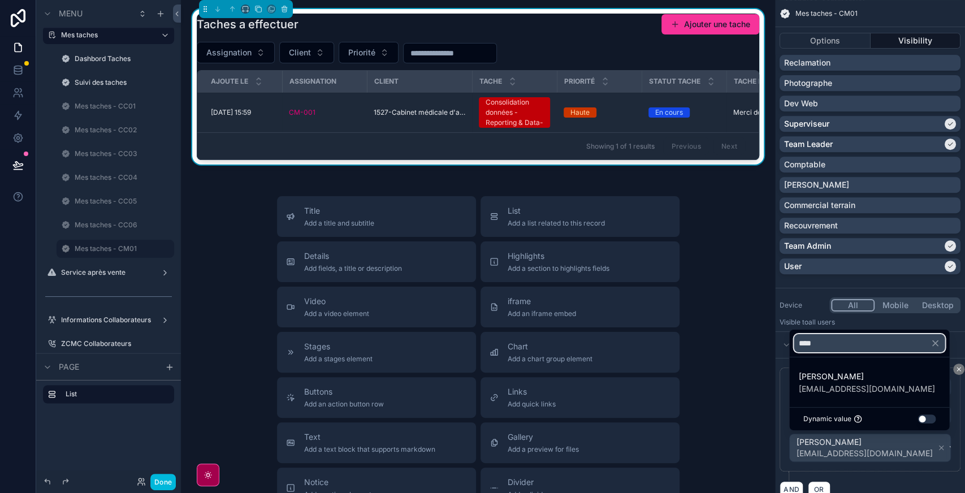
type input "****"
click at [855, 384] on span "[EMAIL_ADDRESS][DOMAIN_NAME]" at bounding box center [866, 388] width 136 height 11
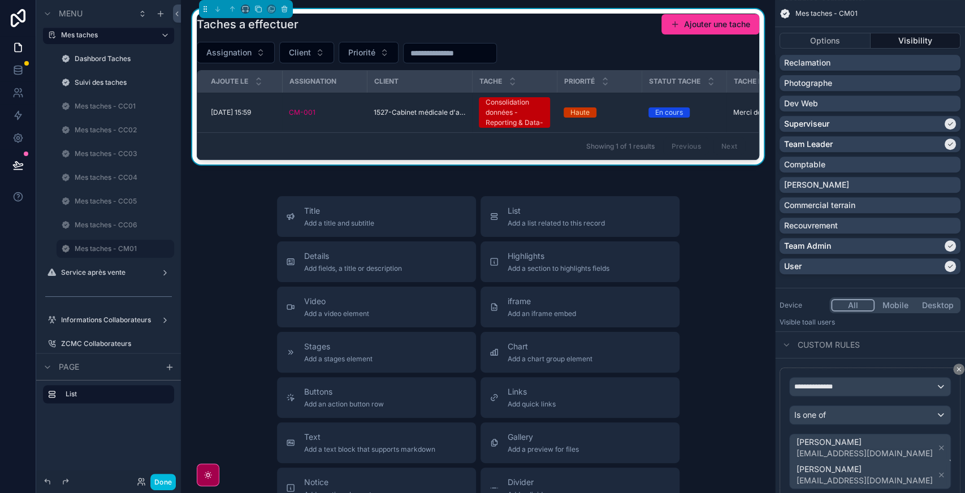
click at [937, 475] on icon "scrollable content" at bounding box center [941, 475] width 8 height 8
click at [103, 245] on label "Mes taches - CM01" at bounding box center [121, 248] width 93 height 9
click at [0, 0] on icon "scrollable content" at bounding box center [0, 0] width 0 height 0
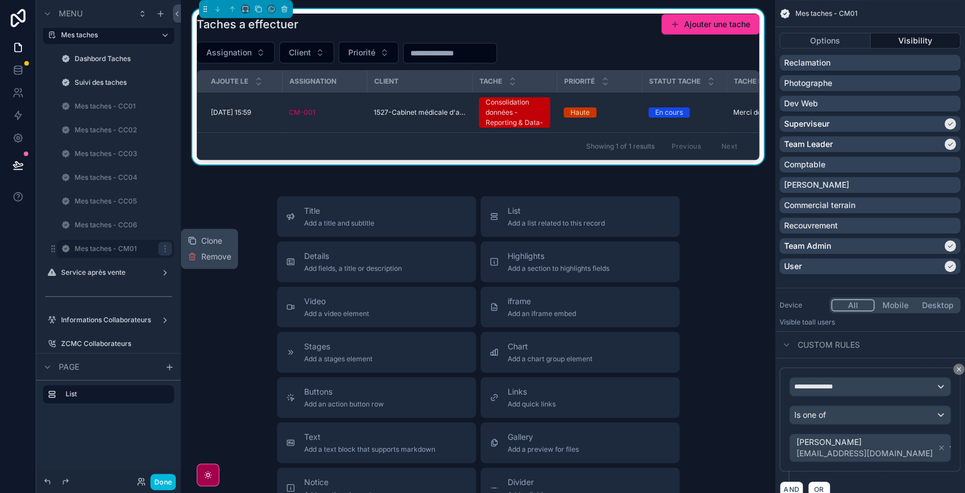
click at [202, 236] on span "Clone" at bounding box center [211, 240] width 21 height 11
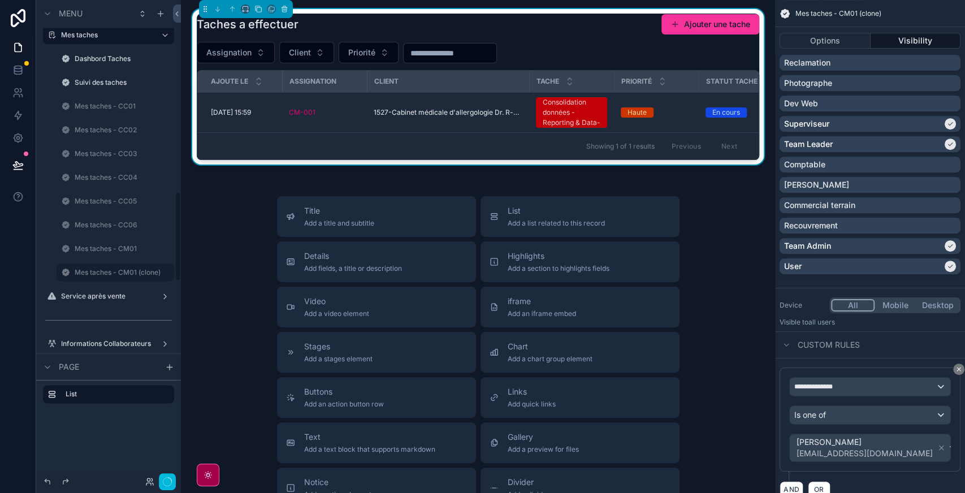
click at [0, 0] on button "scrollable content" at bounding box center [0, 0] width 0 height 0
click at [103, 271] on input "**********" at bounding box center [106, 273] width 63 height 14
type input "**********"
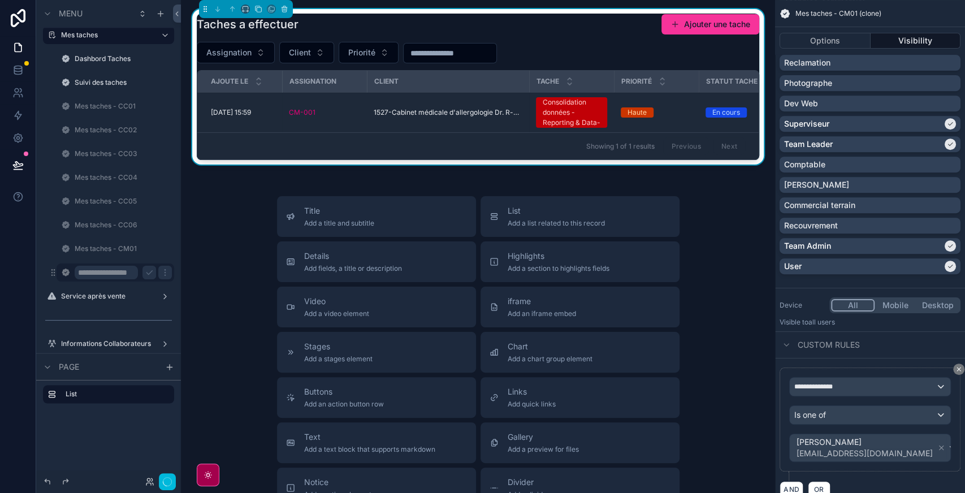
scroll to position [0, 0]
click at [148, 276] on icon "scrollable content" at bounding box center [149, 272] width 9 height 9
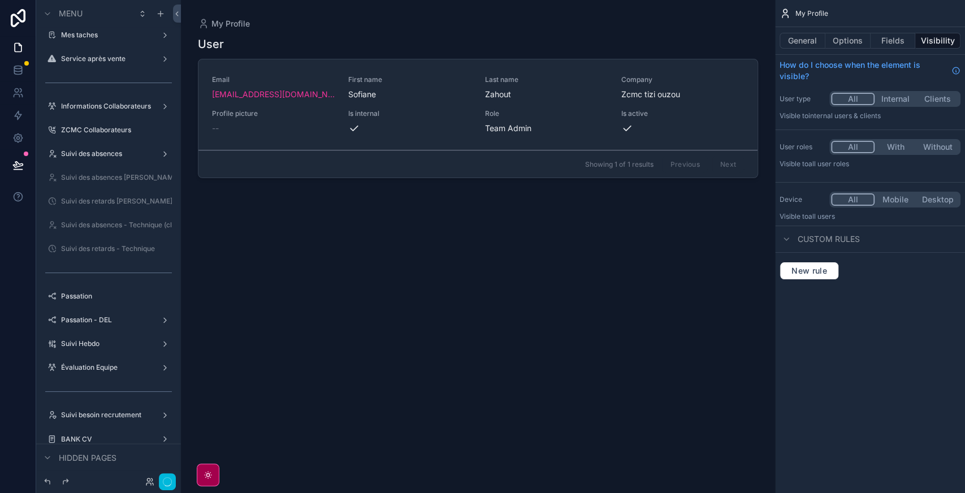
click at [78, 33] on label "Mes taches" at bounding box center [106, 35] width 90 height 9
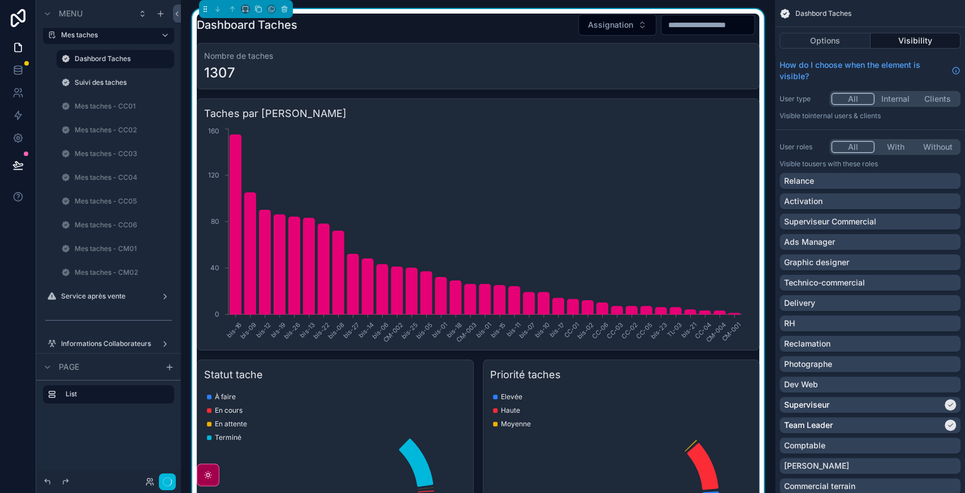
click at [103, 270] on label "Mes taches - CM02" at bounding box center [121, 272] width 93 height 9
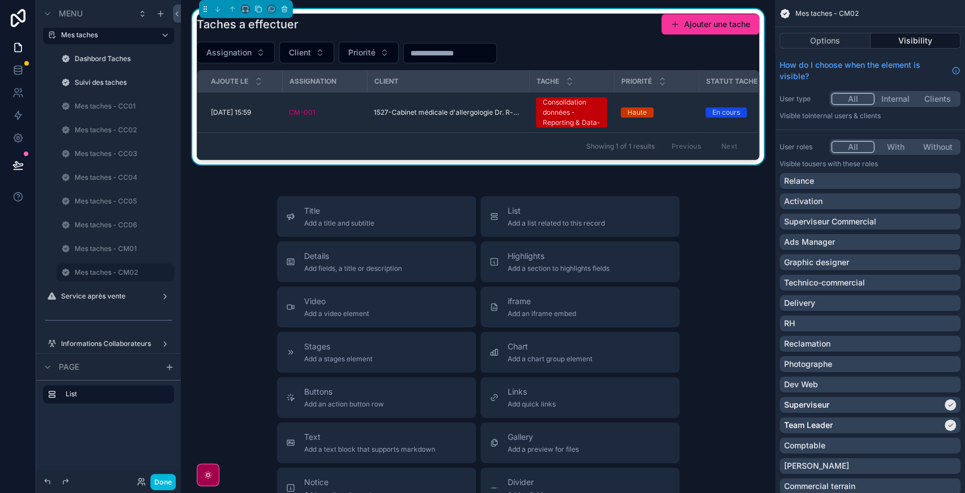
click at [336, 153] on div "Showing 1 of 1 results Previous Next" at bounding box center [477, 145] width 561 height 27
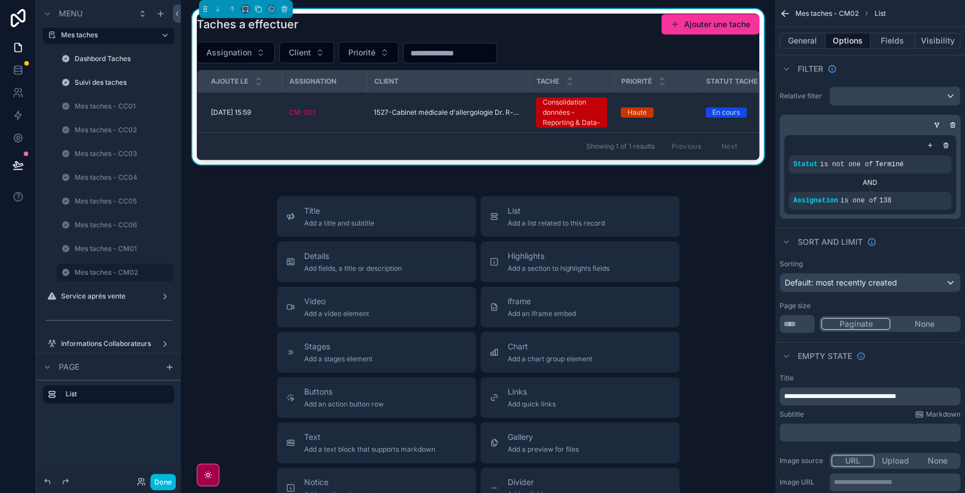
click at [0, 0] on div "scrollable content" at bounding box center [0, 0] width 0 height 0
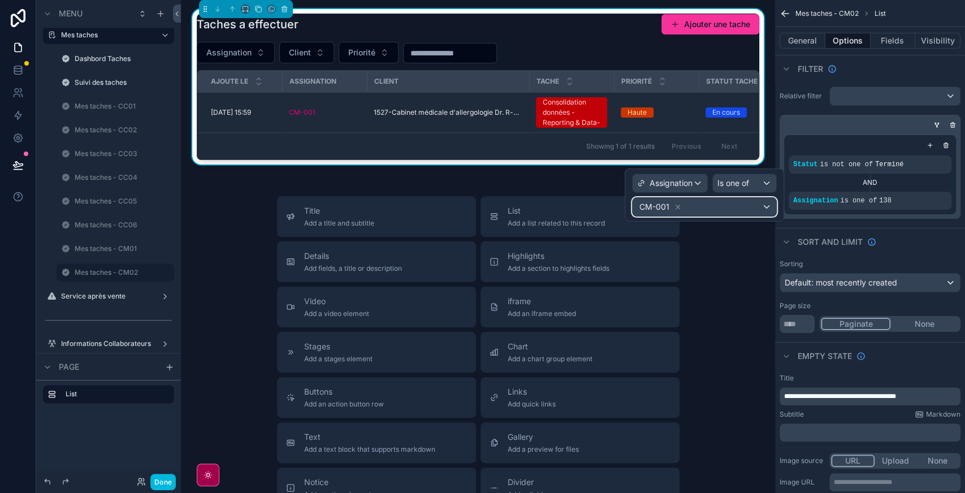
click at [705, 213] on div "CM-001" at bounding box center [704, 207] width 144 height 18
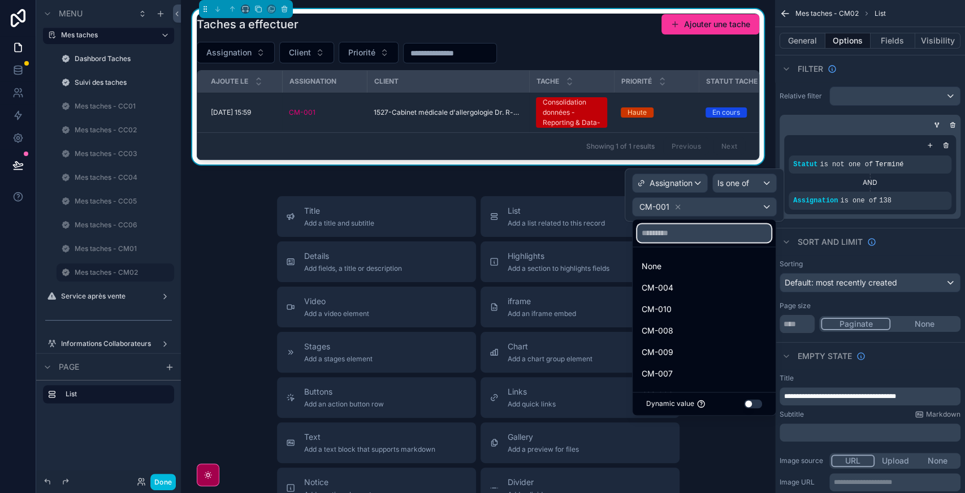
click at [675, 225] on input "text" at bounding box center [704, 233] width 134 height 18
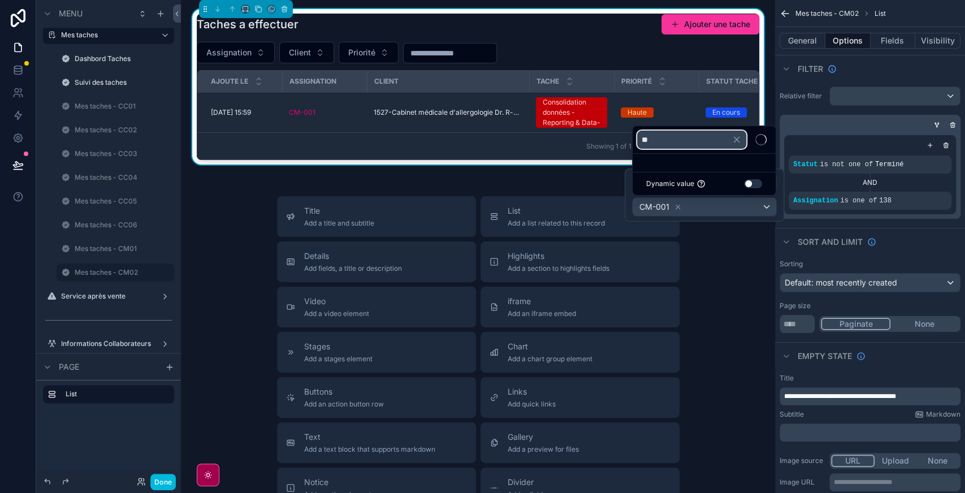
type input "*"
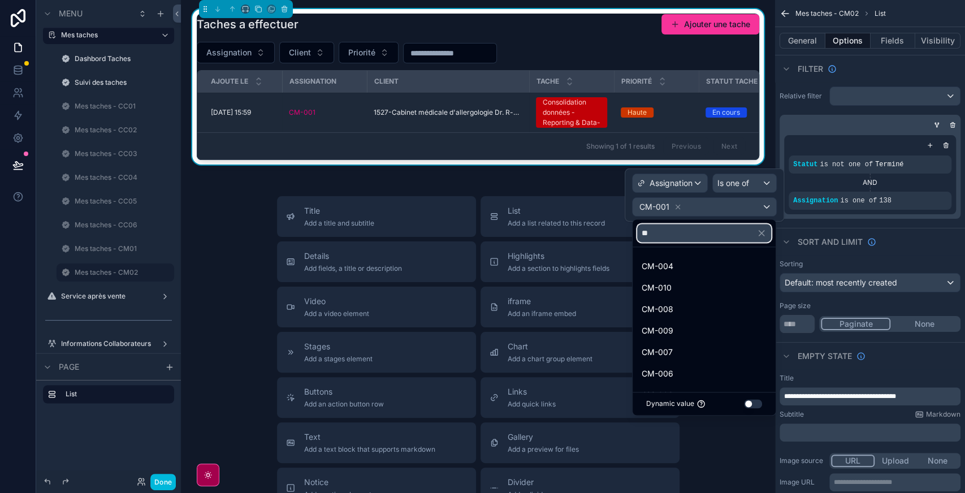
type input "*"
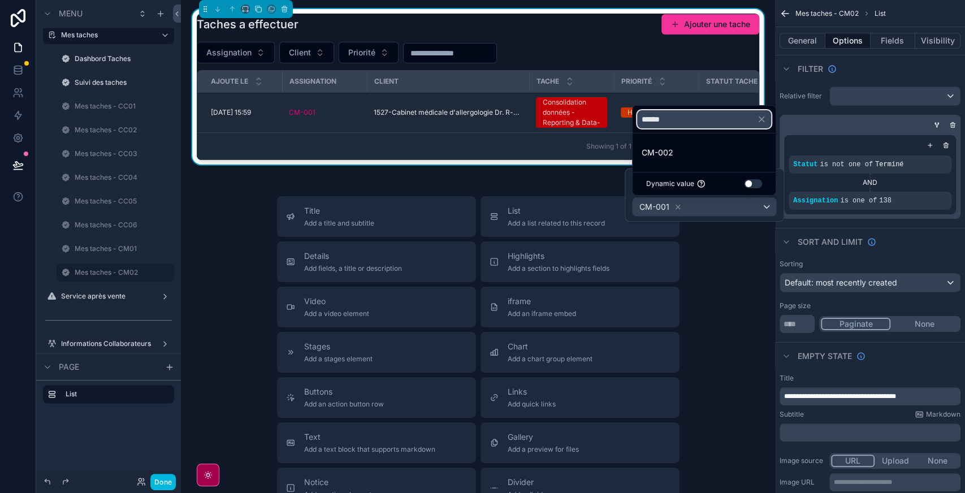
type input "******"
click at [678, 158] on div "CM-002" at bounding box center [703, 153] width 125 height 14
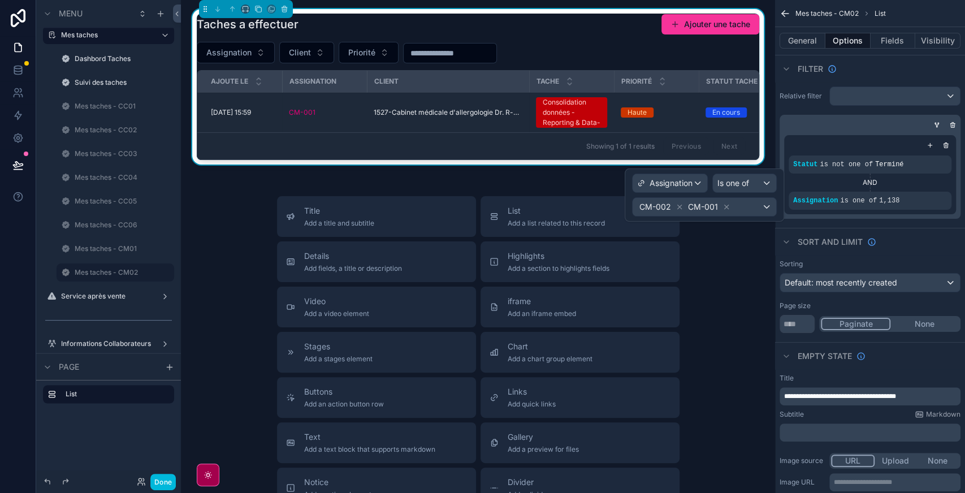
click at [724, 206] on icon at bounding box center [726, 207] width 8 height 8
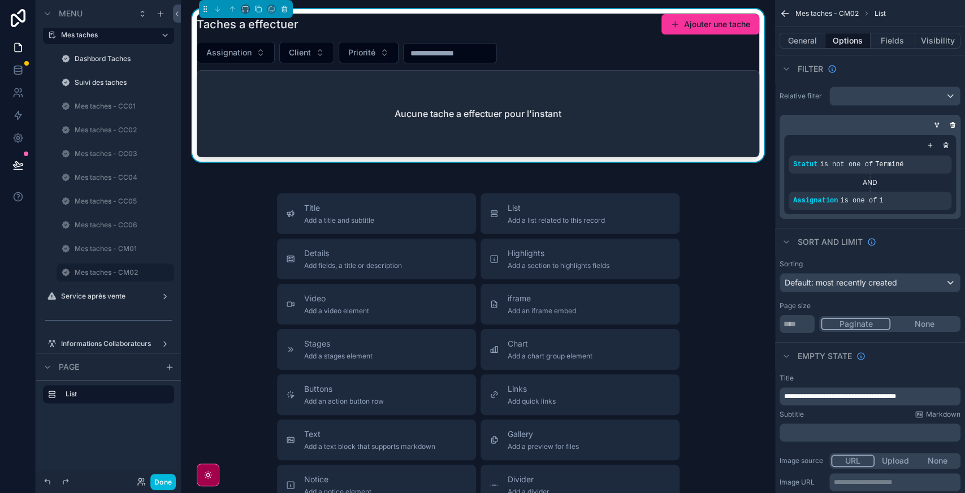
click at [583, 20] on div "Taches a effectuer Ajouter une tache" at bounding box center [478, 24] width 562 height 21
click at [574, 31] on div "Taches a effectuer Ajouter une tache" at bounding box center [478, 24] width 562 height 21
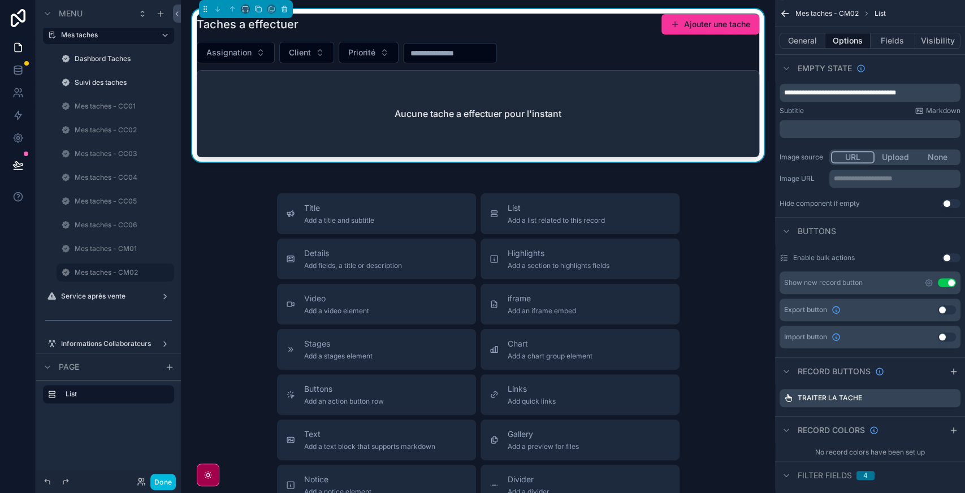
click at [947, 281] on button "Use setting" at bounding box center [947, 282] width 18 height 9
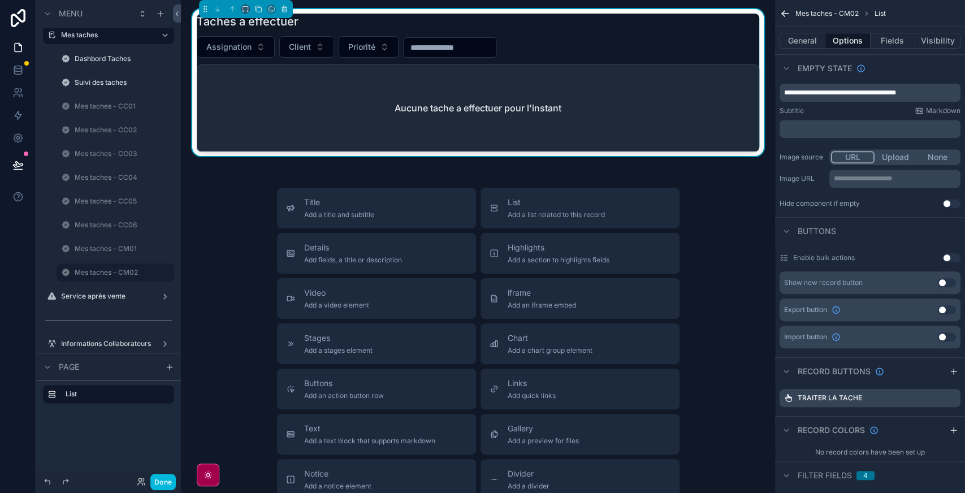
click at [102, 271] on label "Mes taches - CM02" at bounding box center [121, 272] width 93 height 9
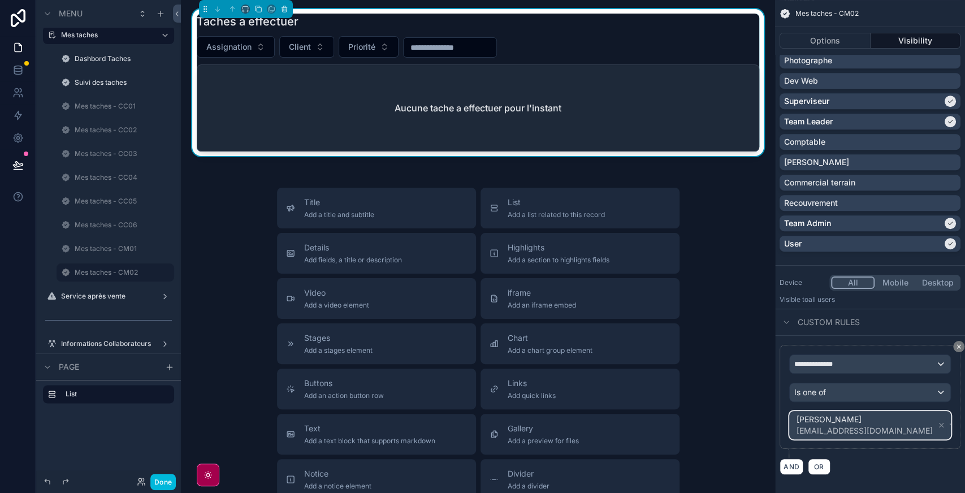
click at [924, 423] on div "Wassim Harikeche cm01zcmc@gmail.com" at bounding box center [870, 424] width 161 height 27
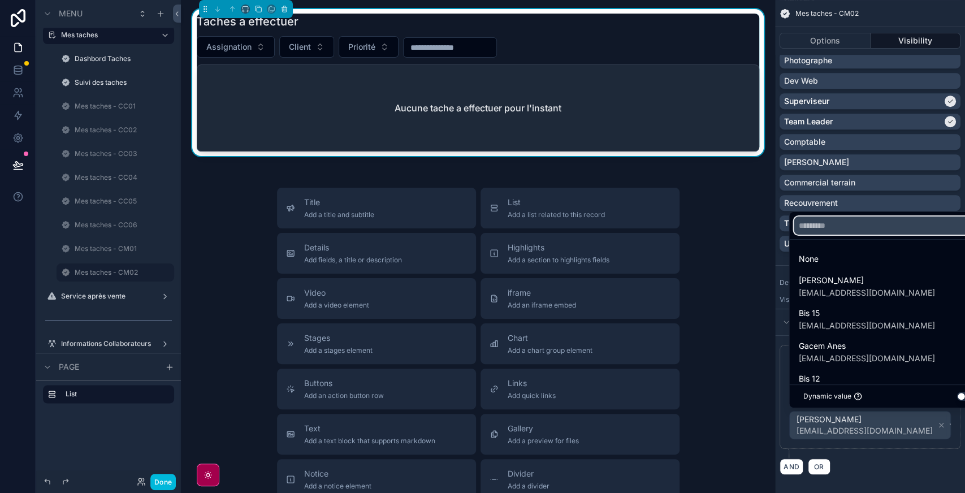
click at [829, 231] on input "text" at bounding box center [889, 225] width 190 height 18
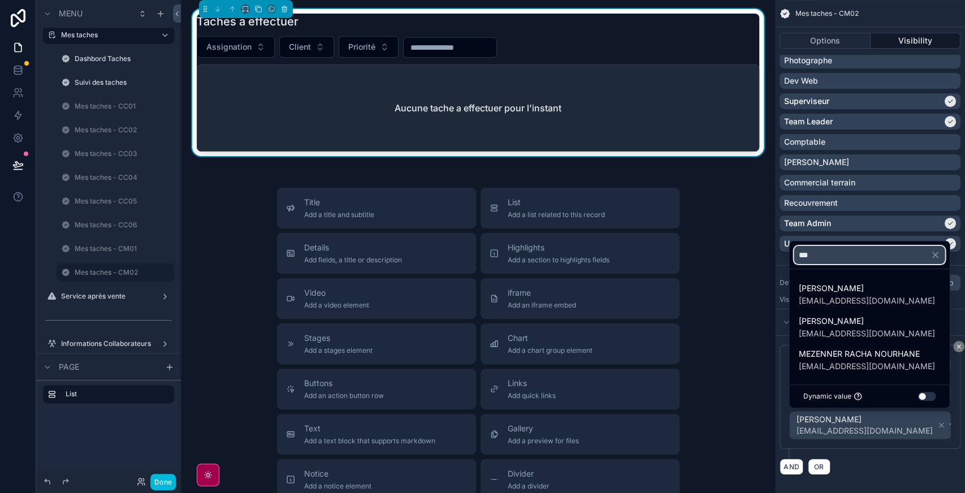
type input "***"
click at [843, 357] on span "MEZENNER RACHA NOURHANE" at bounding box center [866, 354] width 136 height 14
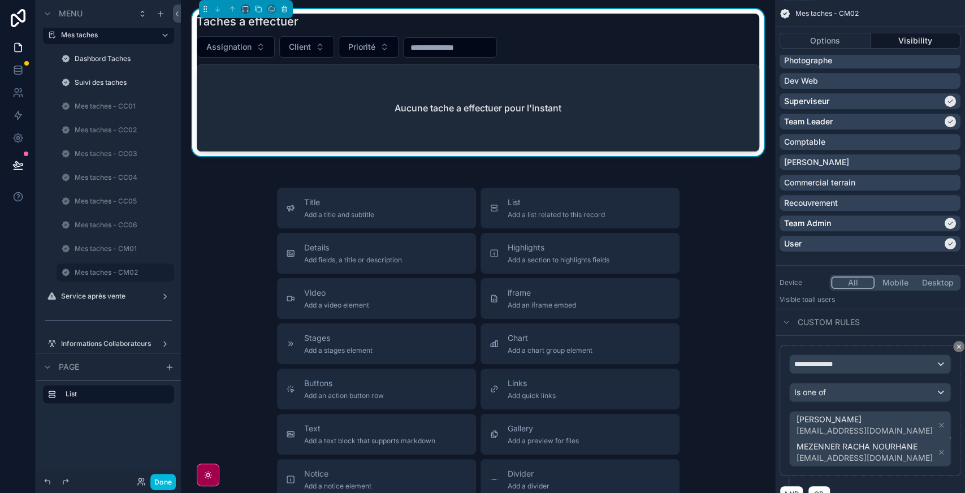
click at [939, 423] on icon "scrollable content" at bounding box center [941, 425] width 4 height 4
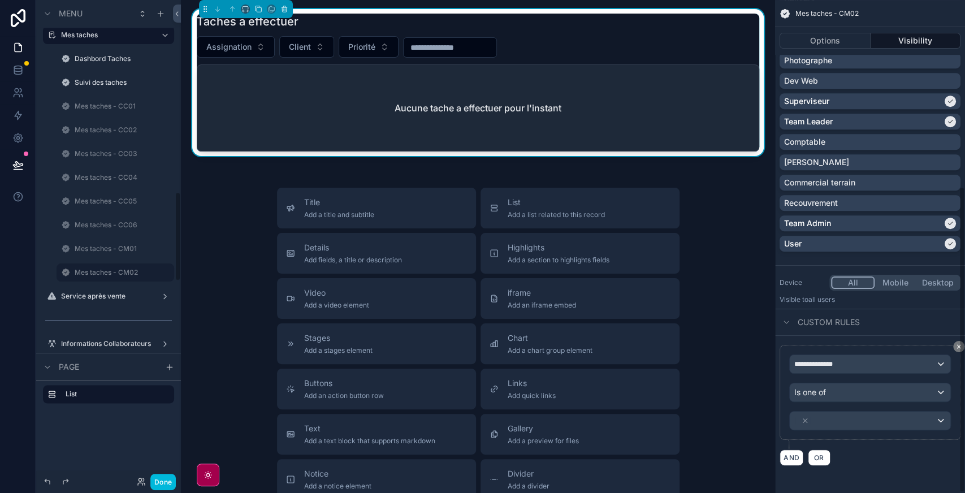
scroll to position [301, 0]
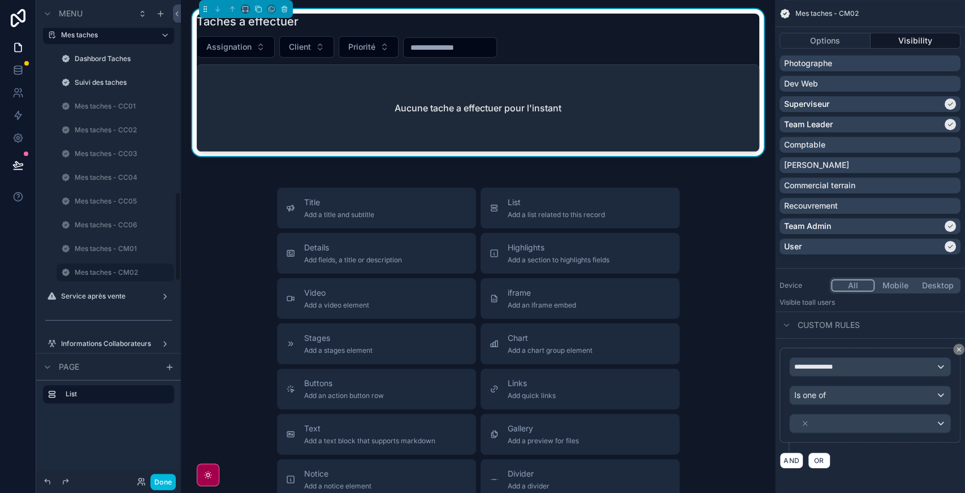
click at [99, 269] on label "Mes taches - CM02" at bounding box center [121, 272] width 93 height 9
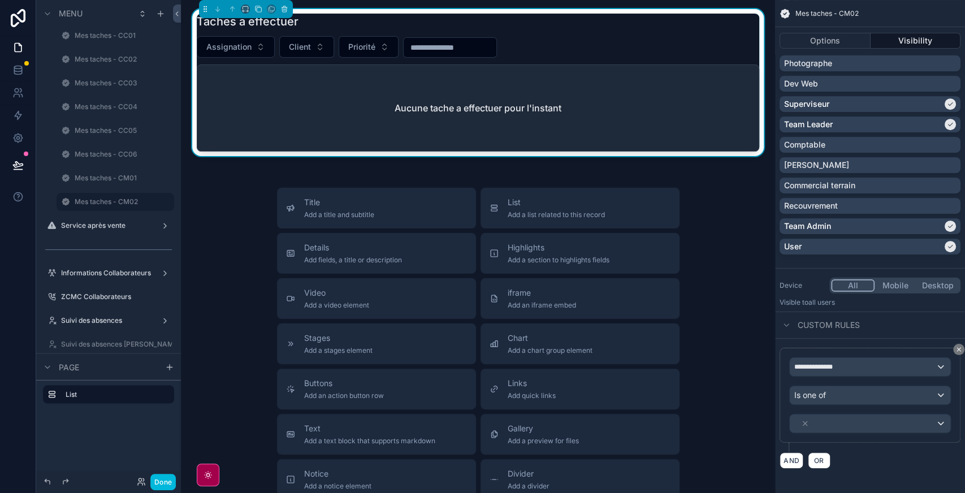
scroll to position [304, 0]
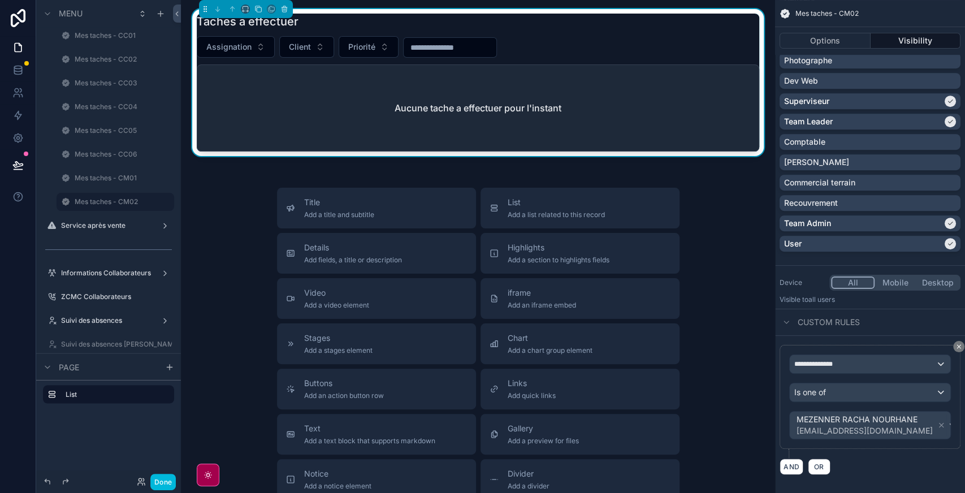
click at [0, 0] on icon "scrollable content" at bounding box center [0, 0] width 0 height 0
click at [830, 41] on button "Options" at bounding box center [824, 41] width 91 height 16
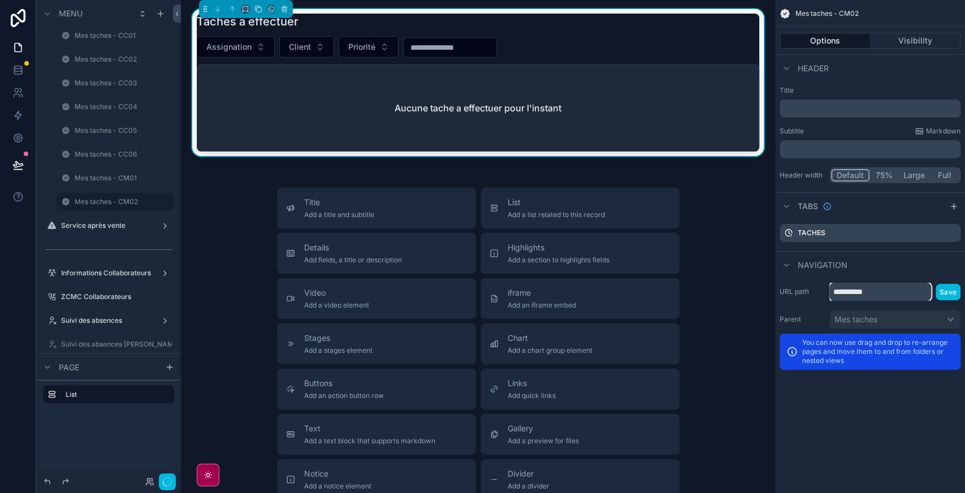
drag, startPoint x: 849, startPoint y: 291, endPoint x: 884, endPoint y: 290, distance: 34.5
click at [884, 290] on input "**********" at bounding box center [880, 292] width 102 height 18
type input "****"
click at [943, 297] on button "Save" at bounding box center [947, 292] width 25 height 16
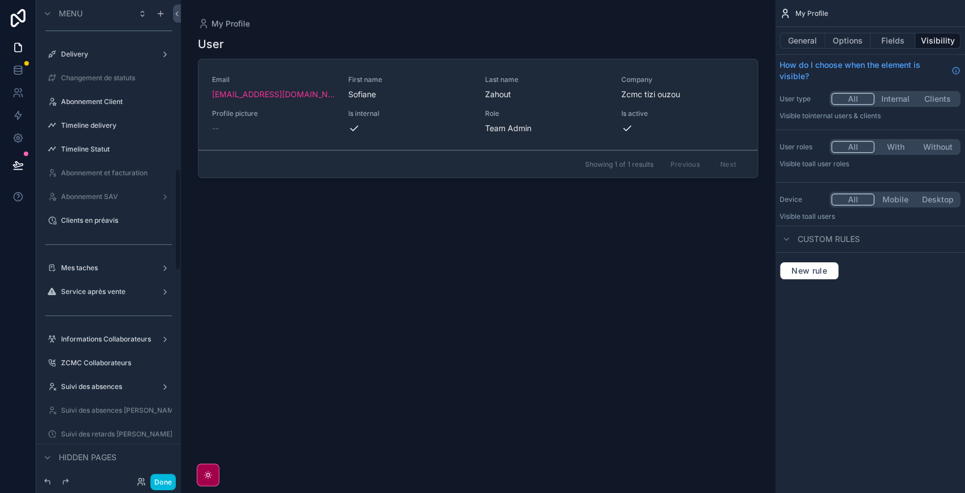
scroll to position [794, 0]
click at [111, 268] on label "Mes taches" at bounding box center [106, 267] width 90 height 9
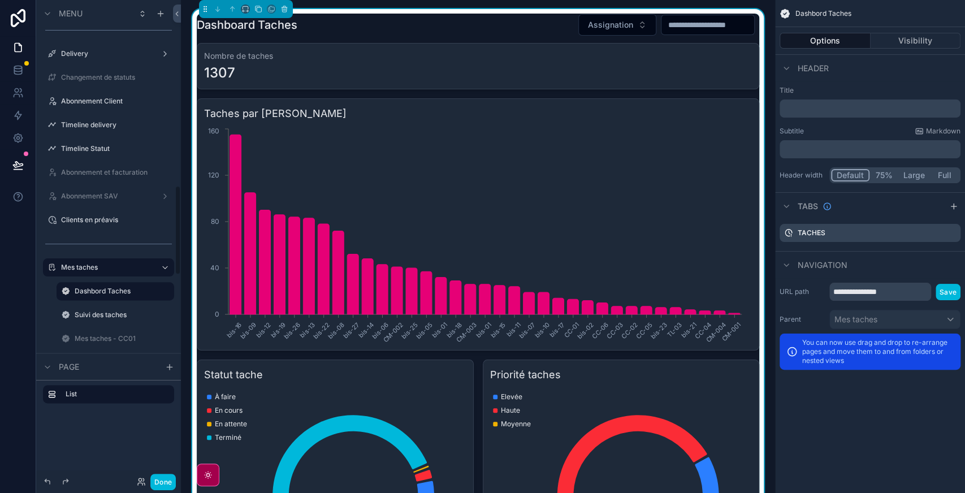
scroll to position [991, 0]
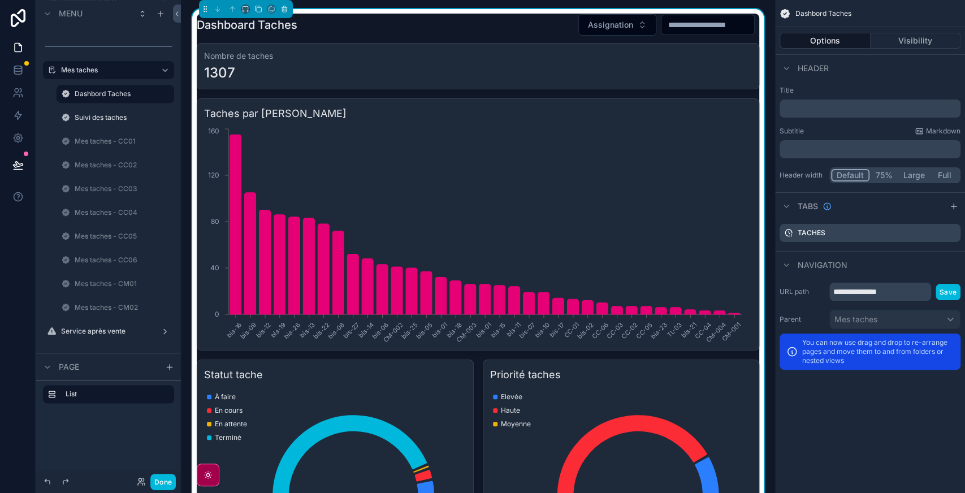
click at [90, 310] on label "Mes taches - CM02" at bounding box center [121, 307] width 93 height 9
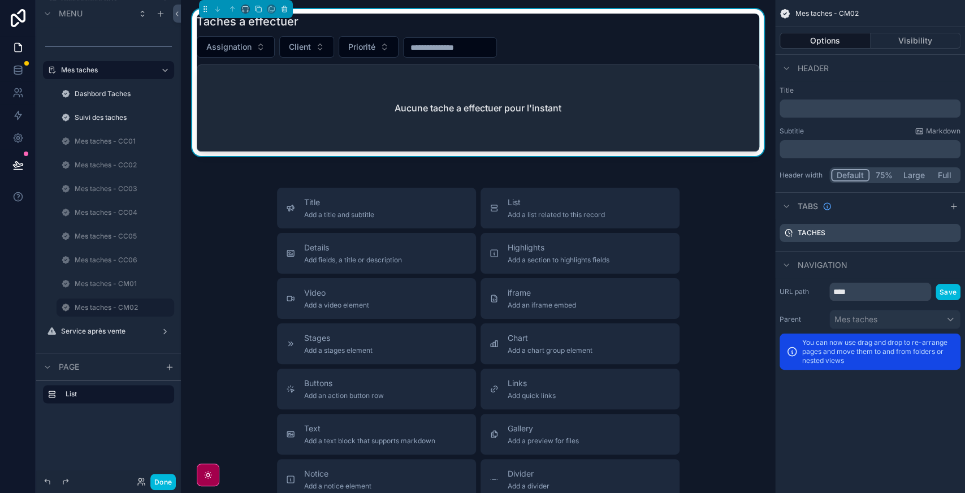
click at [657, 47] on div "Assignation Client Priorité" at bounding box center [478, 46] width 562 height 21
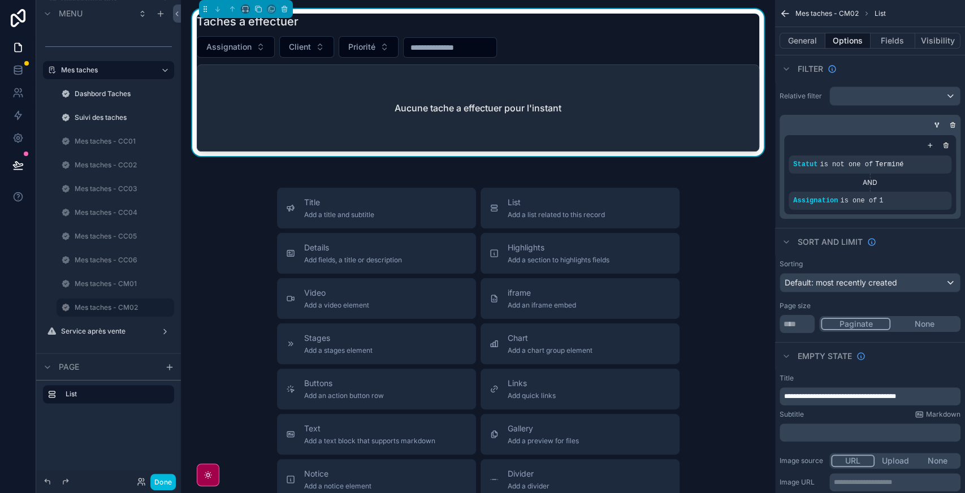
click at [0, 0] on icon "scrollable content" at bounding box center [0, 0] width 0 height 0
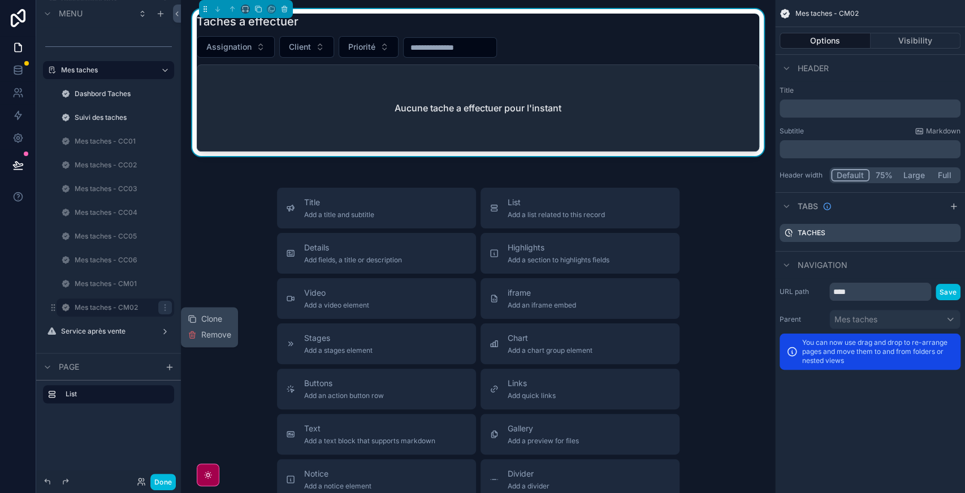
click at [210, 320] on span "Clone" at bounding box center [211, 318] width 21 height 11
click at [0, 0] on icon "scrollable content" at bounding box center [0, 0] width 0 height 0
click at [103, 331] on input "**********" at bounding box center [106, 331] width 63 height 14
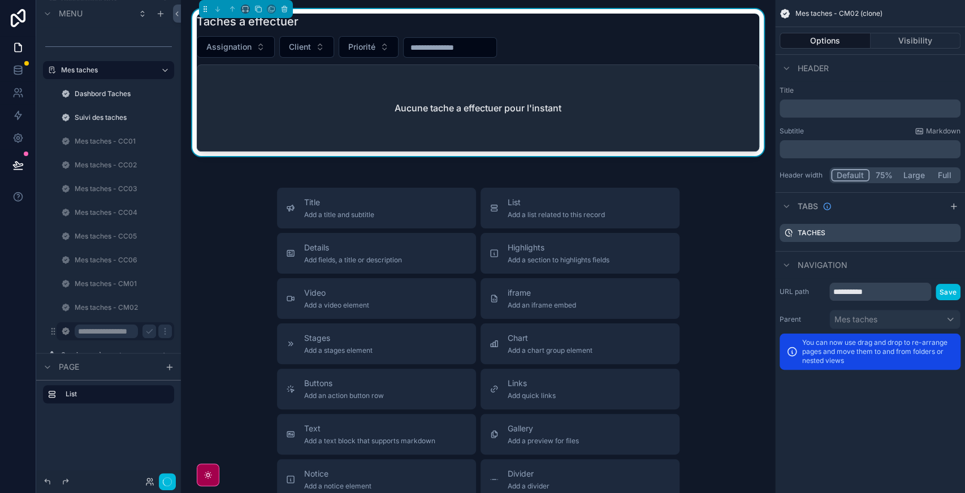
type input "**********"
click at [147, 333] on icon "scrollable content" at bounding box center [149, 331] width 9 height 9
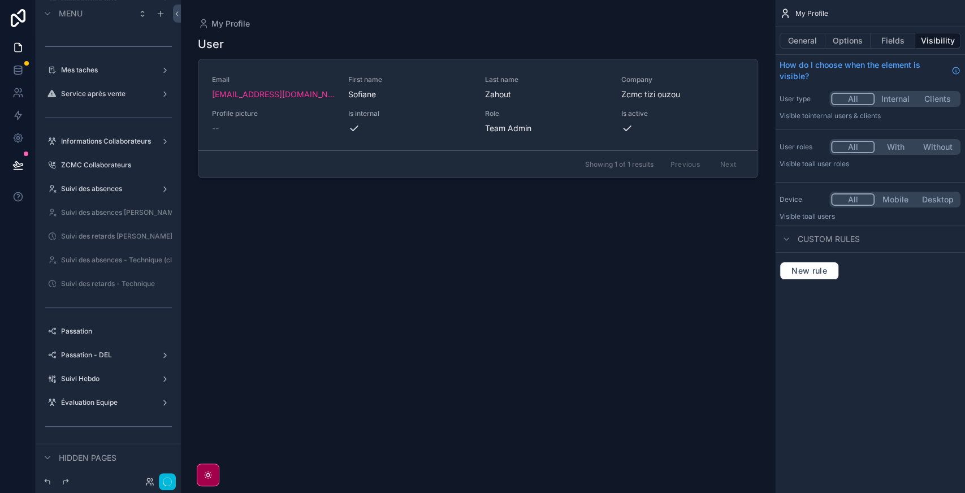
click at [101, 70] on label "Mes taches" at bounding box center [106, 70] width 90 height 9
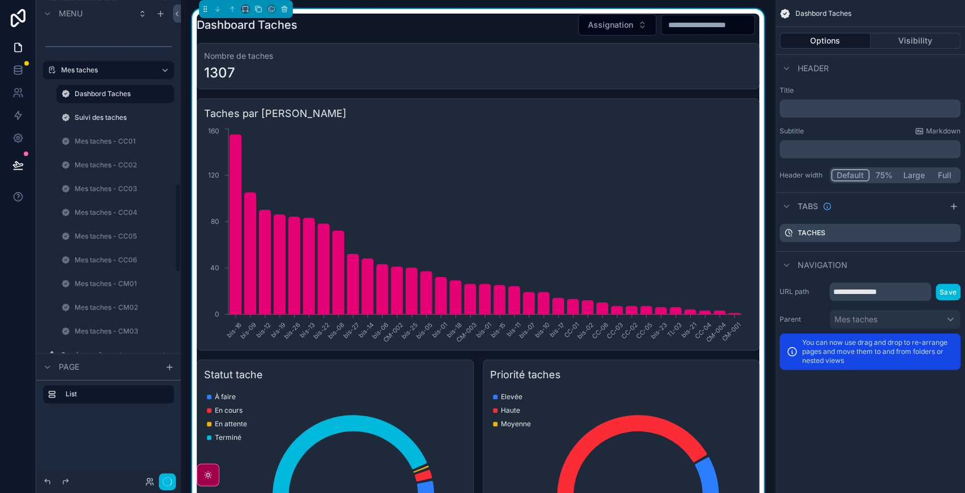
click at [89, 329] on label "Mes taches - CM03" at bounding box center [121, 331] width 93 height 9
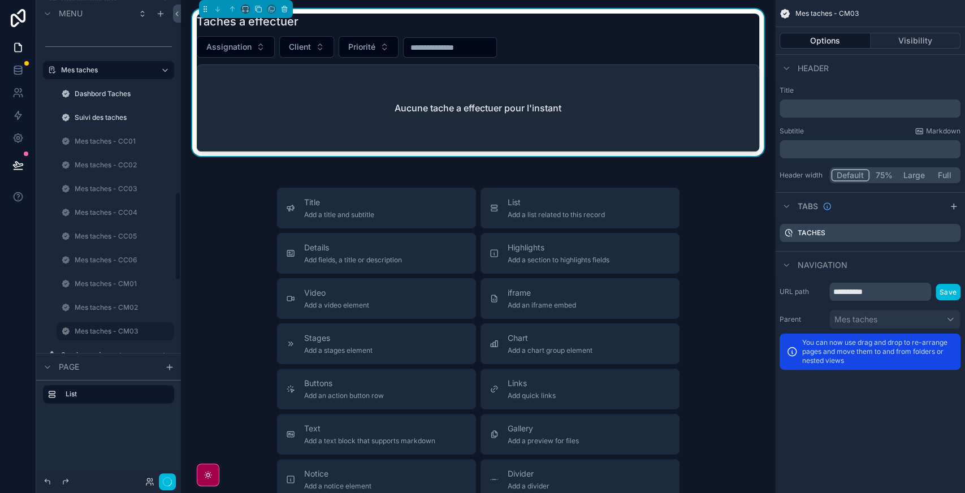
scroll to position [1037, 0]
drag, startPoint x: 849, startPoint y: 294, endPoint x: 924, endPoint y: 282, distance: 76.1
click at [924, 282] on div "**********" at bounding box center [870, 326] width 190 height 96
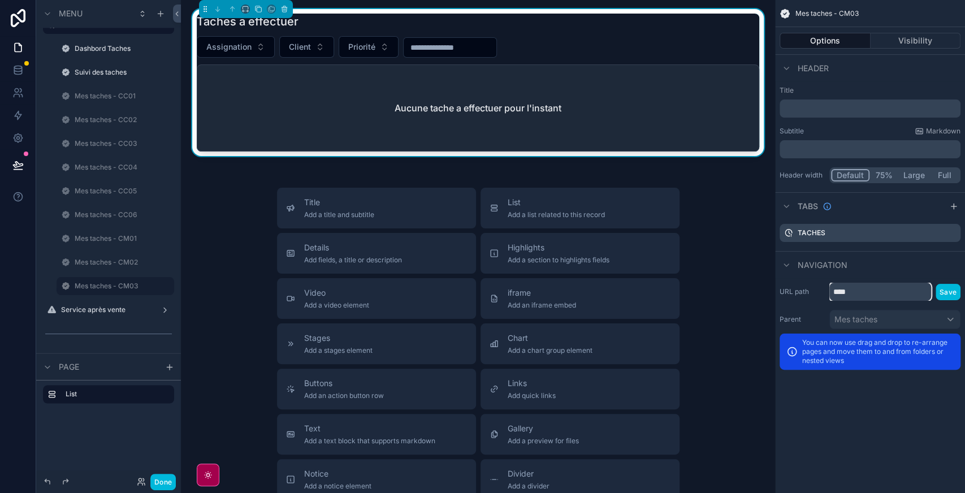
type input "****"
click at [951, 287] on button "Save" at bounding box center [947, 292] width 25 height 16
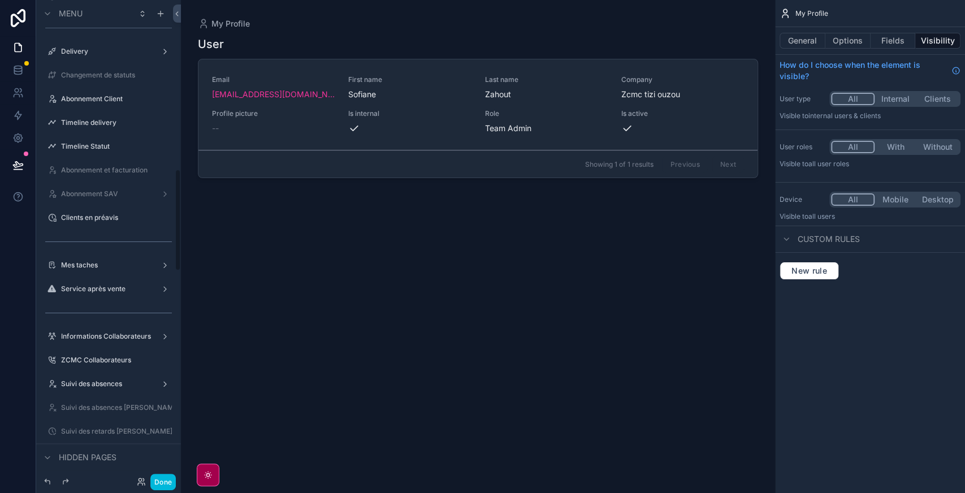
scroll to position [796, 0]
click at [97, 266] on label "Mes taches" at bounding box center [106, 265] width 90 height 9
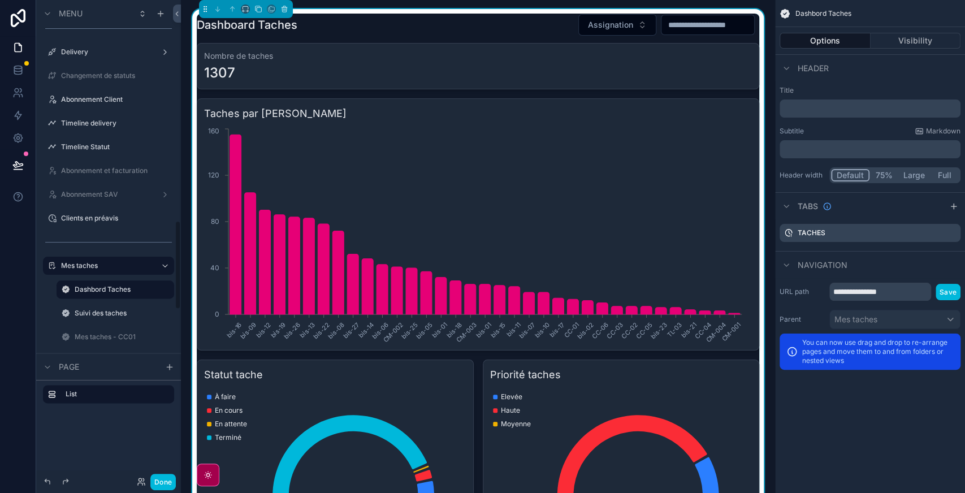
scroll to position [1190, 0]
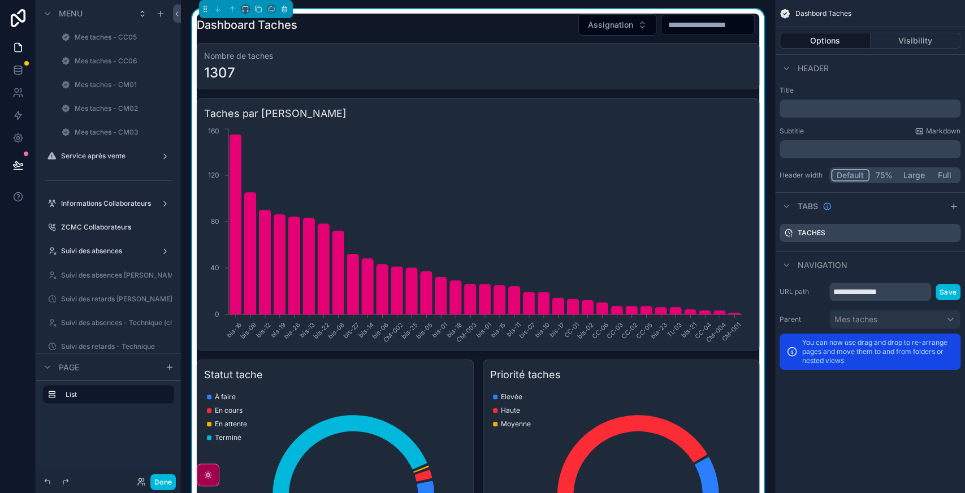
click at [103, 133] on label "Mes taches - CM03" at bounding box center [121, 132] width 93 height 9
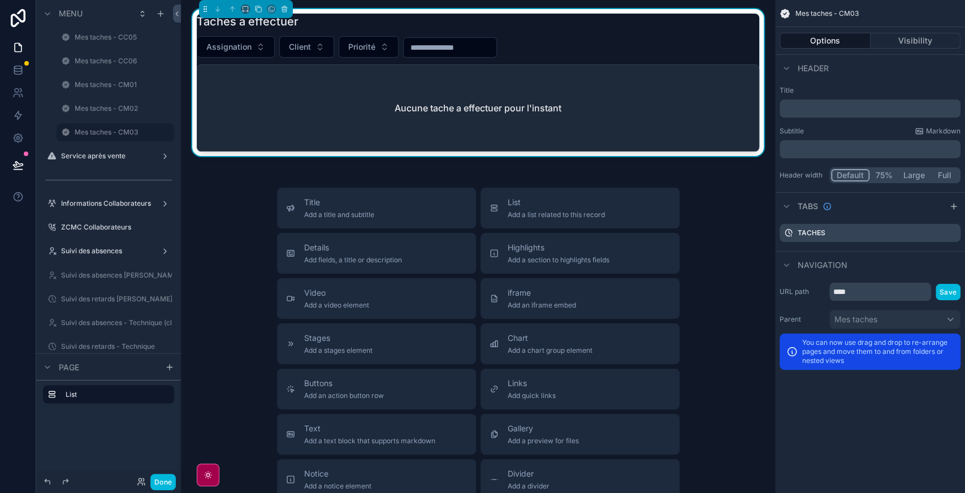
click at [674, 43] on div "Assignation Client Priorité" at bounding box center [478, 46] width 562 height 21
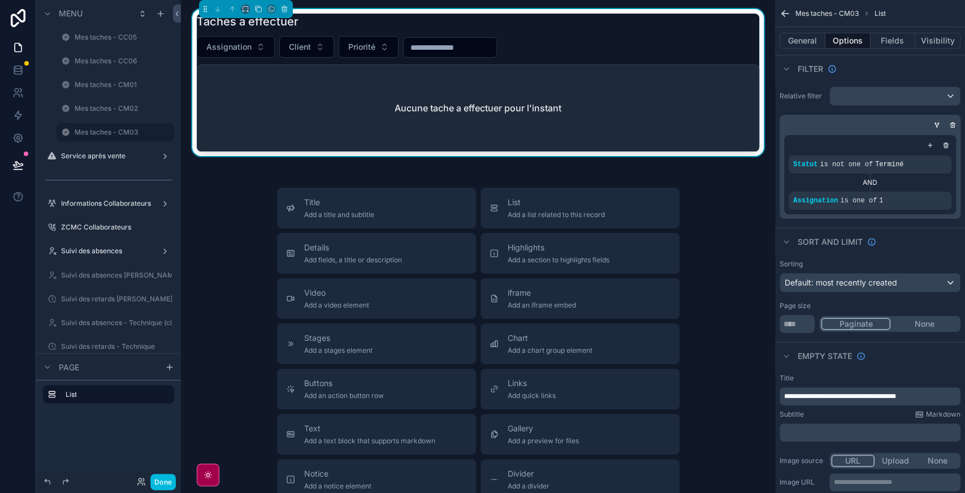
click at [0, 0] on div "scrollable content" at bounding box center [0, 0] width 0 height 0
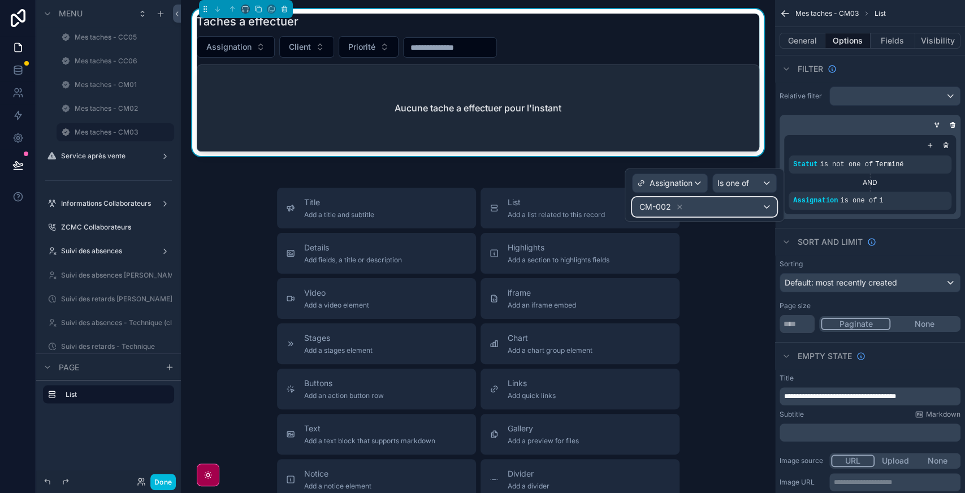
click at [729, 204] on div "CM-002" at bounding box center [704, 207] width 144 height 18
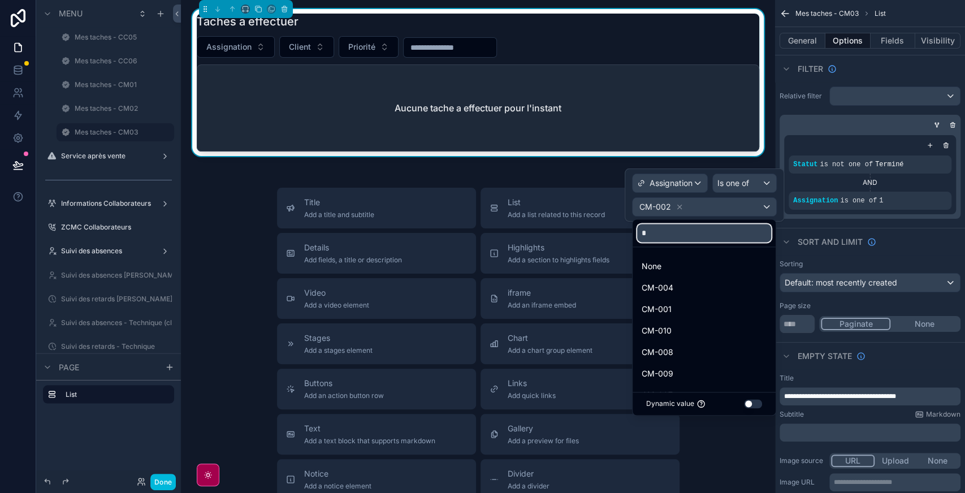
click at [687, 234] on input "*" at bounding box center [704, 233] width 134 height 18
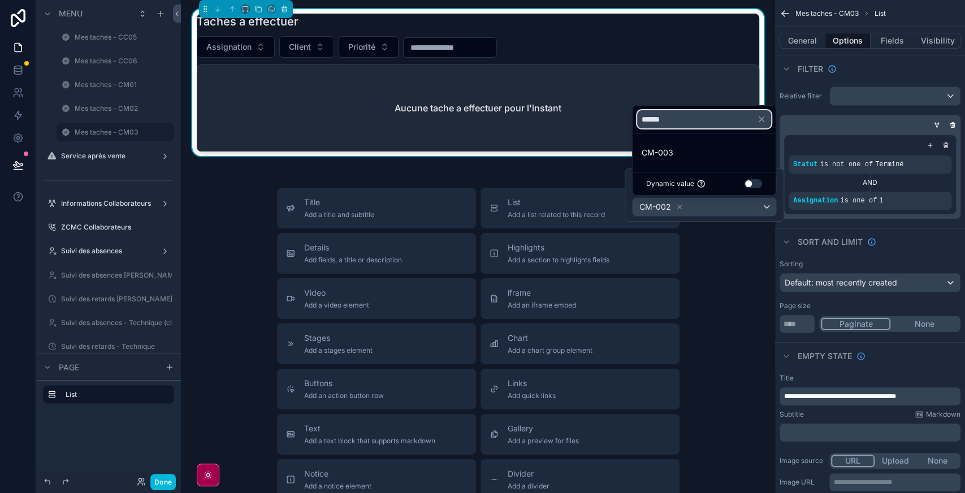
type input "******"
click at [686, 154] on div "CM-003" at bounding box center [703, 153] width 125 height 14
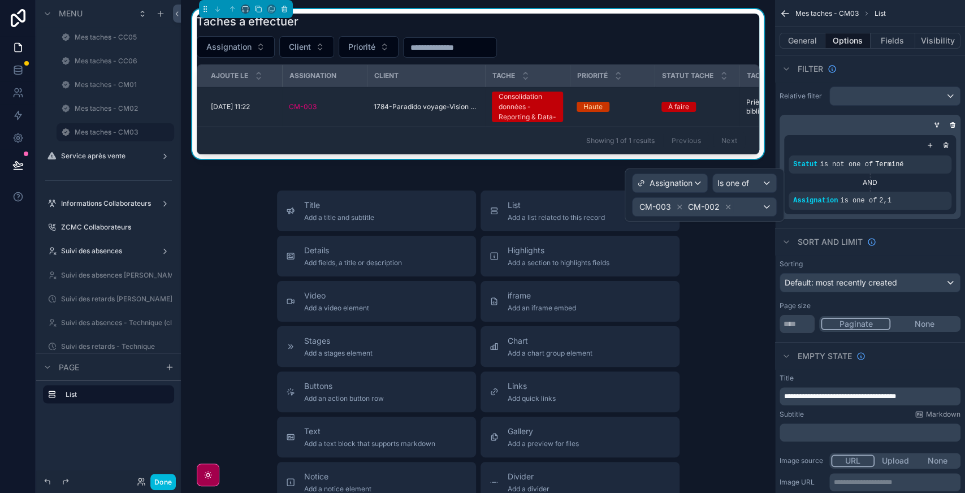
click at [725, 205] on icon at bounding box center [728, 207] width 8 height 8
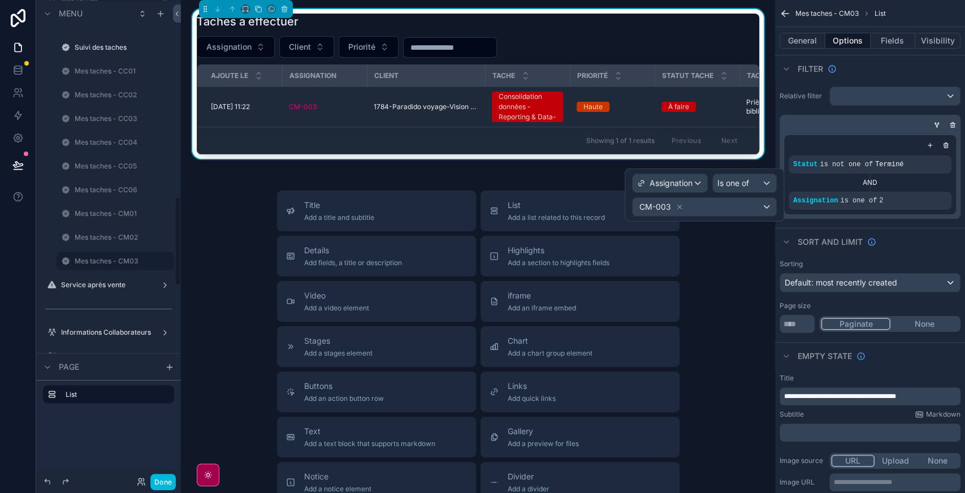
scroll to position [1070, 0]
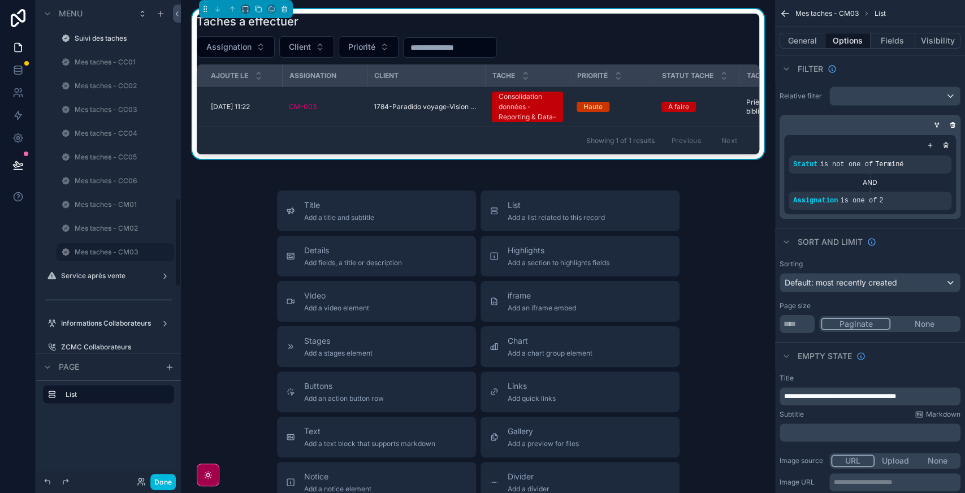
click at [113, 249] on label "Mes taches - CM03" at bounding box center [121, 252] width 93 height 9
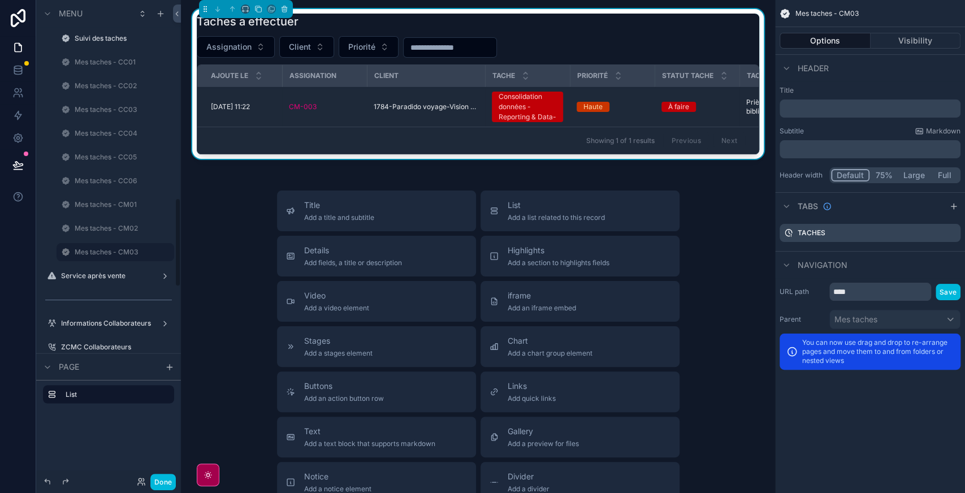
click at [0, 0] on icon "scrollable content" at bounding box center [0, 0] width 0 height 0
click at [207, 243] on span "Clone" at bounding box center [211, 243] width 21 height 11
click at [0, 0] on icon "scrollable content" at bounding box center [0, 0] width 0 height 0
click at [102, 277] on input "**********" at bounding box center [106, 276] width 63 height 14
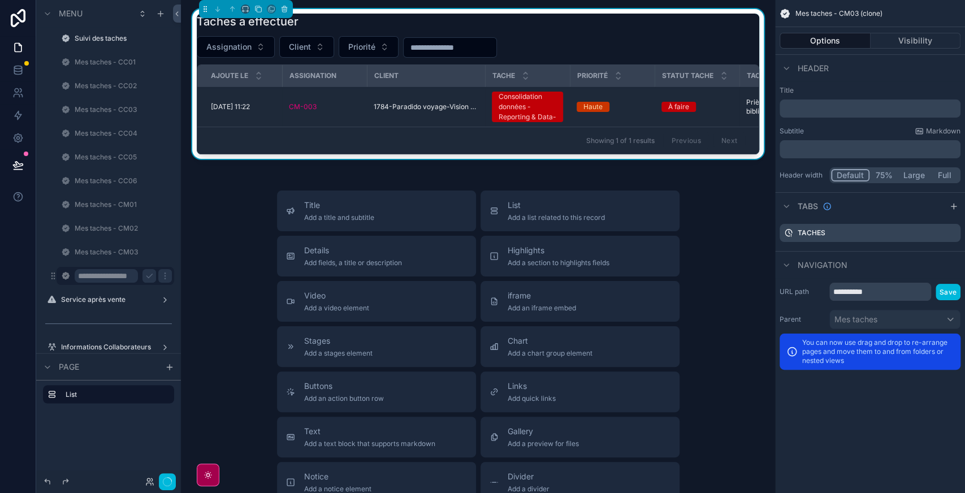
scroll to position [0, 18]
type input "**********"
click at [149, 277] on icon "scrollable content" at bounding box center [149, 276] width 6 height 4
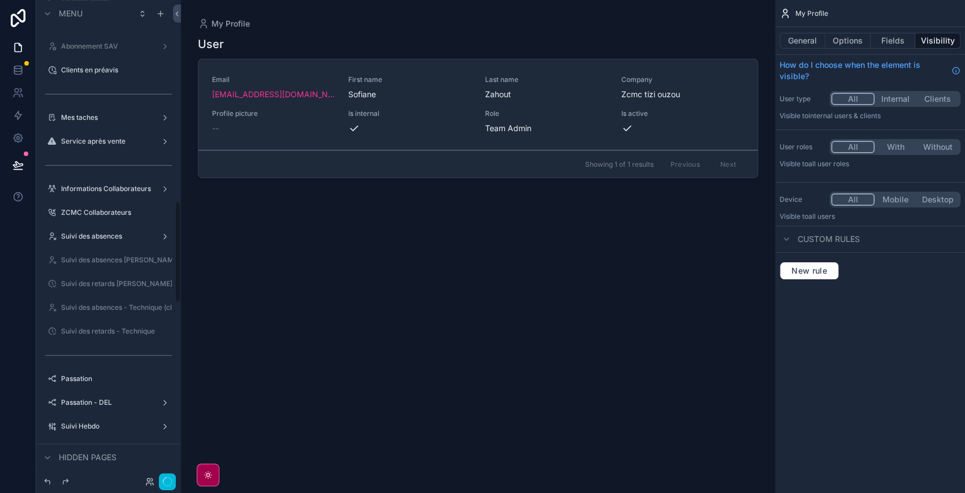
scroll to position [943, 0]
click at [93, 114] on label "Mes taches" at bounding box center [106, 118] width 90 height 9
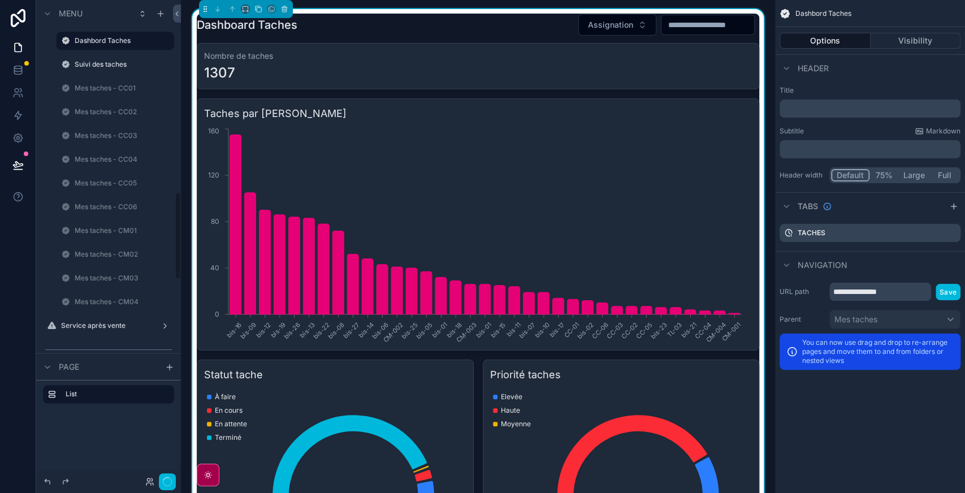
scroll to position [1045, 0]
click at [103, 300] on label "Mes taches - CM04" at bounding box center [121, 301] width 93 height 9
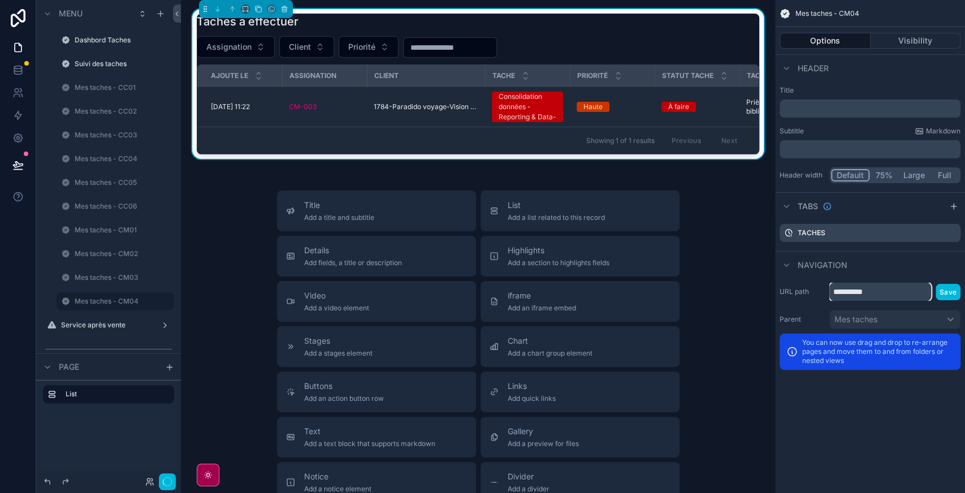
drag, startPoint x: 850, startPoint y: 289, endPoint x: 913, endPoint y: 291, distance: 63.3
click at [913, 291] on input "**********" at bounding box center [880, 292] width 102 height 18
type input "****"
click at [951, 289] on button "Save" at bounding box center [947, 292] width 25 height 16
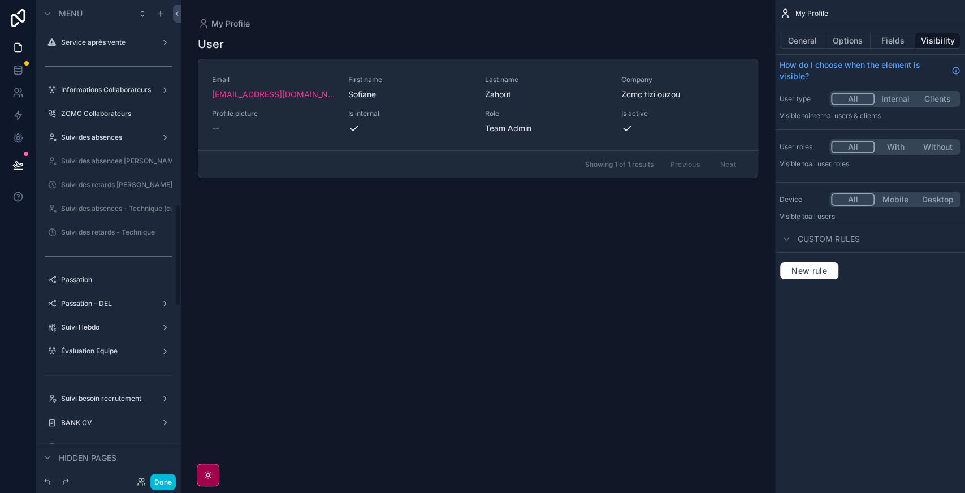
scroll to position [940, 0]
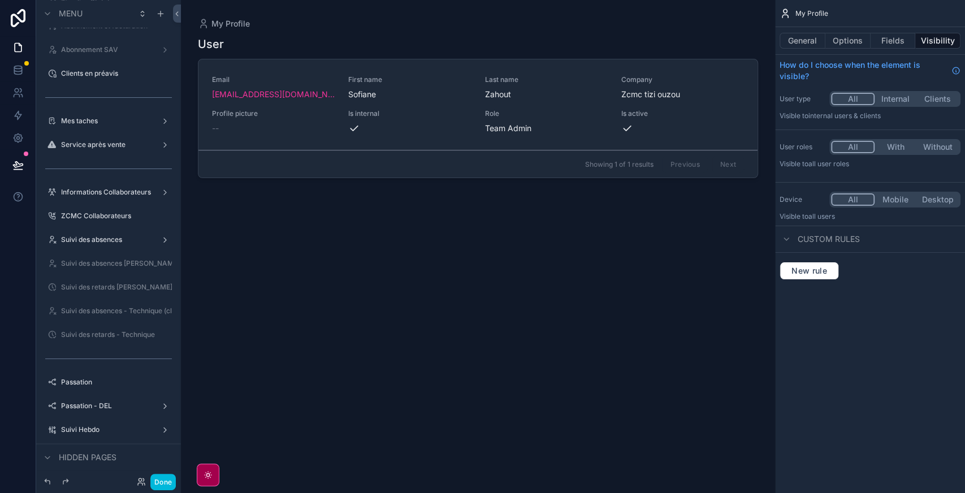
click at [105, 125] on div "Mes taches" at bounding box center [108, 120] width 95 height 9
click at [96, 123] on label "Mes taches" at bounding box center [106, 120] width 90 height 9
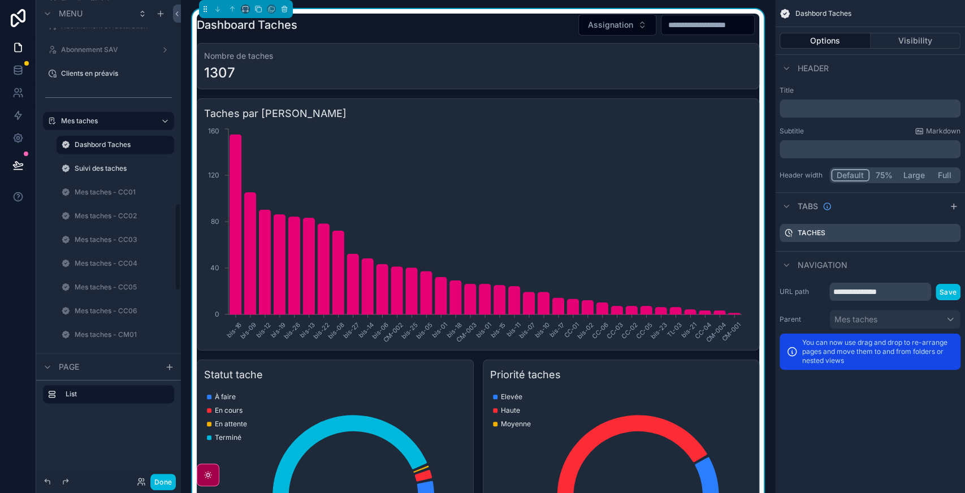
scroll to position [1105, 0]
click at [112, 240] on label "Mes taches - CM04" at bounding box center [121, 240] width 93 height 9
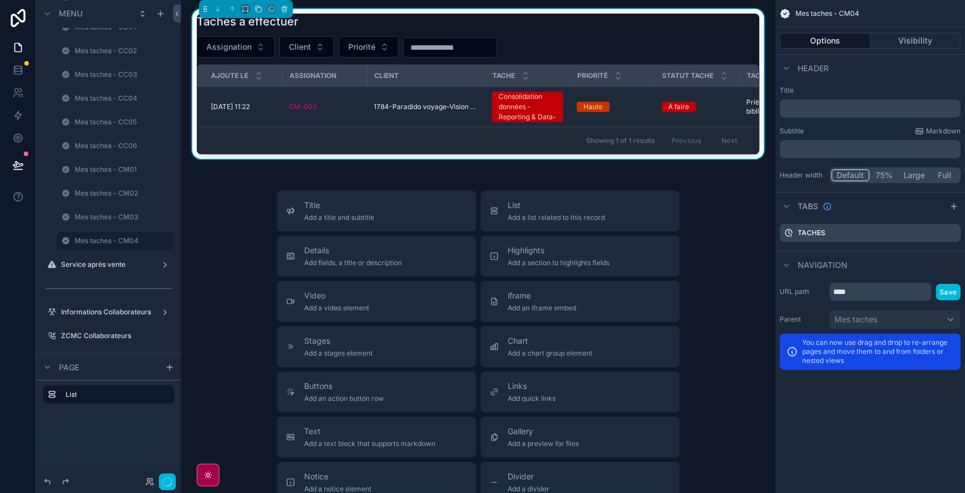
click at [703, 38] on div "Assignation Client Priorité" at bounding box center [478, 46] width 562 height 21
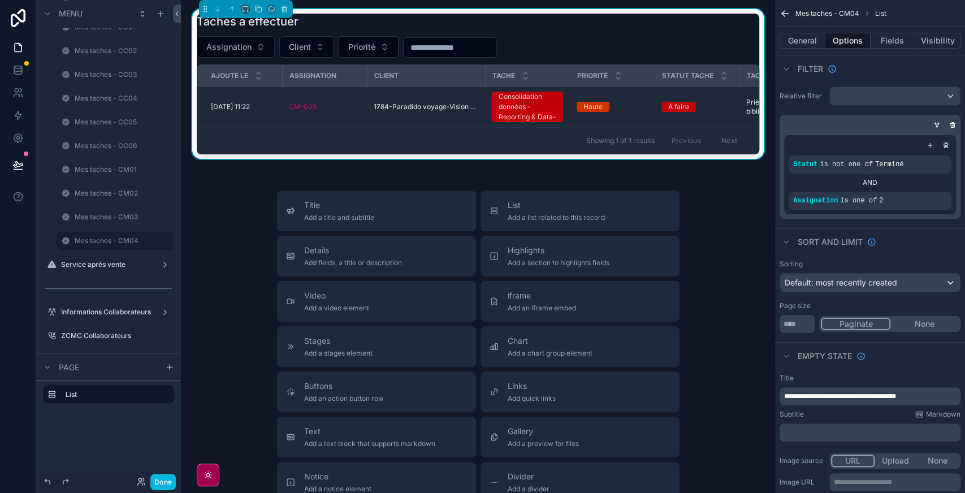
click at [0, 0] on div "scrollable content" at bounding box center [0, 0] width 0 height 0
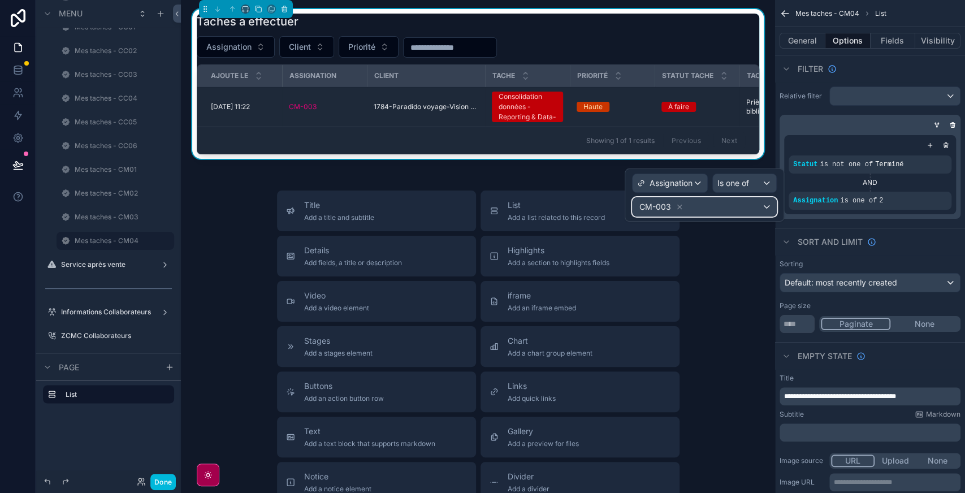
click at [734, 209] on div "CM-003" at bounding box center [704, 207] width 144 height 18
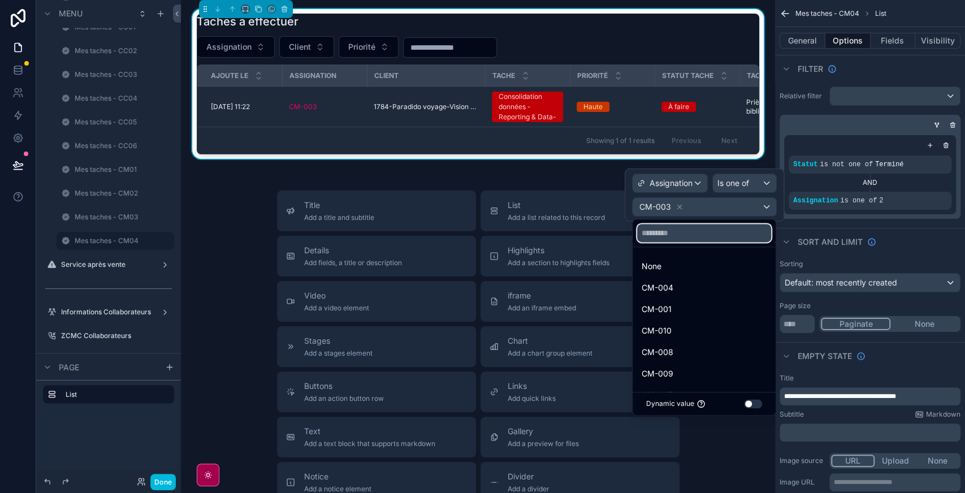
click at [697, 231] on input "text" at bounding box center [704, 233] width 134 height 18
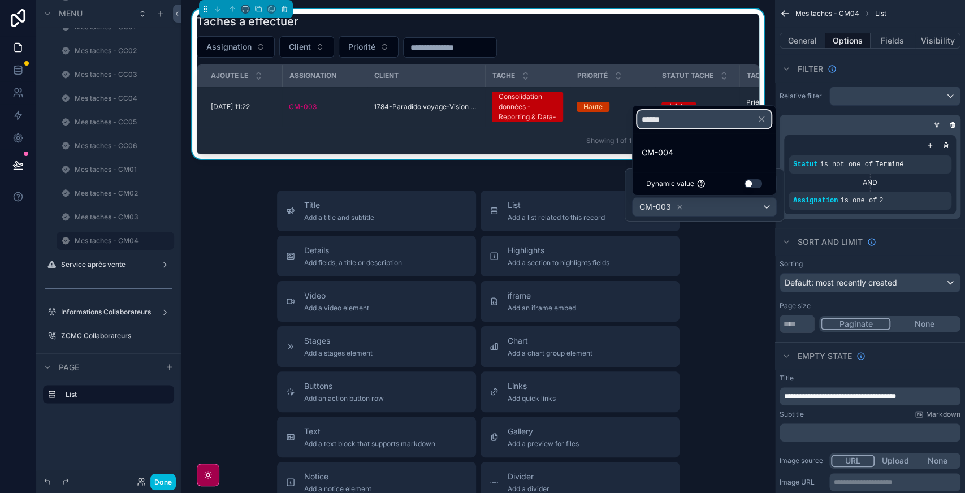
type input "******"
click at [677, 161] on div "CM-004" at bounding box center [704, 152] width 138 height 20
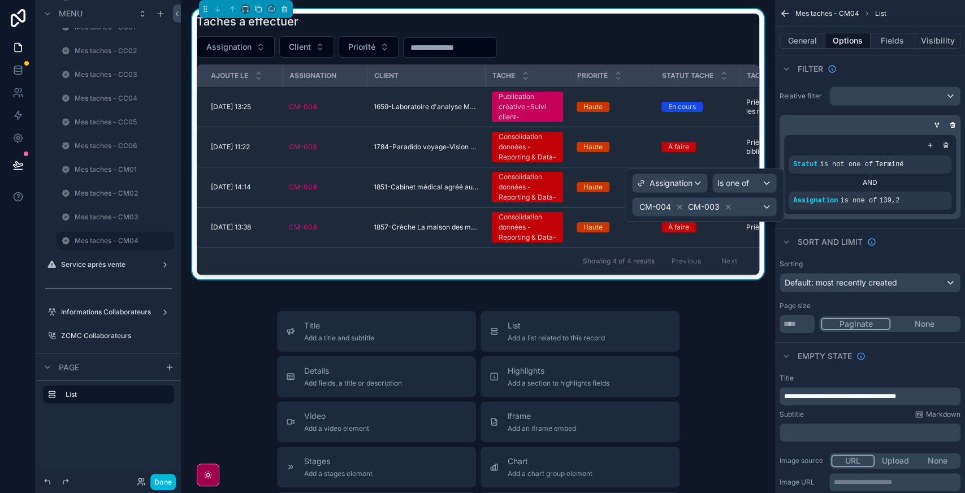
click at [726, 203] on icon at bounding box center [728, 207] width 8 height 8
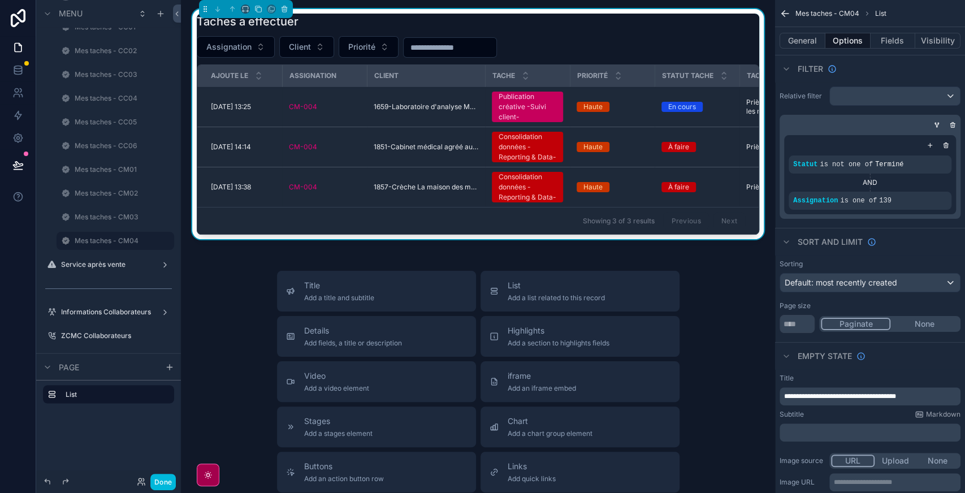
click at [432, 219] on div "Showing 3 of 3 results Previous Next" at bounding box center [477, 220] width 561 height 27
click at [96, 244] on label "Mes taches - CM04" at bounding box center [121, 240] width 93 height 9
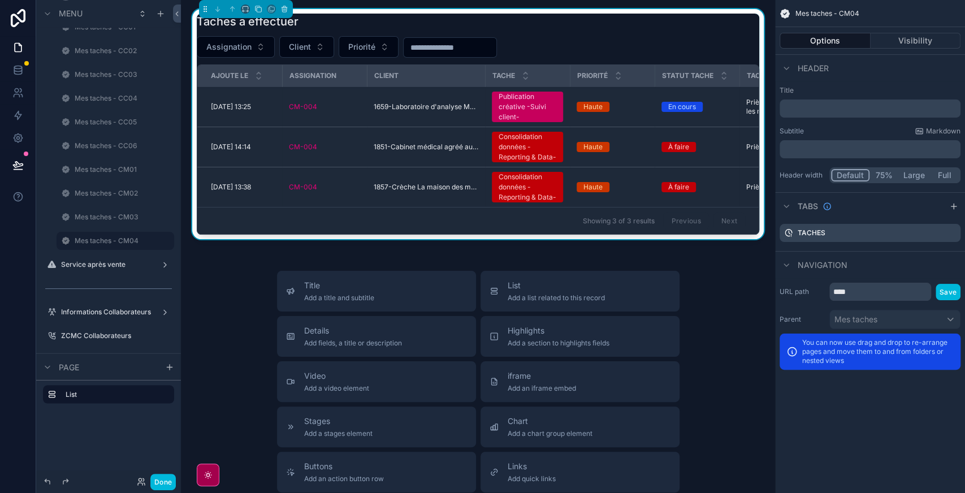
click at [920, 42] on button "Visibility" at bounding box center [915, 41] width 90 height 16
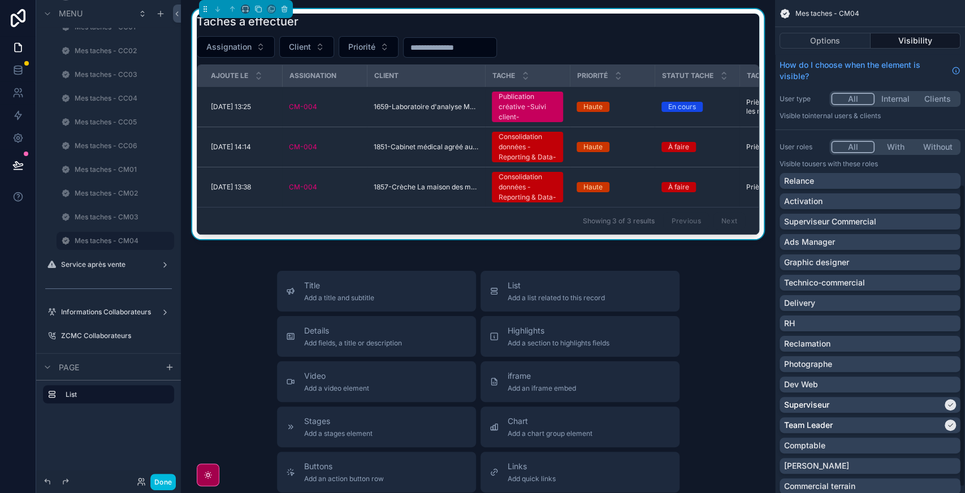
scroll to position [310, 0]
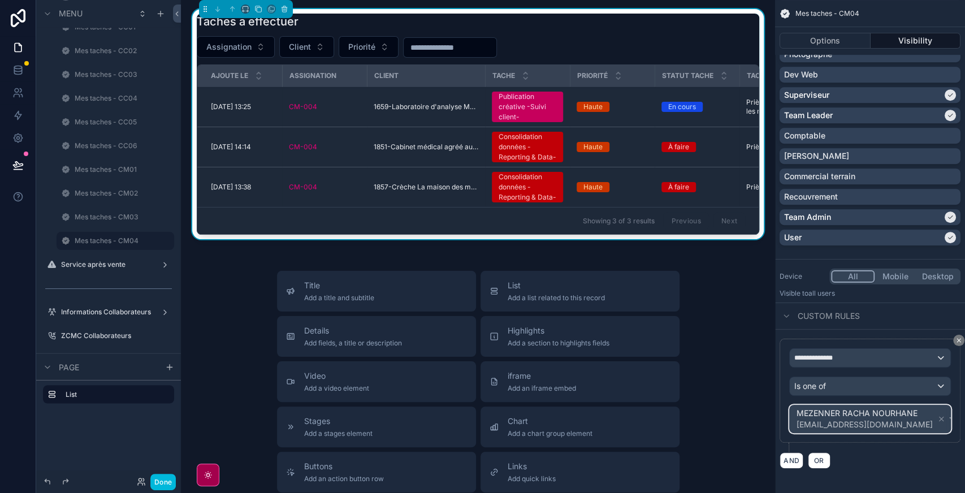
click at [920, 423] on div "MEZENNER RACHA NOURHANE cm02zcmc@gmail.com" at bounding box center [870, 418] width 151 height 25
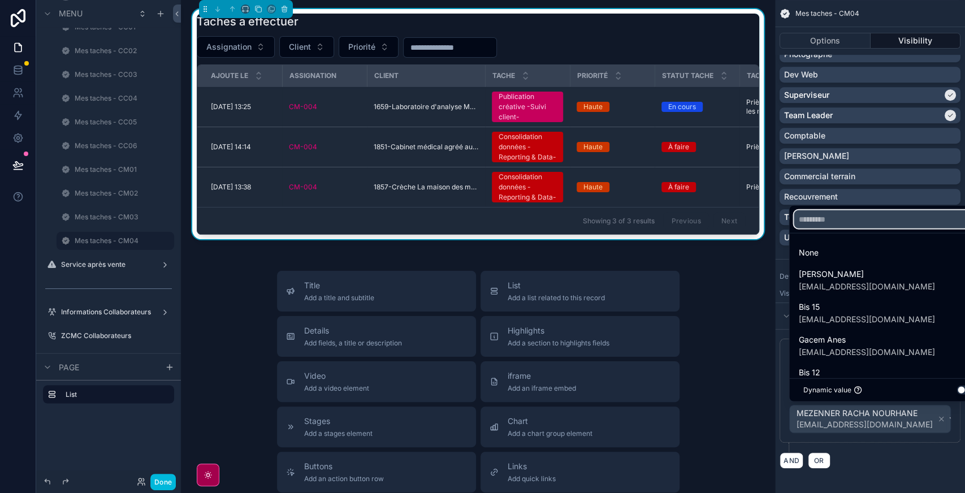
click at [839, 218] on input "text" at bounding box center [889, 219] width 190 height 18
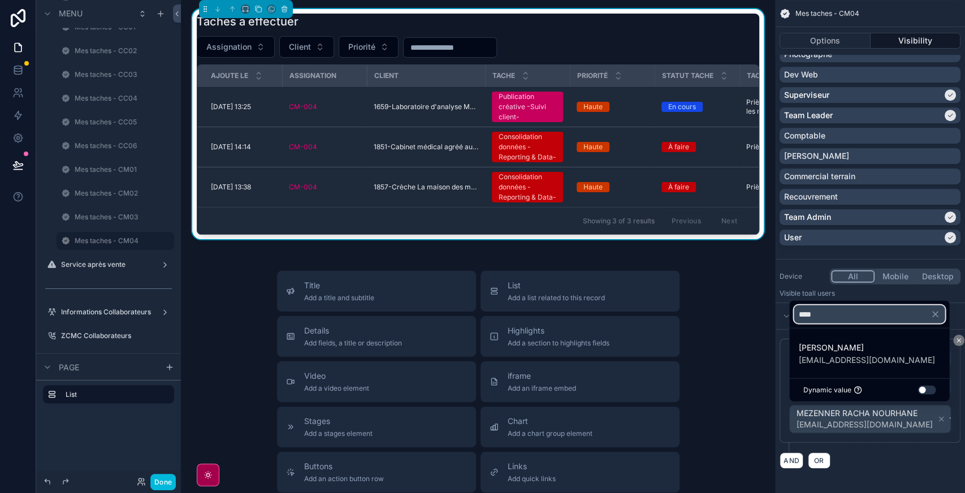
type input "****"
click at [856, 352] on span "[PERSON_NAME]" at bounding box center [866, 348] width 136 height 14
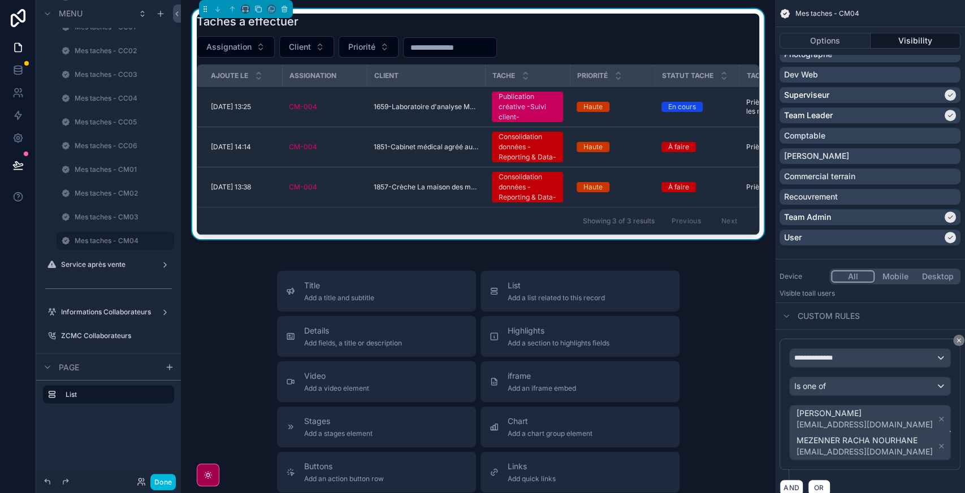
click at [937, 443] on icon "scrollable content" at bounding box center [941, 446] width 8 height 8
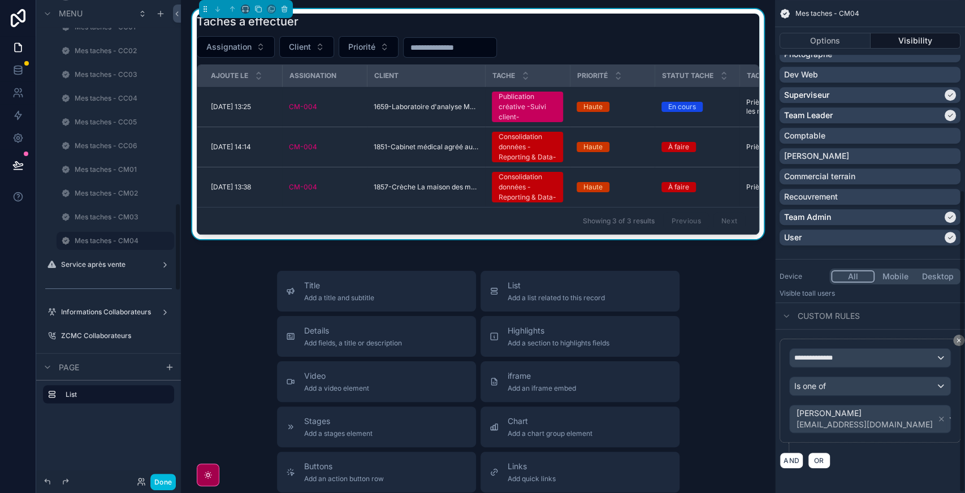
click at [98, 217] on label "Mes taches - CM03" at bounding box center [121, 217] width 93 height 9
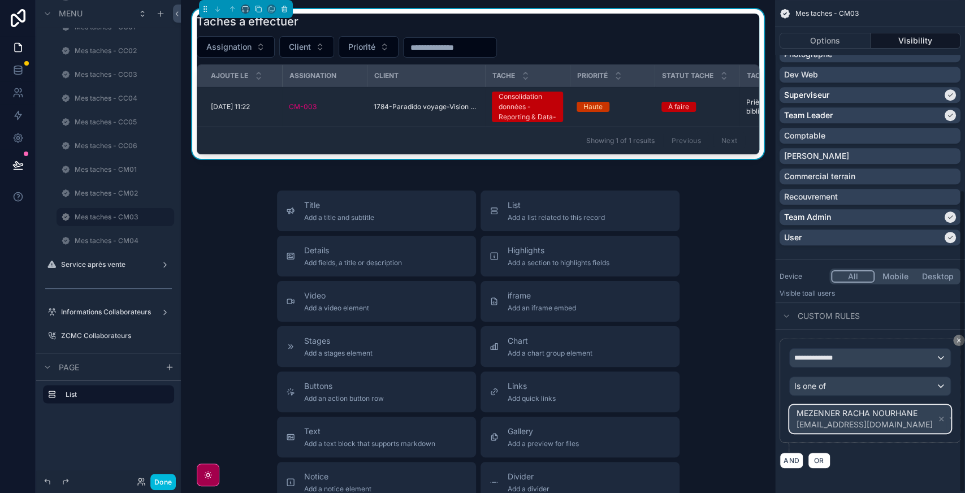
click at [912, 423] on span "[EMAIL_ADDRESS][DOMAIN_NAME]" at bounding box center [864, 424] width 136 height 11
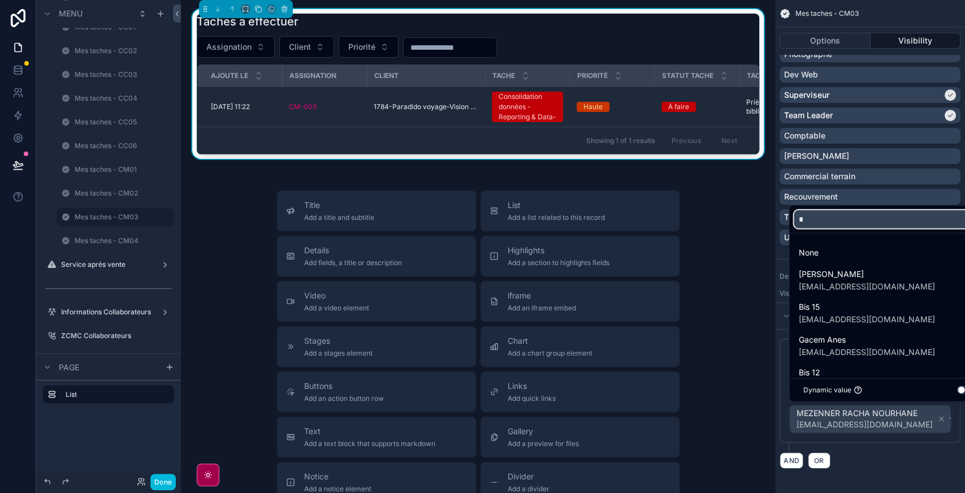
click at [833, 215] on input "*" at bounding box center [889, 219] width 190 height 18
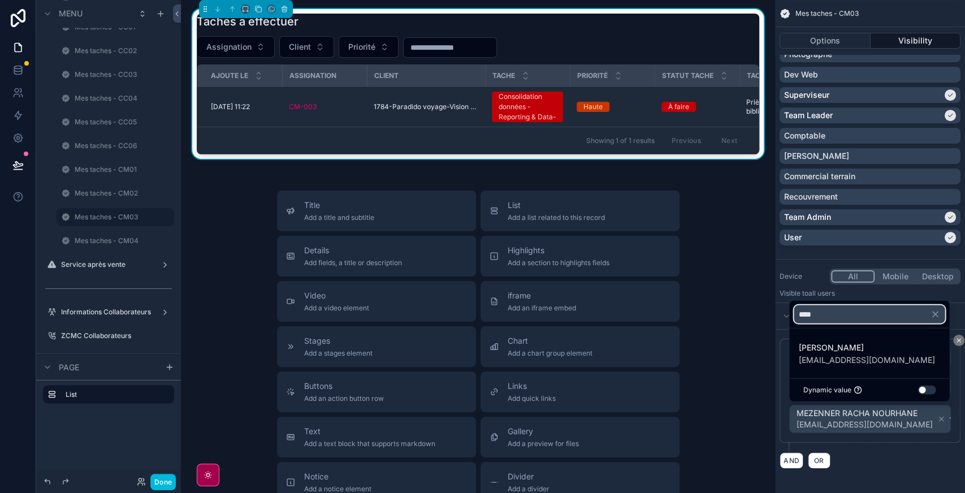
type input "****"
click at [850, 350] on span "[PERSON_NAME]" at bounding box center [866, 348] width 136 height 14
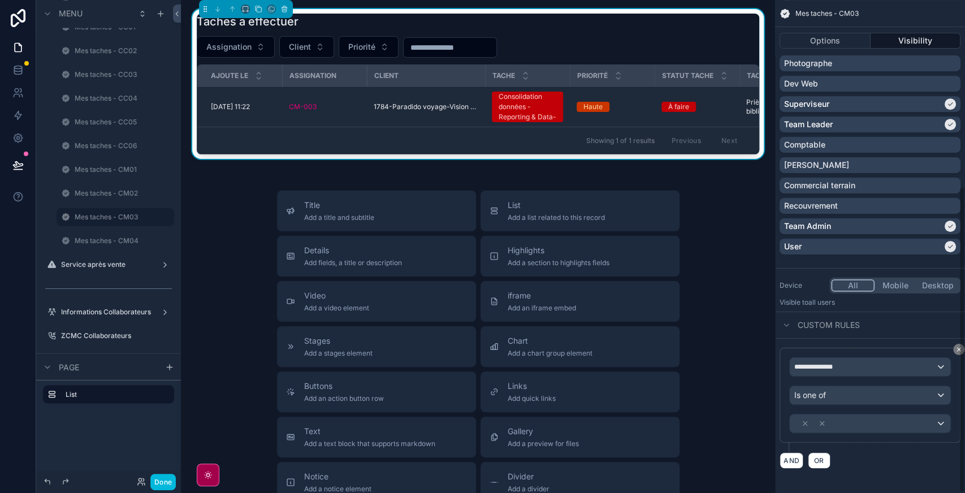
scroll to position [310, 0]
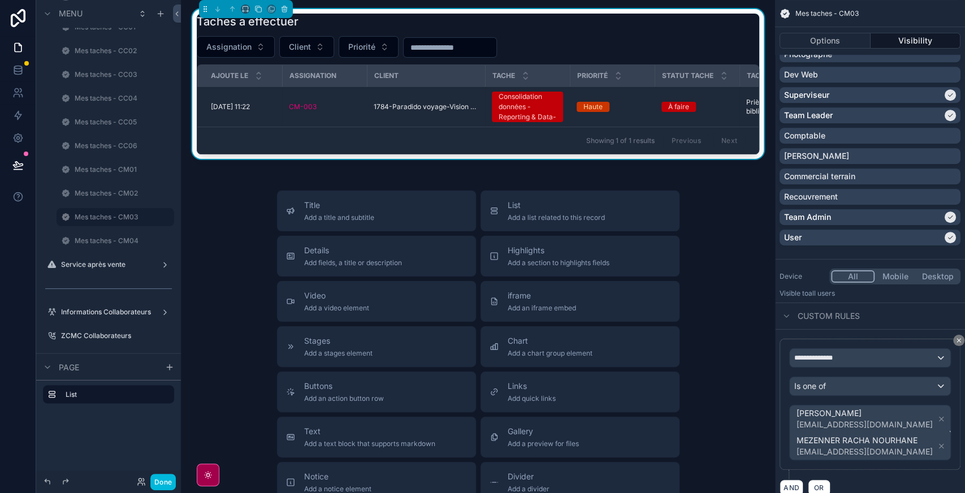
click at [939, 444] on icon "scrollable content" at bounding box center [941, 446] width 4 height 4
click at [78, 241] on label "Mes taches - CM04" at bounding box center [121, 240] width 93 height 9
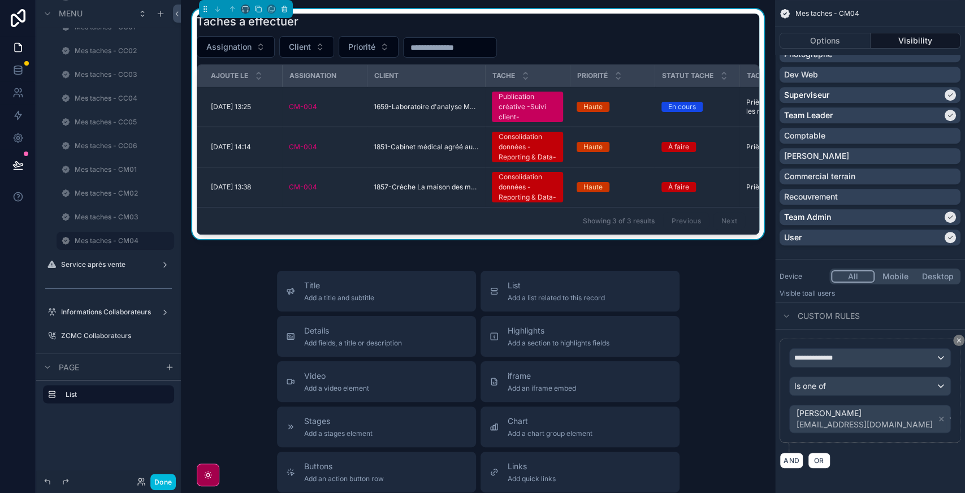
click at [688, 49] on div "Assignation Client Priorité" at bounding box center [478, 46] width 562 height 21
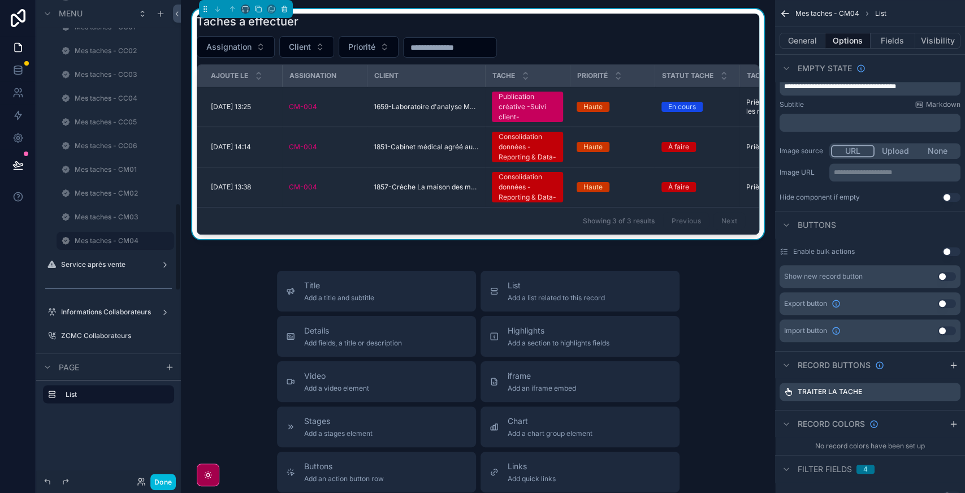
click at [103, 218] on label "Mes taches - CM03" at bounding box center [121, 217] width 93 height 9
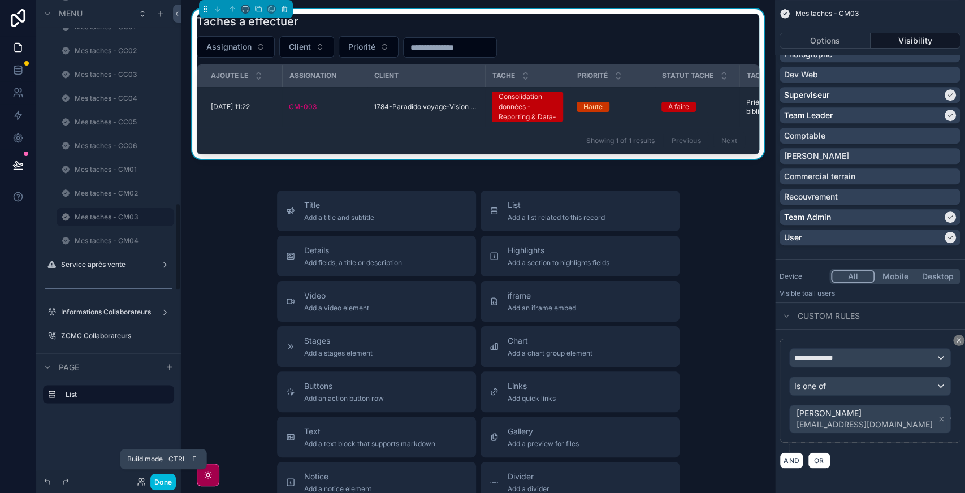
click at [165, 478] on button "Done" at bounding box center [162, 482] width 25 height 16
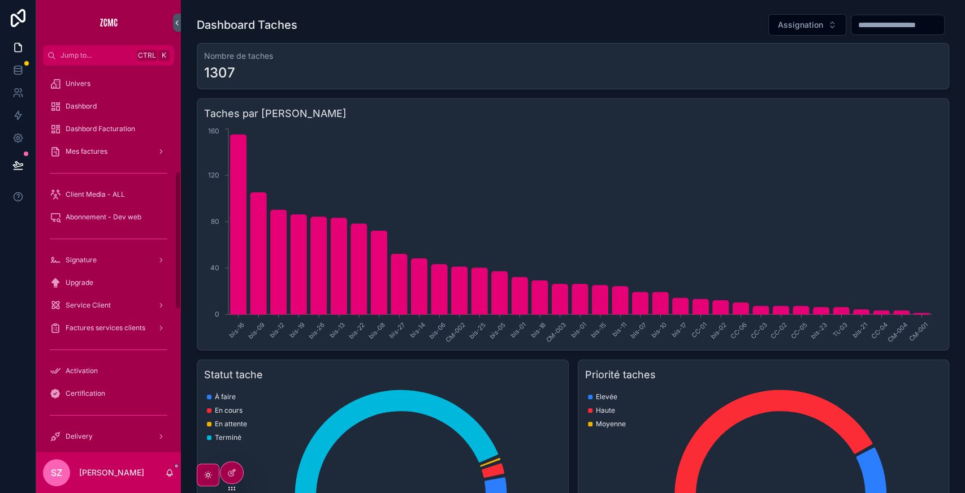
click at [295, 29] on h1 "Dashboard Taches" at bounding box center [247, 25] width 101 height 16
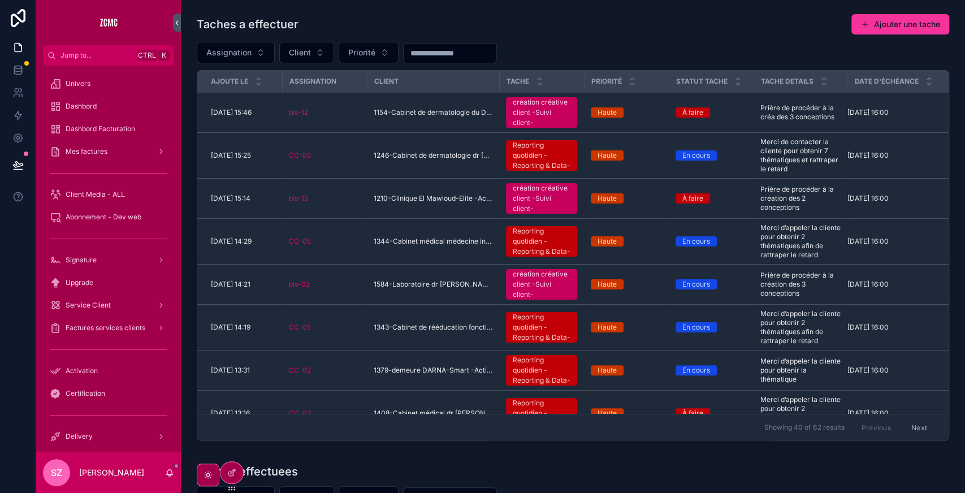
click at [231, 471] on icon at bounding box center [231, 472] width 9 height 9
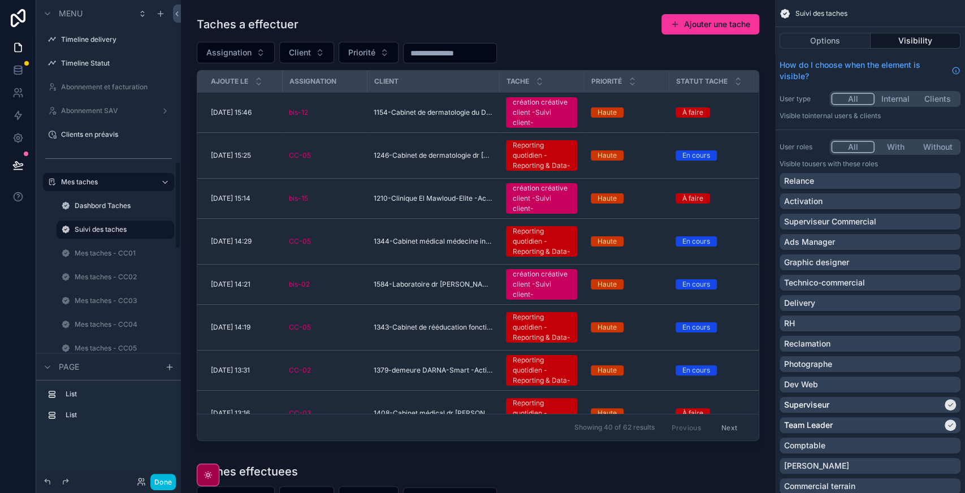
scroll to position [880, 0]
click at [107, 250] on label "Mes taches - CC01" at bounding box center [121, 252] width 93 height 9
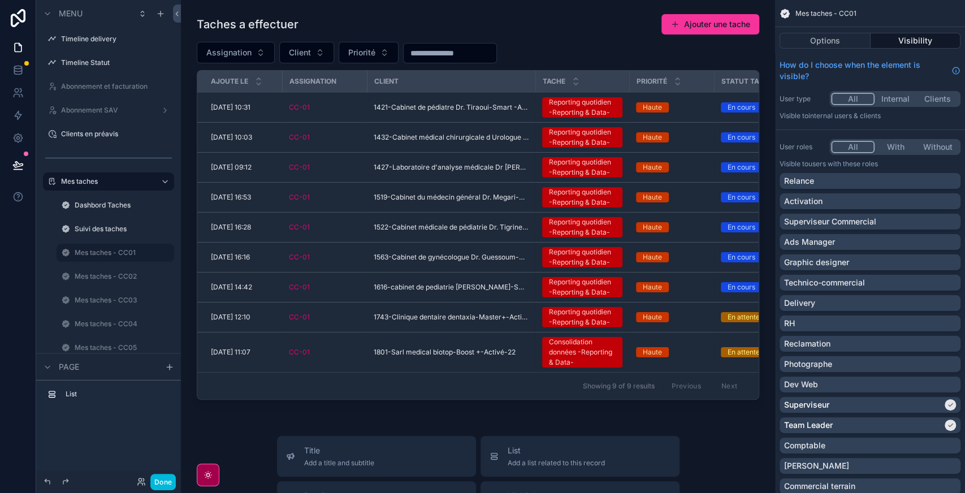
click at [689, 54] on div "scrollable content" at bounding box center [478, 209] width 576 height 400
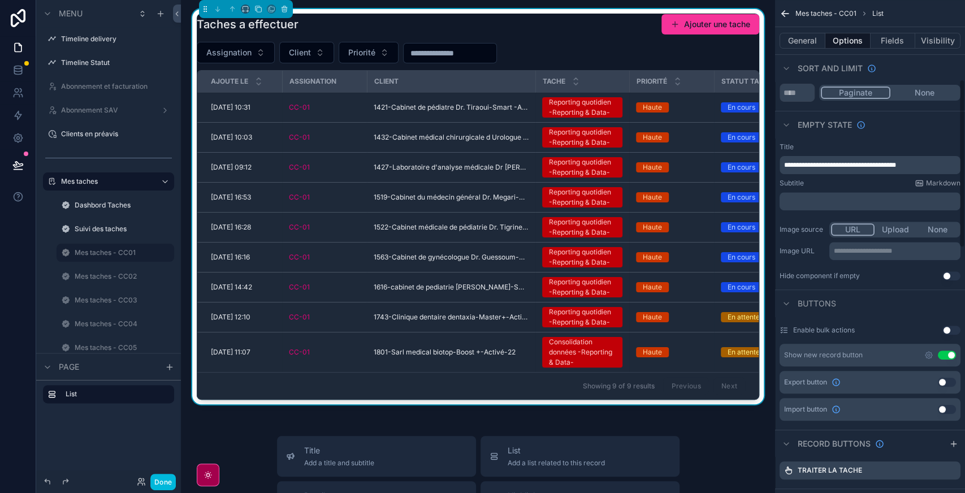
scroll to position [232, 0]
click at [946, 357] on button "Use setting" at bounding box center [947, 354] width 18 height 9
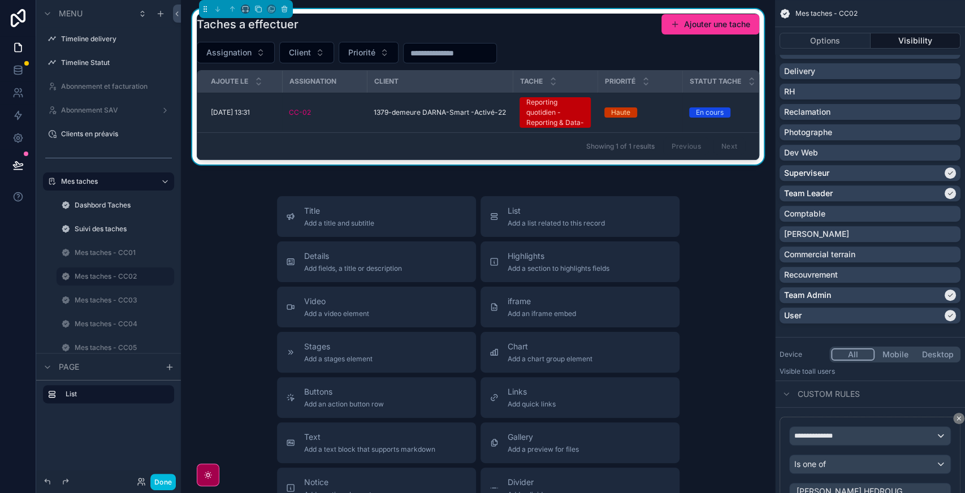
click at [316, 146] on div "Showing 1 of 1 results Previous Next" at bounding box center [477, 145] width 561 height 27
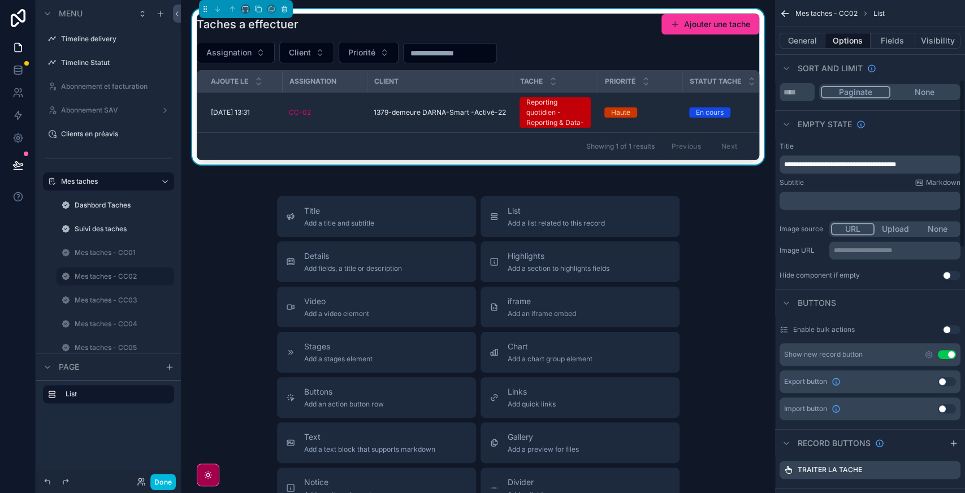
click at [944, 353] on button "Use setting" at bounding box center [947, 354] width 18 height 9
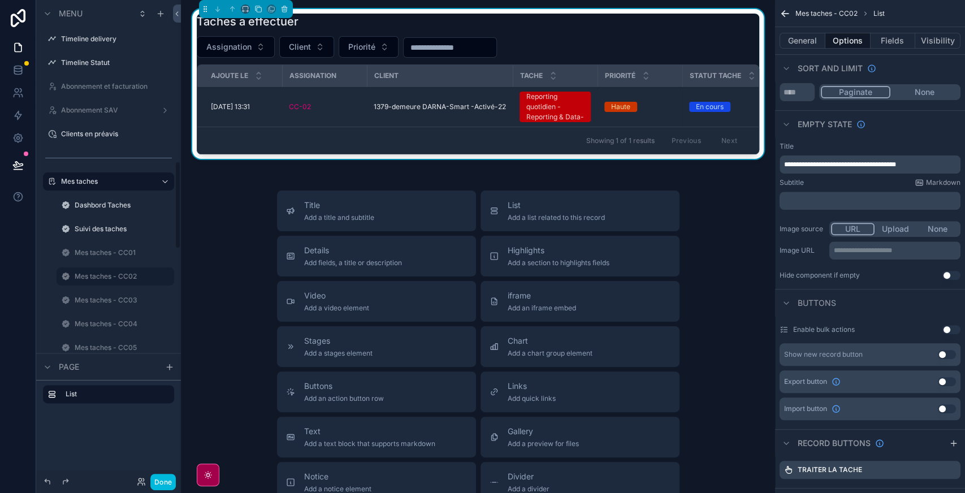
click at [90, 300] on label "Mes taches - CC03" at bounding box center [121, 300] width 93 height 9
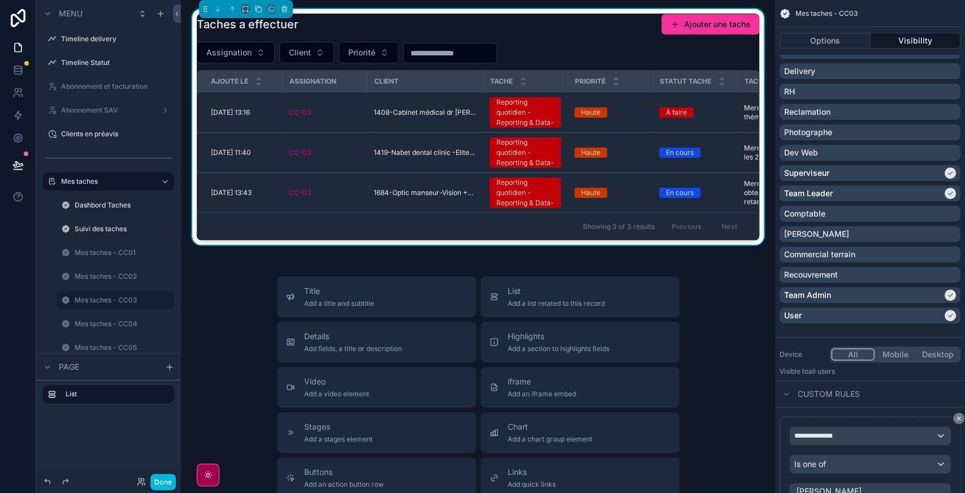
click at [488, 223] on div "Showing 3 of 3 results Previous Next" at bounding box center [477, 226] width 561 height 27
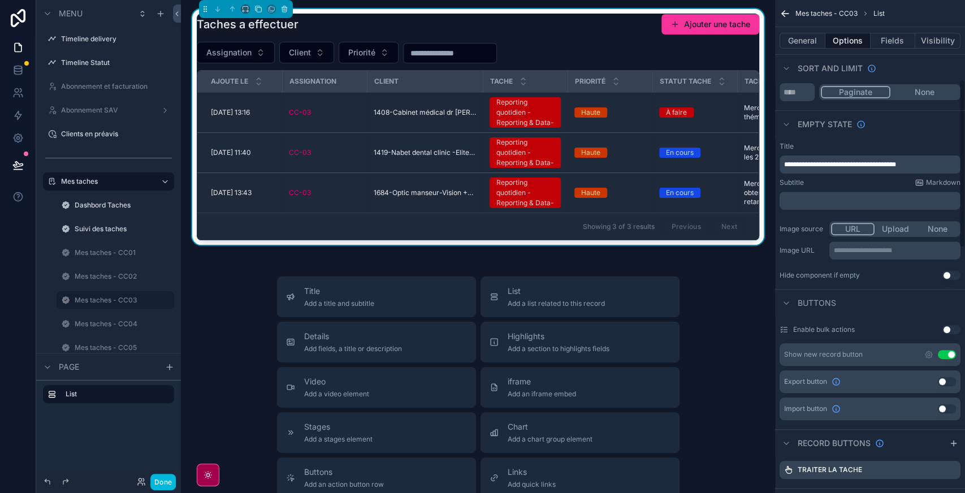
click at [945, 354] on button "Use setting" at bounding box center [947, 354] width 18 height 9
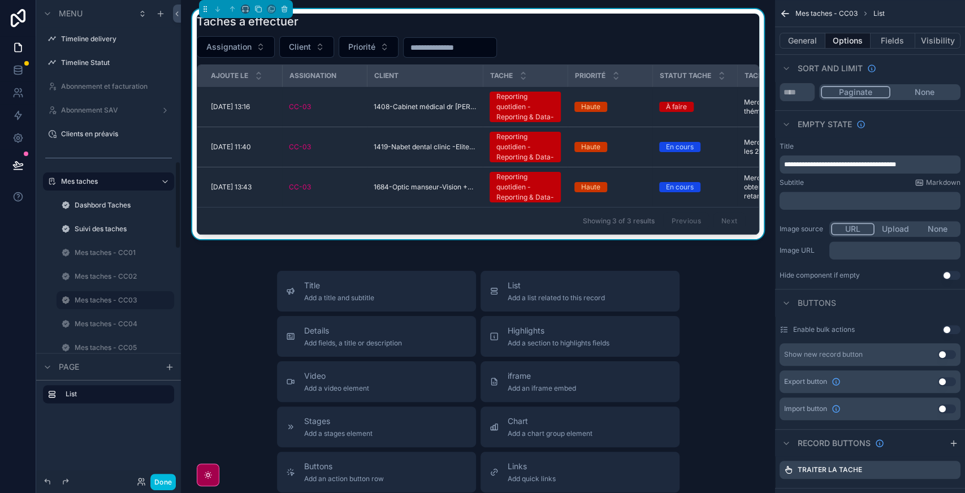
click at [102, 323] on label "Mes taches - CC04" at bounding box center [121, 323] width 93 height 9
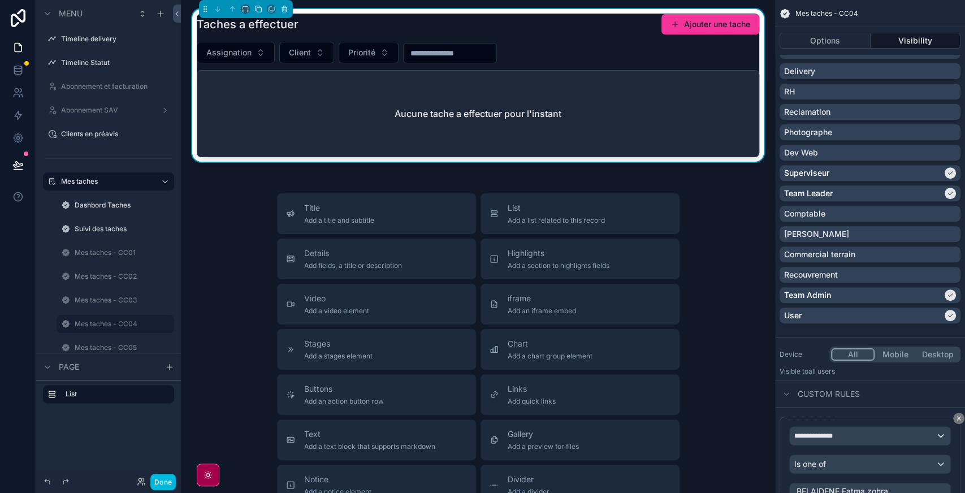
click at [327, 129] on div "Aucune tache a effectuer pour l'instant" at bounding box center [477, 114] width 561 height 86
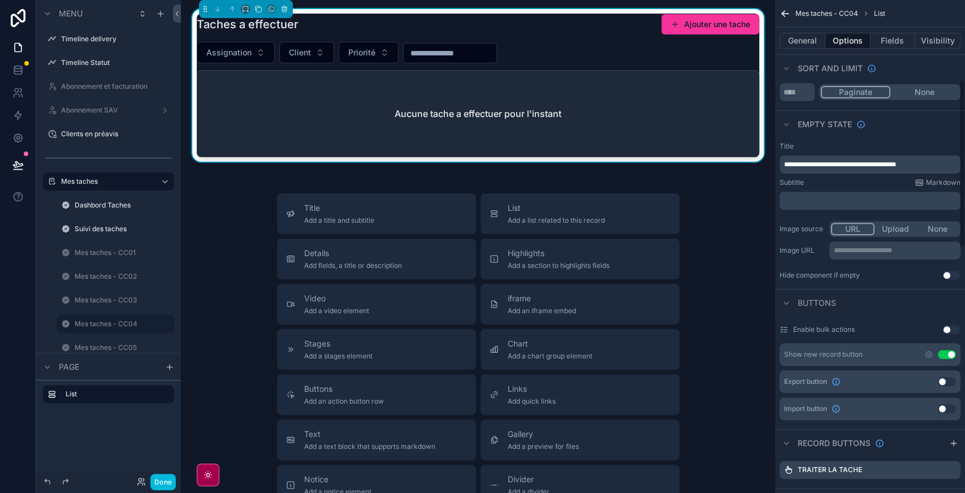
click at [946, 350] on button "Use setting" at bounding box center [947, 354] width 18 height 9
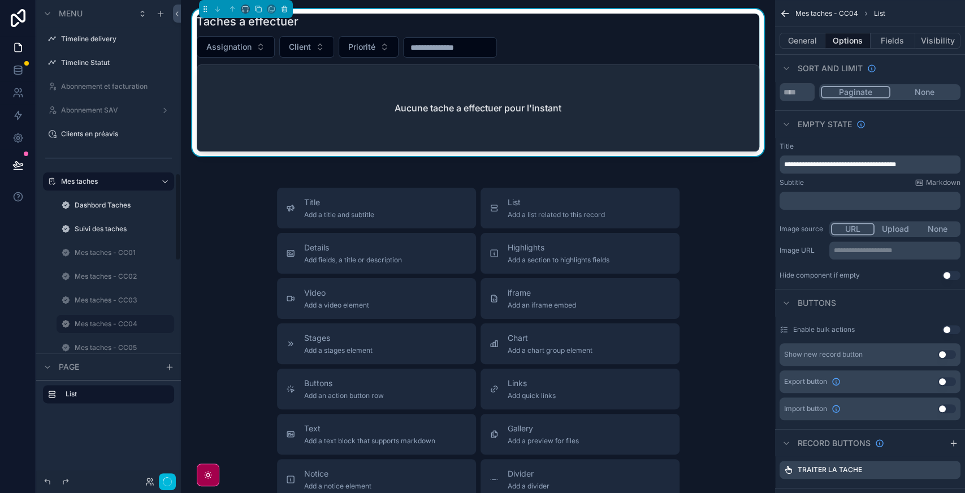
scroll to position [946, 0]
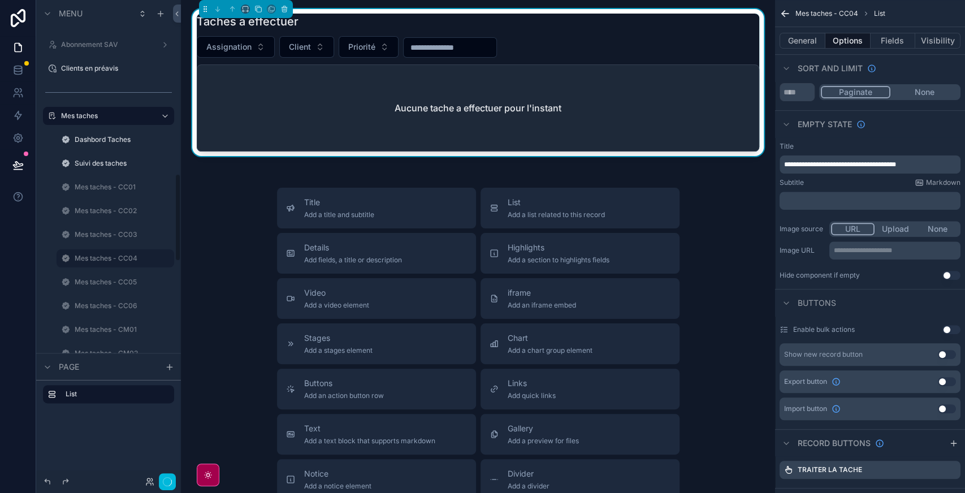
click at [101, 280] on label "Mes taches - CC05" at bounding box center [121, 282] width 93 height 9
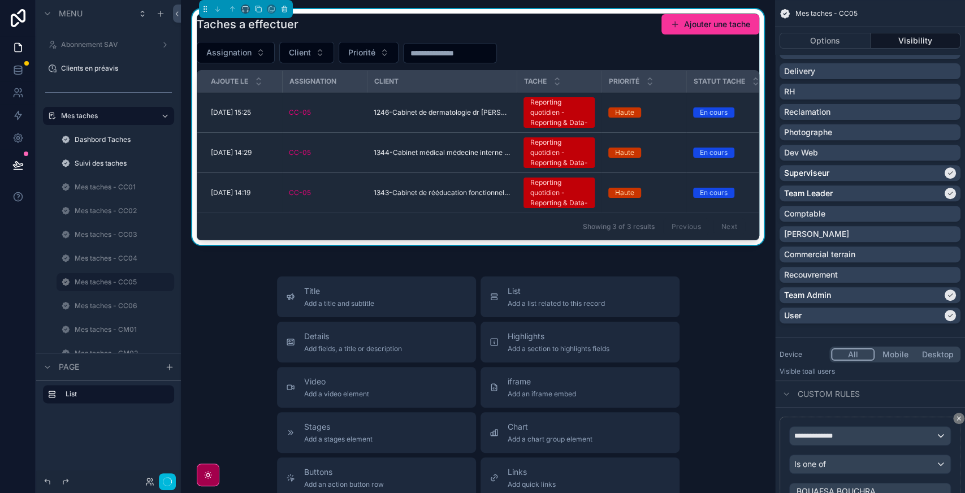
click at [405, 224] on div "Showing 3 of 3 results Previous Next" at bounding box center [477, 226] width 561 height 27
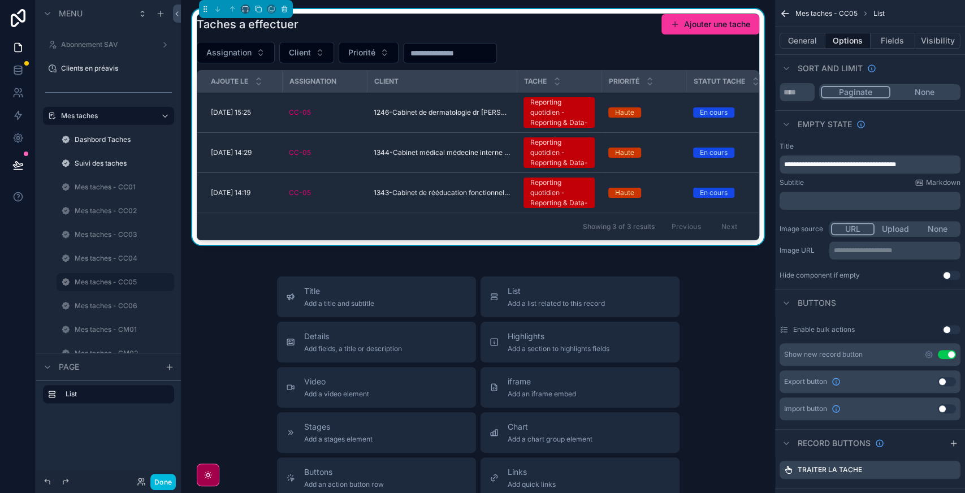
click at [948, 353] on button "Use setting" at bounding box center [947, 354] width 18 height 9
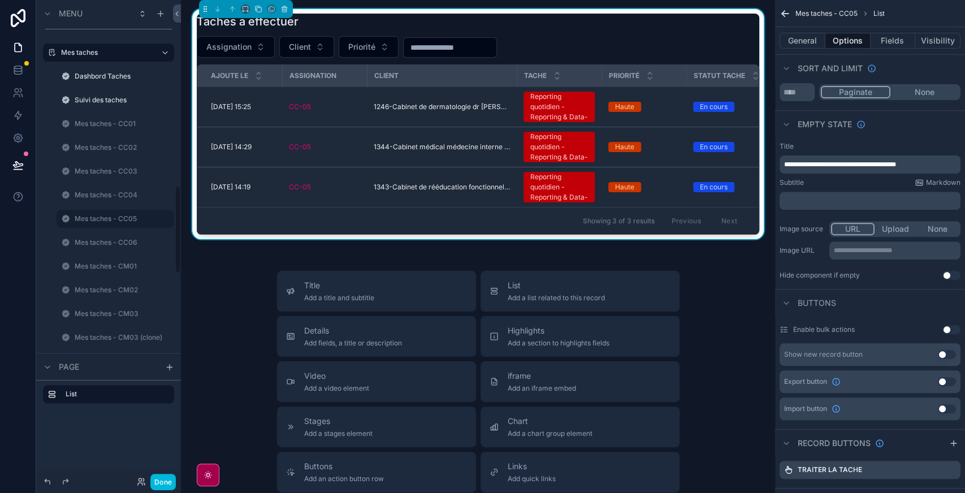
scroll to position [1011, 0]
click at [102, 244] on label "Mes taches - CC06" at bounding box center [121, 240] width 93 height 9
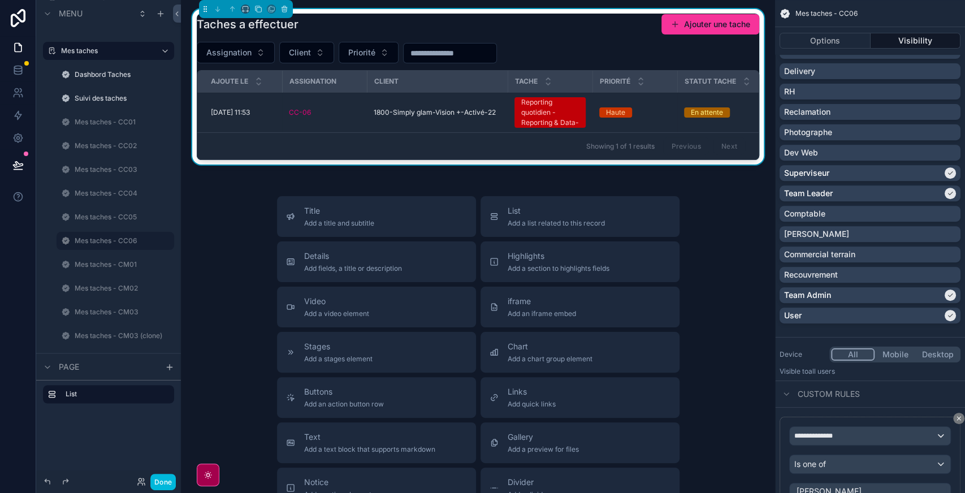
click at [344, 150] on div "Showing 1 of 1 results Previous Next" at bounding box center [477, 145] width 561 height 27
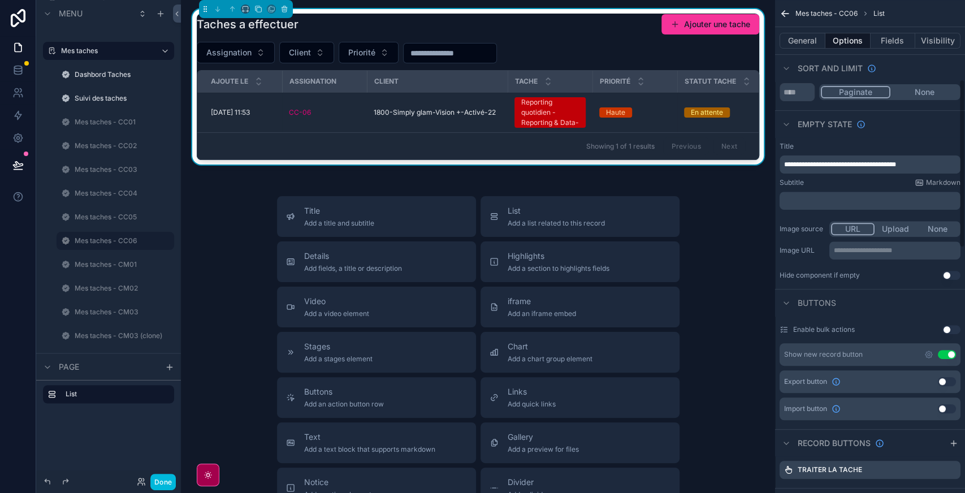
click at [938, 352] on button "Use setting" at bounding box center [947, 354] width 18 height 9
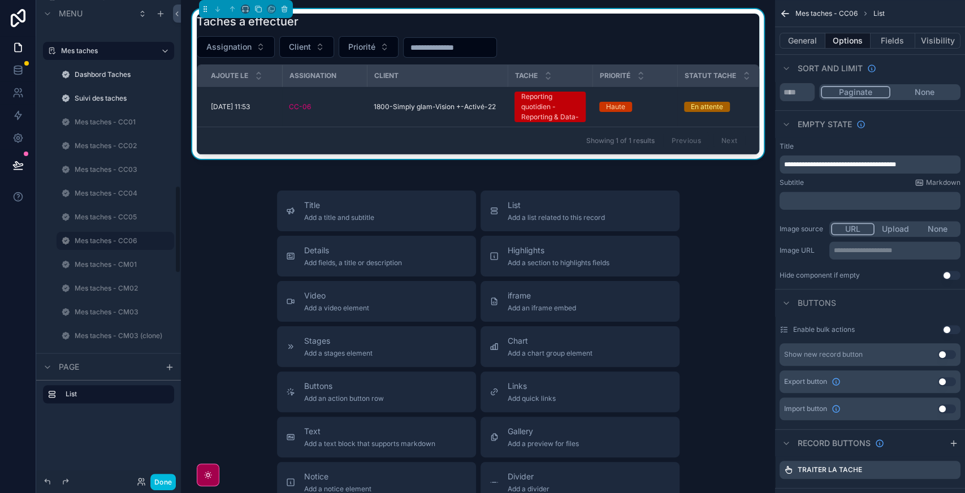
click at [107, 264] on label "Mes taches - CM01" at bounding box center [121, 264] width 93 height 9
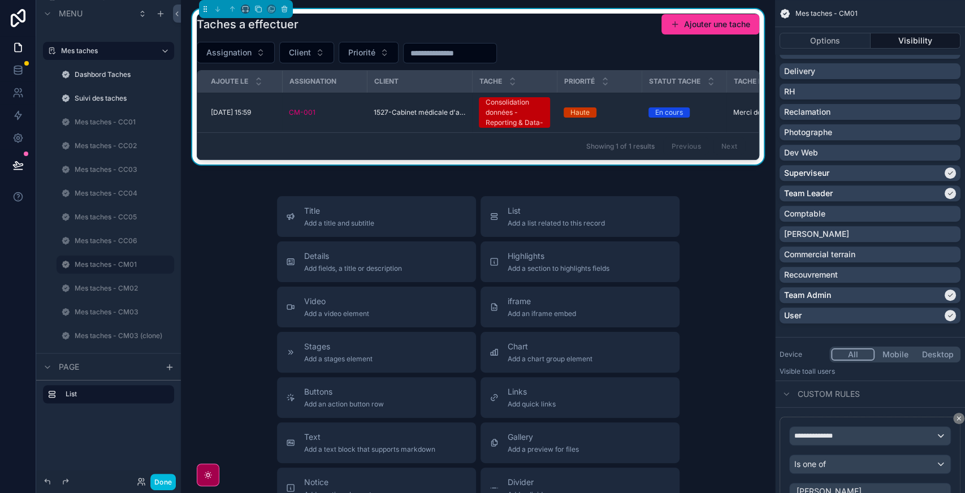
click at [344, 147] on div "Showing 1 of 1 results Previous Next" at bounding box center [477, 145] width 561 height 27
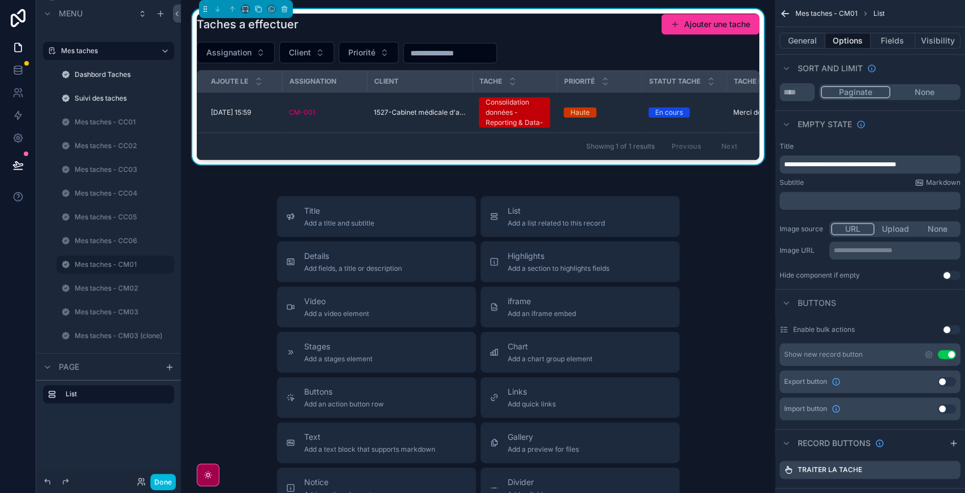
click at [945, 354] on button "Use setting" at bounding box center [947, 354] width 18 height 9
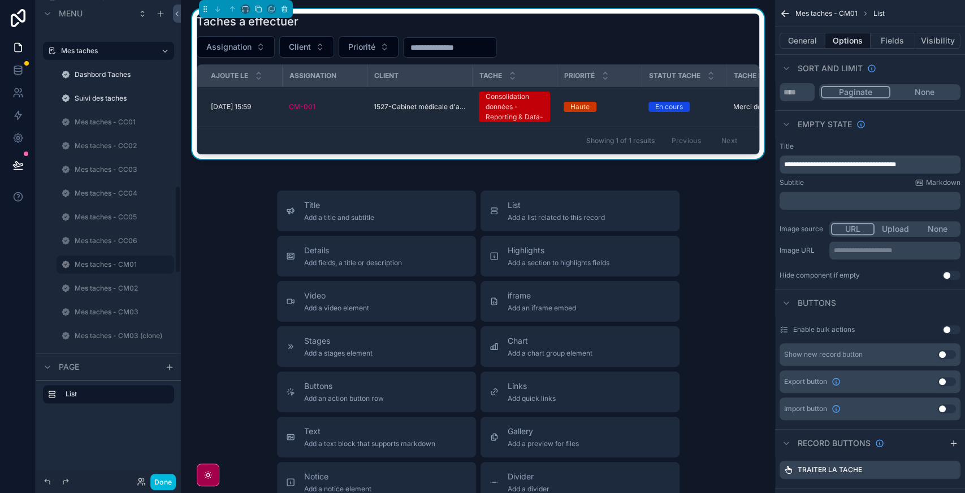
click at [112, 286] on label "Mes taches - CM02" at bounding box center [121, 288] width 93 height 9
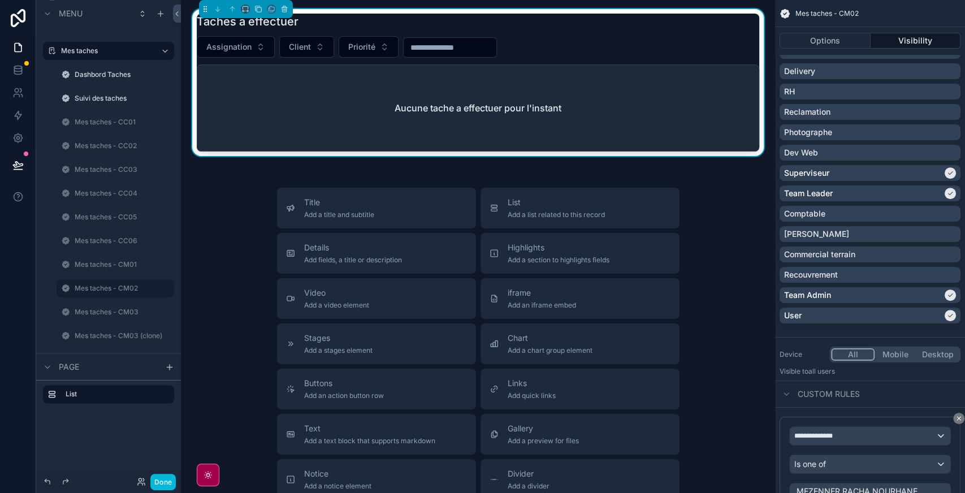
click at [285, 146] on div "Aucune tache a effectuer pour l'instant" at bounding box center [477, 108] width 561 height 86
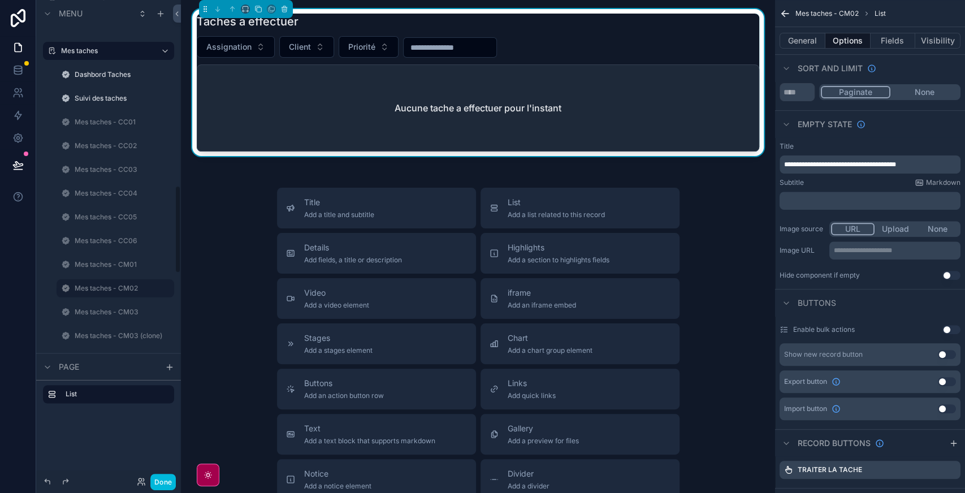
click at [102, 313] on label "Mes taches - CM03" at bounding box center [121, 311] width 93 height 9
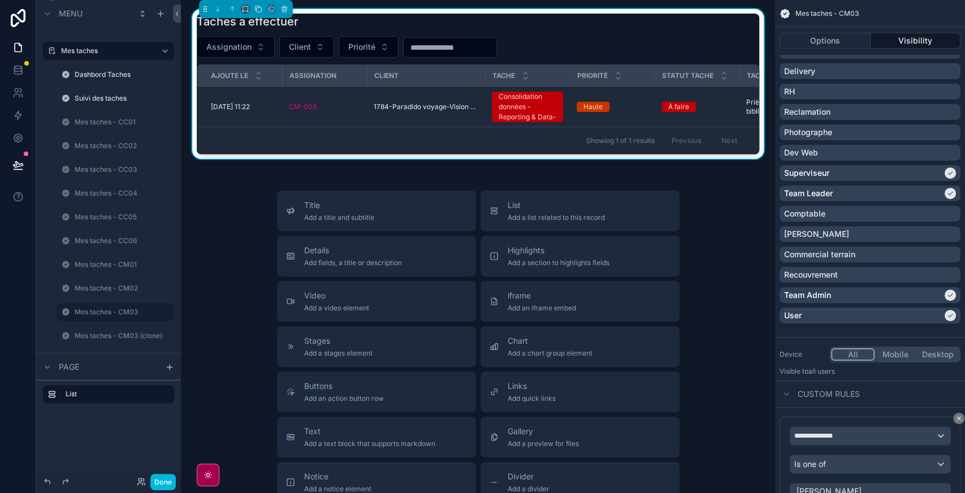
click at [103, 337] on label "Mes taches - CM03 (clone)" at bounding box center [121, 335] width 93 height 9
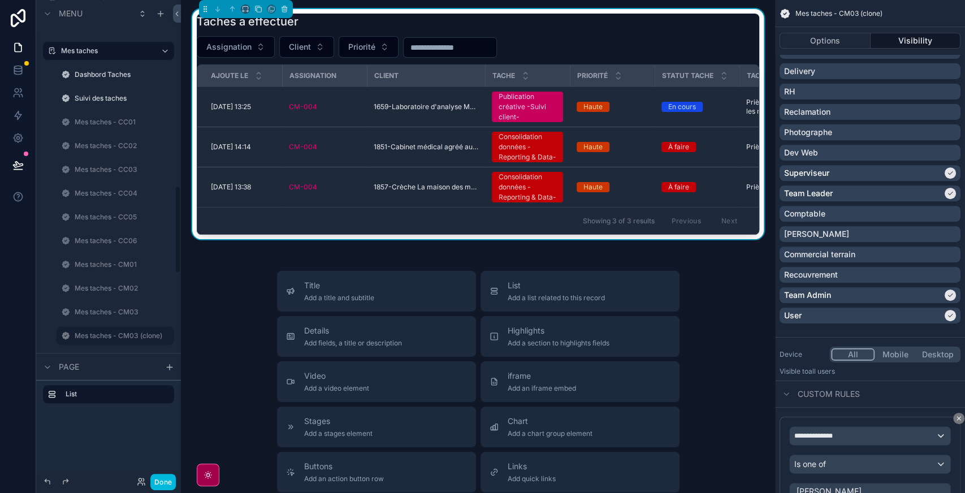
click at [0, 0] on icon "scrollable content" at bounding box center [0, 0] width 0 height 0
click at [103, 338] on input "**********" at bounding box center [106, 336] width 63 height 14
type input "**********"
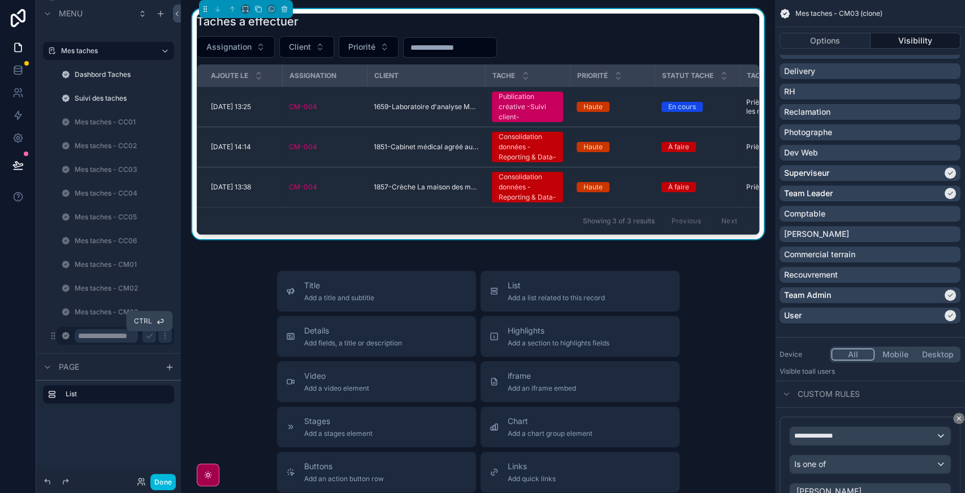
scroll to position [0, 0]
click at [149, 333] on icon "scrollable content" at bounding box center [149, 335] width 9 height 9
click at [164, 482] on button "Done" at bounding box center [162, 482] width 25 height 16
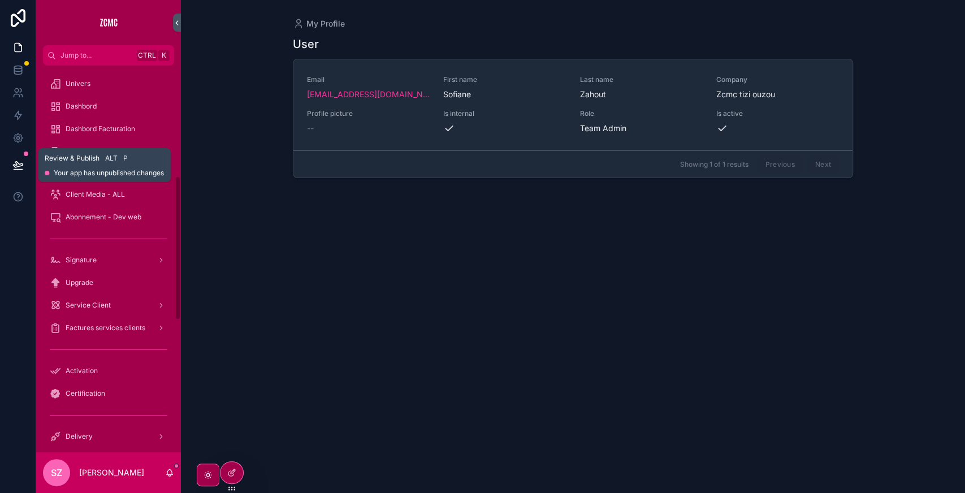
click at [19, 163] on icon at bounding box center [17, 164] width 11 height 11
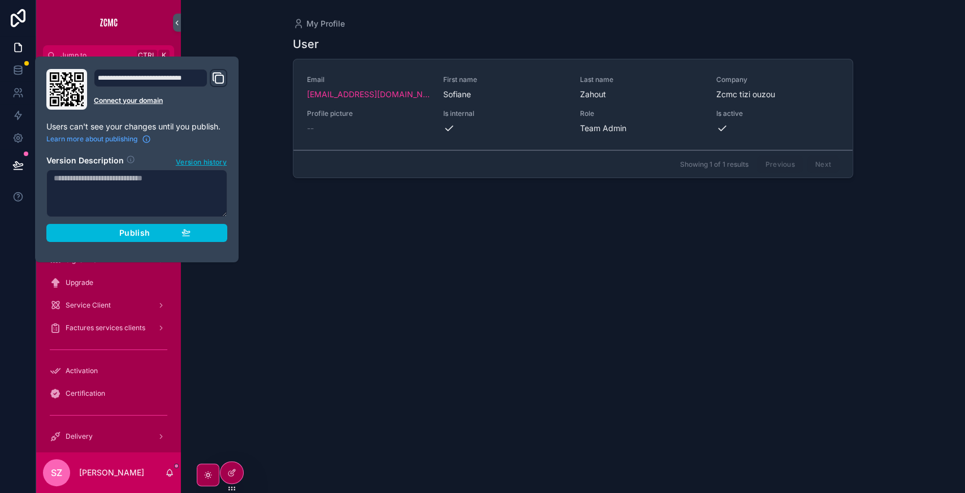
click at [161, 228] on div "Publish" at bounding box center [136, 233] width 107 height 10
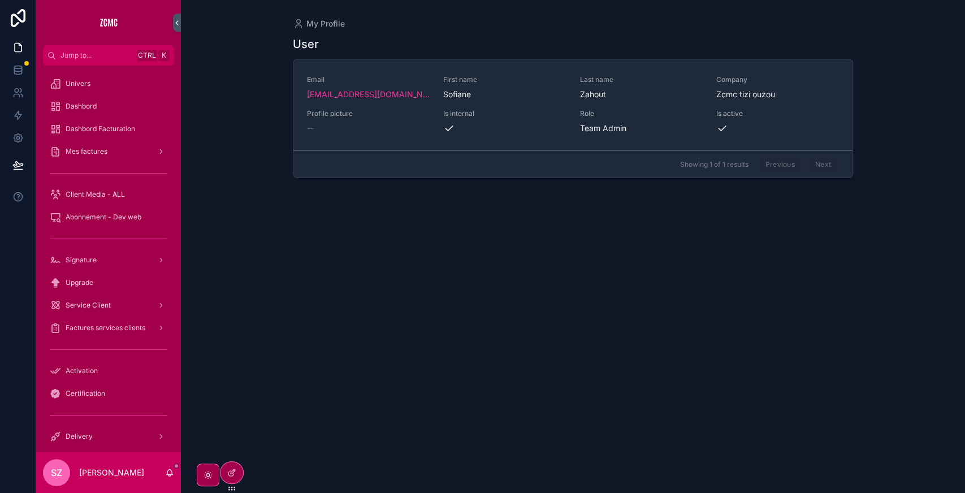
click at [287, 246] on div "My Profile User Email contact@zcmc.io First name Sofiane Last name Zahout Compa…" at bounding box center [573, 239] width 578 height 479
